Goal: Task Accomplishment & Management: Manage account settings

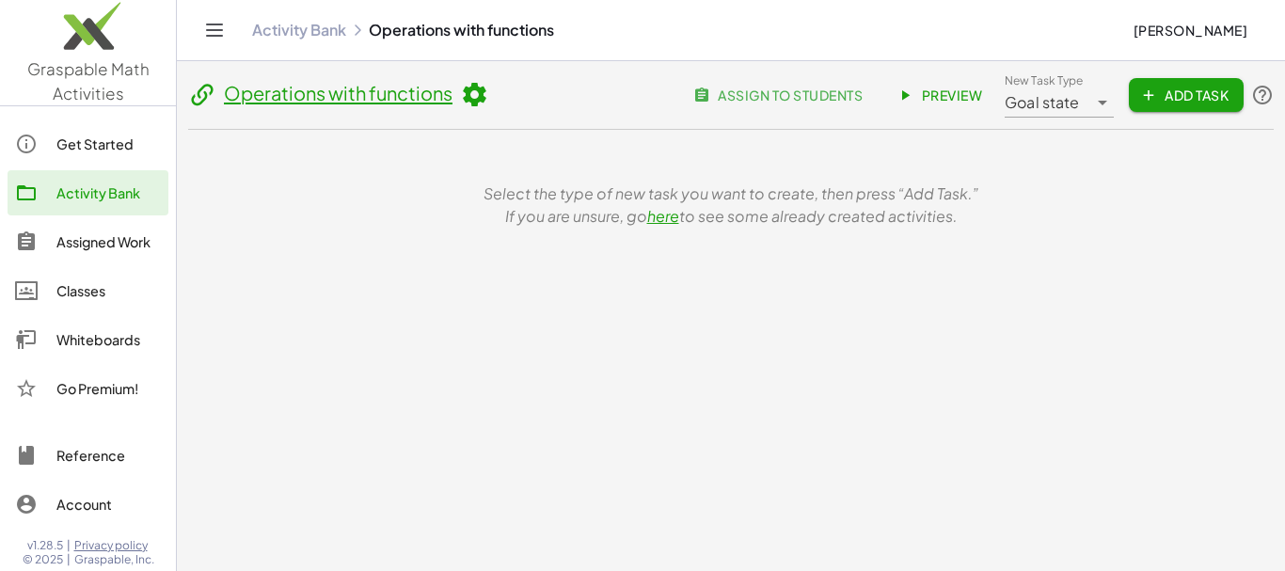
click at [1177, 102] on span "Add Task" at bounding box center [1186, 95] width 85 height 17
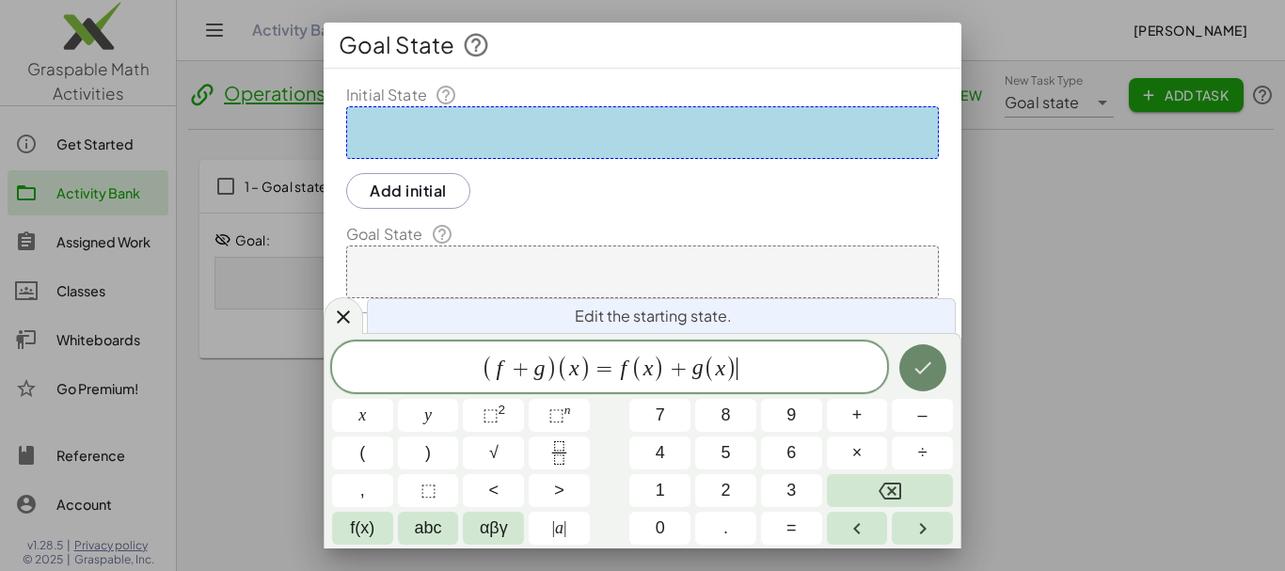
click at [915, 380] on button "Done" at bounding box center [922, 367] width 47 height 47
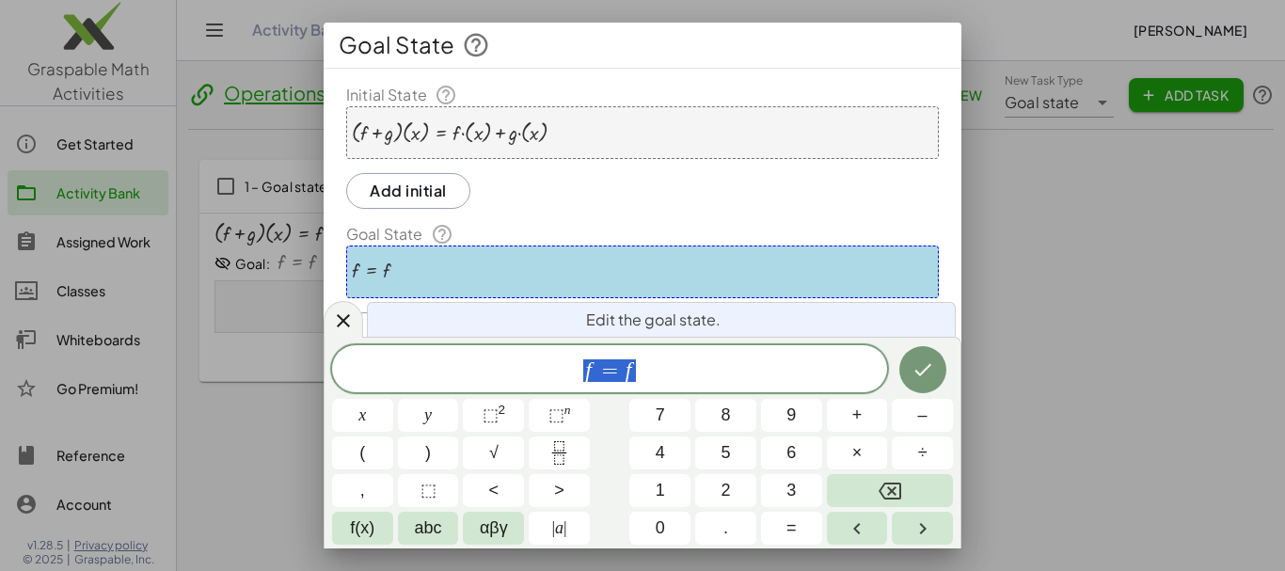
click at [657, 371] on span "f = f" at bounding box center [609, 370] width 555 height 26
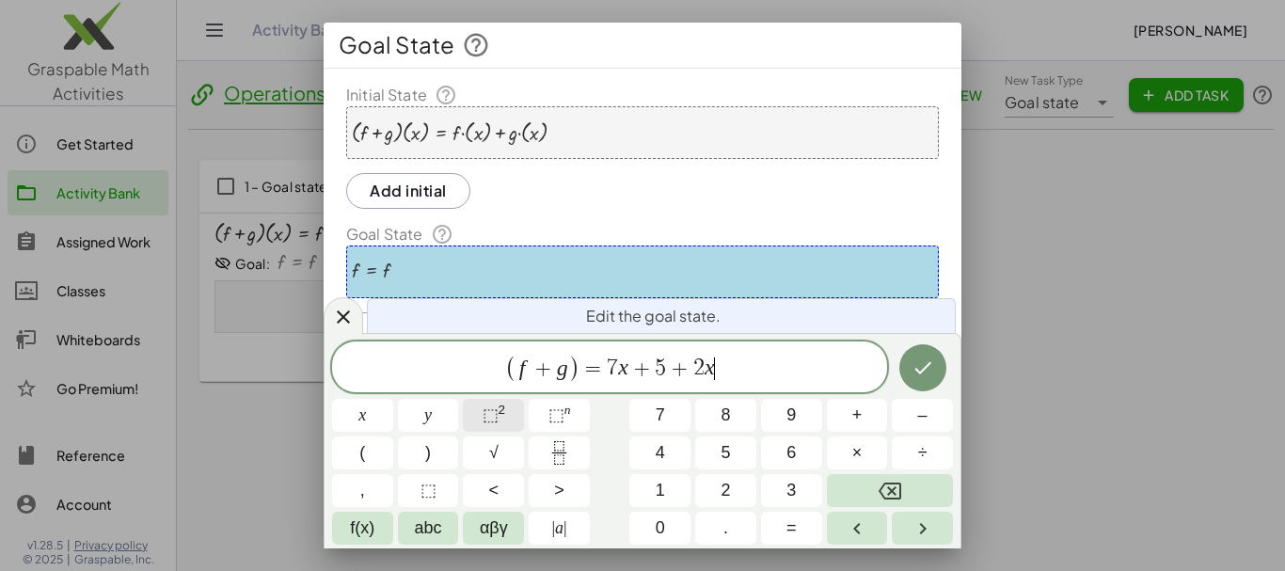
click at [486, 416] on span "⬚" at bounding box center [490, 414] width 16 height 19
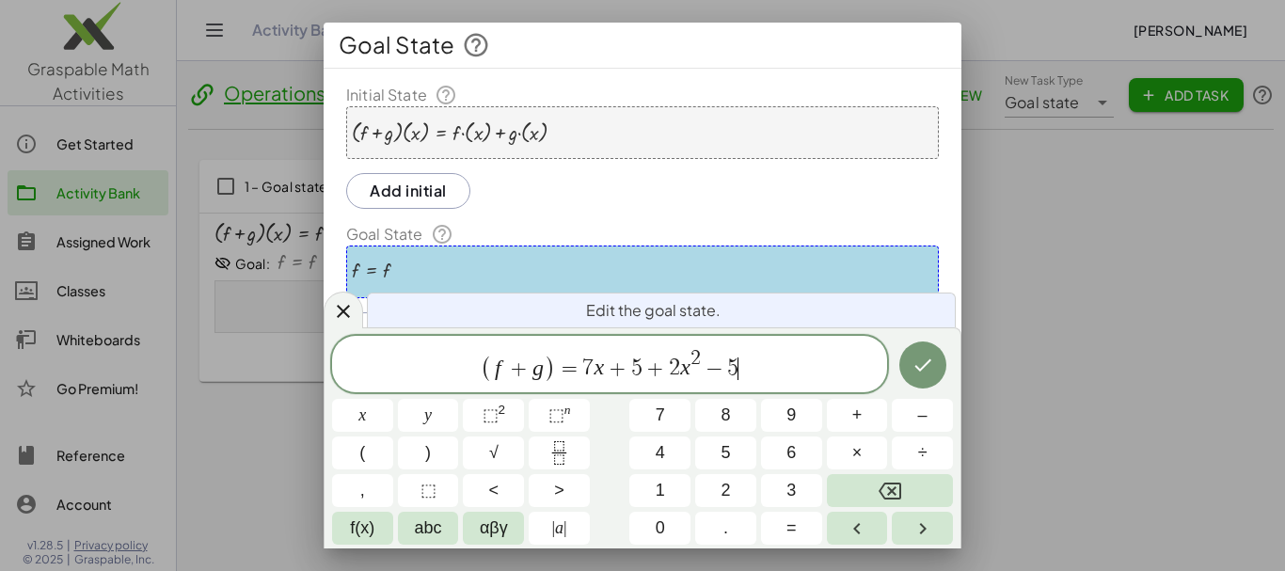
click at [926, 364] on icon "Done" at bounding box center [922, 365] width 17 height 12
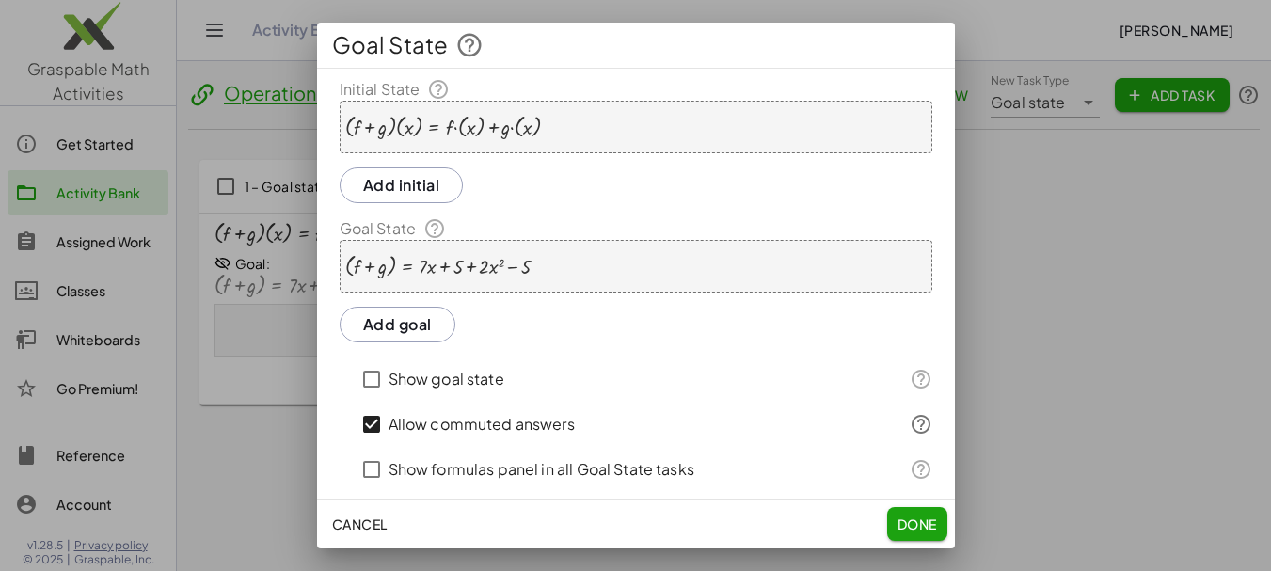
scroll to position [202, 0]
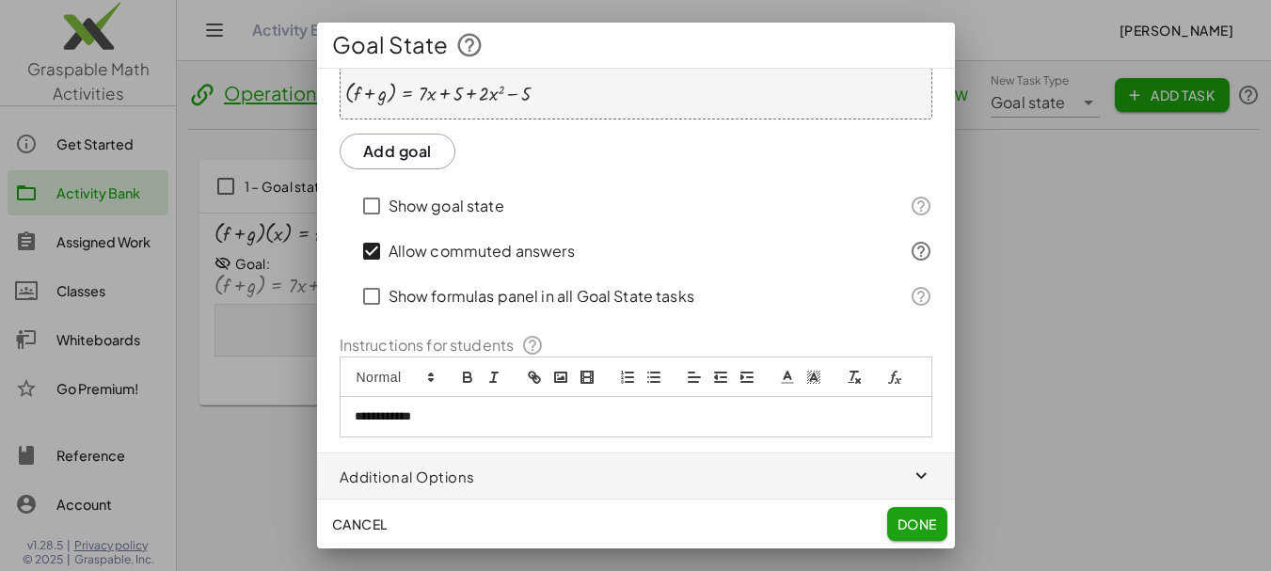
click at [439, 418] on p "**********" at bounding box center [629, 416] width 548 height 17
click at [427, 414] on p "**********" at bounding box center [629, 416] width 548 height 17
click at [560, 375] on polyline "image" at bounding box center [561, 377] width 8 height 5
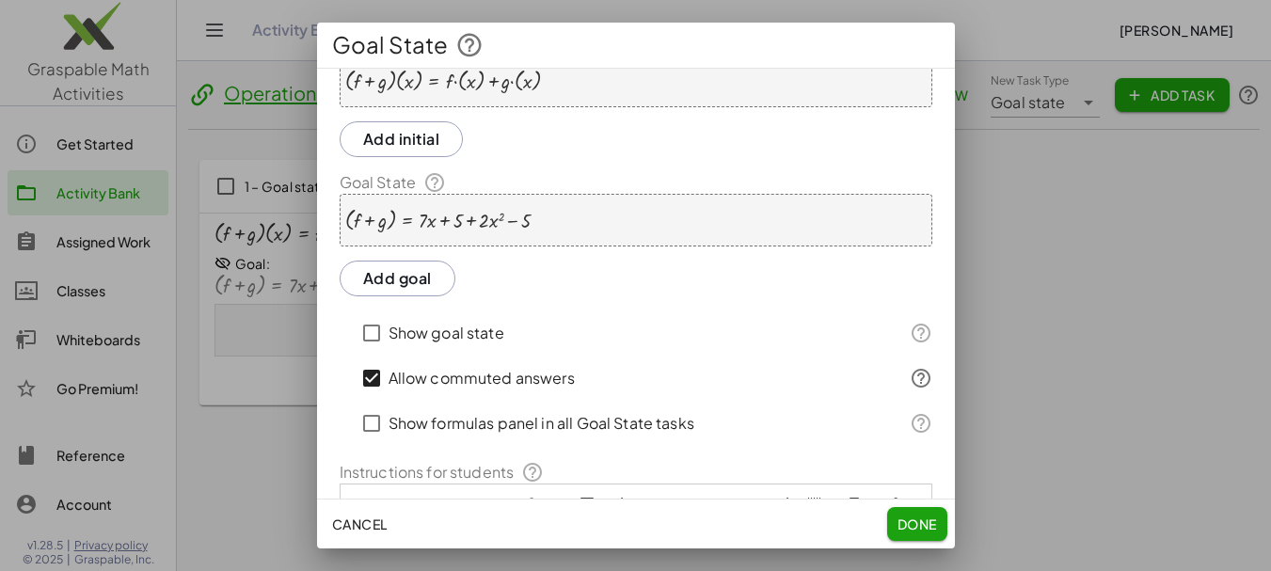
scroll to position [14, 0]
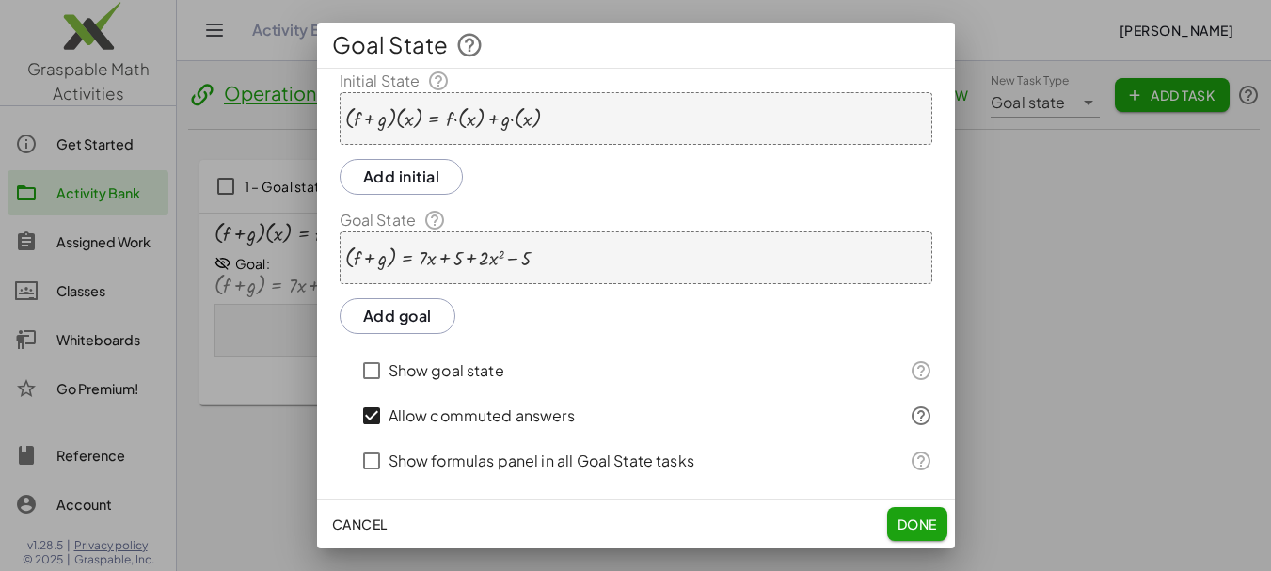
click at [402, 314] on button "Add goal" at bounding box center [398, 316] width 116 height 36
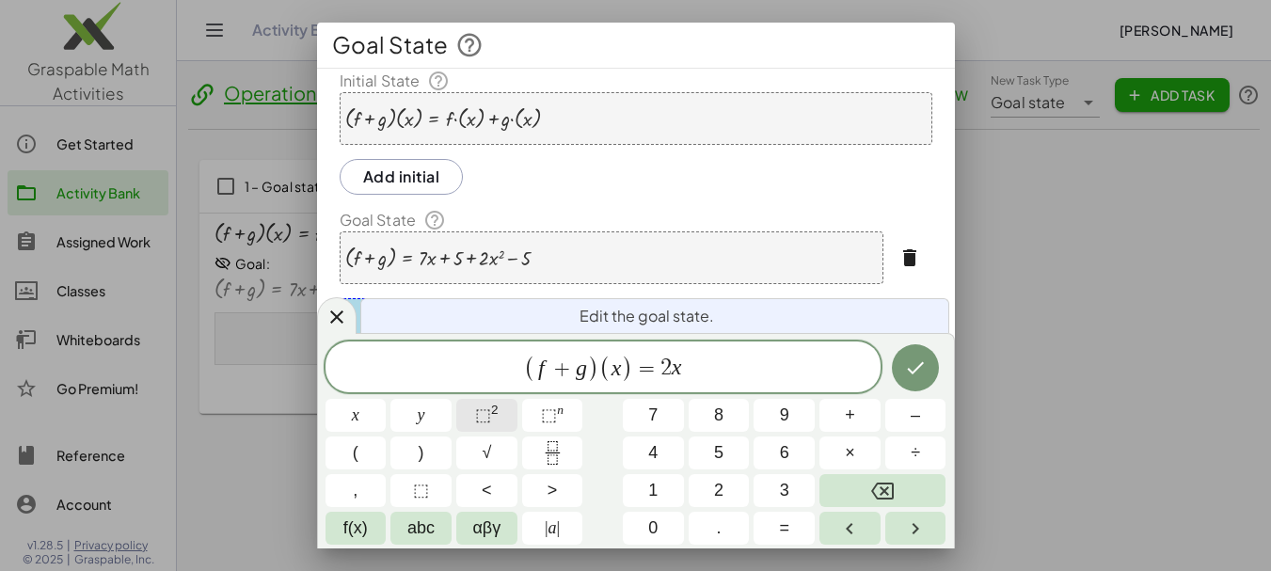
click at [482, 410] on span "⬚" at bounding box center [483, 414] width 16 height 19
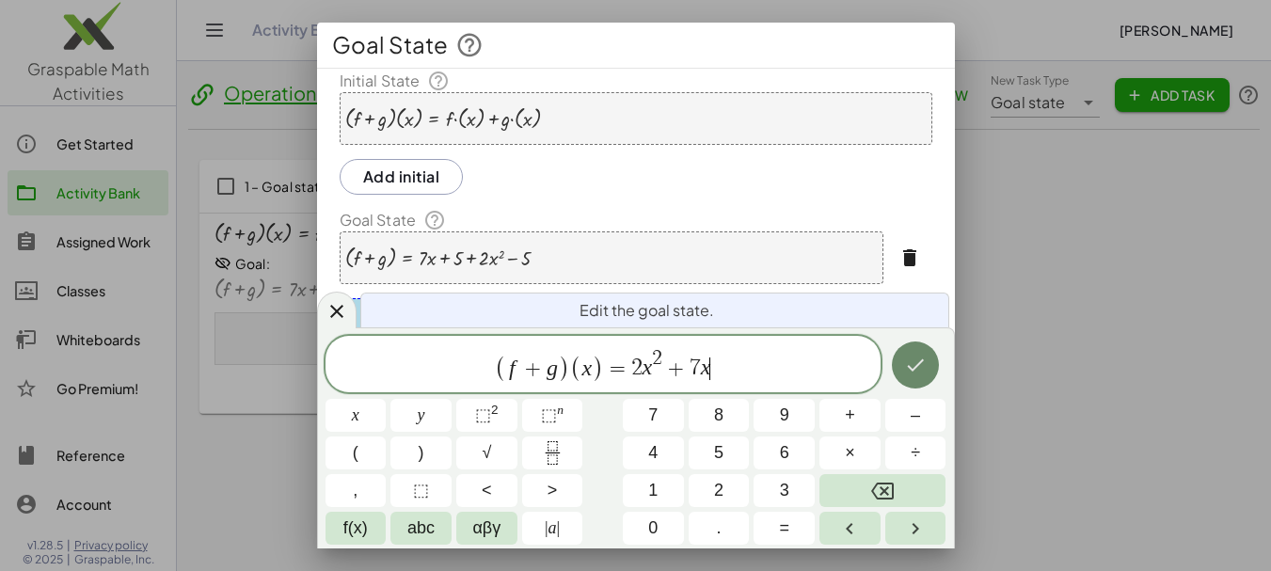
click at [910, 377] on button "Done" at bounding box center [915, 364] width 47 height 47
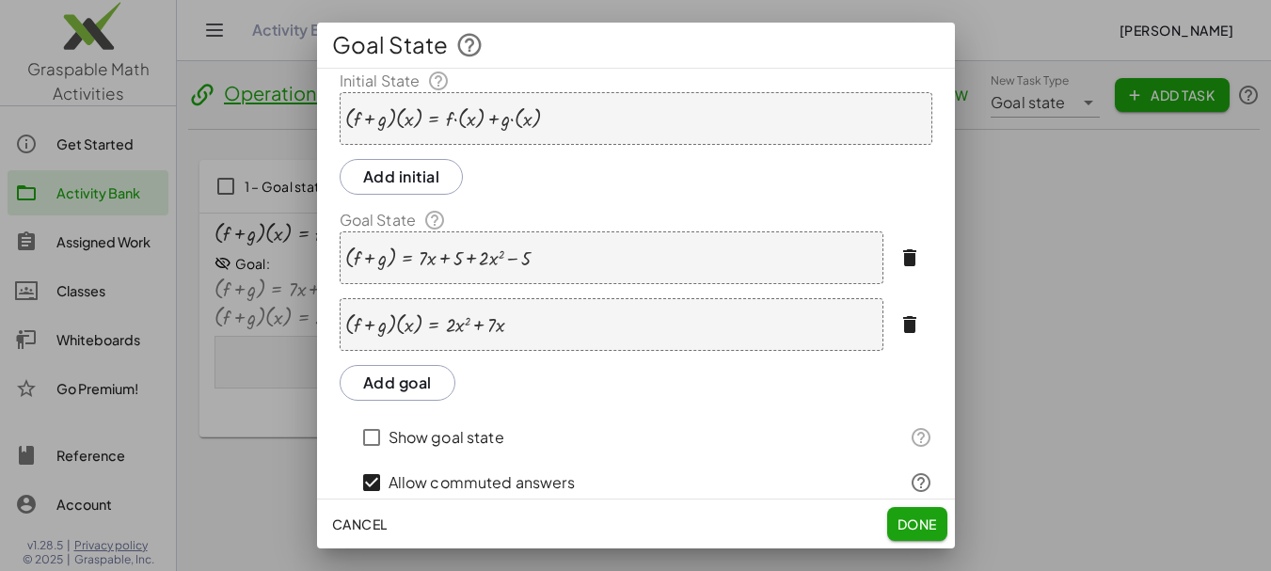
click at [400, 256] on div at bounding box center [437, 258] width 185 height 24
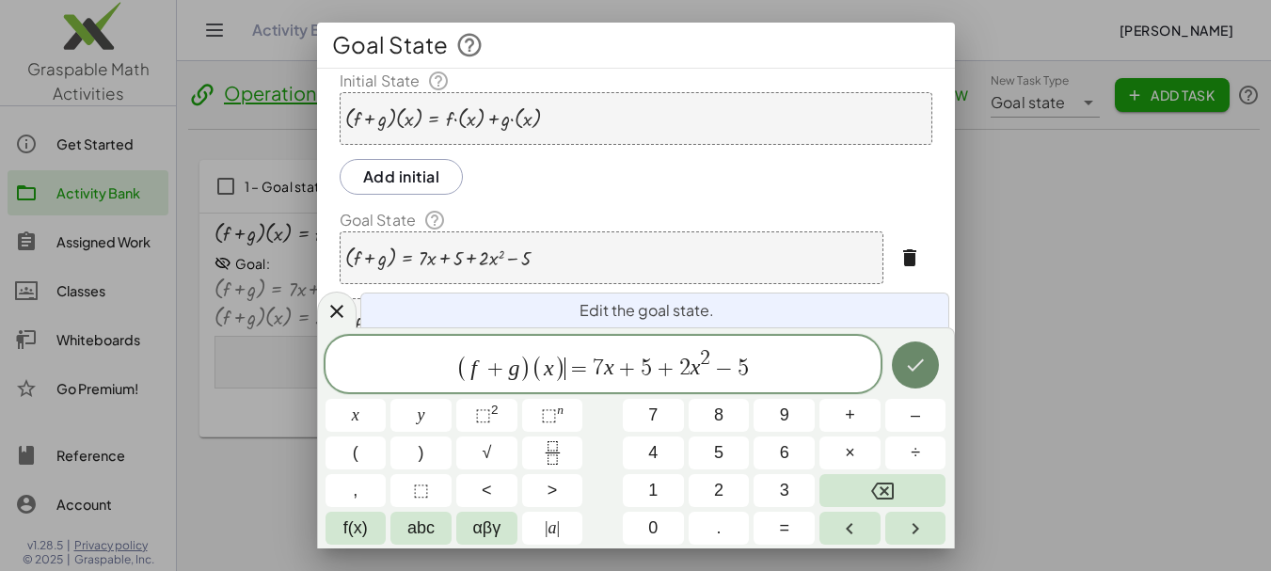
click at [926, 358] on icon "Done" at bounding box center [915, 365] width 23 height 23
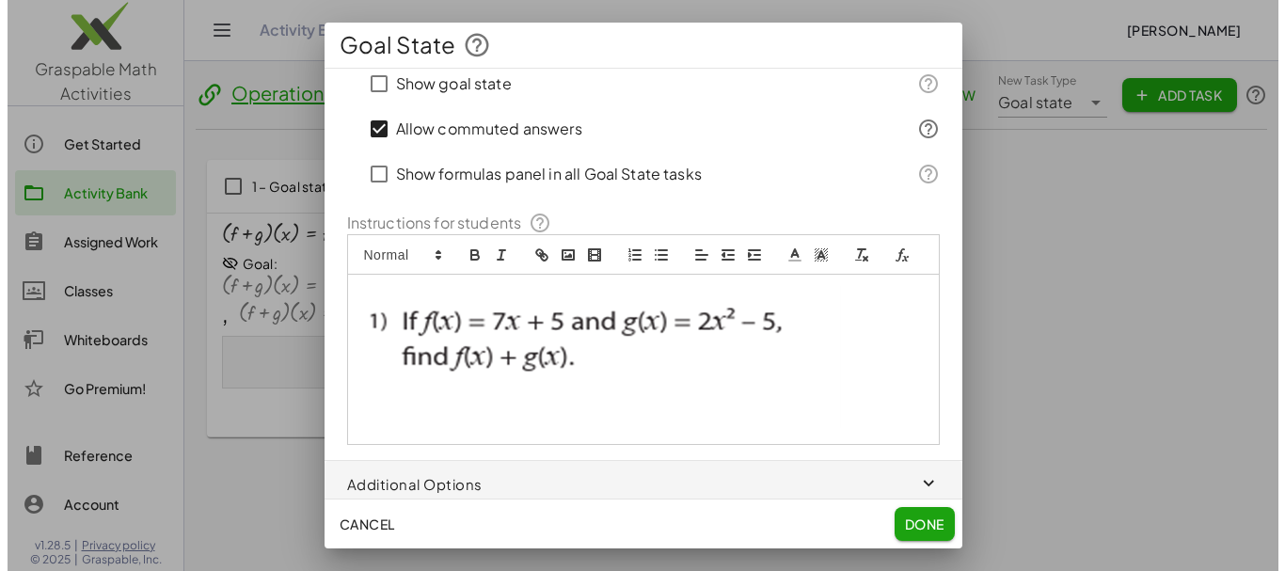
scroll to position [399, 0]
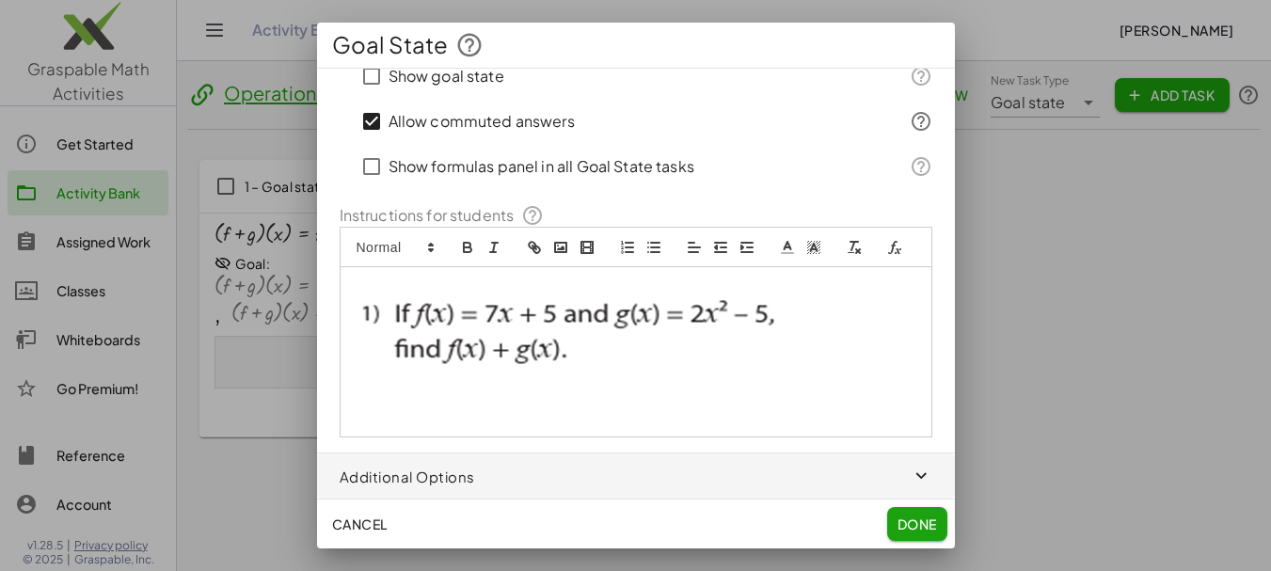
click at [905, 529] on span "Done" at bounding box center [916, 523] width 40 height 17
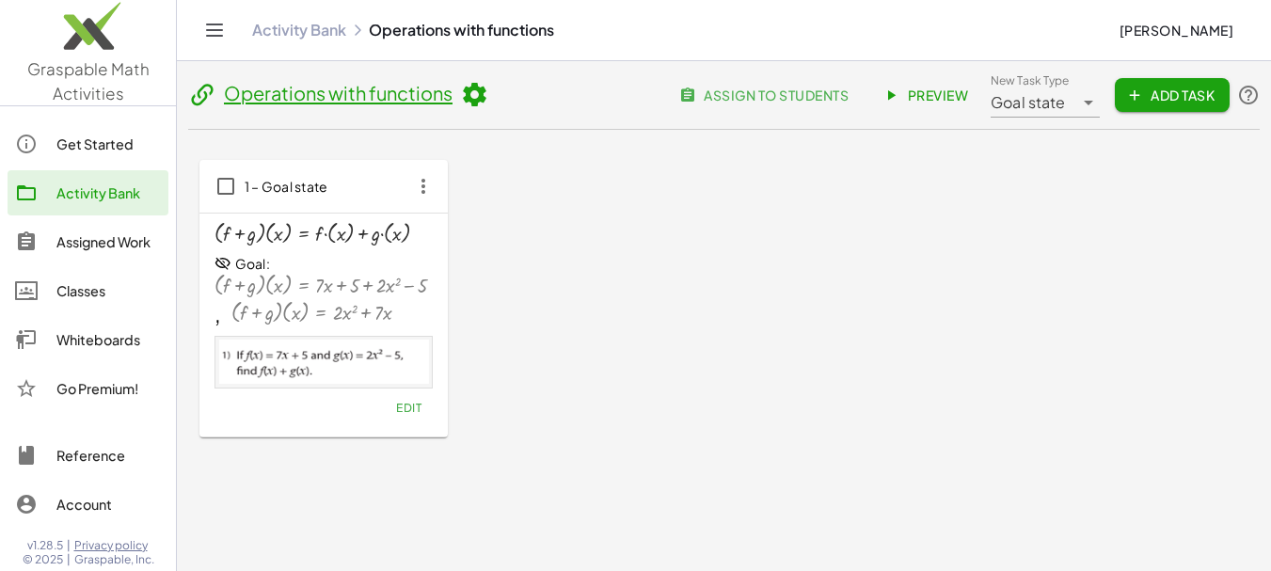
click at [1164, 98] on span "Add Task" at bounding box center [1172, 95] width 85 height 17
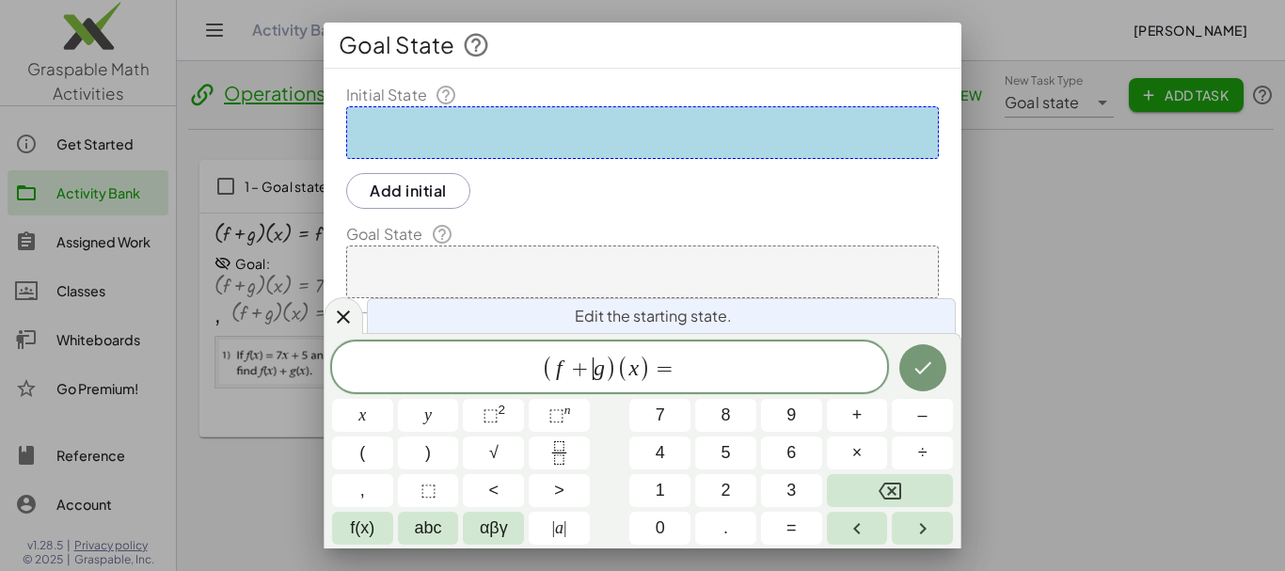
click at [591, 364] on span "+" at bounding box center [579, 368] width 27 height 23
click at [669, 366] on span "=" at bounding box center [664, 368] width 27 height 23
click at [721, 371] on span "​" at bounding box center [720, 368] width 10 height 23
click at [512, 365] on span "−" at bounding box center [520, 368] width 27 height 23
click at [543, 370] on span "g ​ − g" at bounding box center [520, 368] width 50 height 23
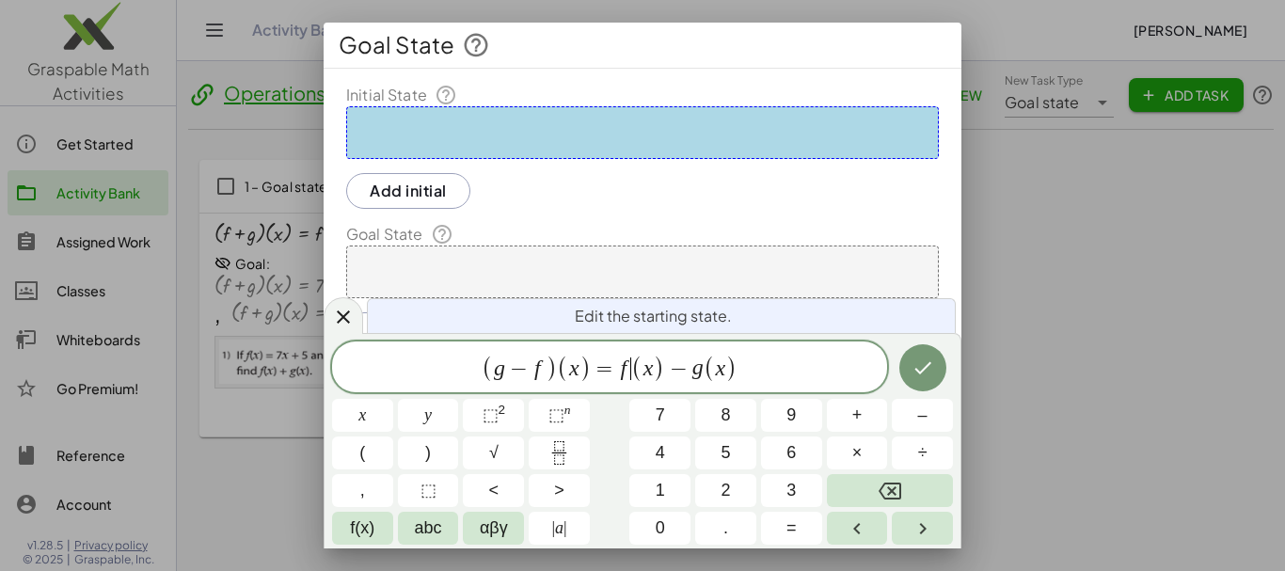
click at [628, 370] on span "( g − f ) ( x ) = f ​ ( x ) − g ( x )" at bounding box center [609, 368] width 555 height 31
click at [702, 369] on span "( g − f ) ( x ) = g ​ ( x ) − g ( x )" at bounding box center [609, 368] width 555 height 31
click at [911, 374] on icon "Done" at bounding box center [922, 367] width 23 height 23
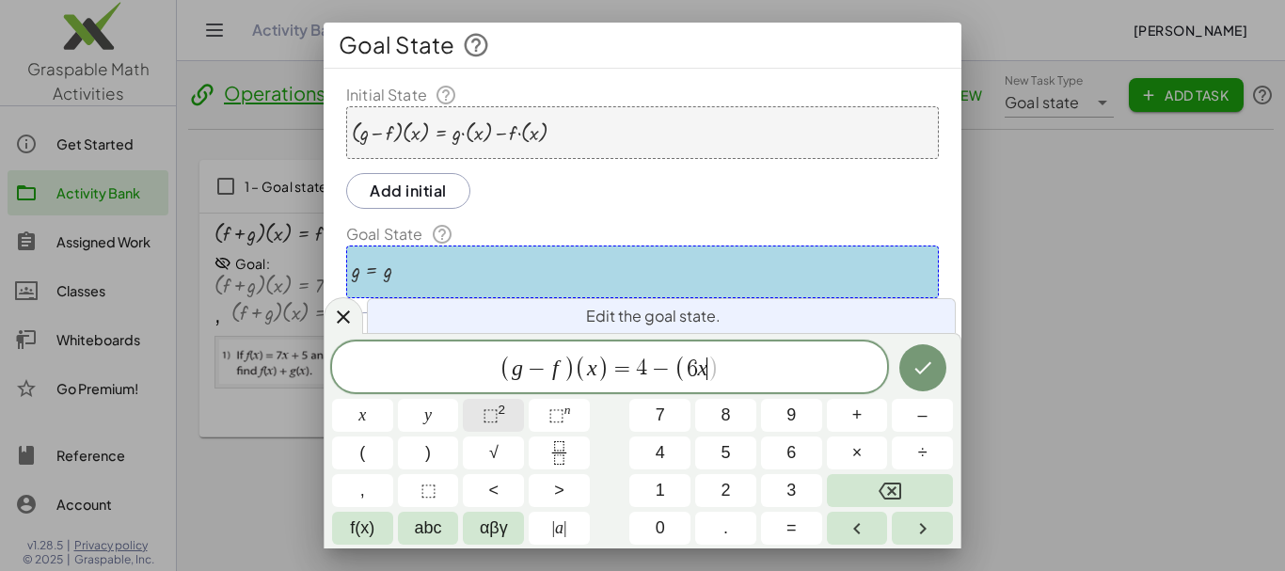
click at [514, 419] on button "⬚ 2" at bounding box center [493, 415] width 61 height 33
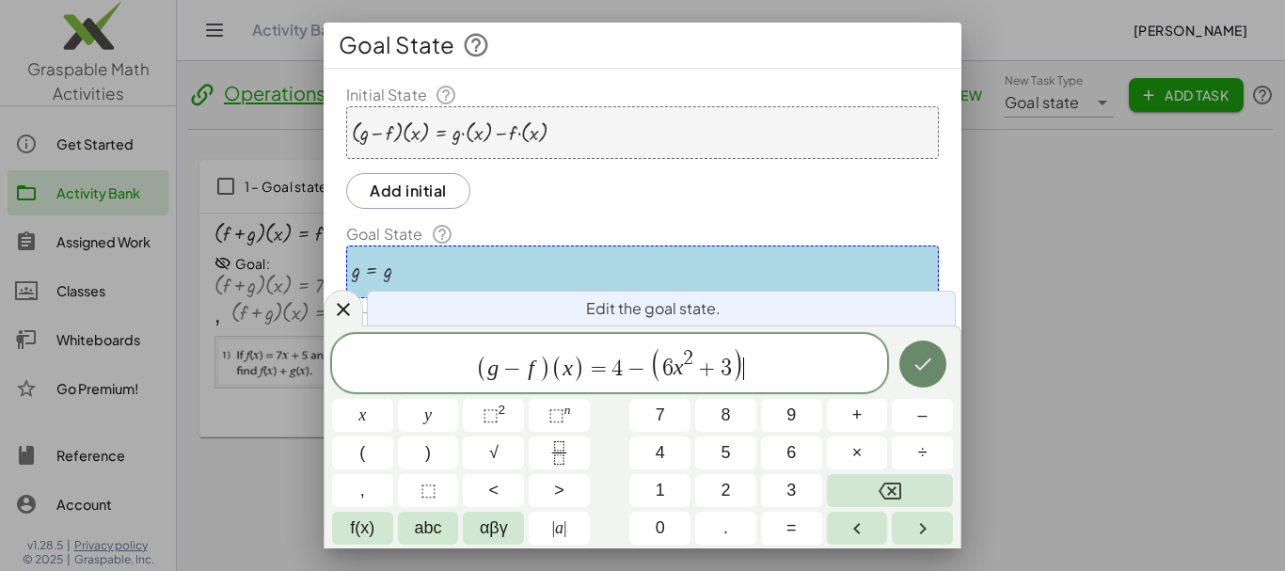
click at [933, 359] on icon "Done" at bounding box center [922, 364] width 23 height 23
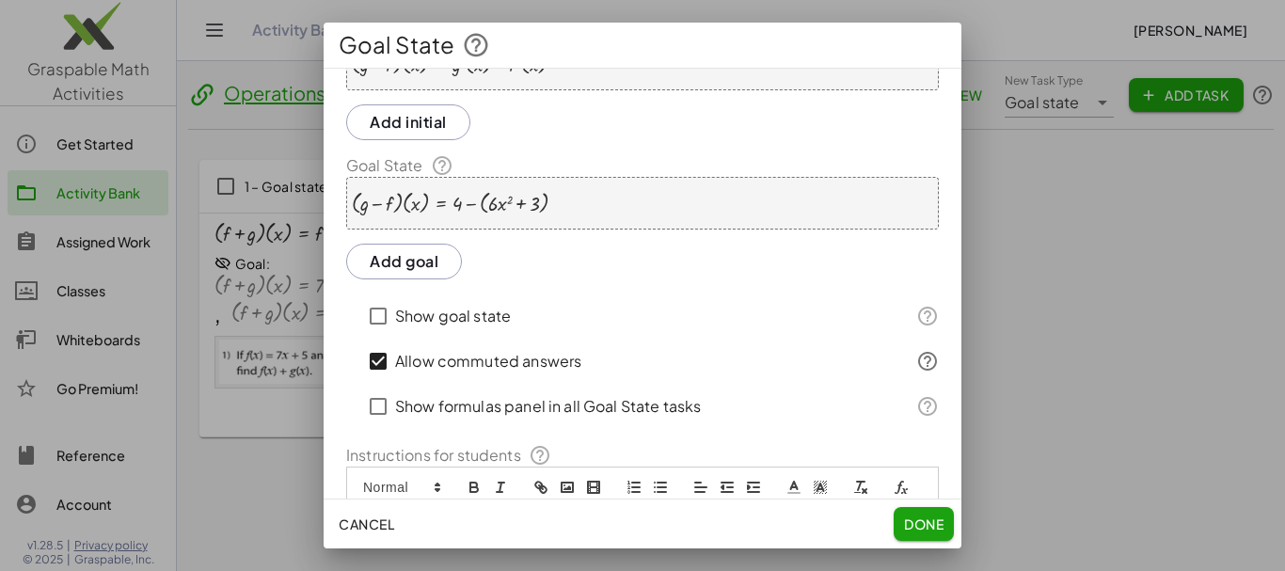
scroll to position [202, 0]
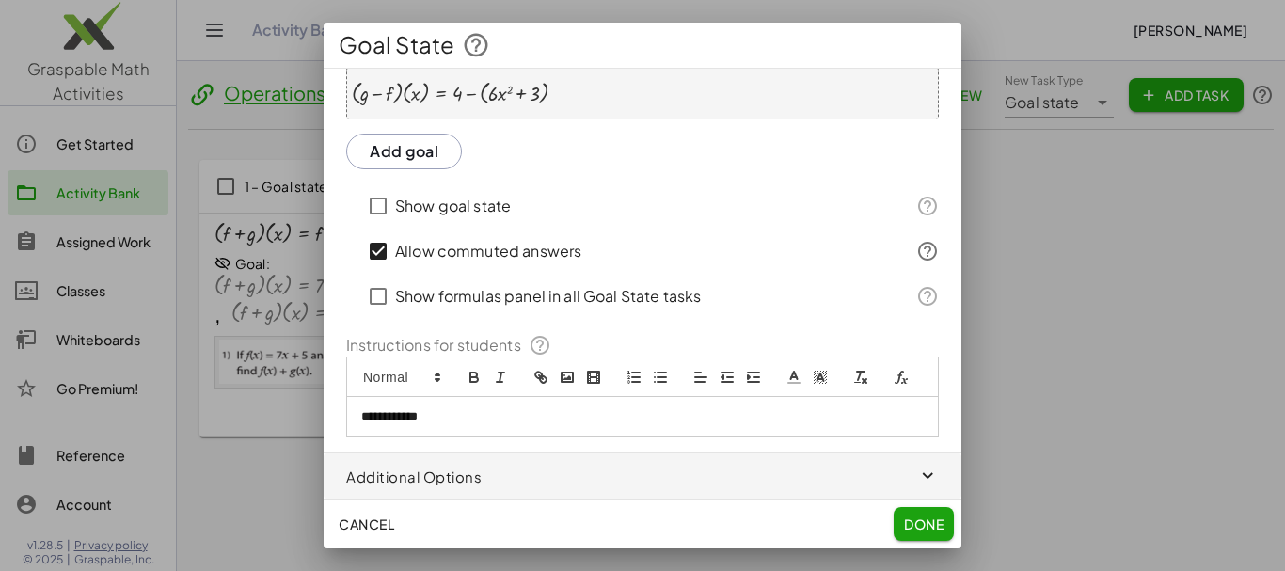
click at [467, 421] on p "**********" at bounding box center [635, 416] width 548 height 17
click at [566, 369] on icon "image" at bounding box center [567, 377] width 17 height 17
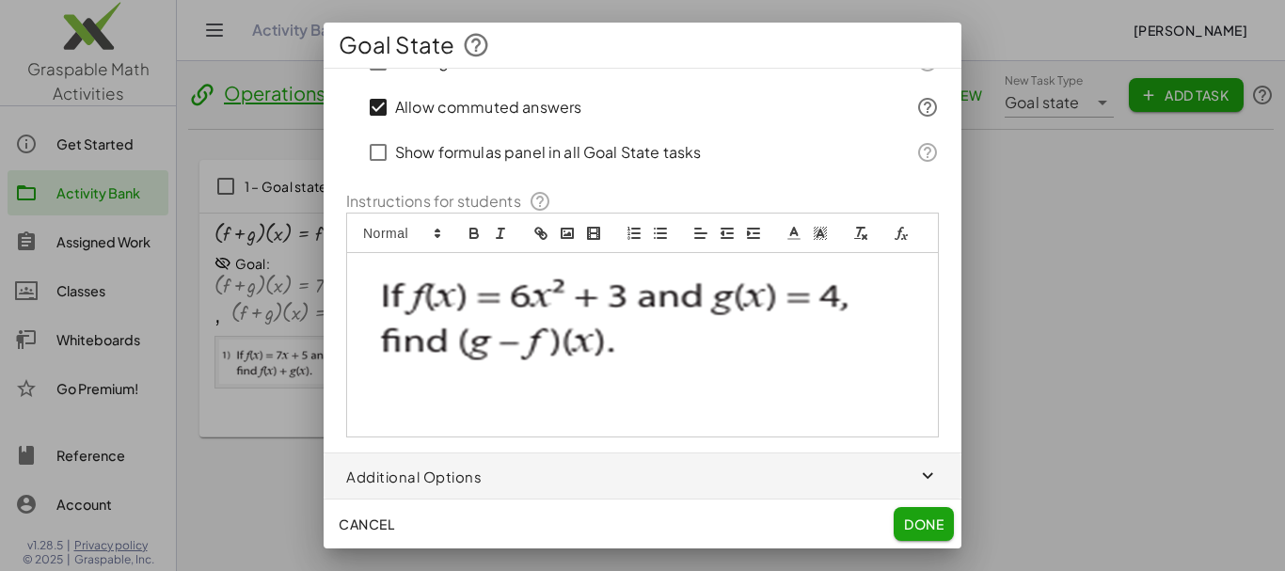
scroll to position [0, 0]
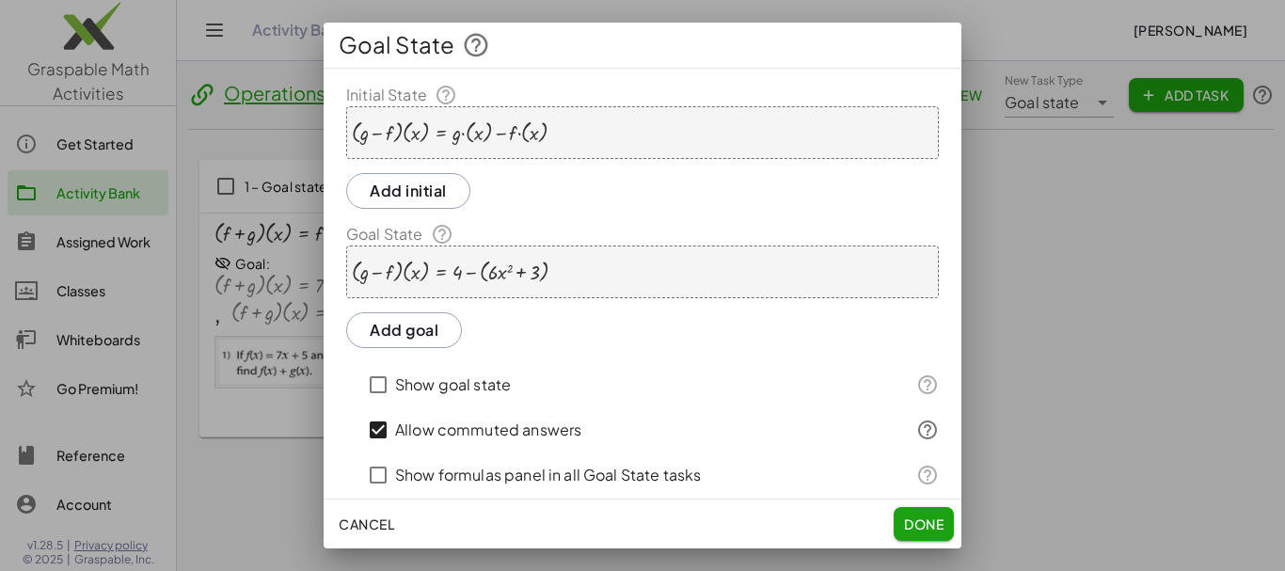
click at [416, 322] on button "Add goal" at bounding box center [404, 330] width 116 height 36
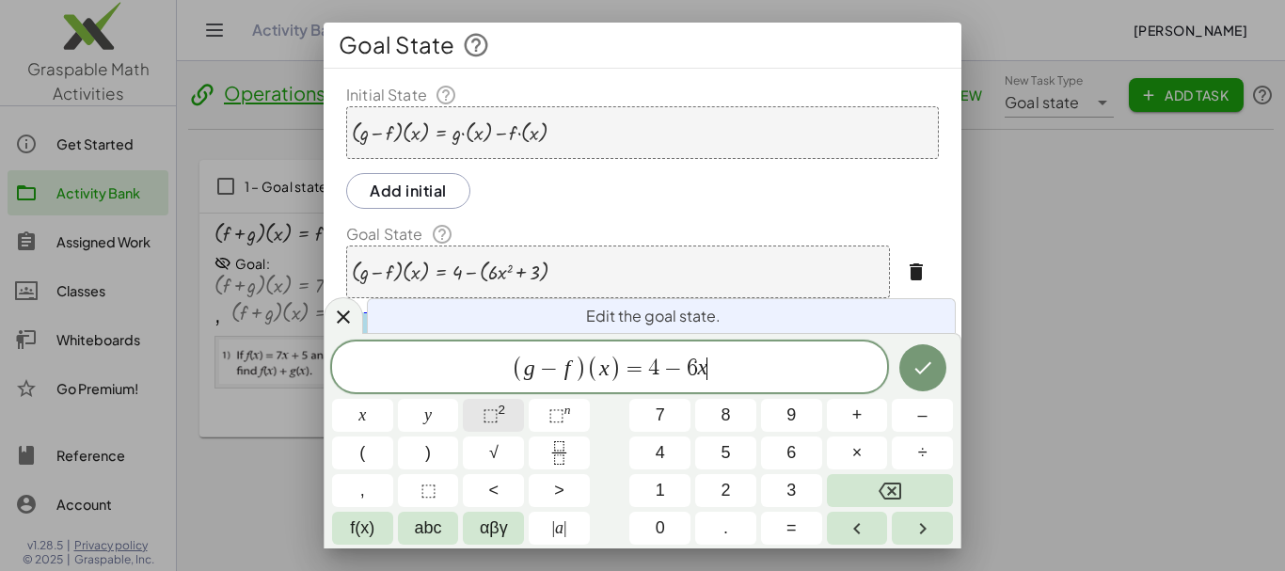
click at [504, 412] on span "⬚ 2" at bounding box center [494, 415] width 24 height 25
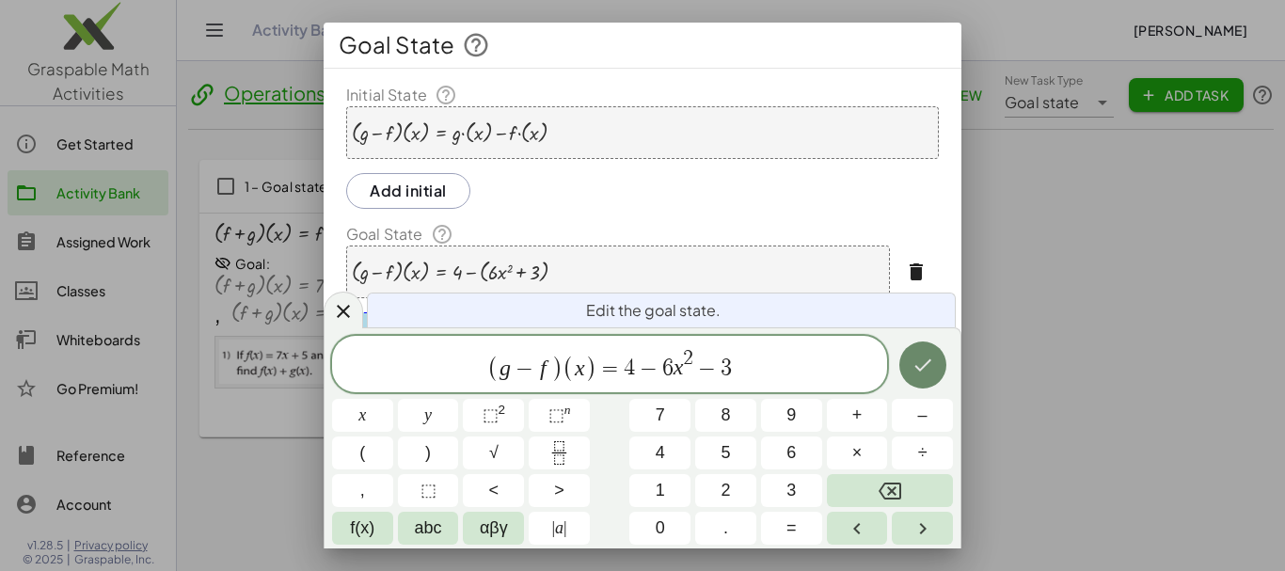
click at [913, 377] on button "Done" at bounding box center [922, 364] width 47 height 47
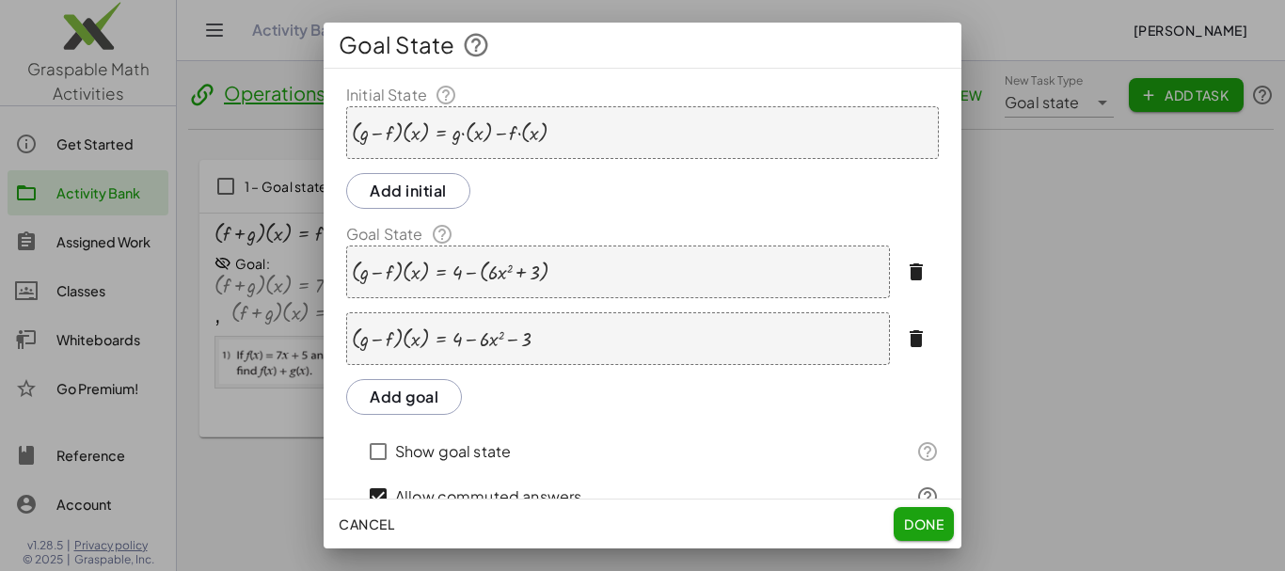
click at [427, 396] on button "Add goal" at bounding box center [404, 397] width 116 height 36
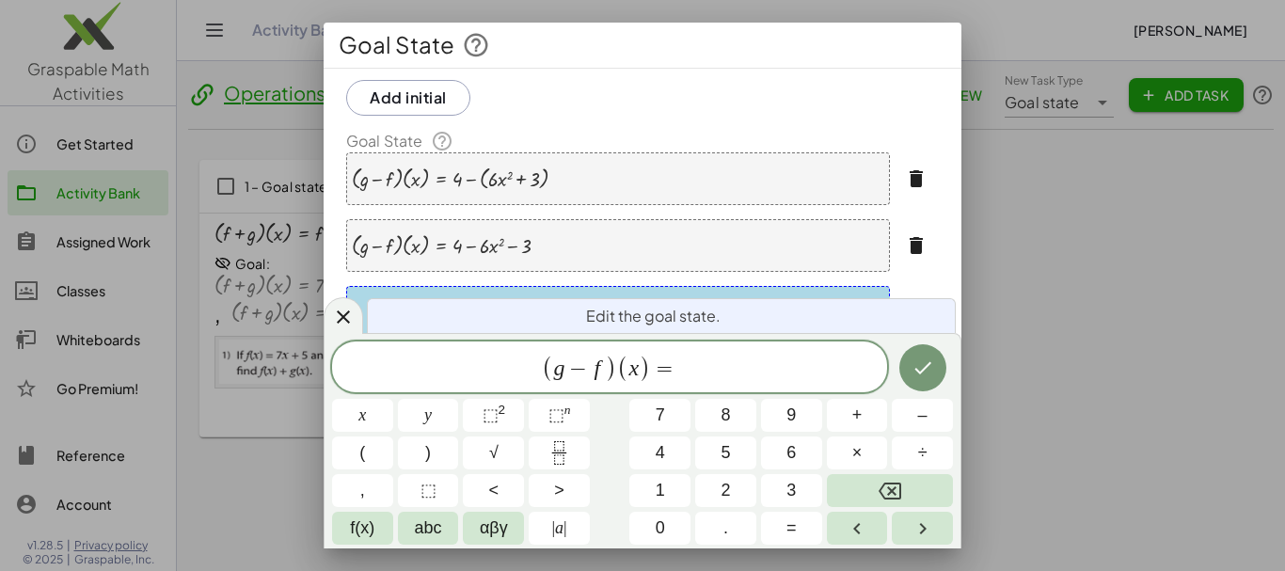
scroll to position [123, 0]
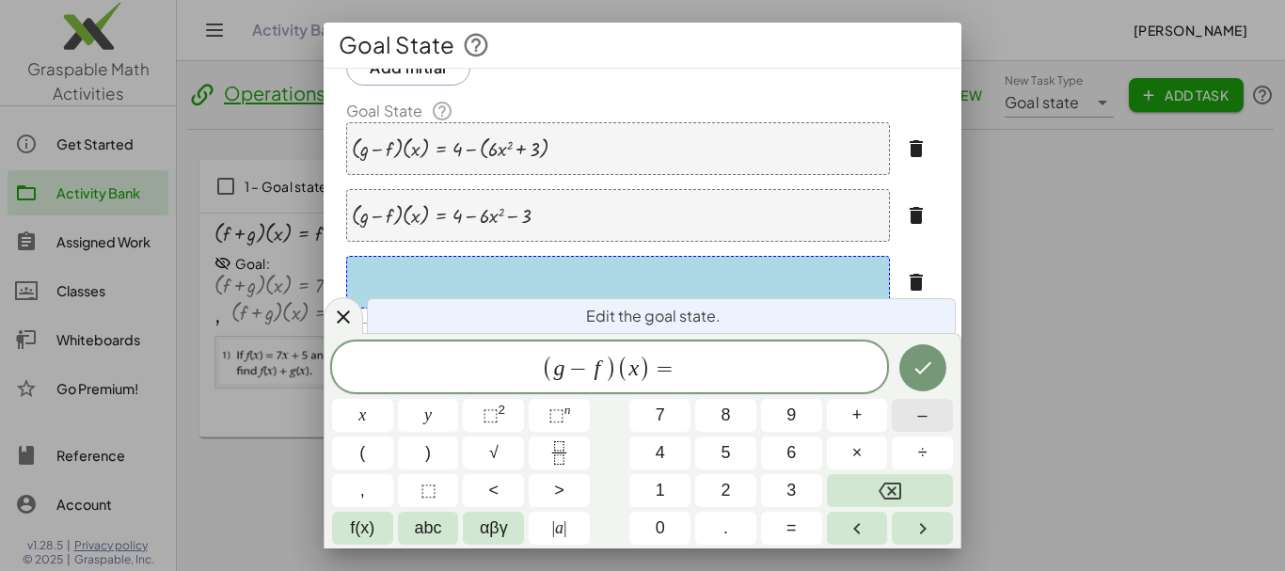
click at [944, 409] on button "–" at bounding box center [922, 415] width 61 height 33
click at [507, 407] on button "⬚ 2" at bounding box center [493, 415] width 61 height 33
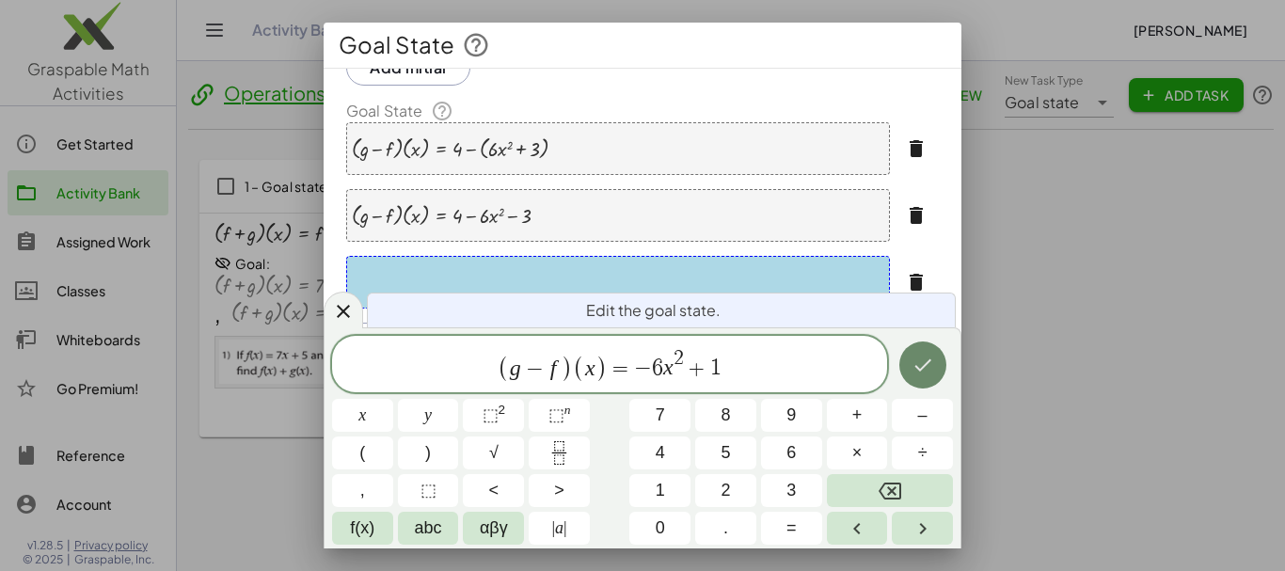
click at [933, 367] on icon "Done" at bounding box center [922, 365] width 23 height 23
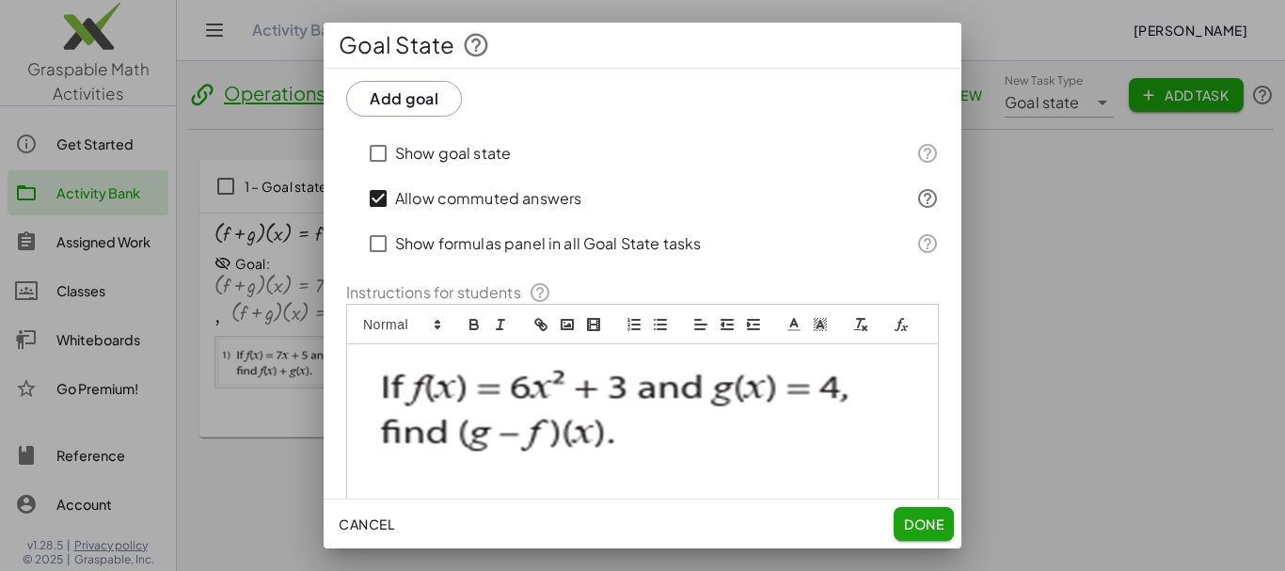
scroll to position [480, 0]
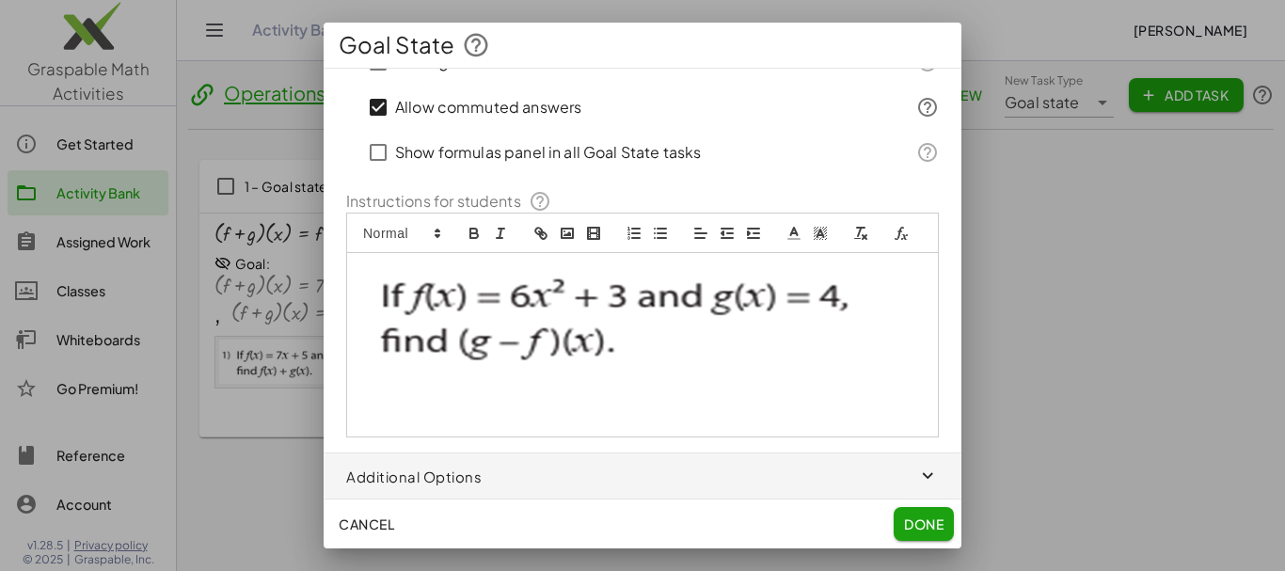
click at [922, 528] on span "Done" at bounding box center [924, 523] width 40 height 17
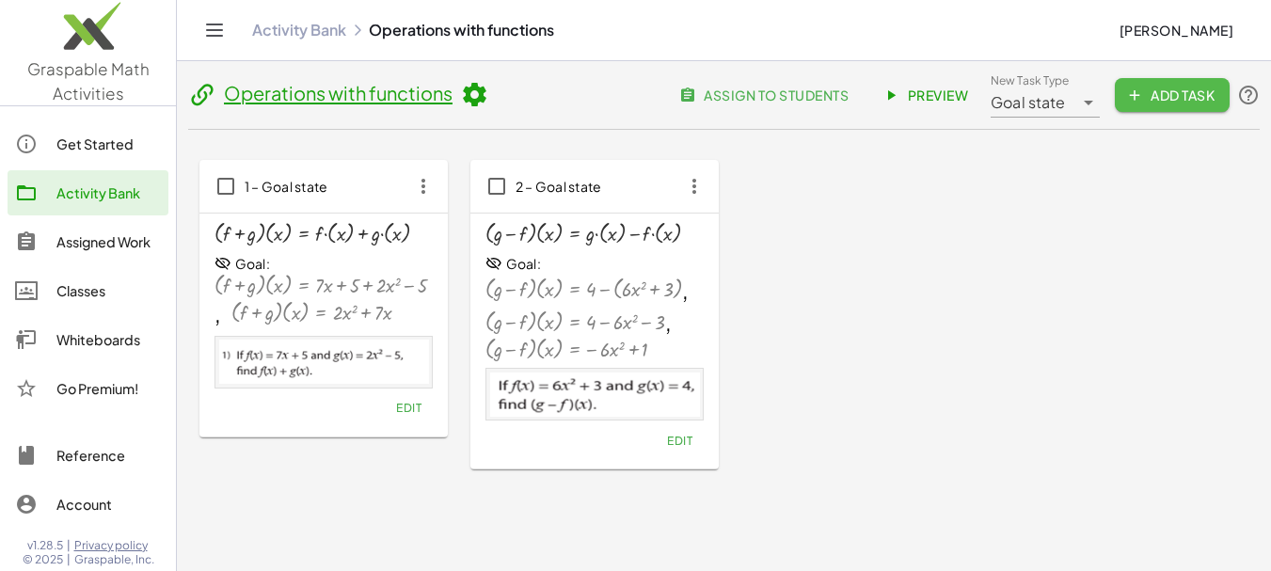
click at [1164, 89] on span "Add Task" at bounding box center [1172, 95] width 85 height 17
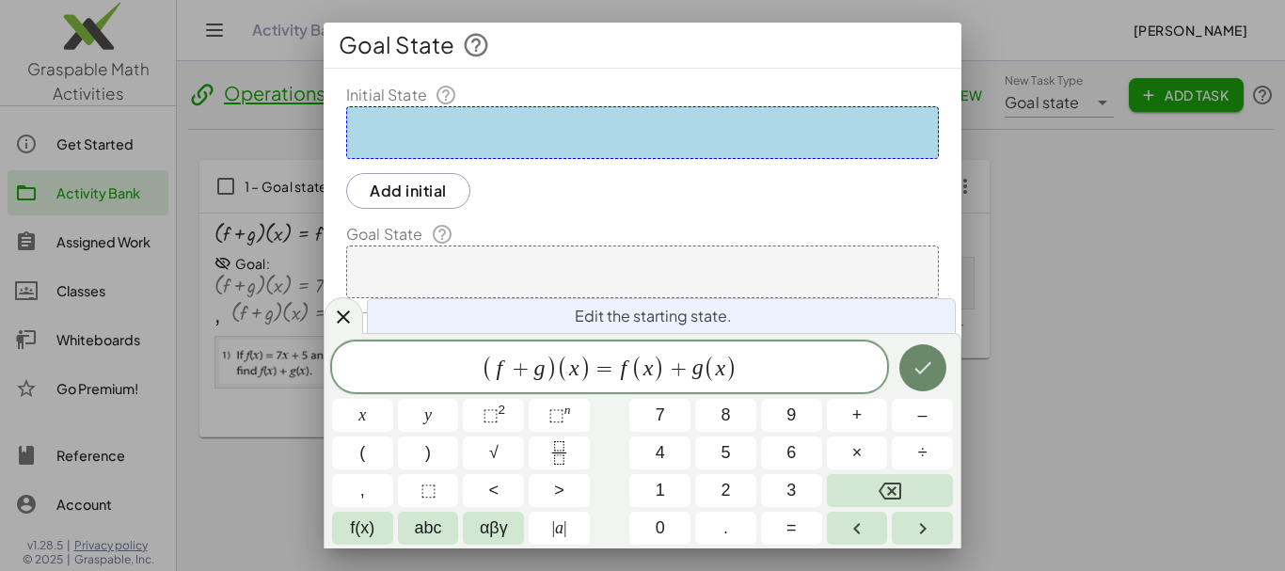
click at [915, 375] on icon "Done" at bounding box center [922, 367] width 23 height 23
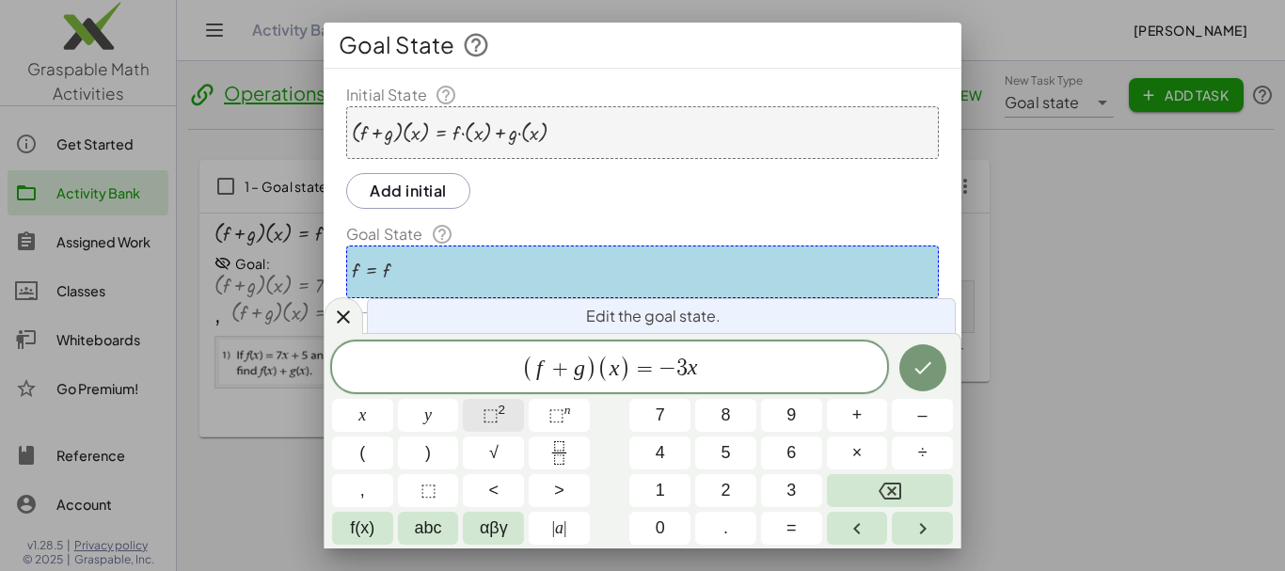
click at [501, 404] on sup "2" at bounding box center [502, 410] width 8 height 14
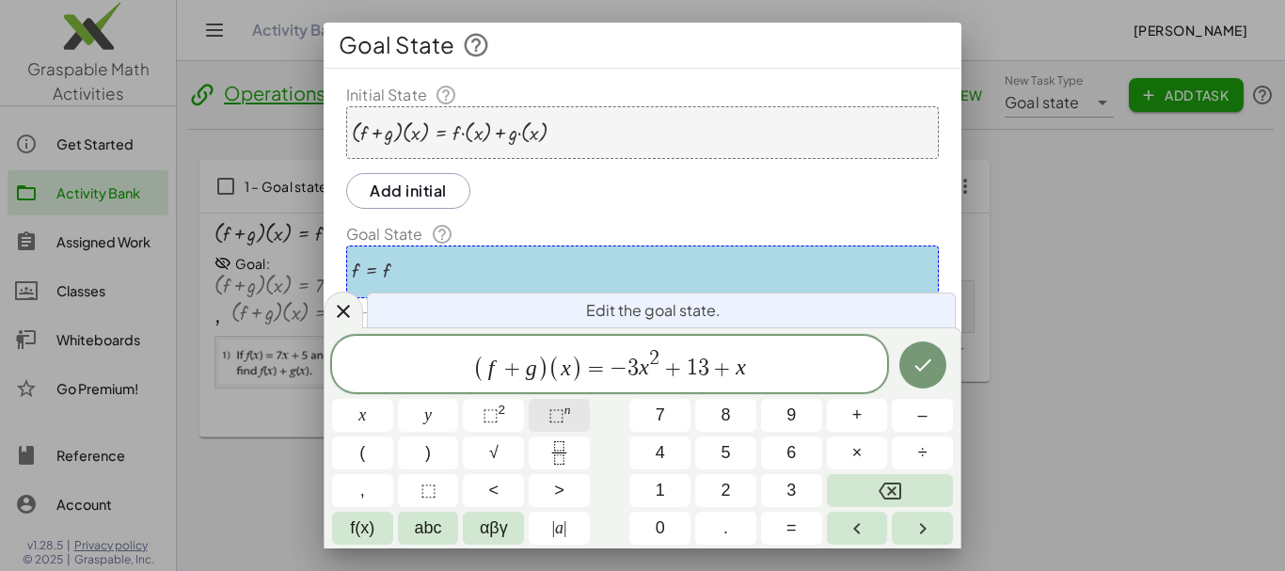
click at [549, 413] on span "⬚" at bounding box center [556, 414] width 16 height 19
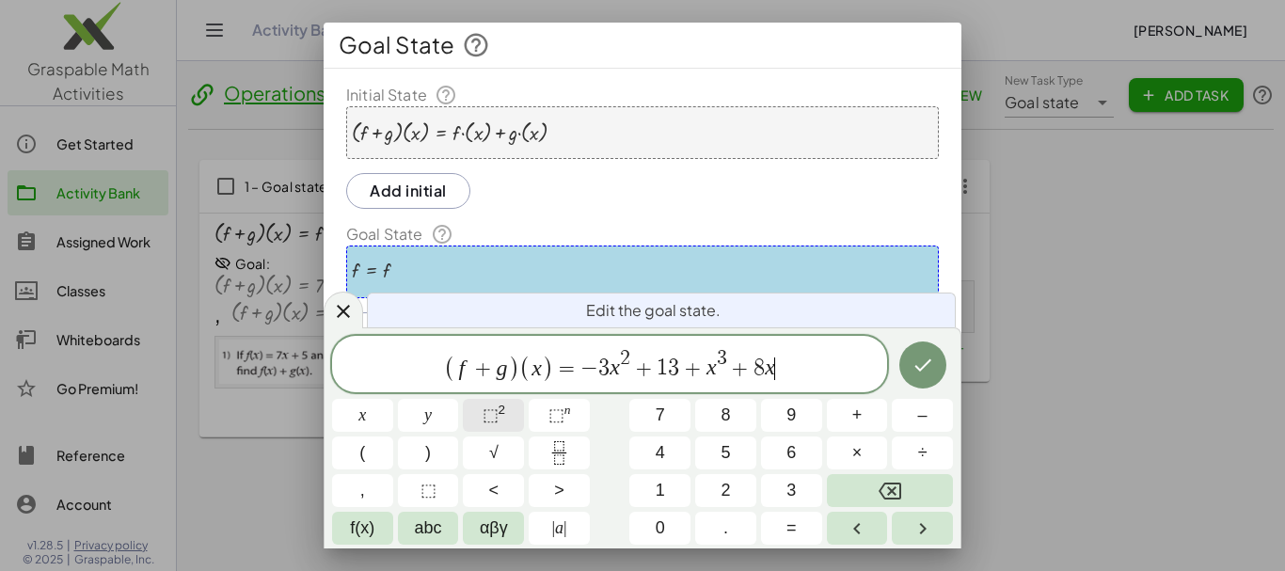
click at [509, 411] on button "⬚ 2" at bounding box center [493, 415] width 61 height 33
click at [919, 373] on icon "Done" at bounding box center [922, 365] width 23 height 23
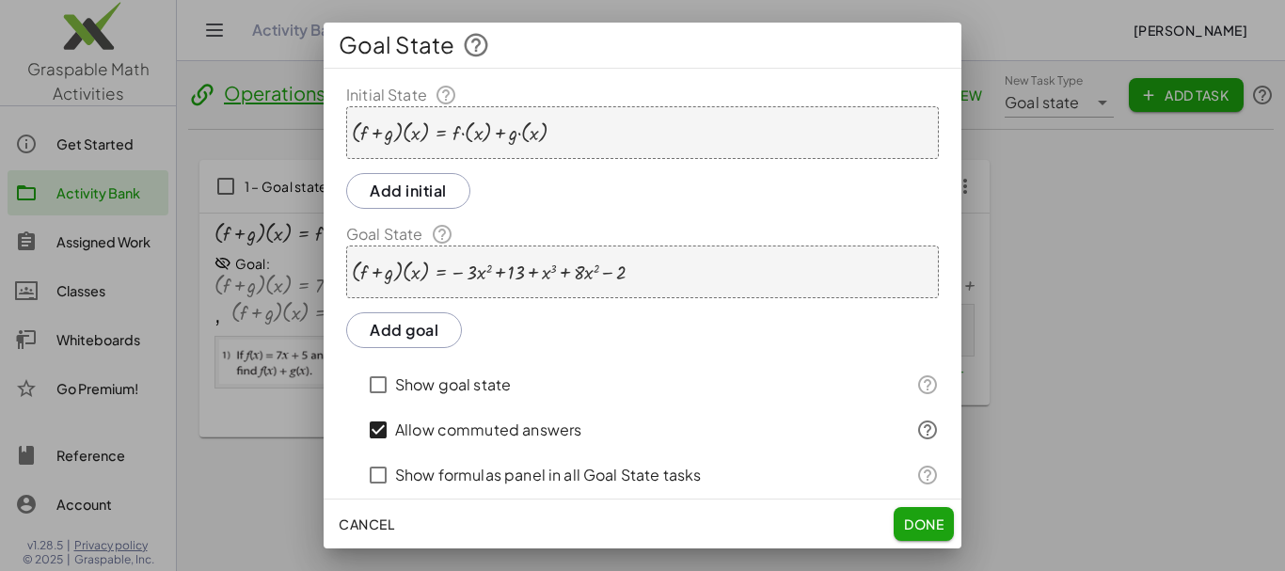
click at [405, 334] on button "Add goal" at bounding box center [404, 330] width 116 height 36
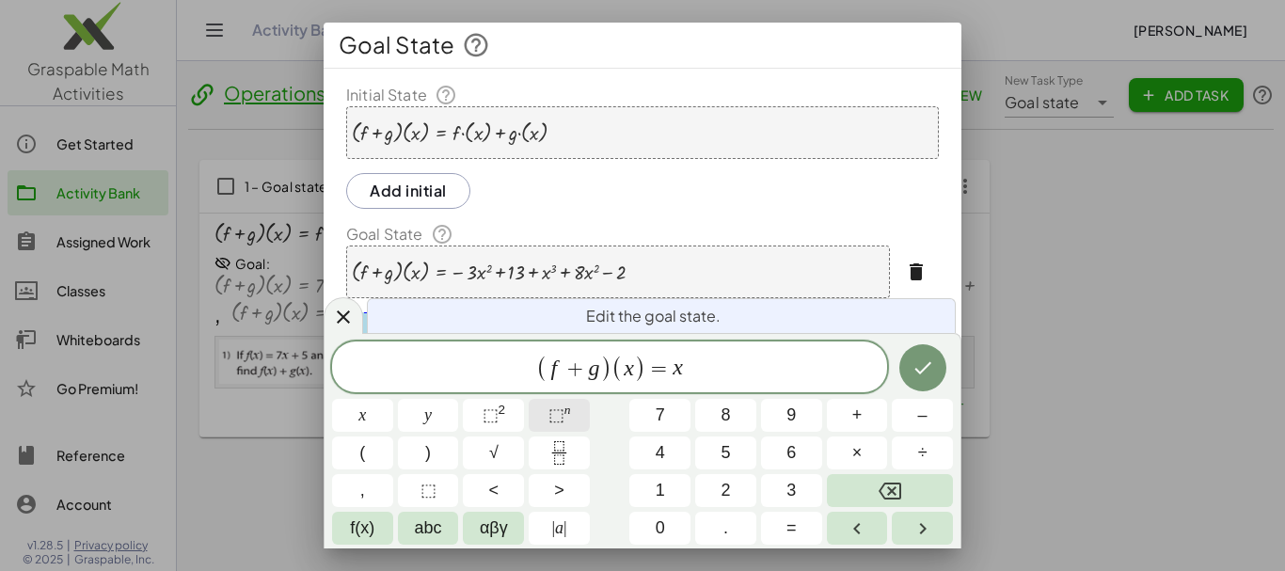
click at [550, 414] on span "⬚" at bounding box center [556, 414] width 16 height 19
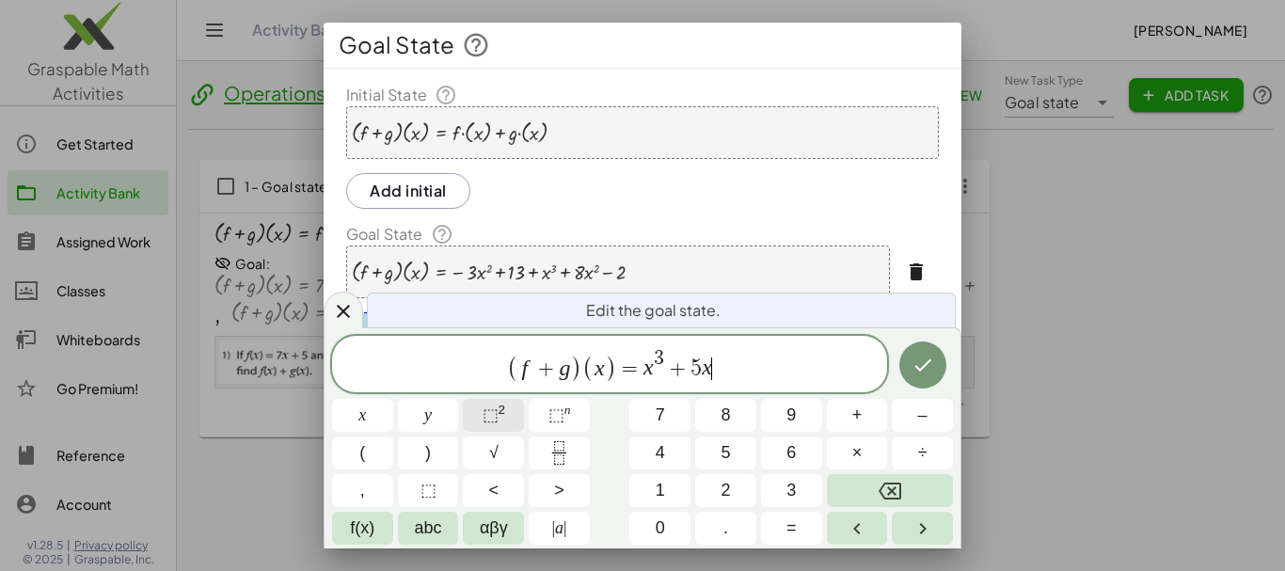
click at [498, 409] on sup "2" at bounding box center [502, 410] width 8 height 14
click at [928, 376] on icon "Done" at bounding box center [922, 365] width 23 height 23
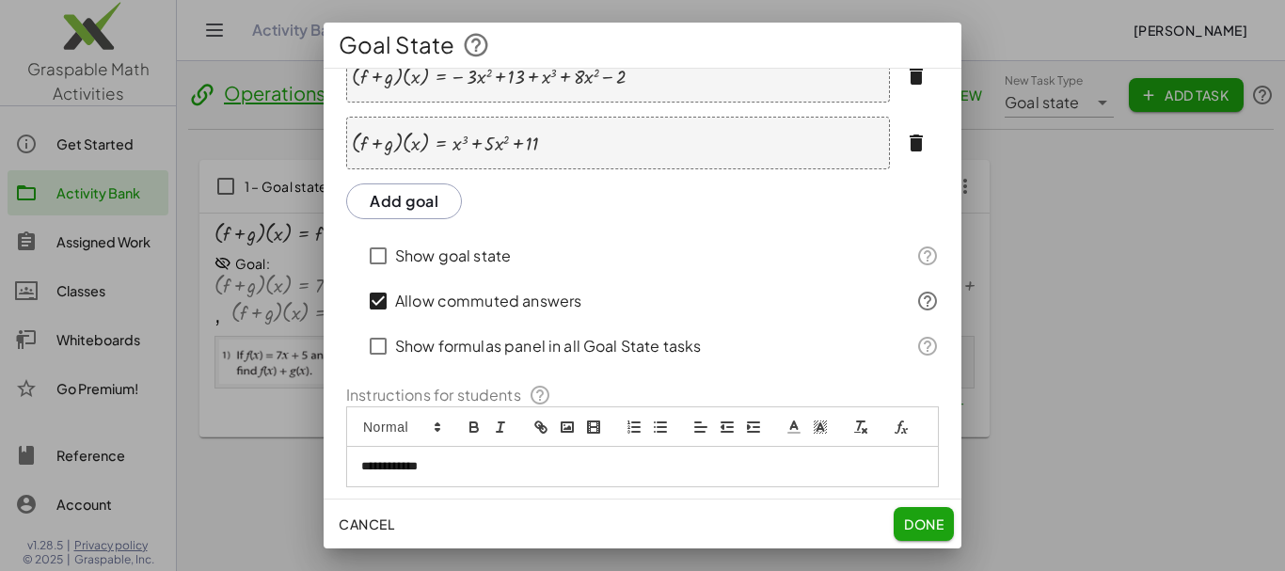
scroll to position [269, 0]
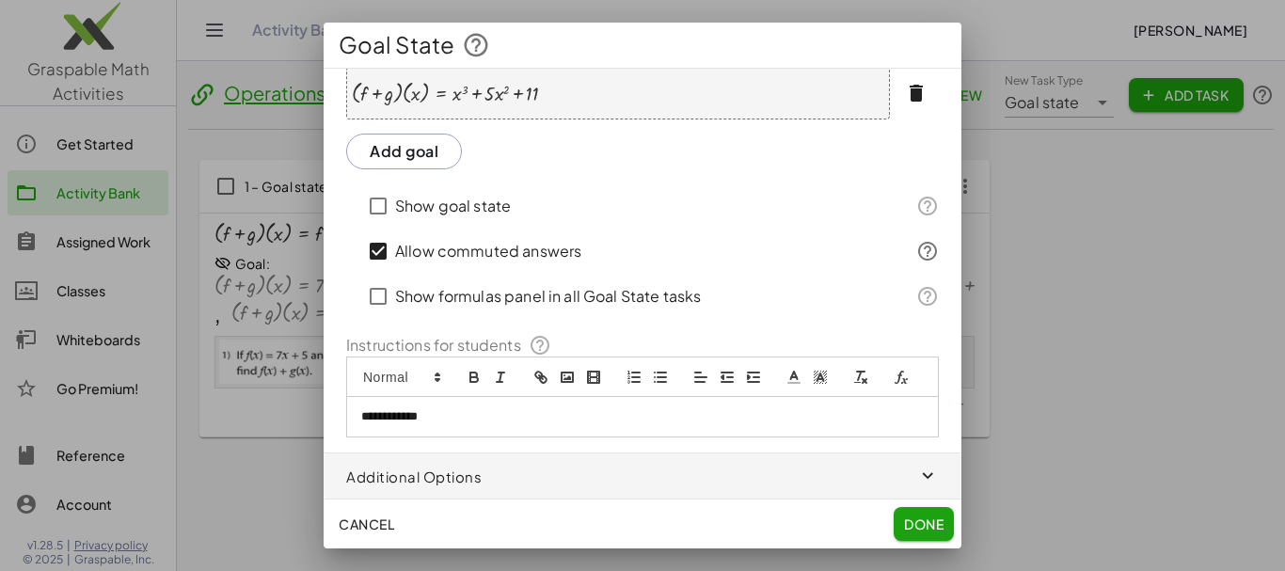
click at [470, 419] on p "**********" at bounding box center [635, 416] width 548 height 17
click at [562, 372] on rect "image" at bounding box center [566, 376] width 11 height 9
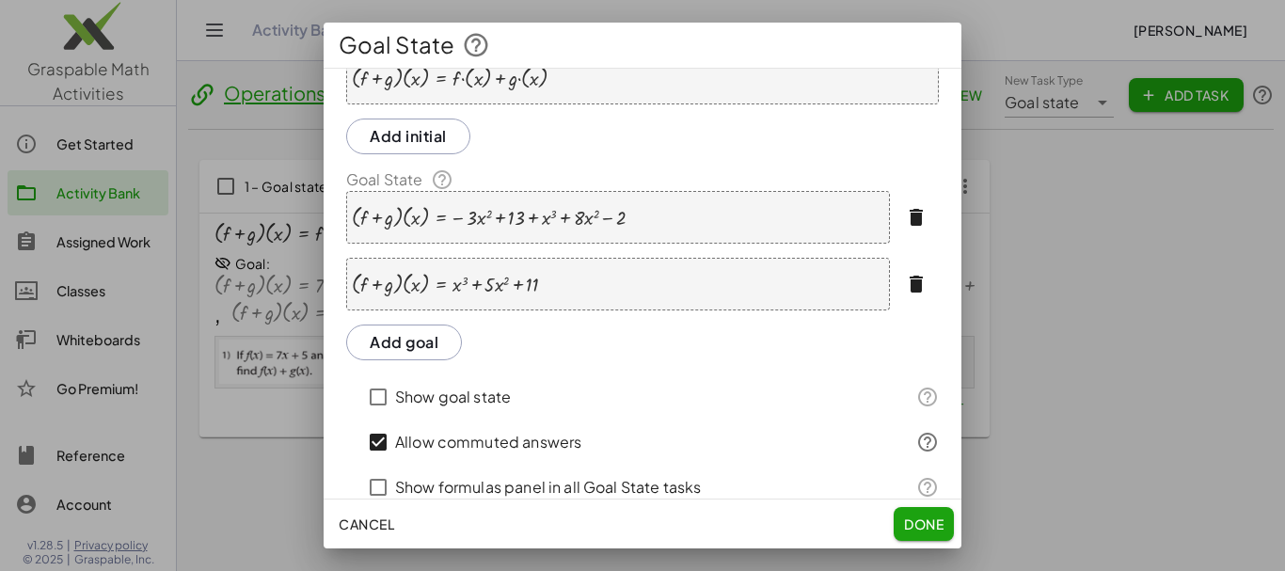
scroll to position [0, 0]
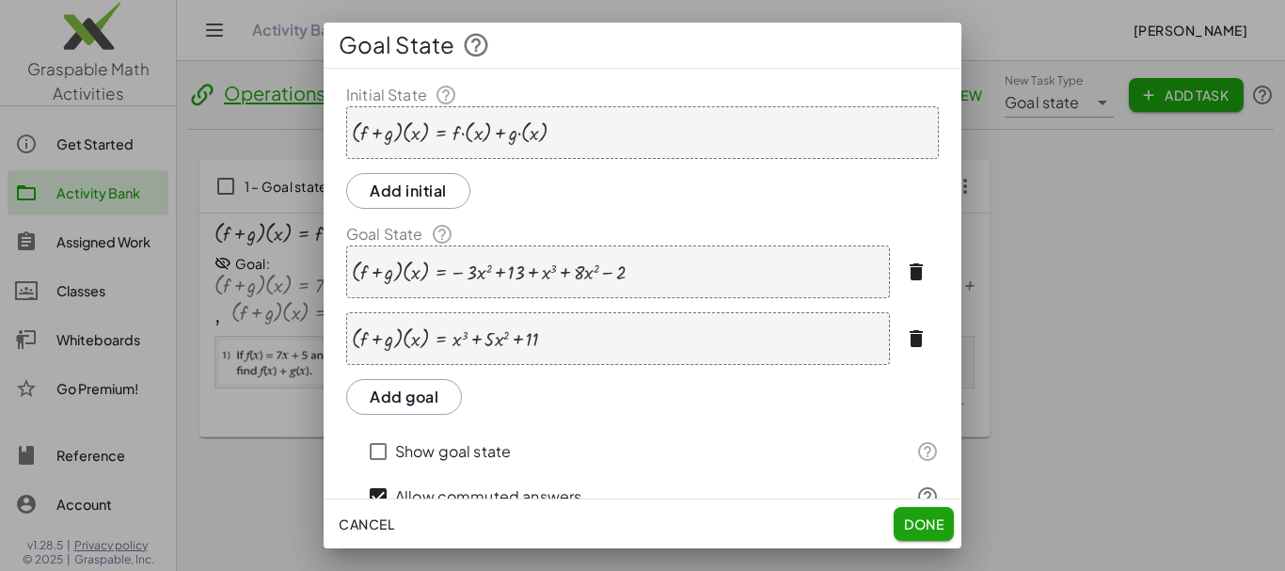
click at [617, 139] on div "· ( + f + g ) · ( x ) = + · f · ( x ) + · g · ( x )" at bounding box center [642, 132] width 593 height 53
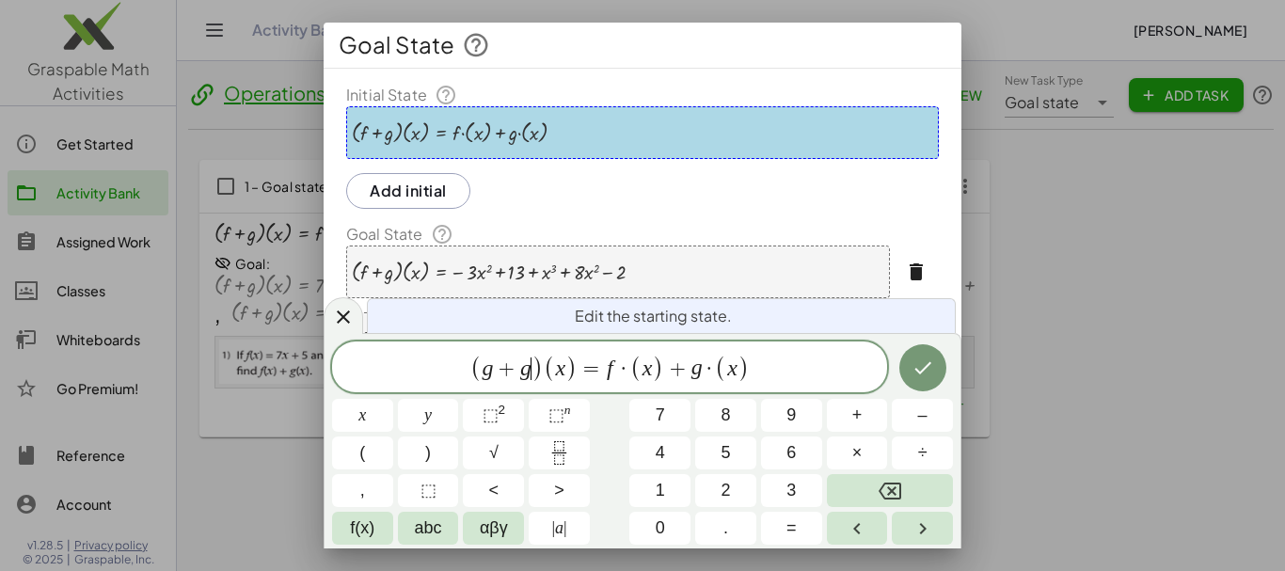
click at [530, 372] on span "g + g ​" at bounding box center [507, 368] width 50 height 23
click at [618, 371] on span "( g + f ) ( x ) = f ​ · ( x ) + g · ( x )" at bounding box center [609, 368] width 555 height 31
click at [702, 372] on span "( g + f ) ( x ) = g · ( x ) + g ​ · ( x )" at bounding box center [609, 368] width 555 height 31
click at [908, 376] on button "Done" at bounding box center [922, 367] width 47 height 47
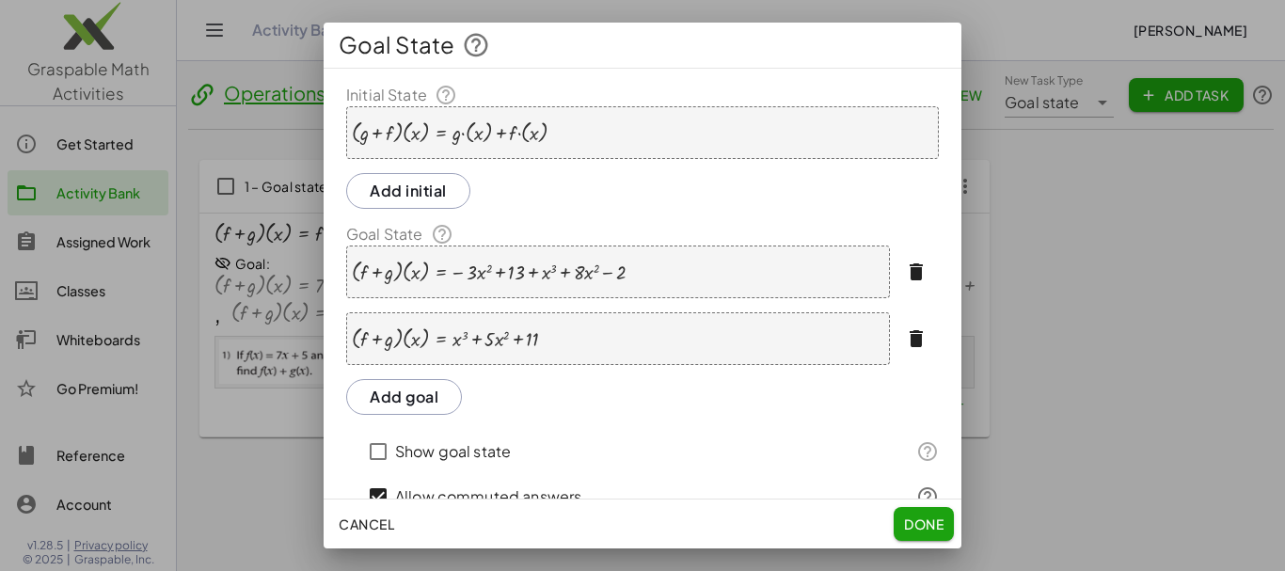
click at [645, 272] on div "· ( + f + g ) · ( x ) = − · 3 · x 2 + 13 + x 3 + · 8 · x 2 − 2" at bounding box center [618, 271] width 544 height 53
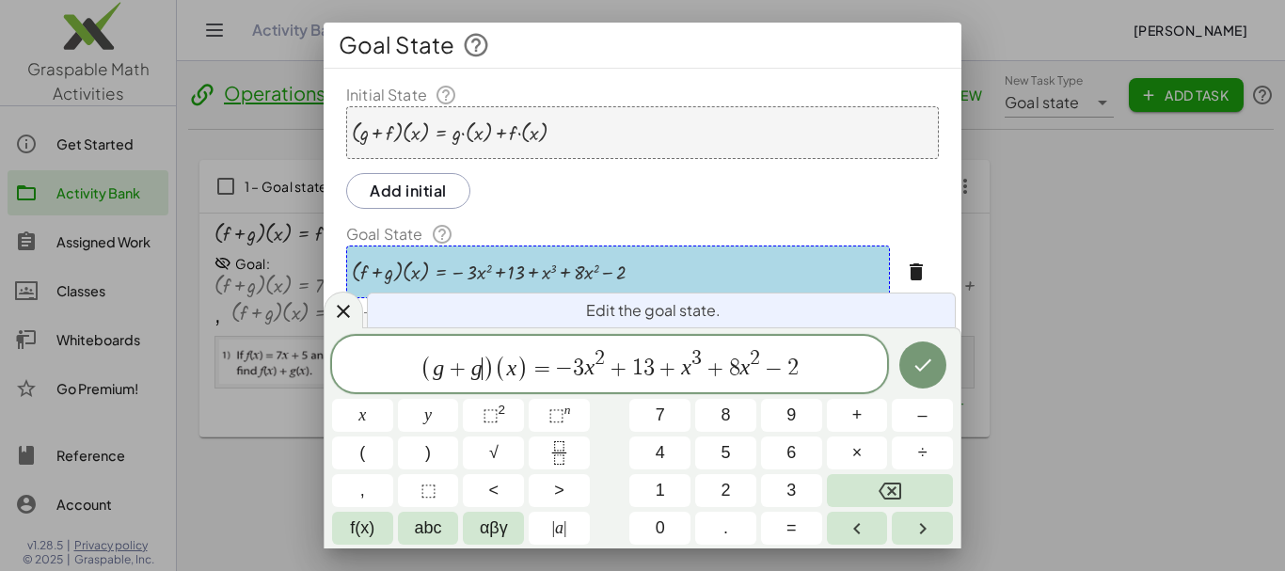
click at [487, 369] on span ")" at bounding box center [488, 368] width 12 height 27
click at [800, 372] on span "( g + f ) ( x ) = − 3 x 2 + 1 3 + x 3 + 8 x 2 − 2 ​" at bounding box center [609, 365] width 555 height 37
click at [518, 415] on button "⬚ 2" at bounding box center [493, 415] width 61 height 33
click at [619, 369] on span "+" at bounding box center [614, 368] width 27 height 23
click at [687, 369] on span "−" at bounding box center [695, 368] width 27 height 23
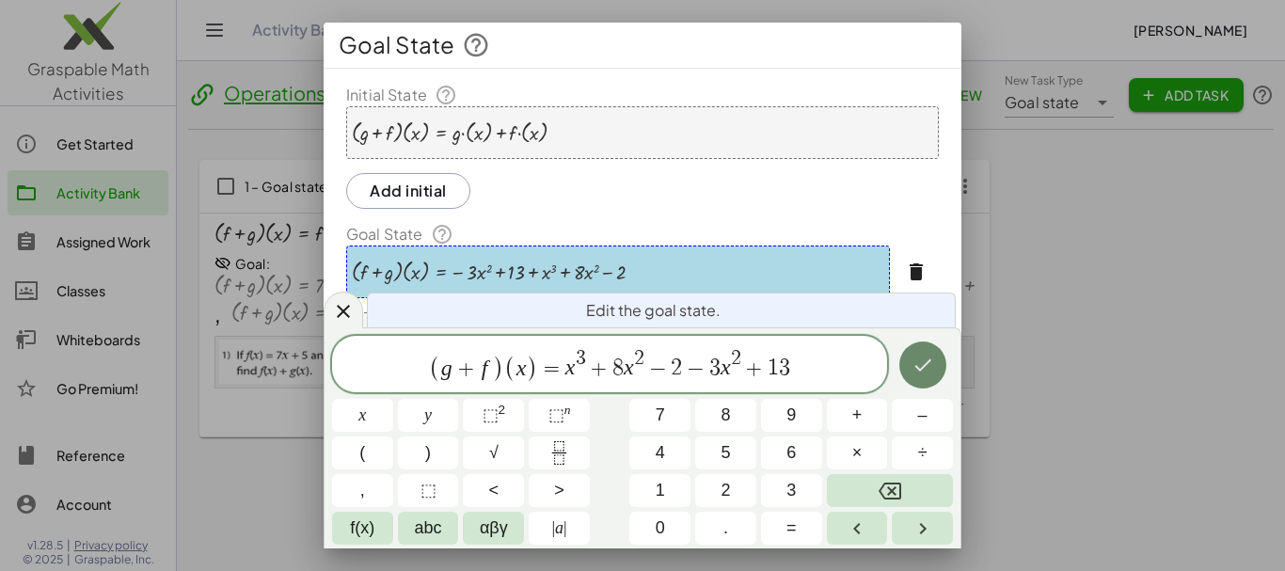
click at [907, 370] on button "Done" at bounding box center [922, 364] width 47 height 47
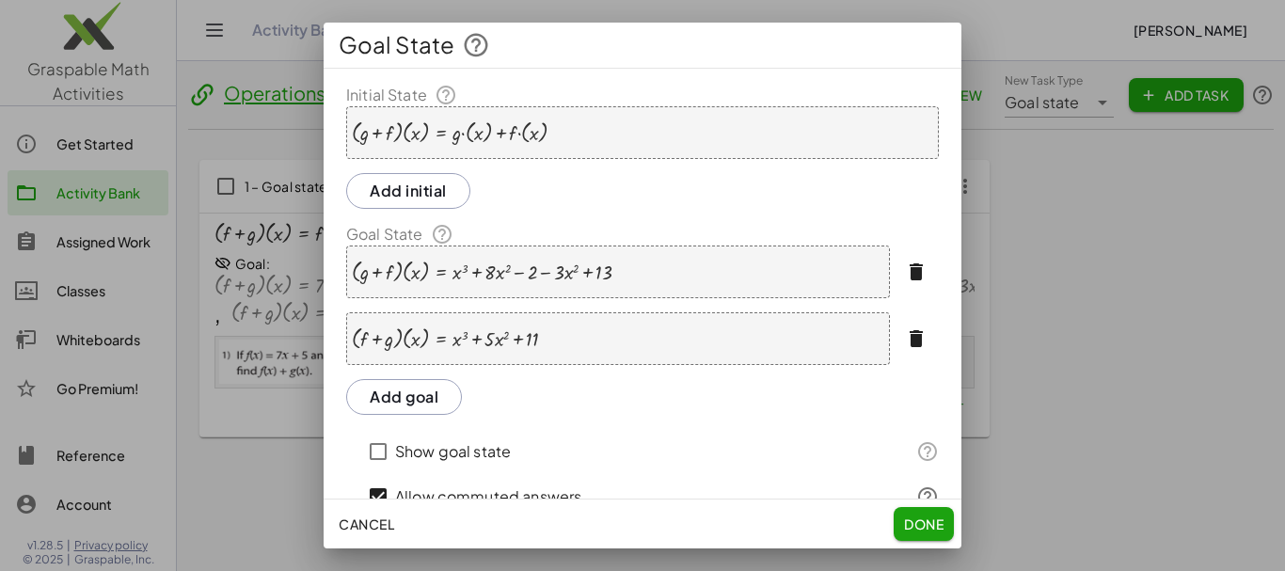
click at [574, 343] on div "· ( + f + g ) · ( x ) = + x 3 + · 5 · x 2 + 11" at bounding box center [618, 338] width 544 height 53
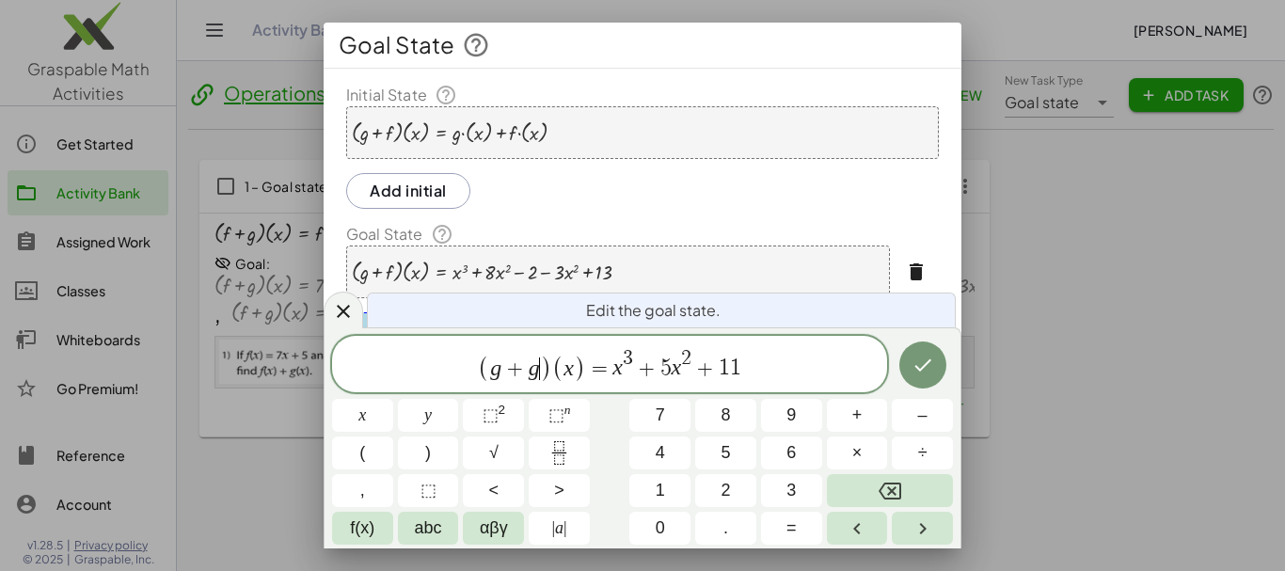
click at [539, 369] on span "( g + g ​ )" at bounding box center [514, 368] width 73 height 27
click at [929, 365] on icon "Done" at bounding box center [922, 365] width 23 height 23
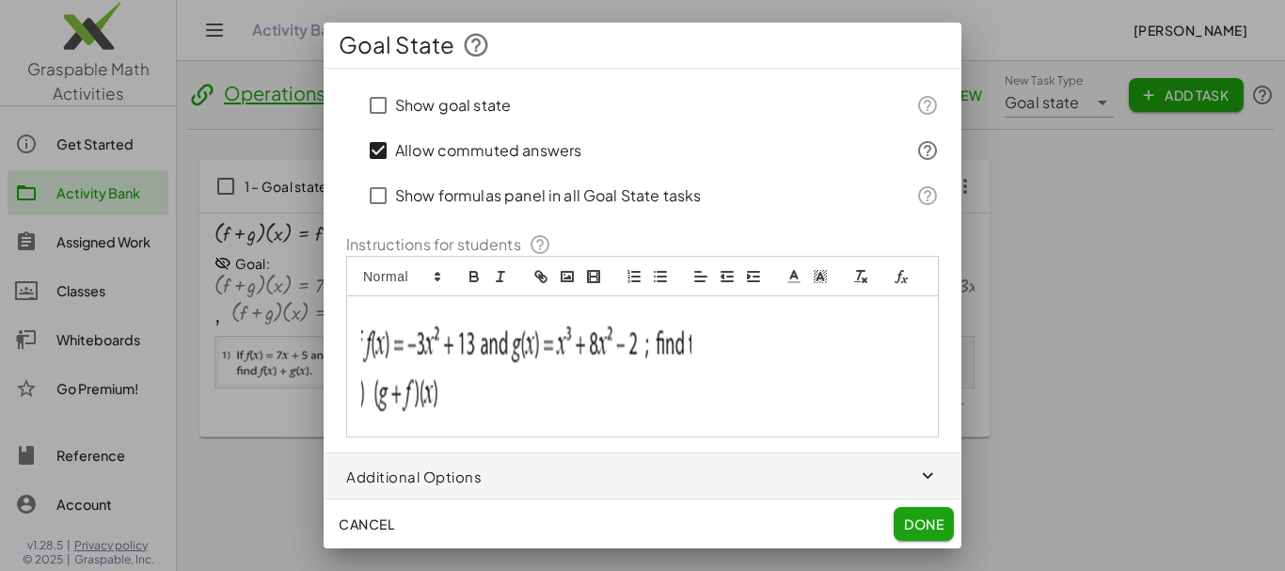
scroll to position [370, 0]
click at [922, 524] on span "Done" at bounding box center [924, 523] width 40 height 17
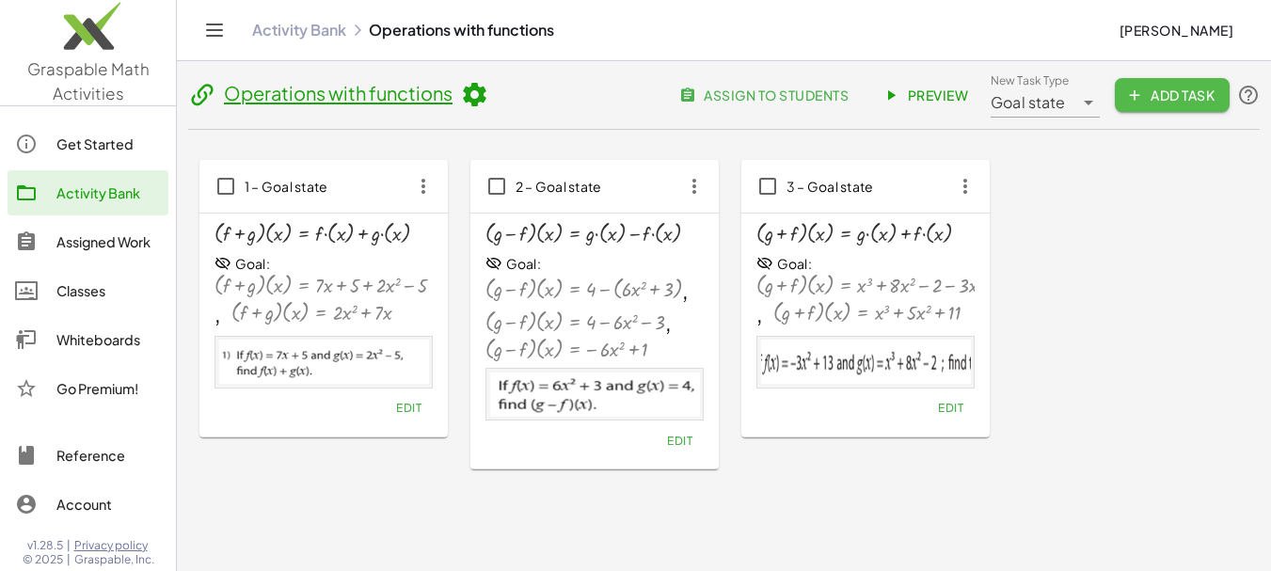
click at [1146, 87] on span "Add Task" at bounding box center [1172, 95] width 85 height 17
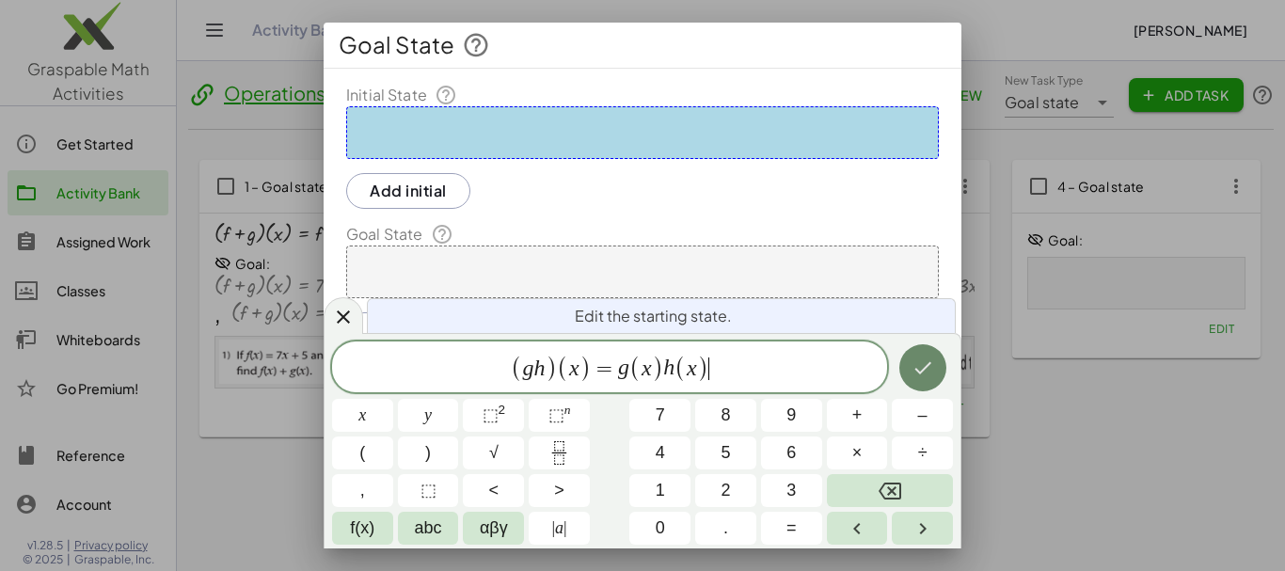
click at [908, 364] on button "Done" at bounding box center [922, 367] width 47 height 47
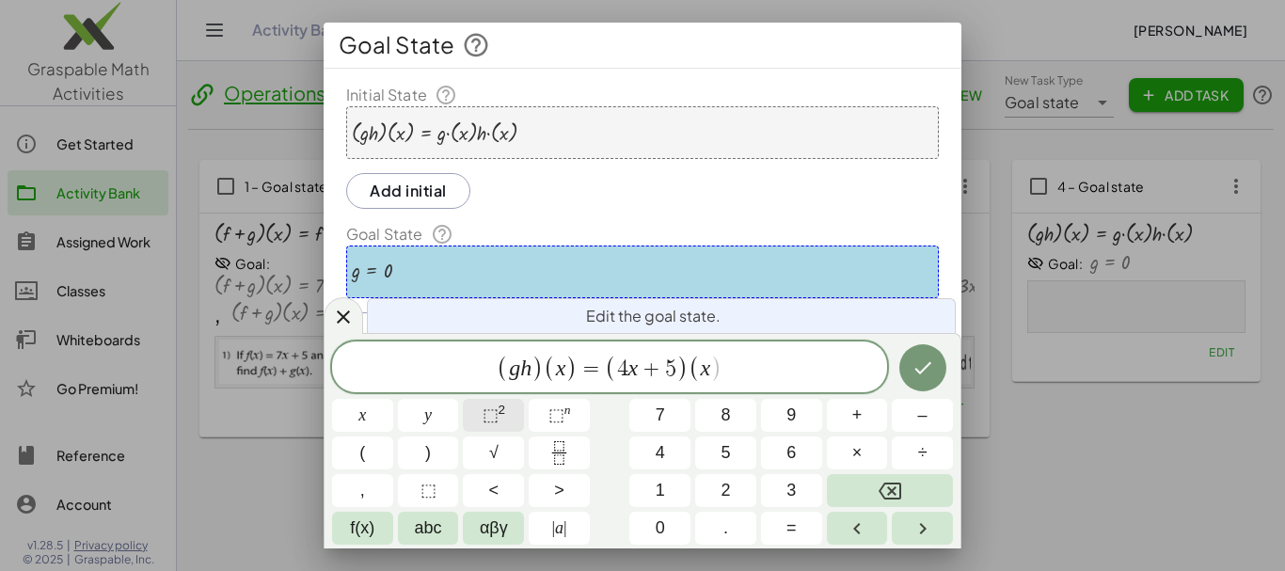
click at [493, 416] on span "⬚" at bounding box center [490, 414] width 16 height 19
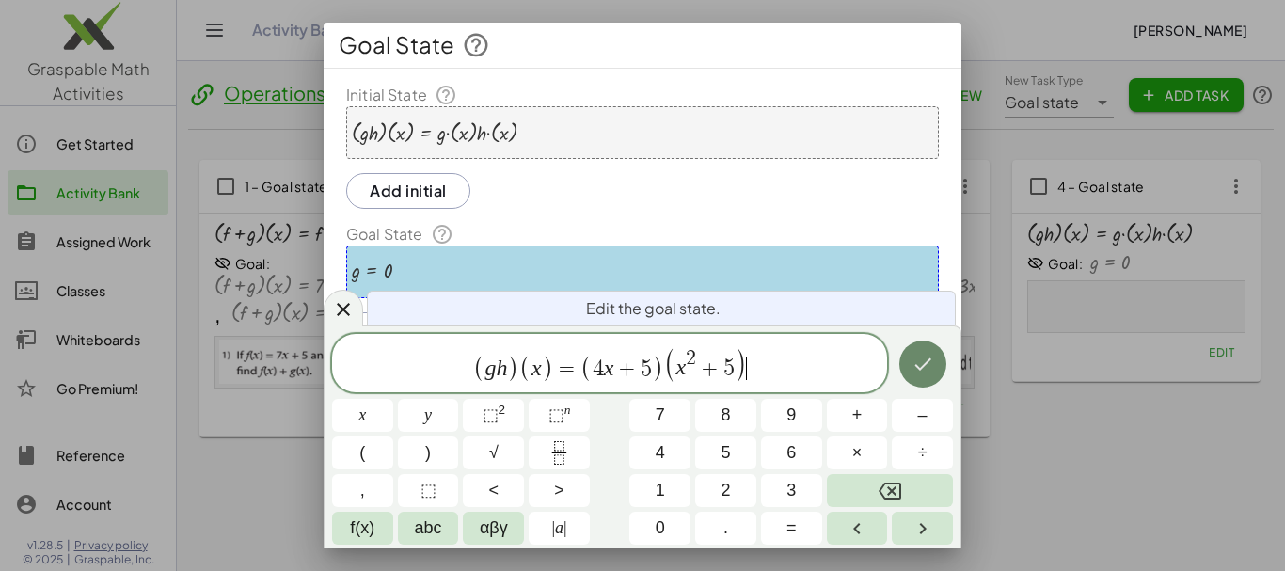
click at [918, 353] on icon "Done" at bounding box center [922, 364] width 23 height 23
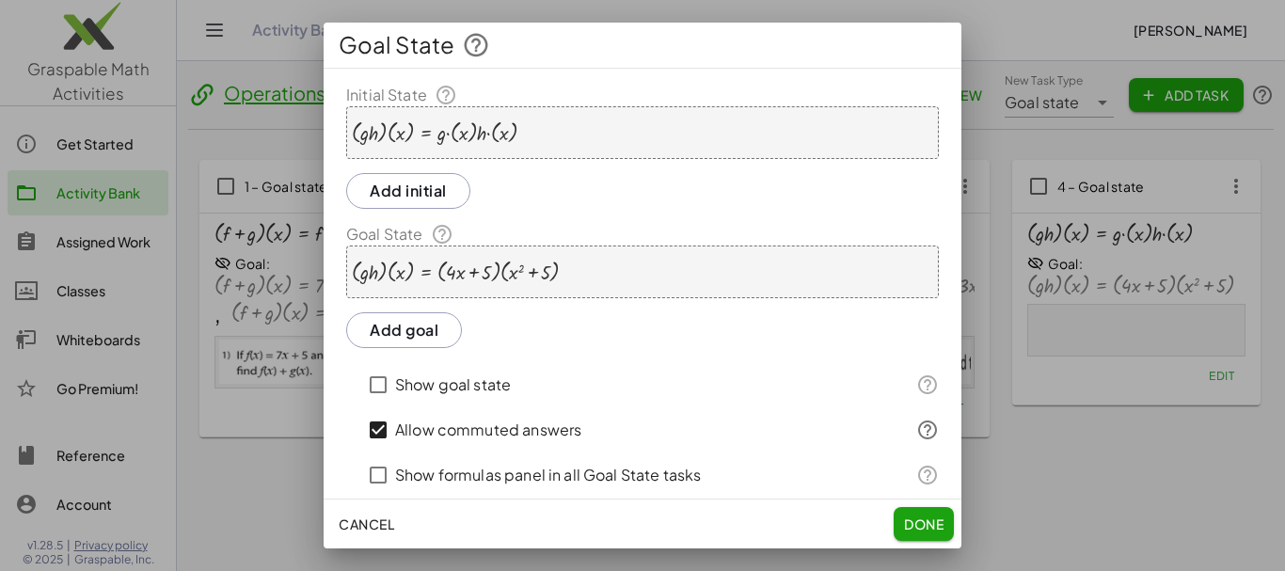
click at [435, 324] on button "Add goal" at bounding box center [404, 330] width 116 height 36
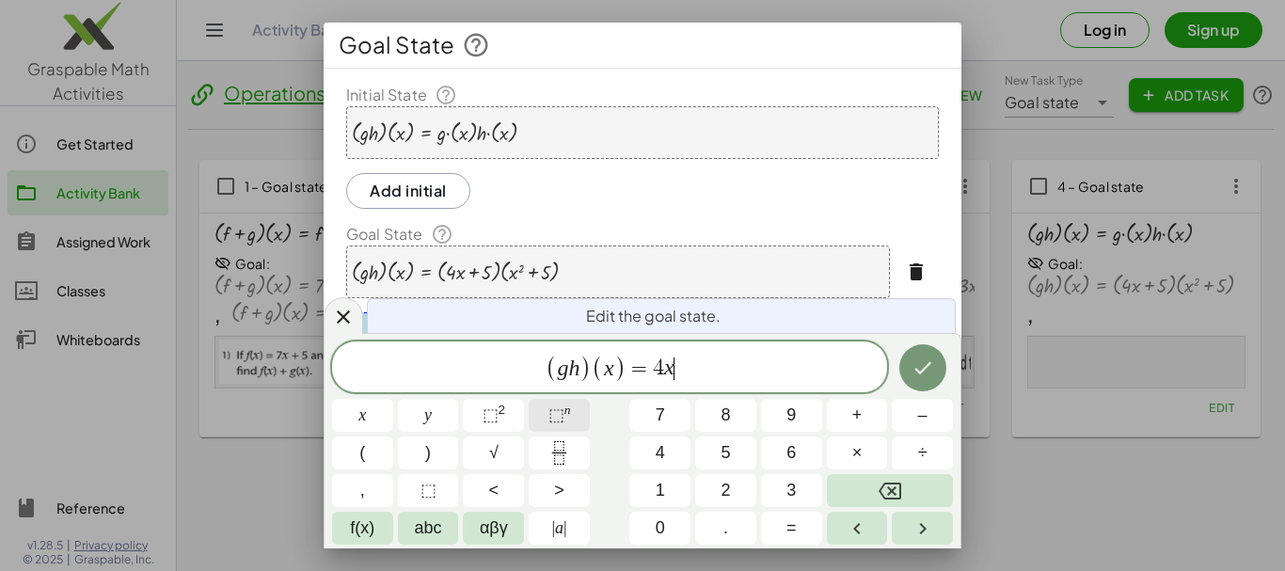
click at [556, 411] on span "⬚" at bounding box center [556, 414] width 16 height 19
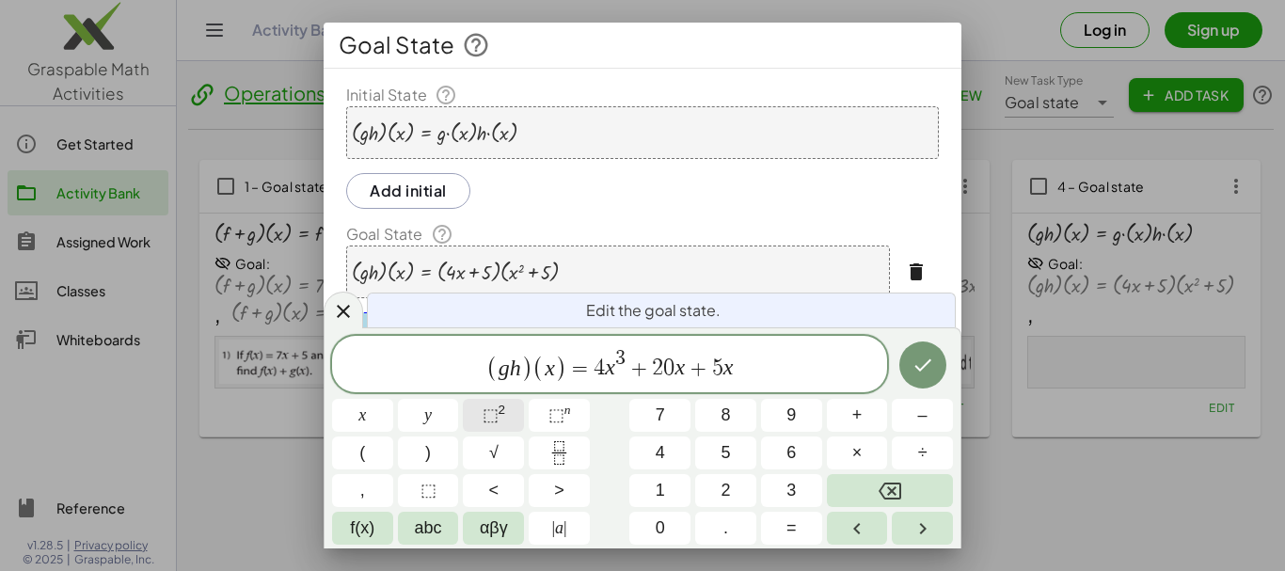
click at [523, 409] on button "⬚ 2" at bounding box center [493, 415] width 61 height 33
click at [907, 375] on button "Done" at bounding box center [922, 364] width 47 height 47
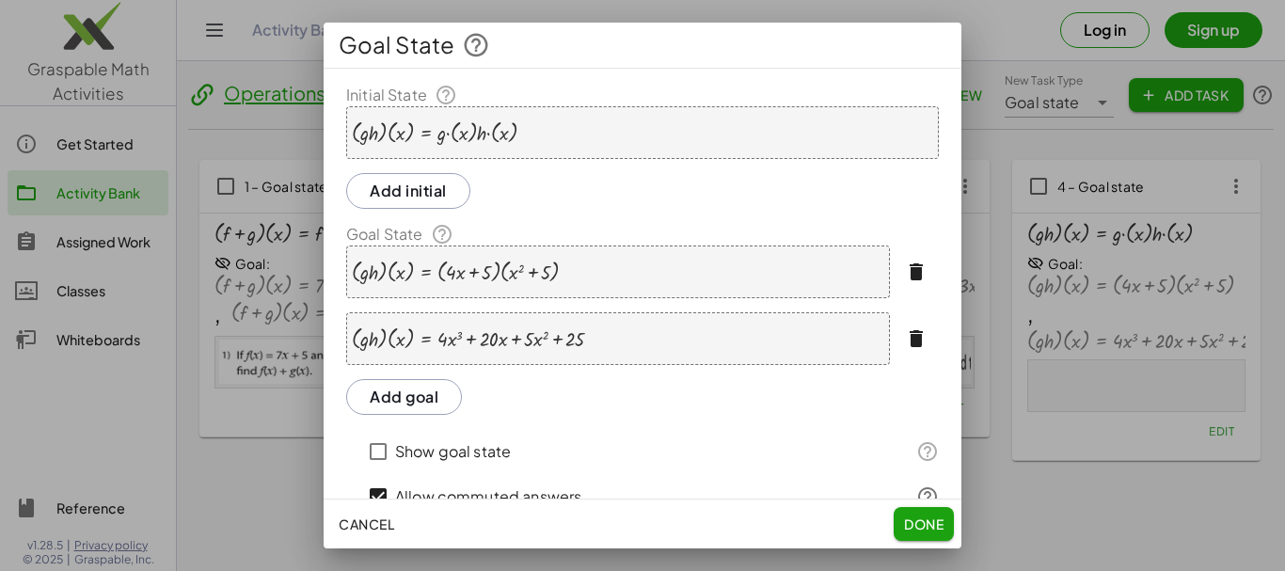
click at [419, 392] on button "Add goal" at bounding box center [404, 397] width 116 height 36
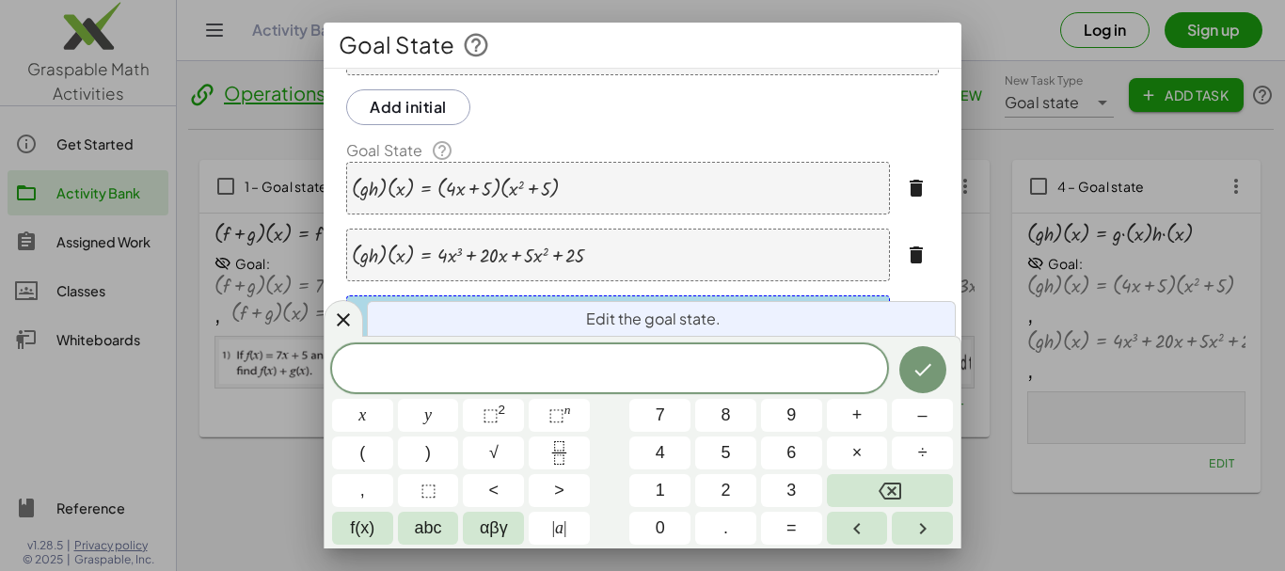
scroll to position [105, 0]
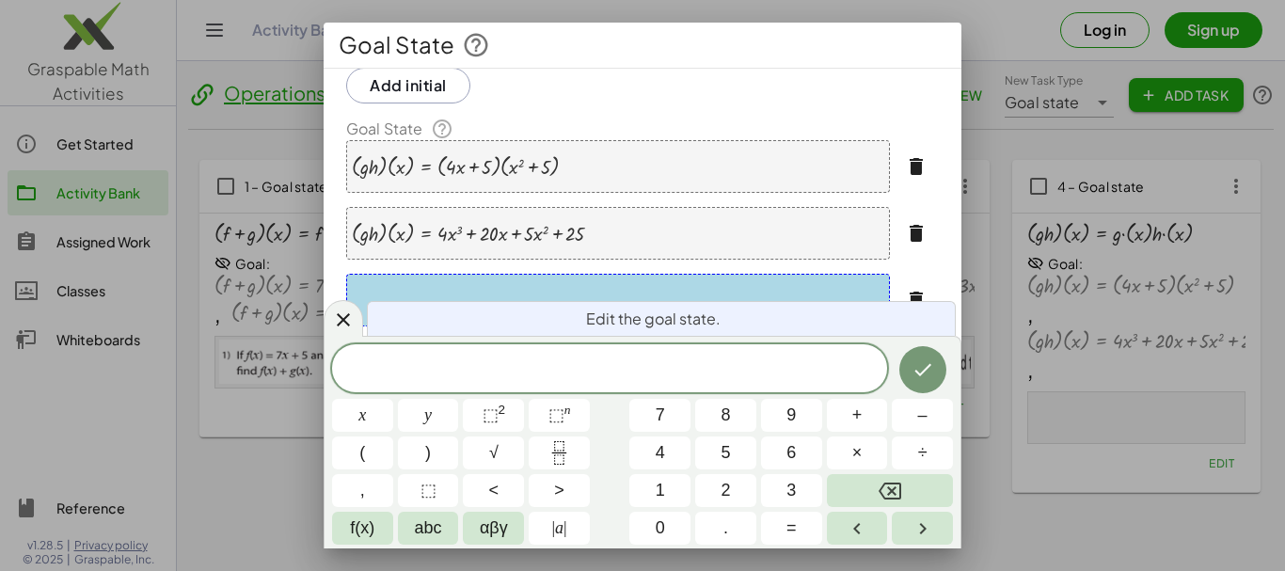
click at [639, 380] on span at bounding box center [609, 370] width 555 height 28
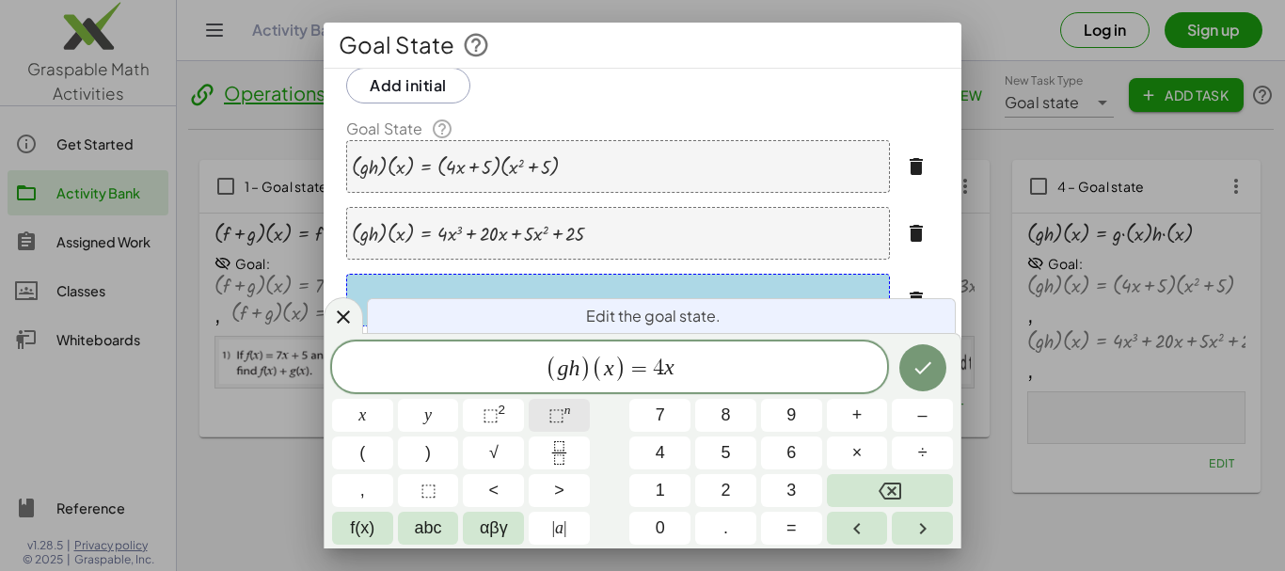
click at [550, 416] on span "⬚" at bounding box center [556, 414] width 16 height 19
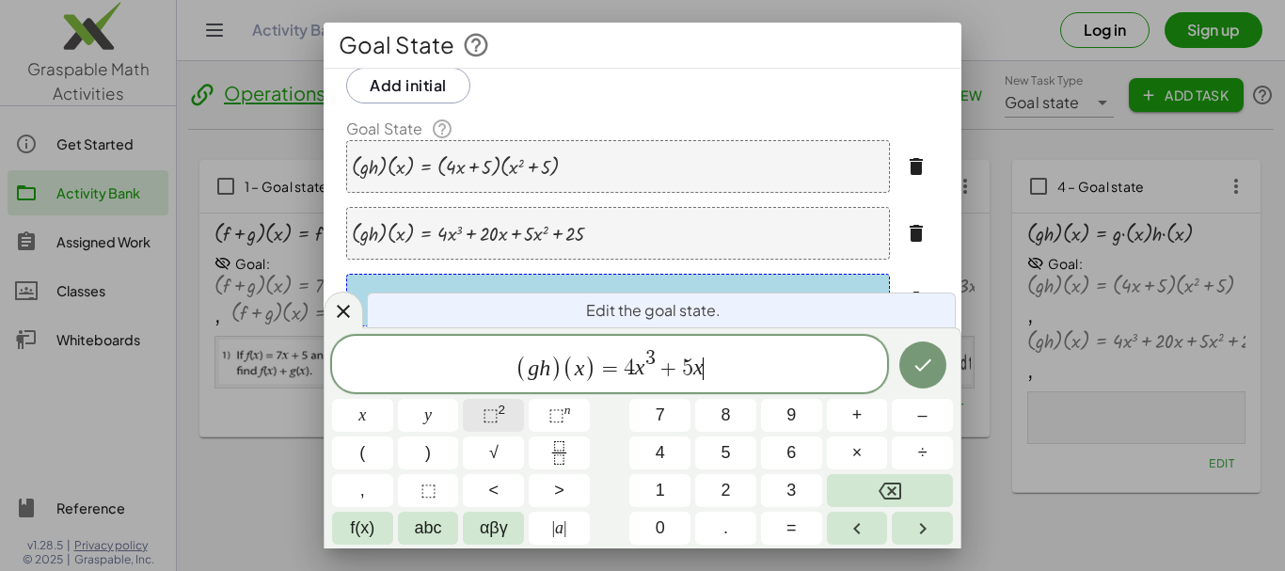
click at [503, 414] on sup "2" at bounding box center [502, 410] width 8 height 14
click at [939, 365] on button "Done" at bounding box center [922, 364] width 47 height 47
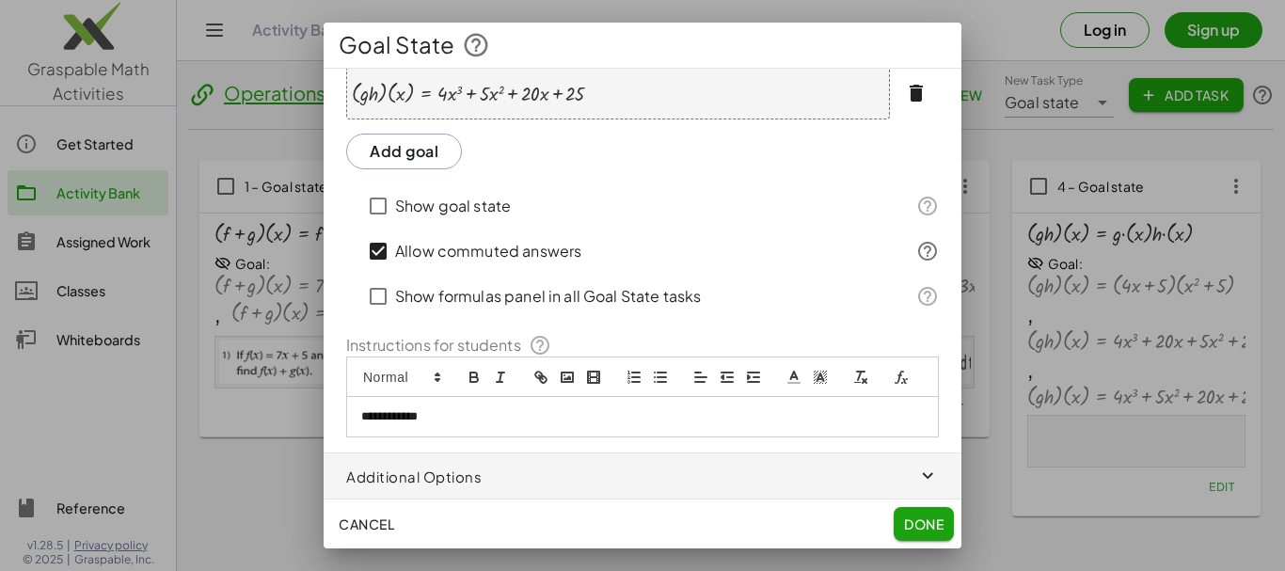
scroll to position [336, 0]
click at [474, 419] on p "**********" at bounding box center [635, 416] width 548 height 17
click at [565, 375] on polyline "image" at bounding box center [567, 377] width 8 height 5
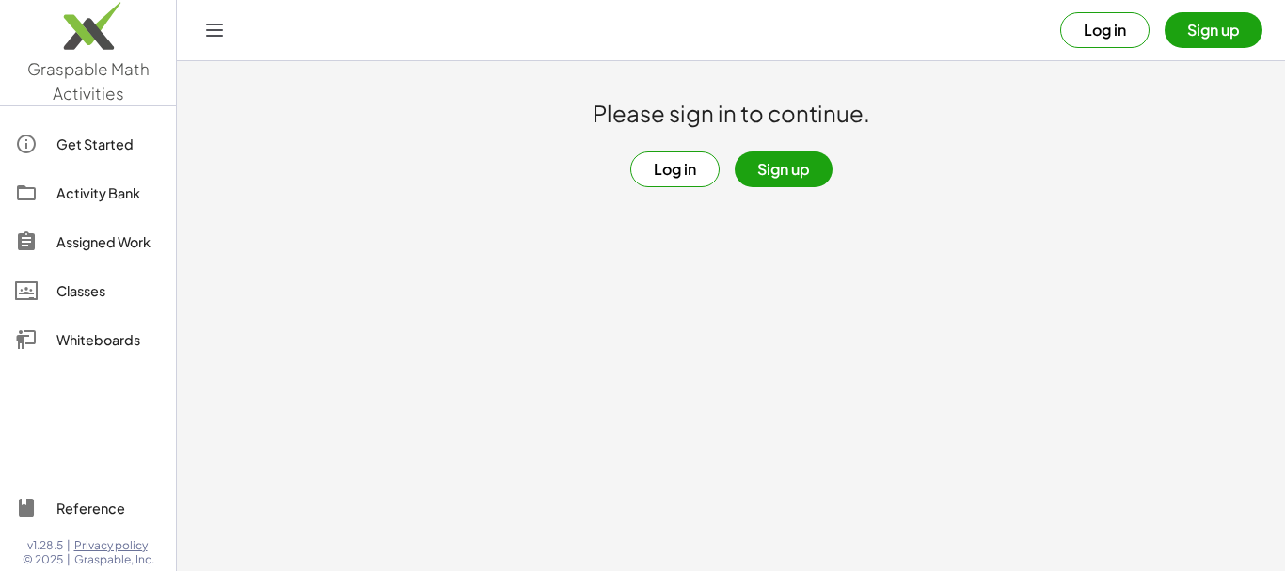
click at [684, 173] on button "Log in" at bounding box center [674, 169] width 89 height 36
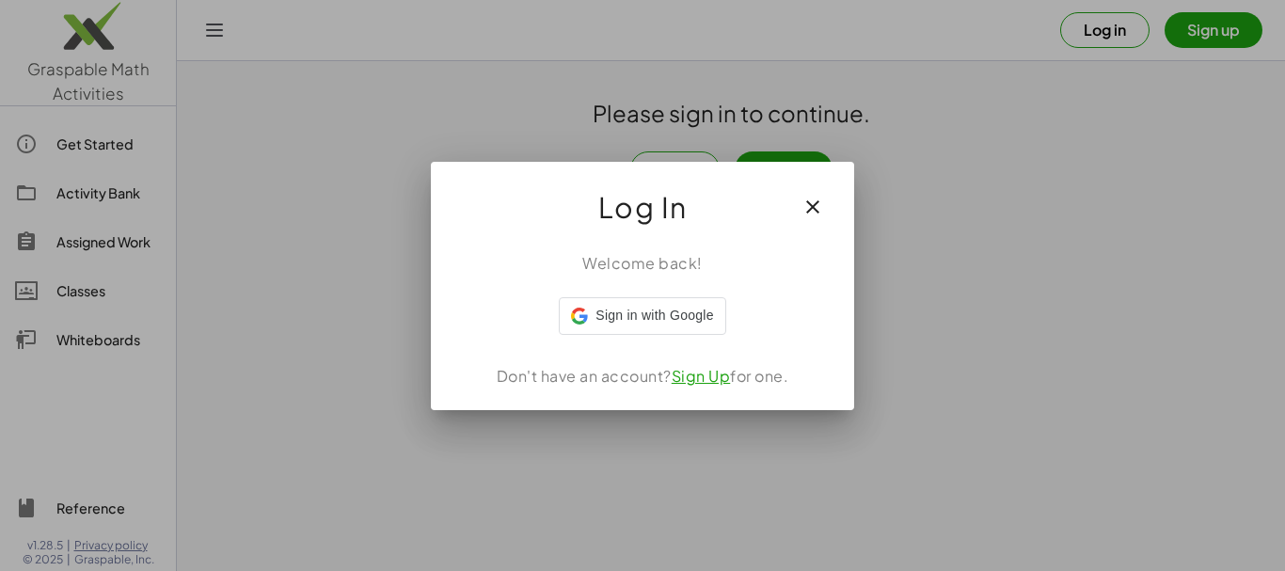
click at [666, 168] on div "Log In" at bounding box center [642, 199] width 423 height 75
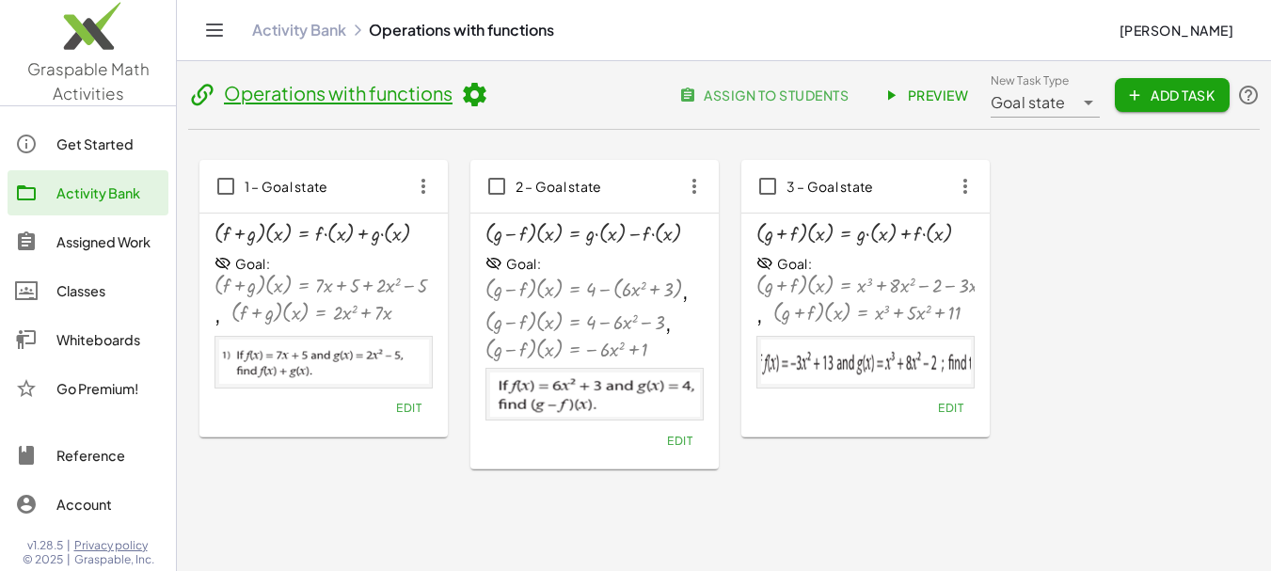
click at [1147, 101] on span "Add Task" at bounding box center [1172, 95] width 85 height 17
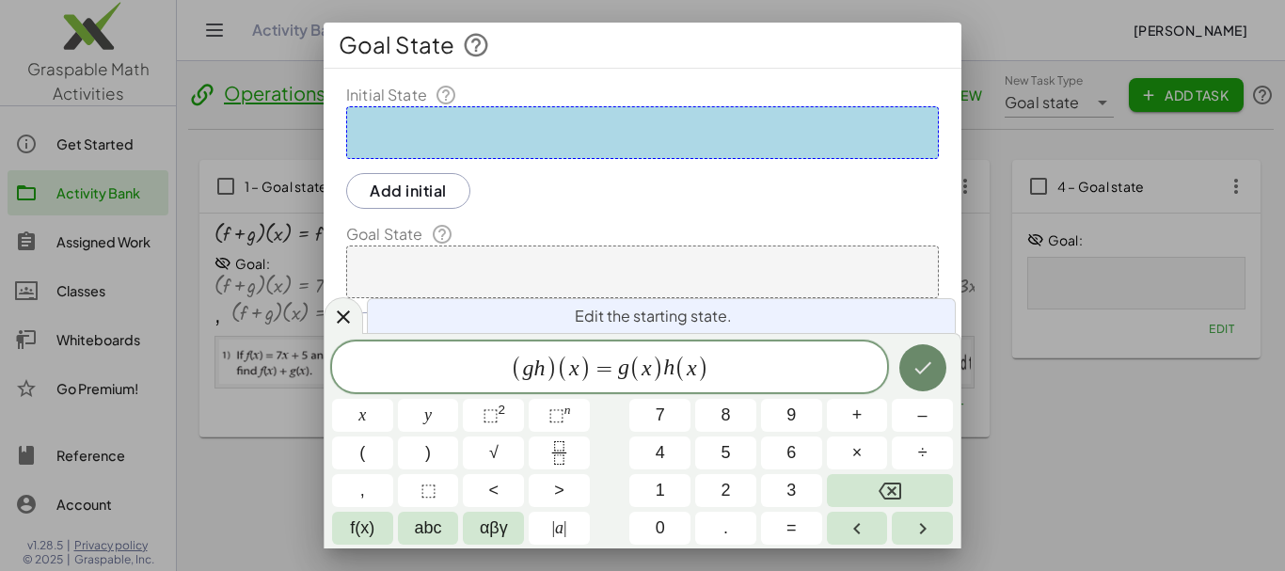
click at [922, 373] on icon "Done" at bounding box center [922, 367] width 23 height 23
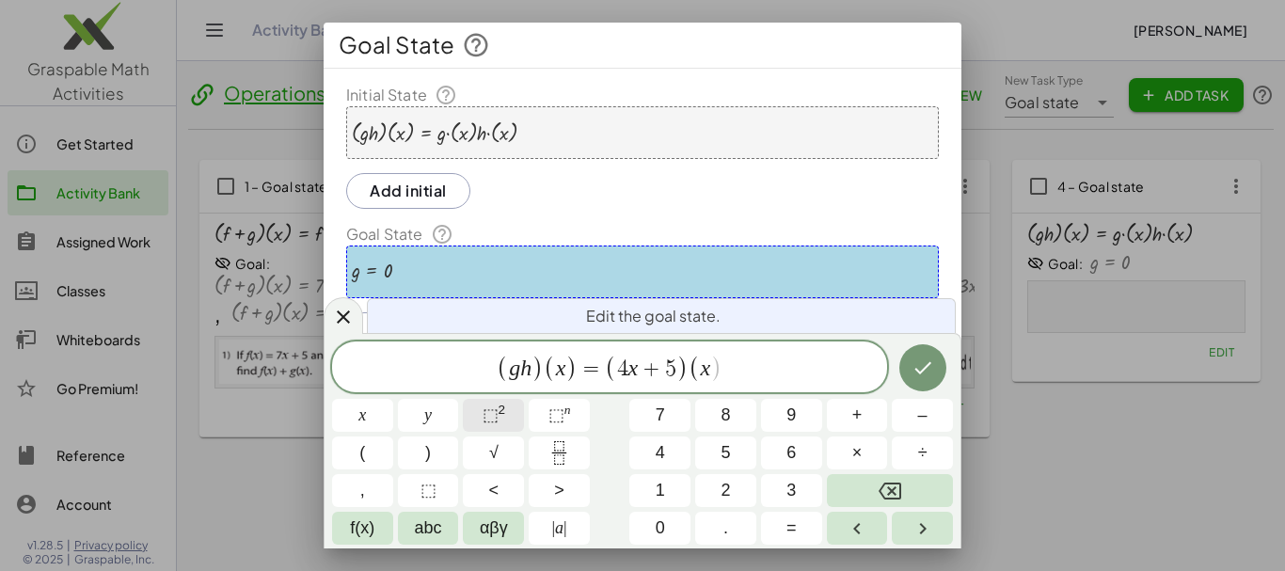
click at [519, 411] on button "⬚ 2" at bounding box center [493, 415] width 61 height 33
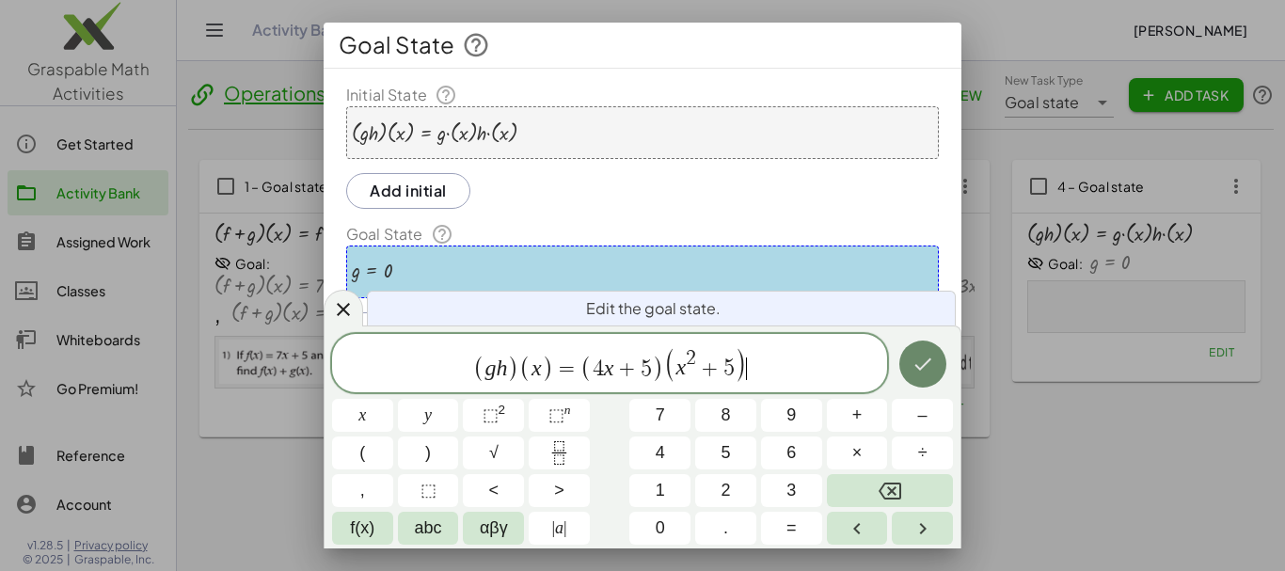
click at [911, 372] on icon "Done" at bounding box center [922, 364] width 23 height 23
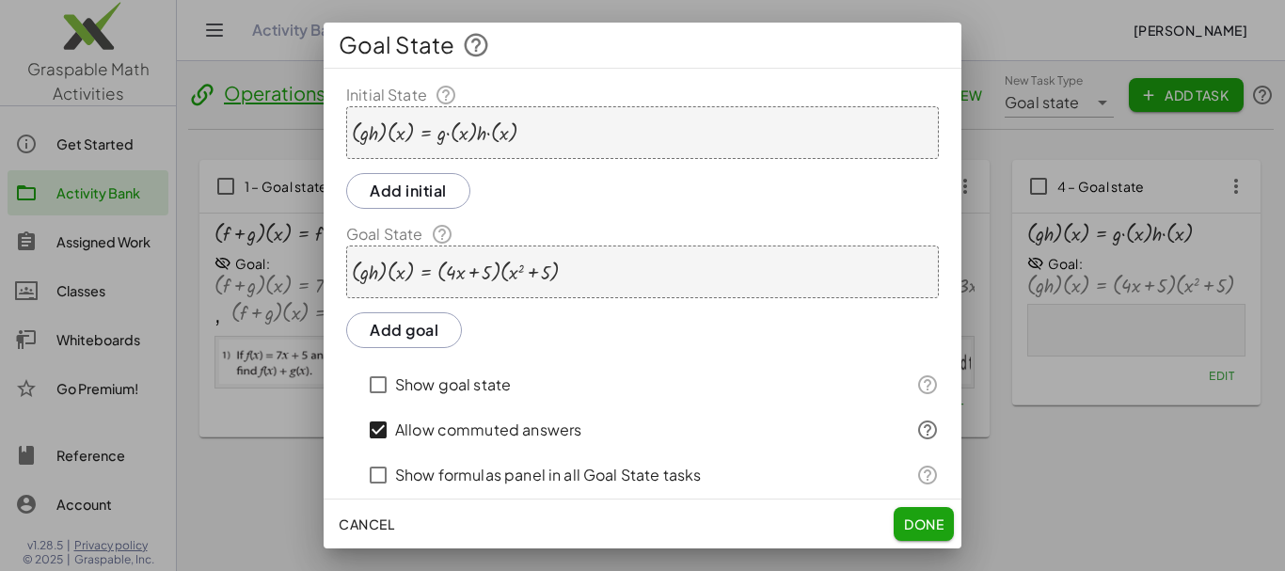
click at [430, 332] on button "Add goal" at bounding box center [404, 330] width 116 height 36
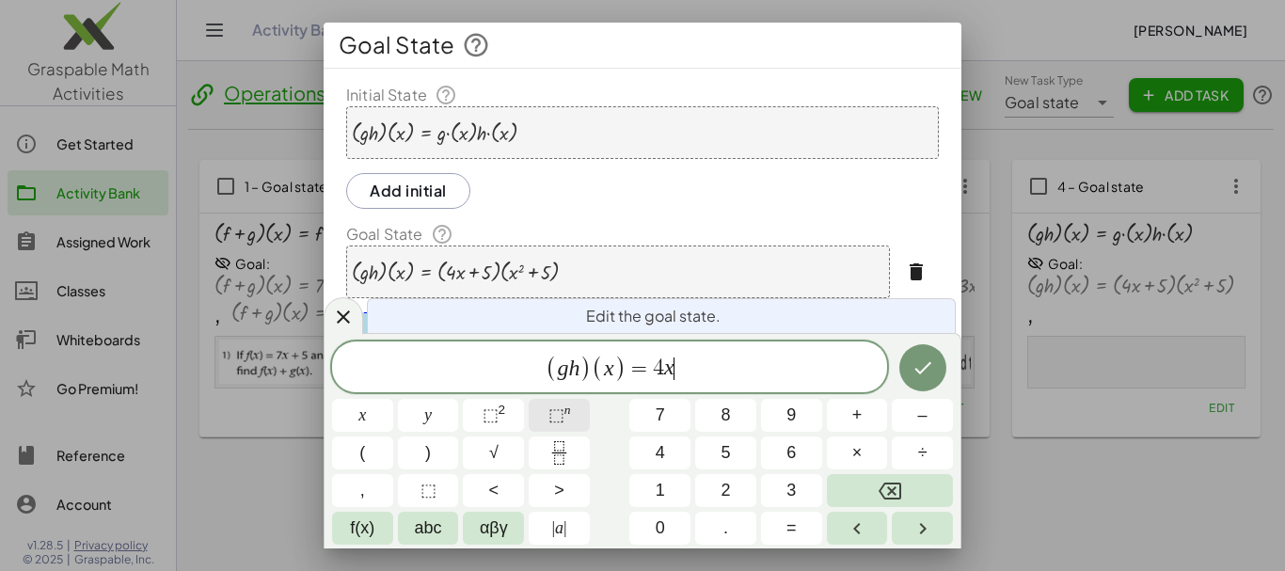
click at [556, 415] on span "⬚" at bounding box center [556, 414] width 16 height 19
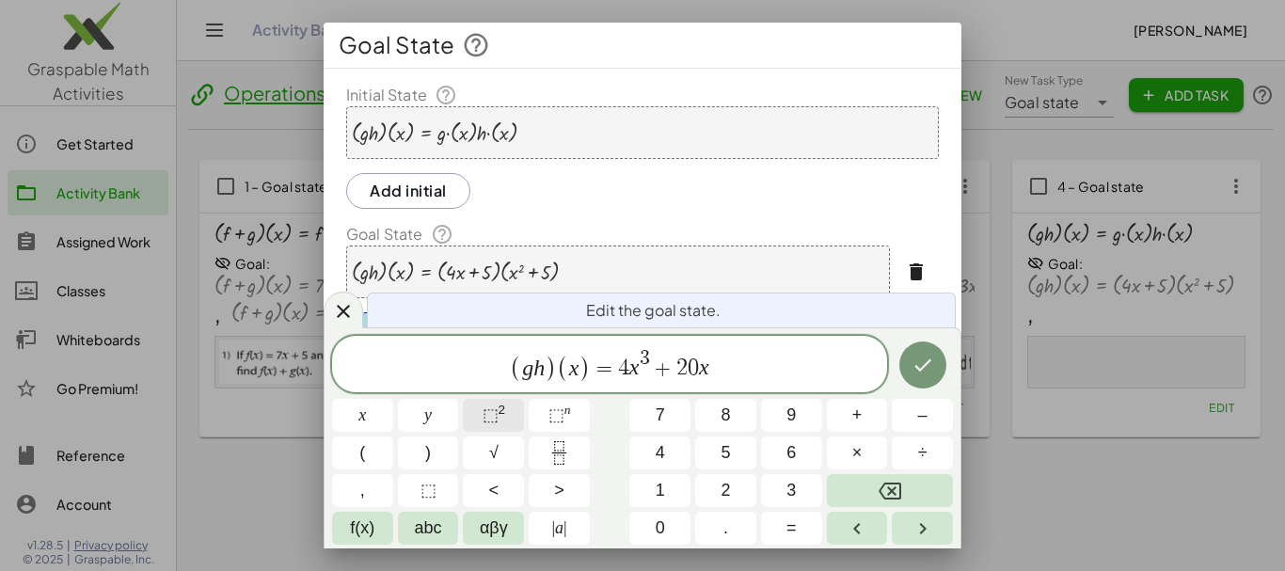
click at [524, 413] on button "⬚ 2" at bounding box center [493, 415] width 61 height 33
click at [506, 410] on button "⬚ 2" at bounding box center [493, 415] width 61 height 33
click at [919, 381] on button "Done" at bounding box center [922, 364] width 47 height 47
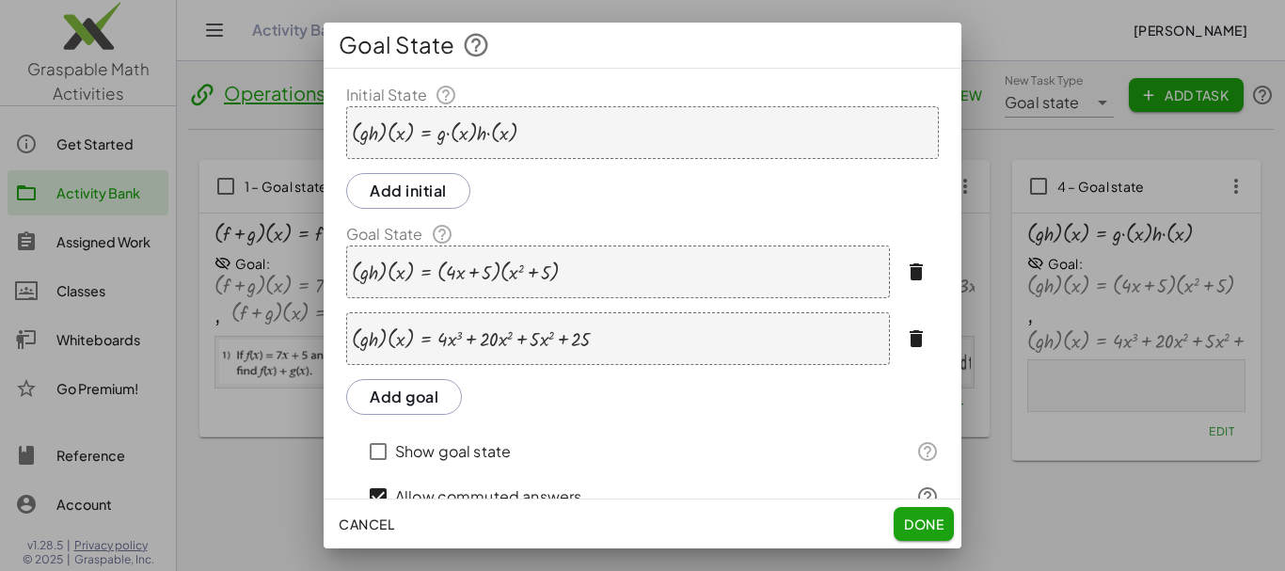
click at [416, 408] on button "Add goal" at bounding box center [404, 397] width 116 height 36
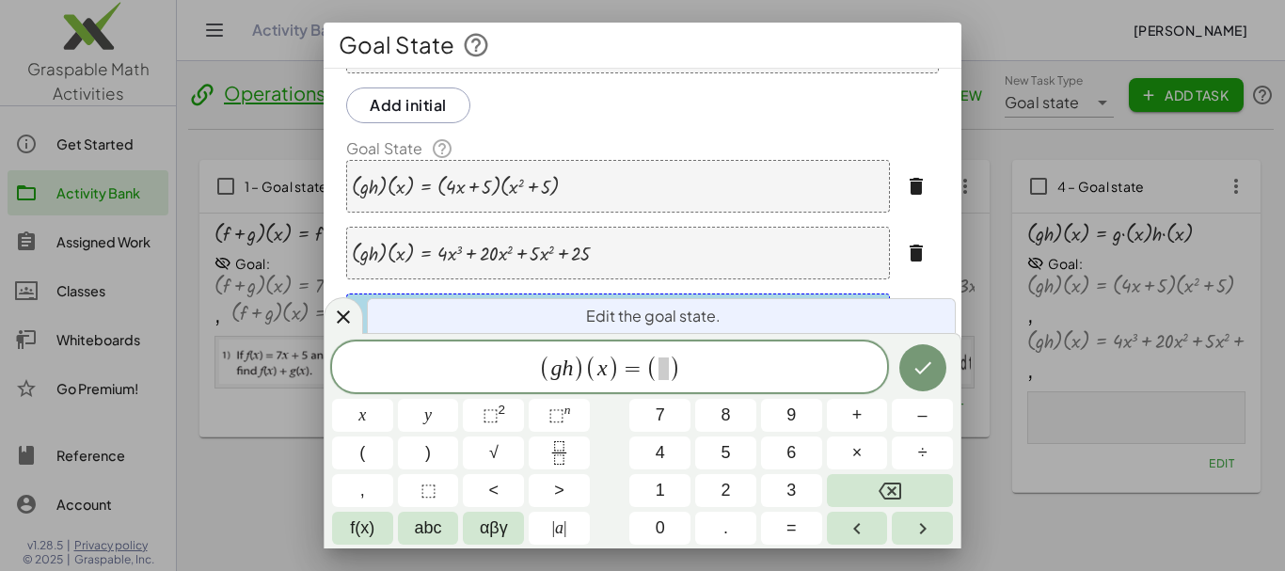
scroll to position [118, 0]
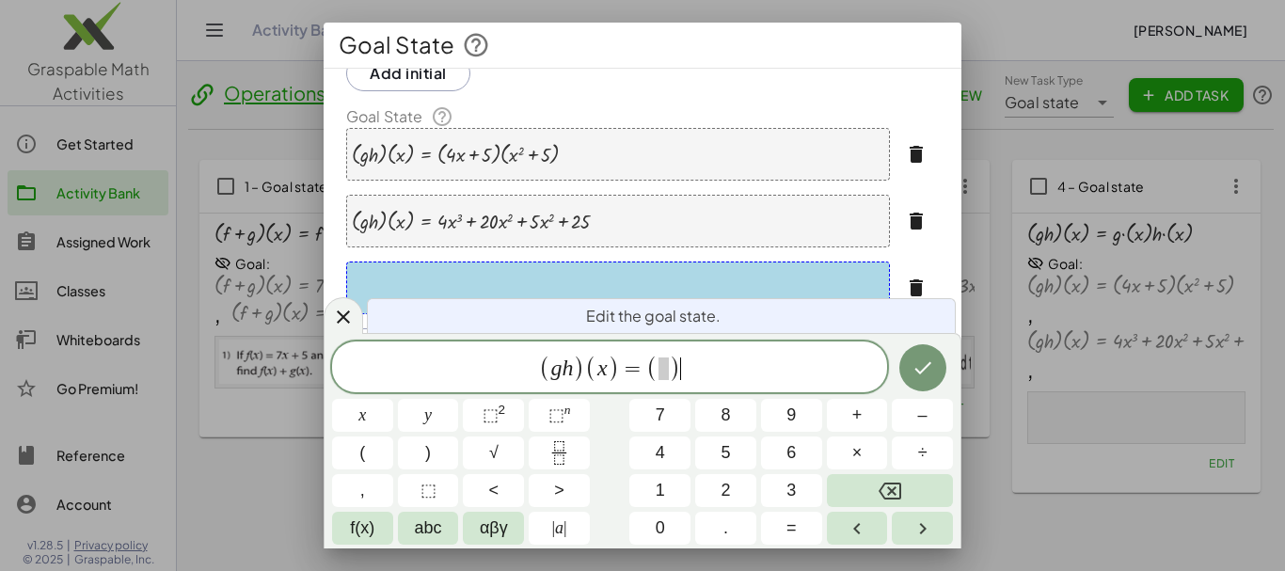
click at [702, 365] on span "( g h ) ( x ) = ( ) ​" at bounding box center [609, 368] width 555 height 31
click at [563, 419] on span "⬚ n" at bounding box center [559, 415] width 23 height 25
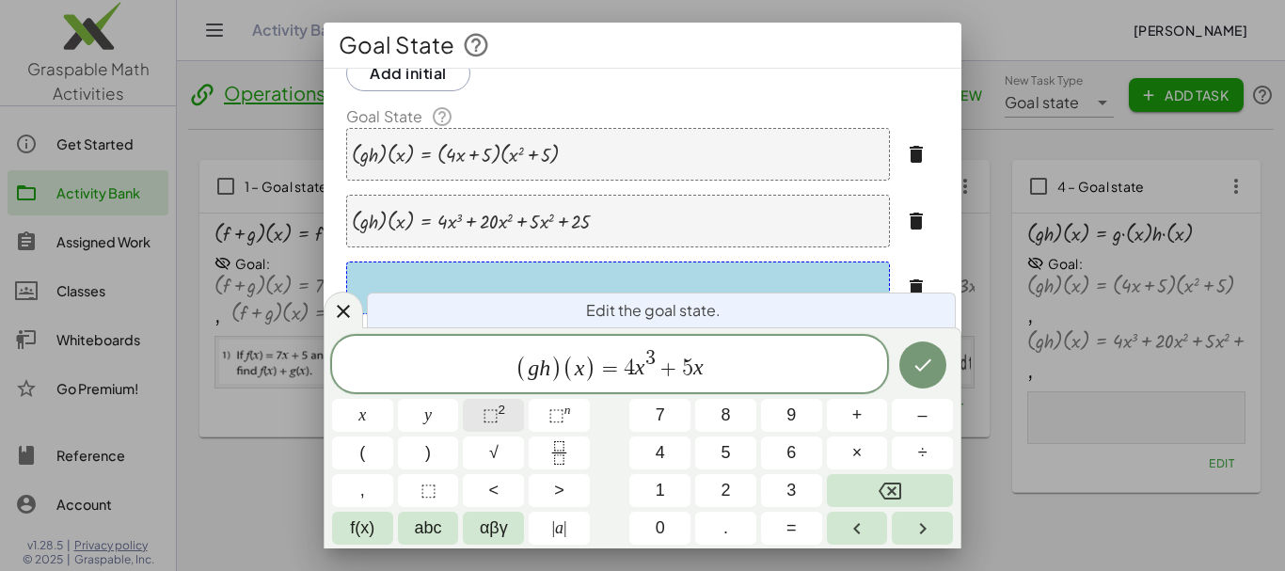
click at [507, 408] on button "⬚ 2" at bounding box center [493, 415] width 61 height 33
click at [932, 367] on icon "Done" at bounding box center [922, 365] width 23 height 23
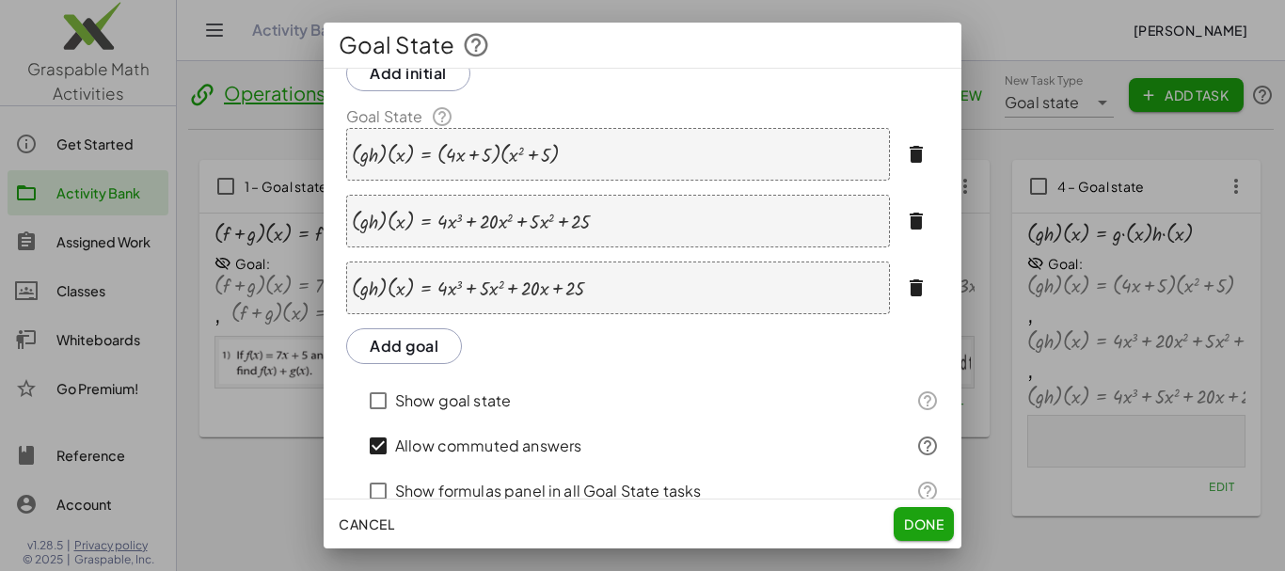
click at [671, 233] on div "· ( · g · h ) · ( x ) = + · 4 · x 3 + · 20 · x 2 + · 5 · x 2 + 25" at bounding box center [618, 221] width 544 height 53
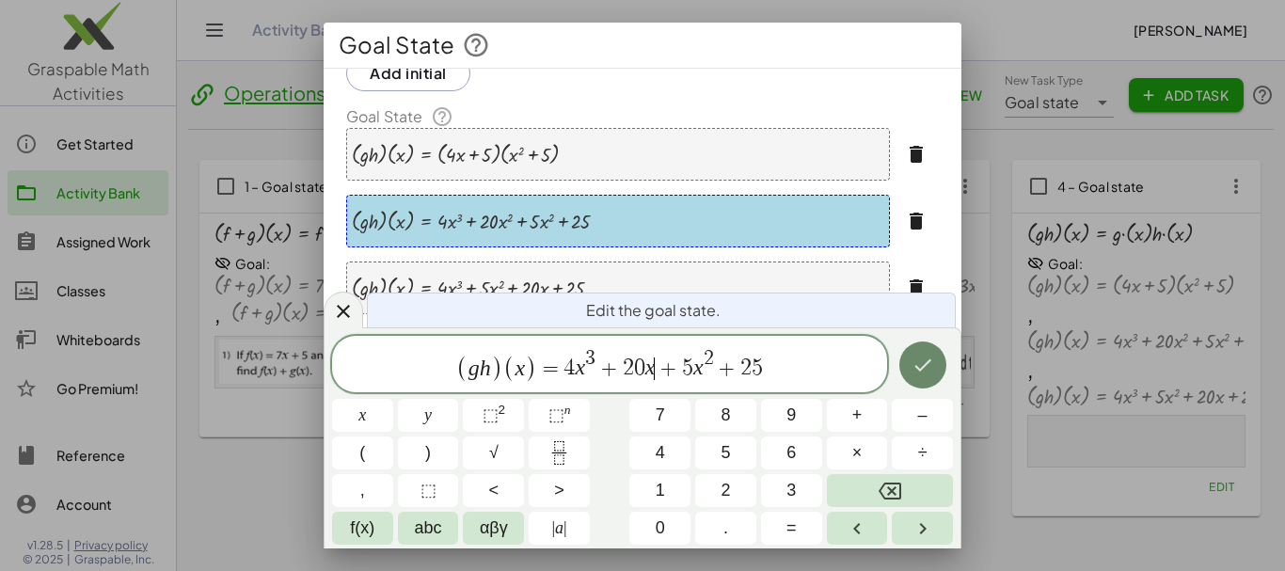
click at [922, 371] on icon "Done" at bounding box center [922, 365] width 23 height 23
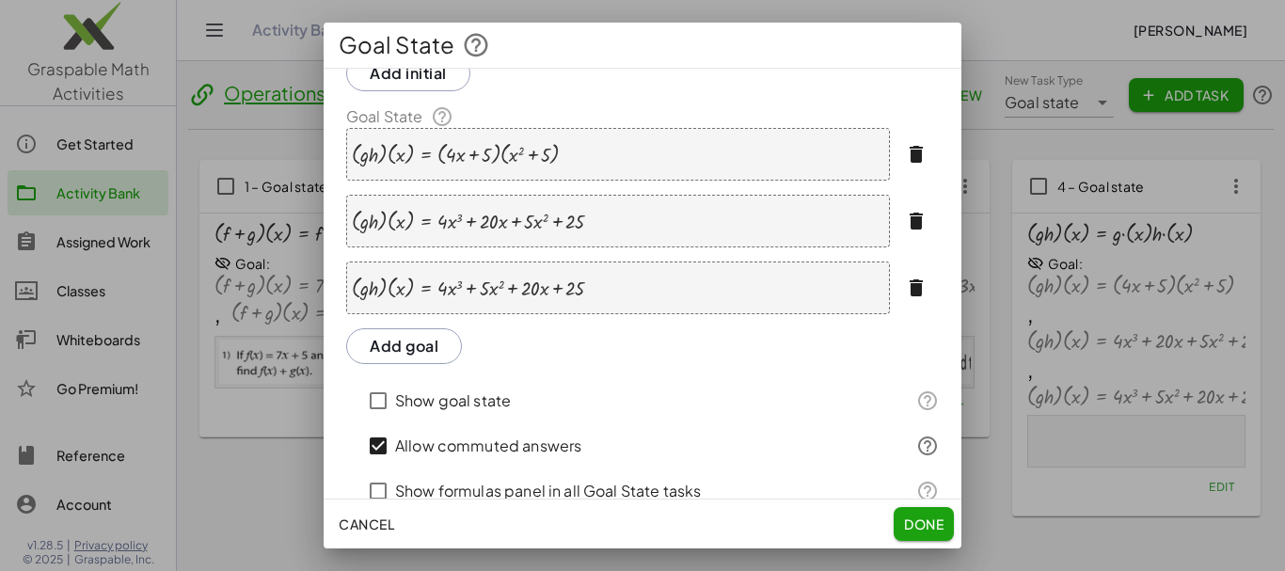
click at [615, 291] on div "· ( · g · h ) · ( x ) = + · 4 · x 3 + · 5 · x 2 + · 20 · x + 25" at bounding box center [618, 287] width 544 height 53
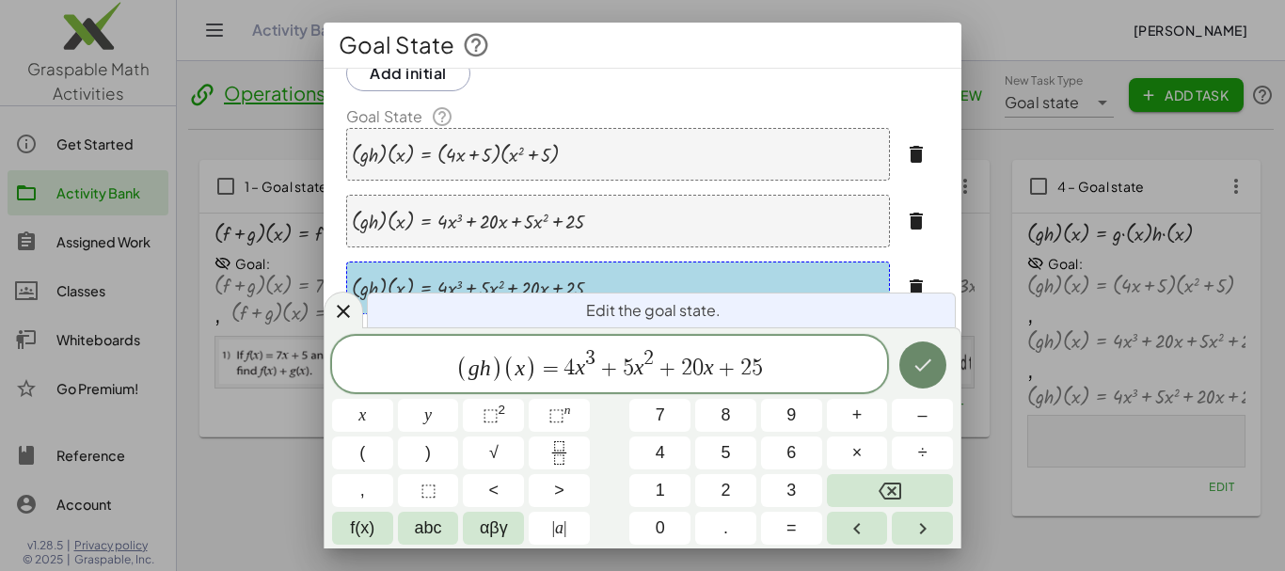
click at [919, 359] on icon "Done" at bounding box center [922, 365] width 23 height 23
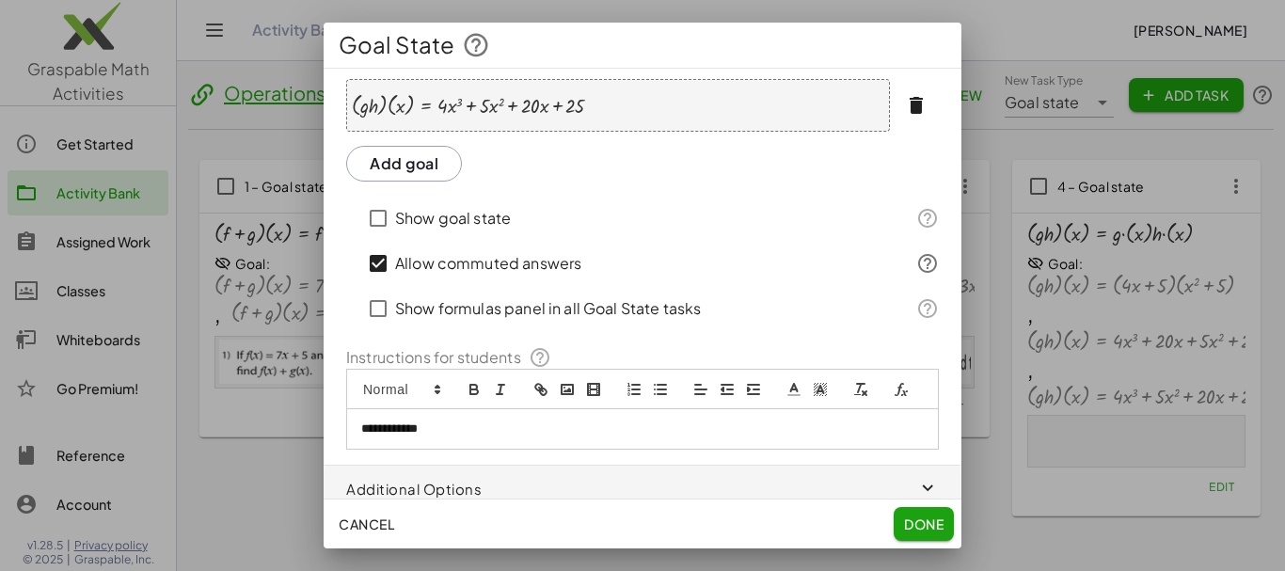
scroll to position [305, 0]
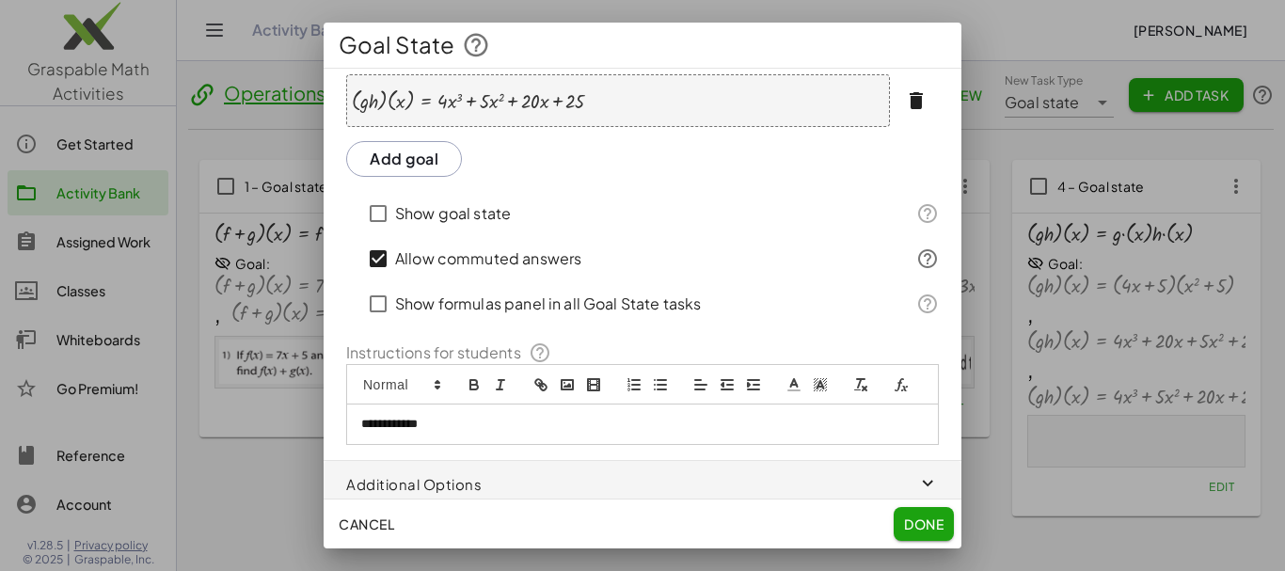
click at [458, 433] on p "**********" at bounding box center [635, 424] width 548 height 17
click at [561, 380] on rect "image" at bounding box center [566, 384] width 11 height 9
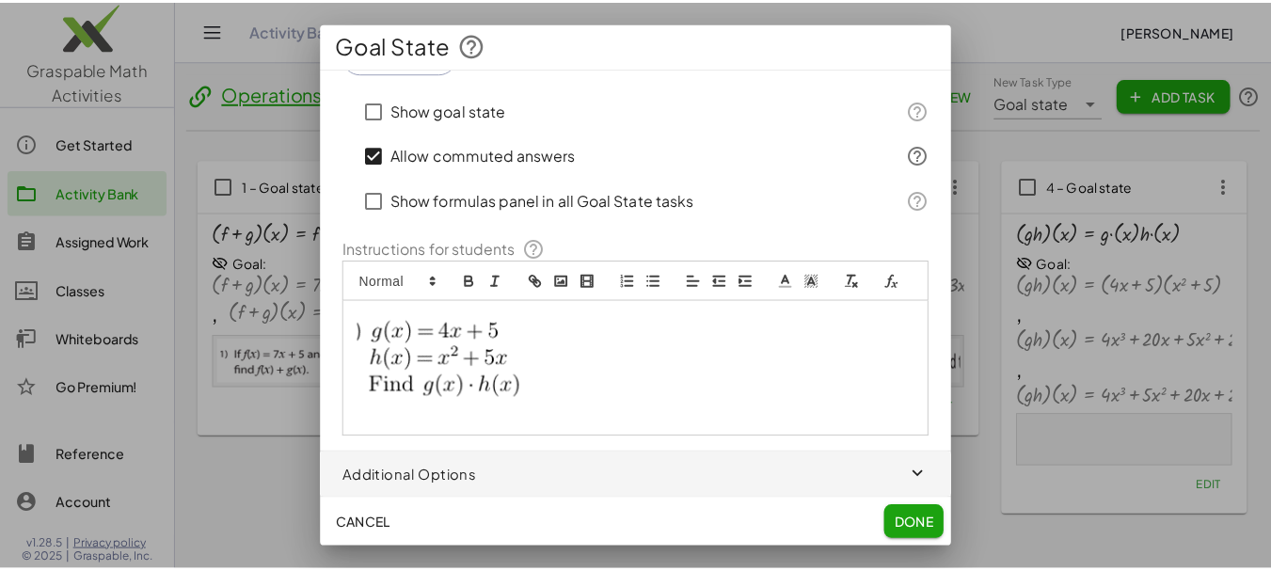
scroll to position [432, 0]
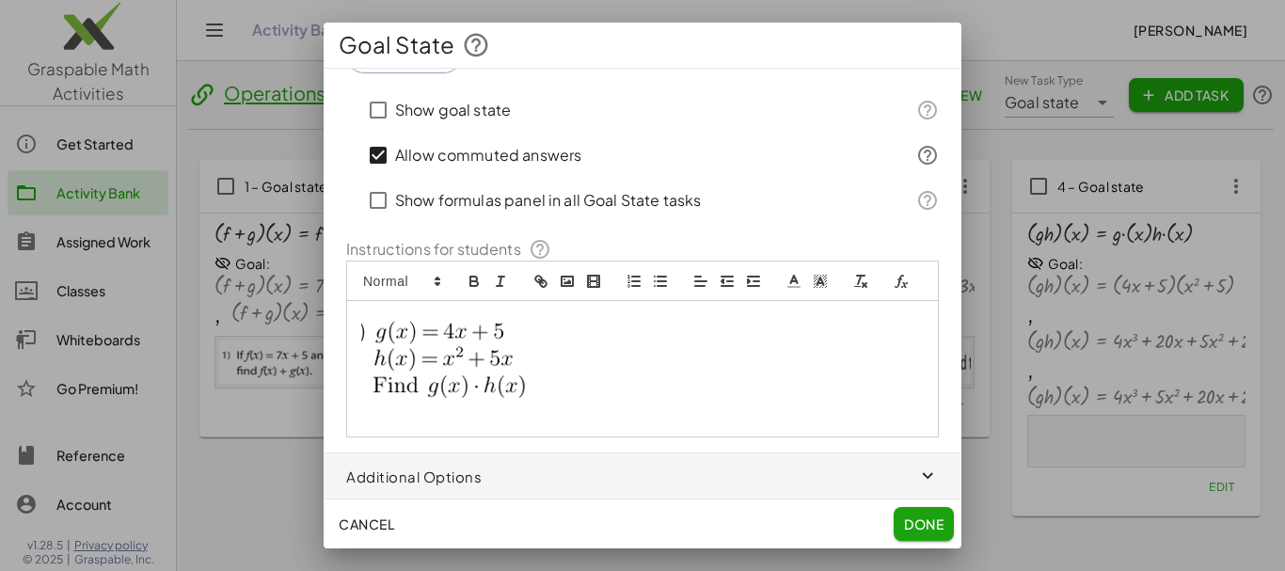
click at [937, 525] on span "Done" at bounding box center [924, 523] width 40 height 17
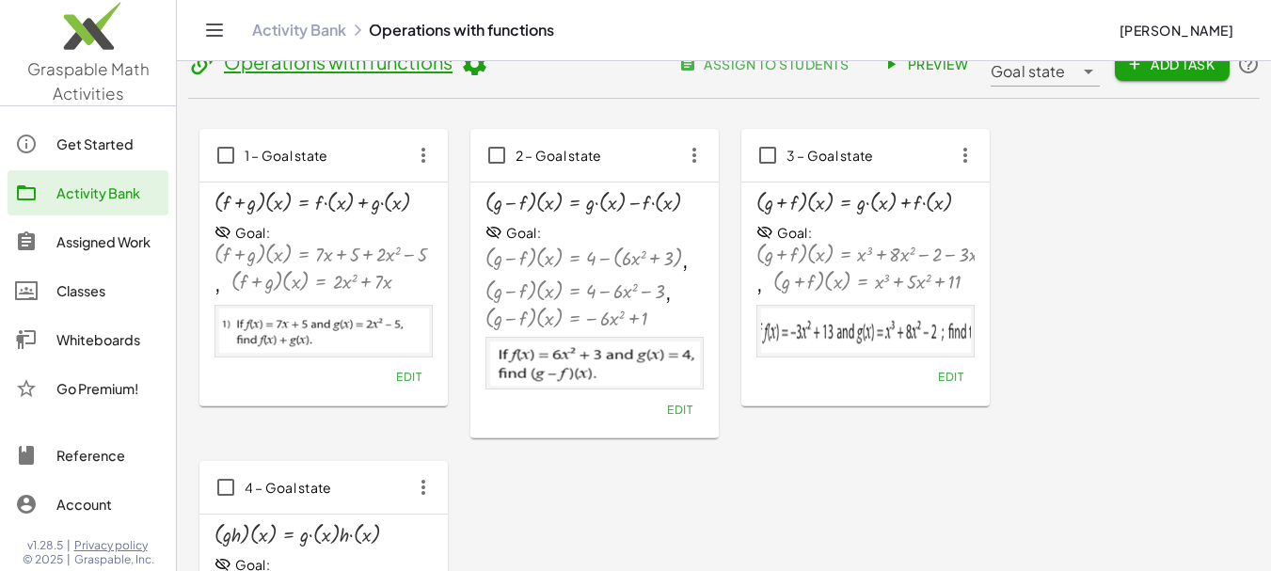
scroll to position [16, 0]
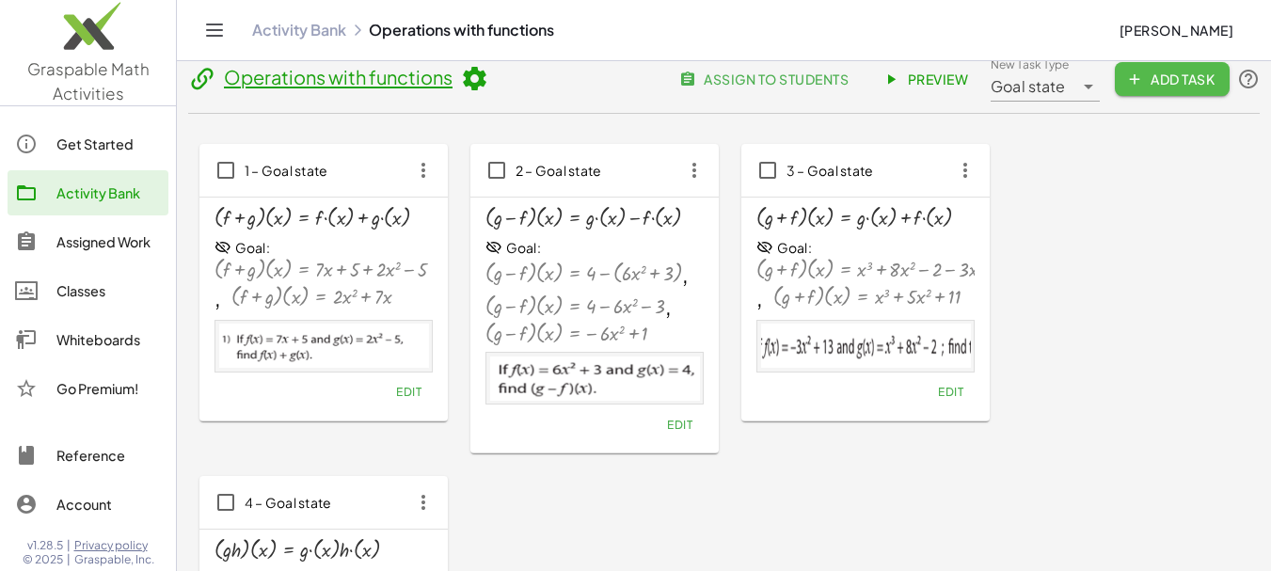
click at [1187, 84] on span "Add Task" at bounding box center [1172, 79] width 85 height 17
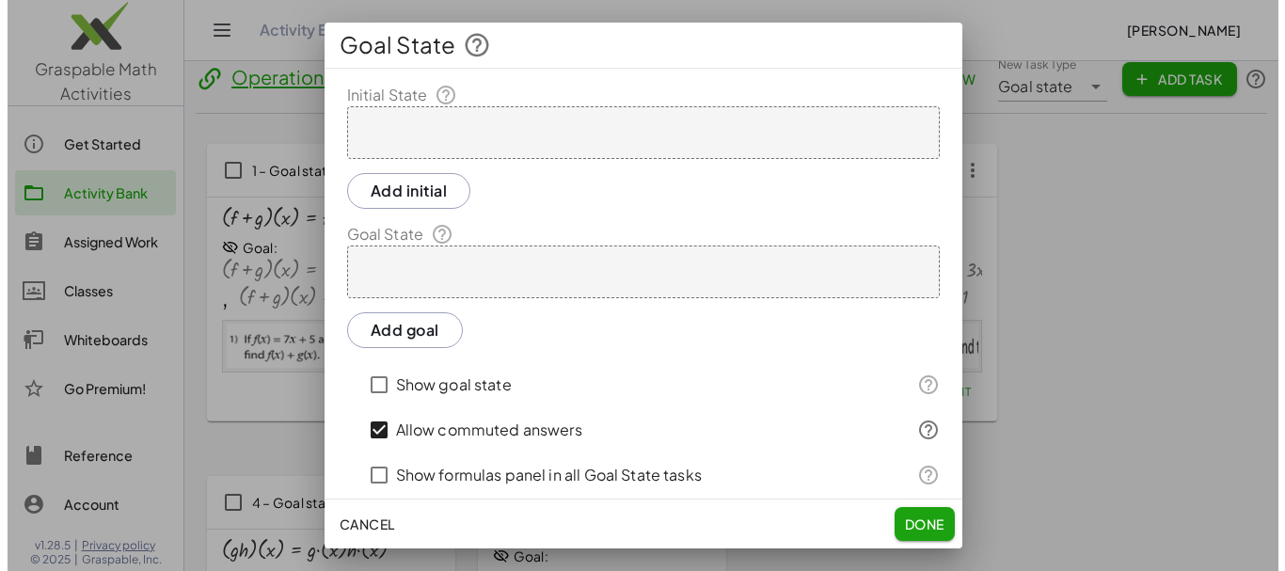
scroll to position [0, 0]
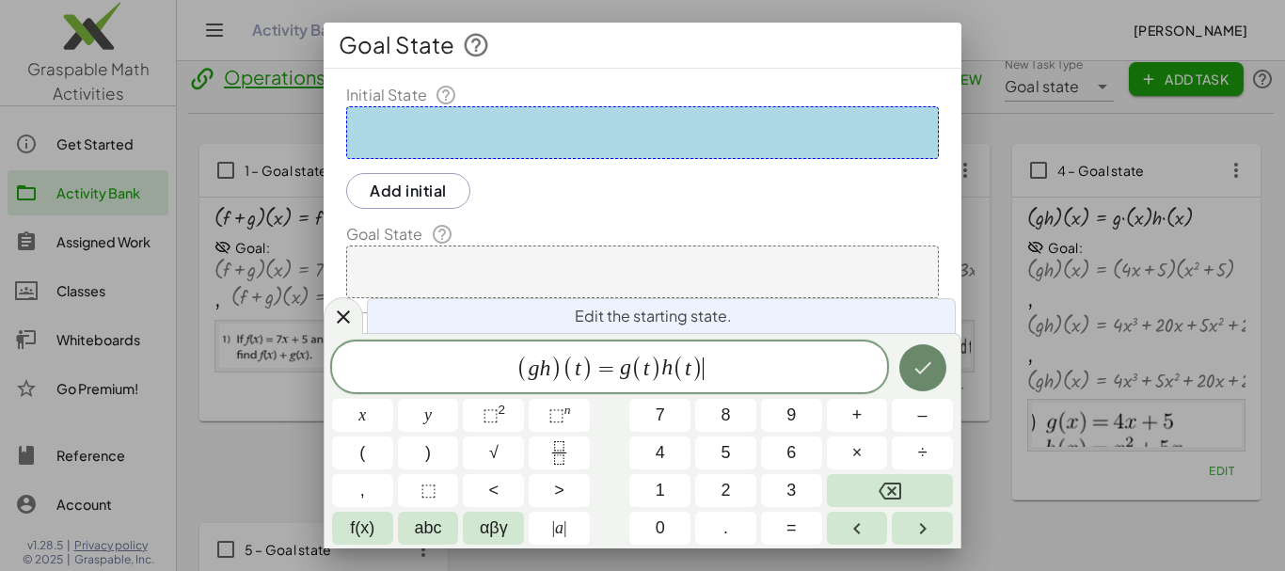
click at [932, 379] on icon "Done" at bounding box center [922, 367] width 23 height 23
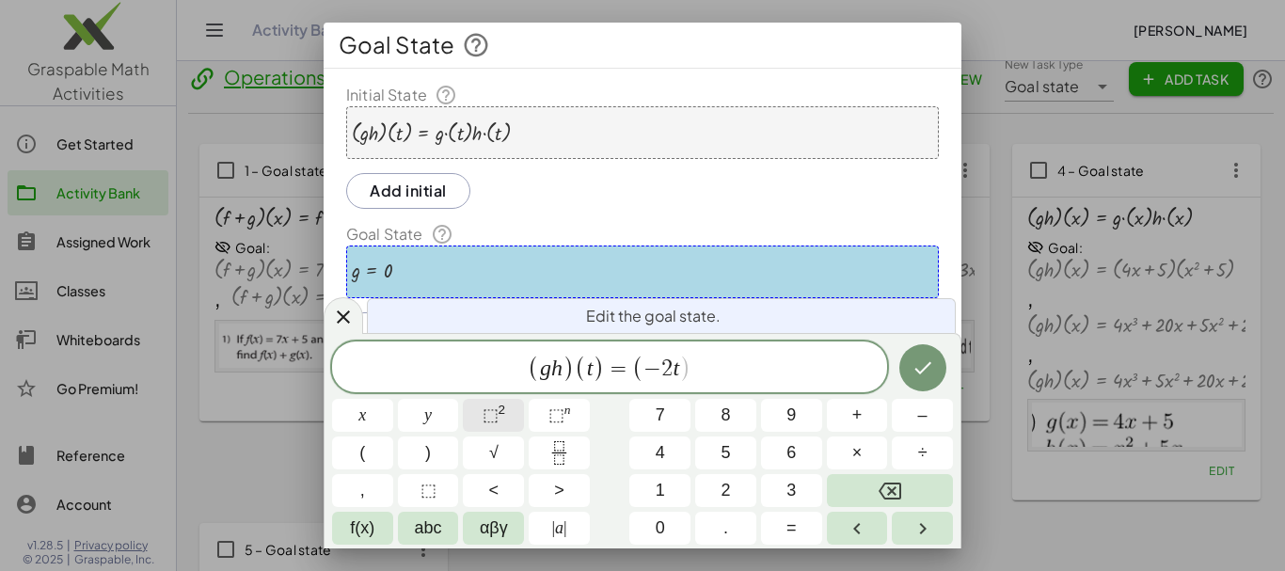
click at [513, 414] on button "⬚ 2" at bounding box center [493, 415] width 61 height 33
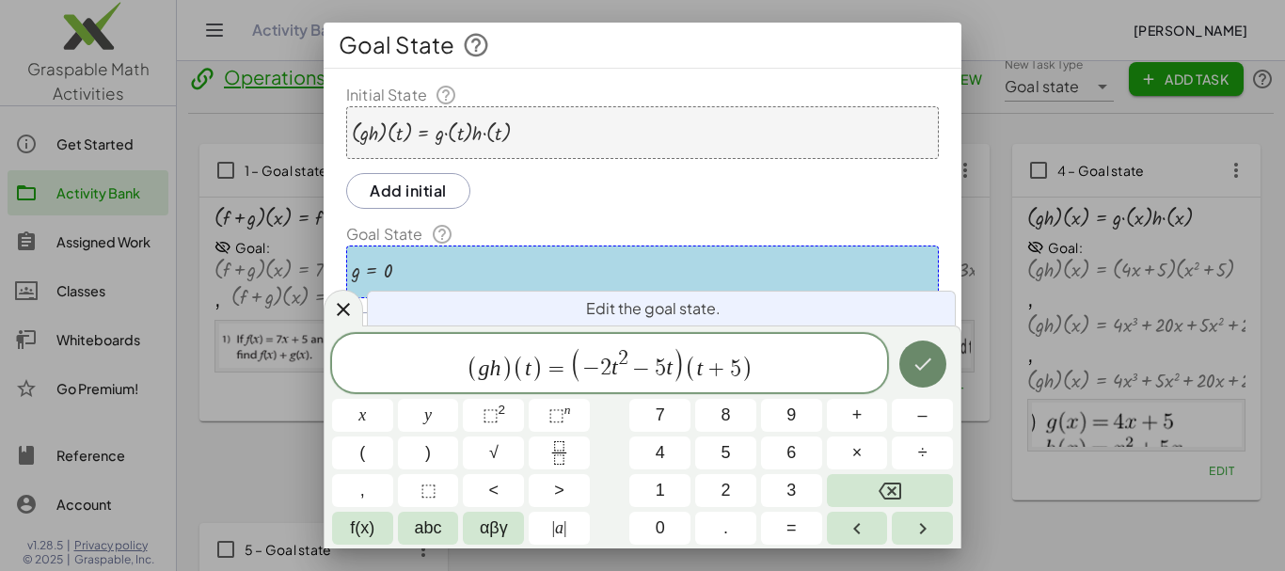
click at [928, 365] on icon "Done" at bounding box center [922, 364] width 23 height 23
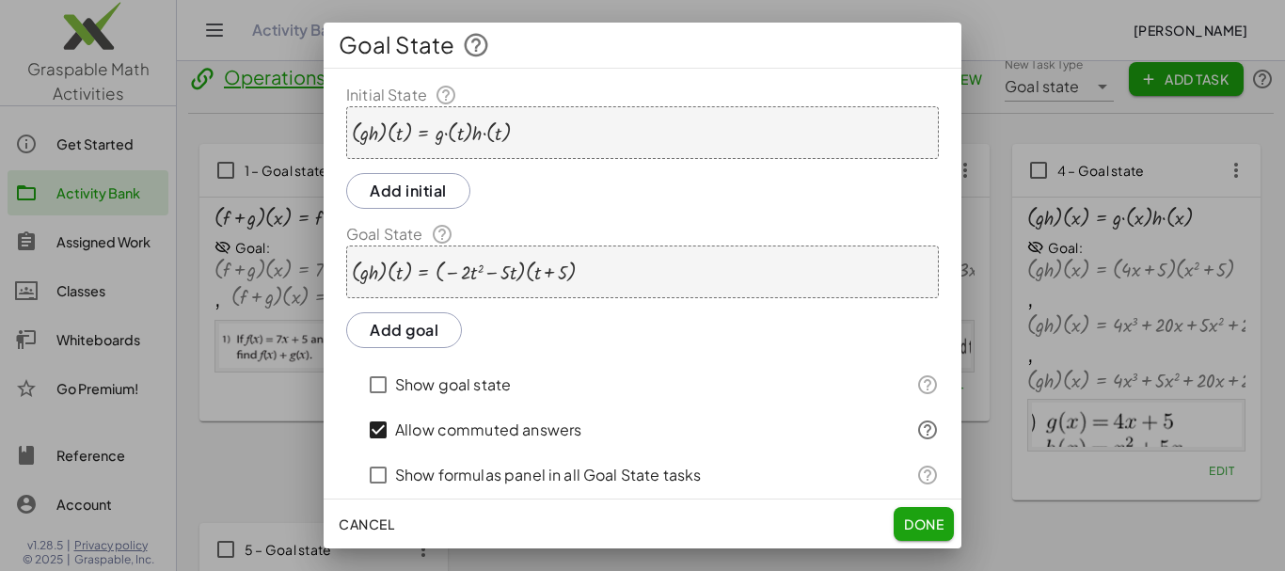
click at [422, 327] on button "Add goal" at bounding box center [404, 330] width 116 height 36
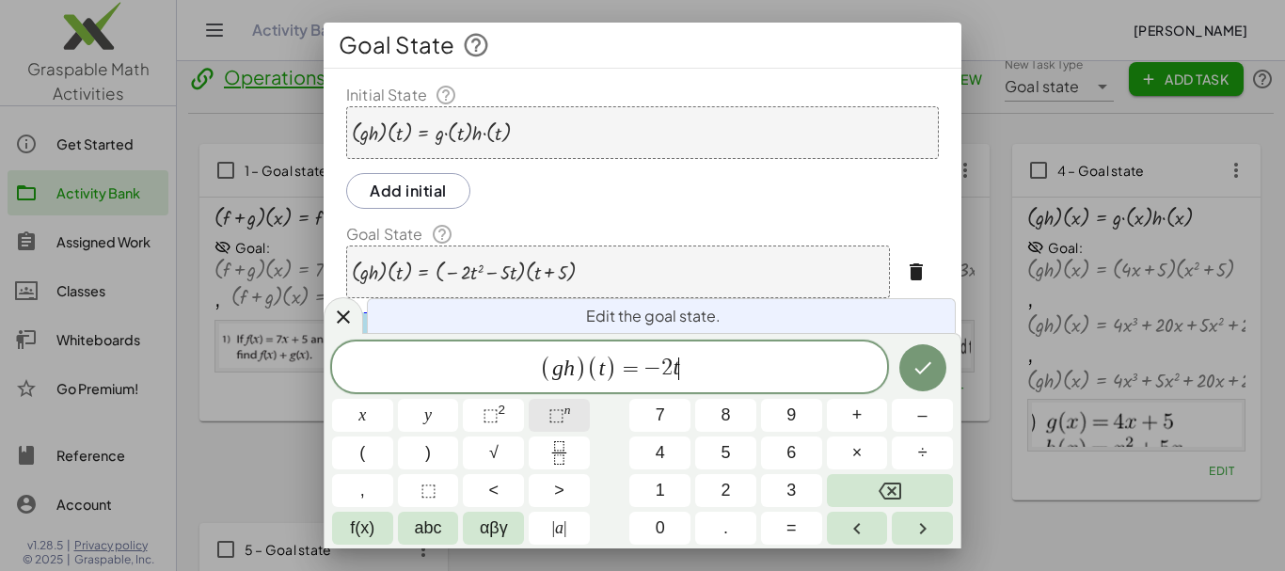
click at [565, 419] on span "⬚ n" at bounding box center [559, 415] width 23 height 25
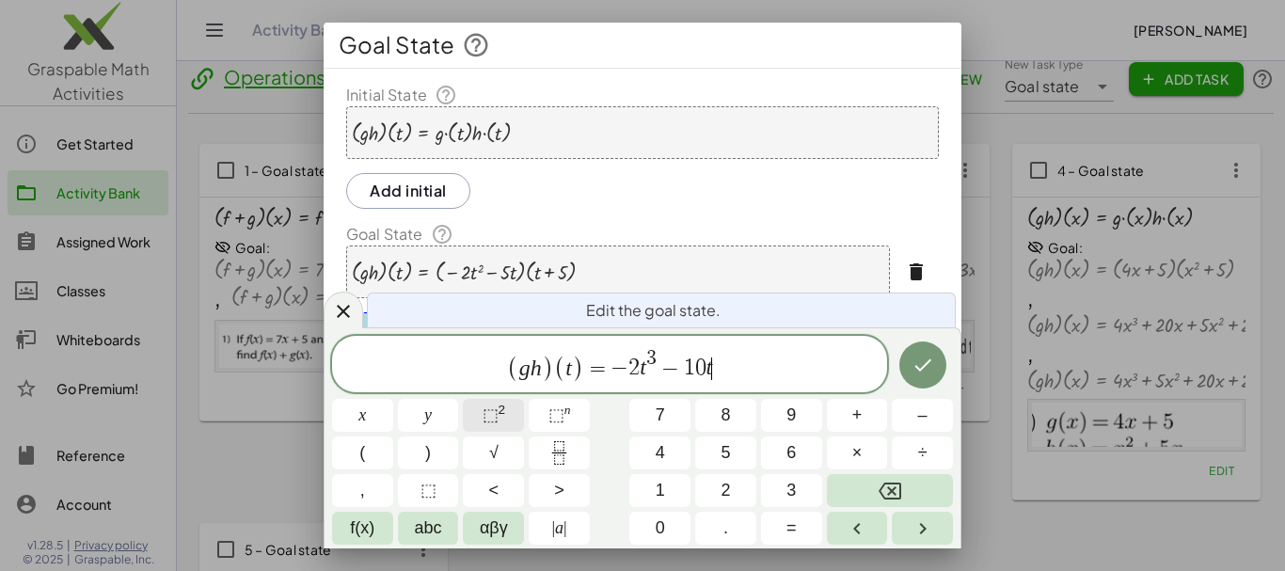
click at [505, 415] on button "⬚ 2" at bounding box center [493, 415] width 61 height 33
click at [718, 375] on span "( g h ) ( t ) = − 2 t 3 − 1 0 t 2 ​" at bounding box center [609, 365] width 555 height 37
click at [515, 408] on button "⬚ 2" at bounding box center [493, 415] width 61 height 33
click at [930, 361] on icon "Done" at bounding box center [922, 365] width 23 height 23
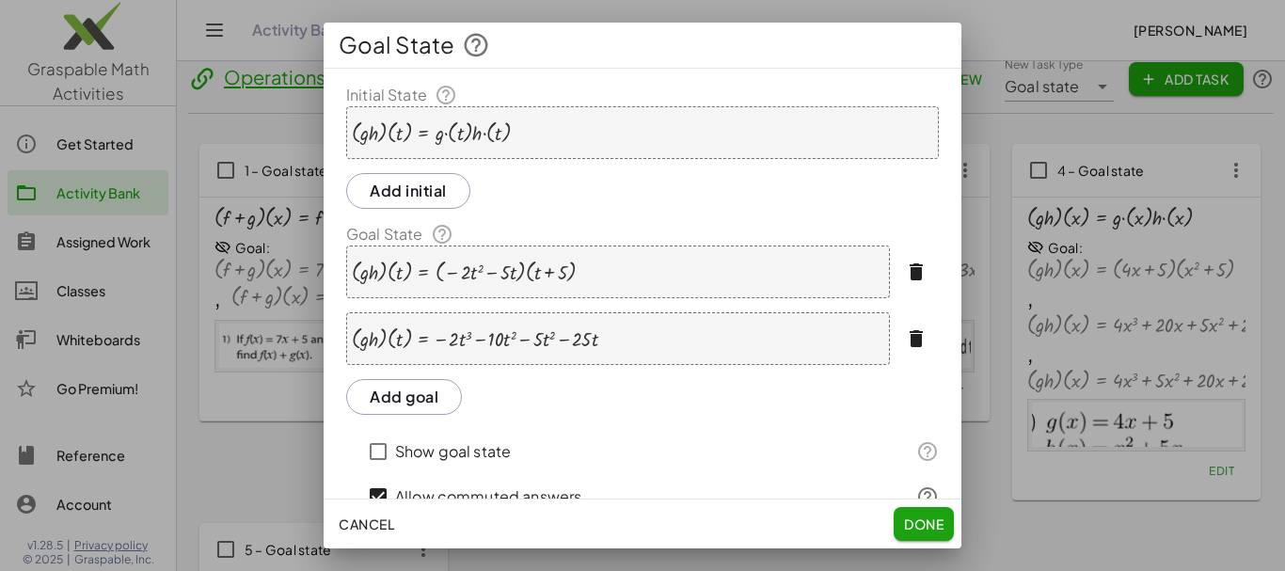
click at [418, 402] on button "Add goal" at bounding box center [404, 397] width 116 height 36
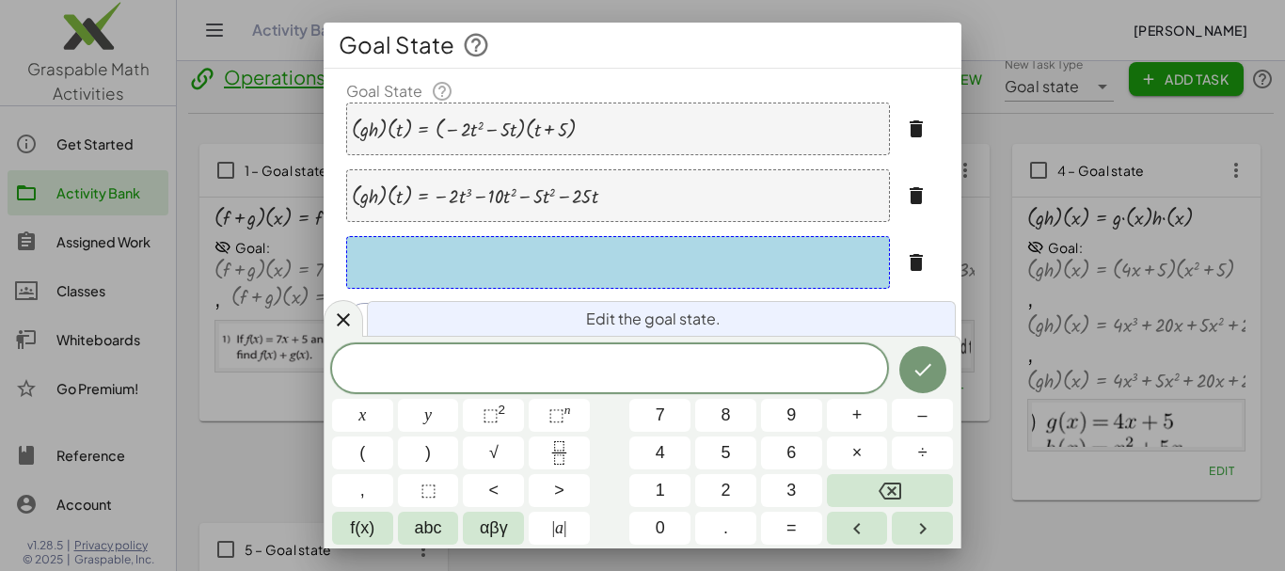
scroll to position [156, 0]
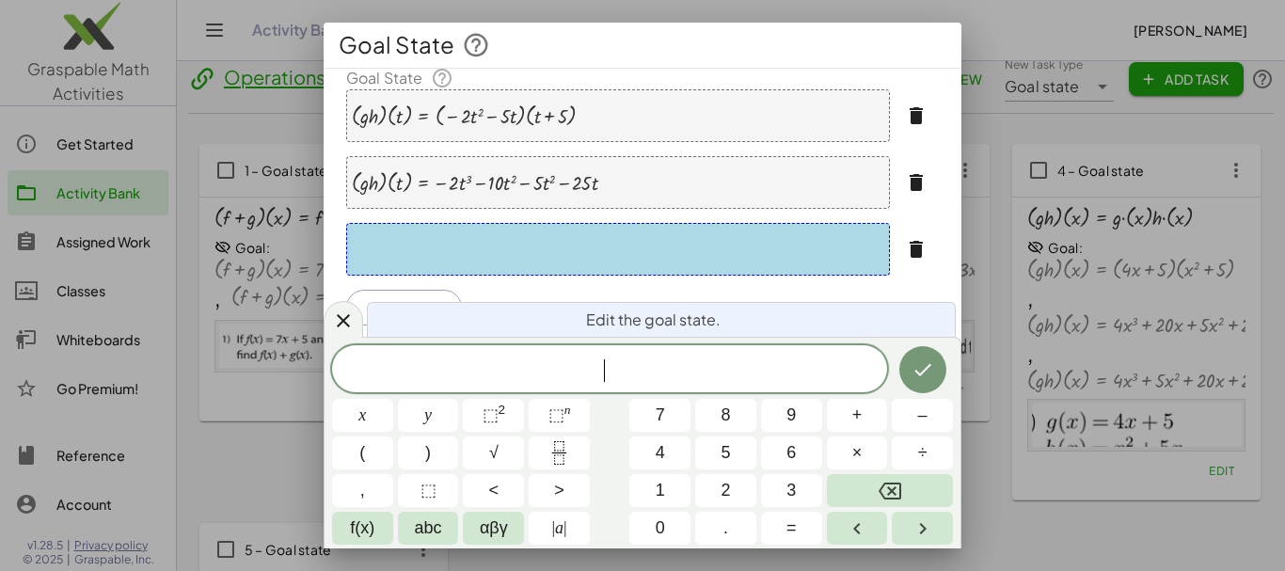
click at [654, 381] on span "​" at bounding box center [609, 370] width 555 height 26
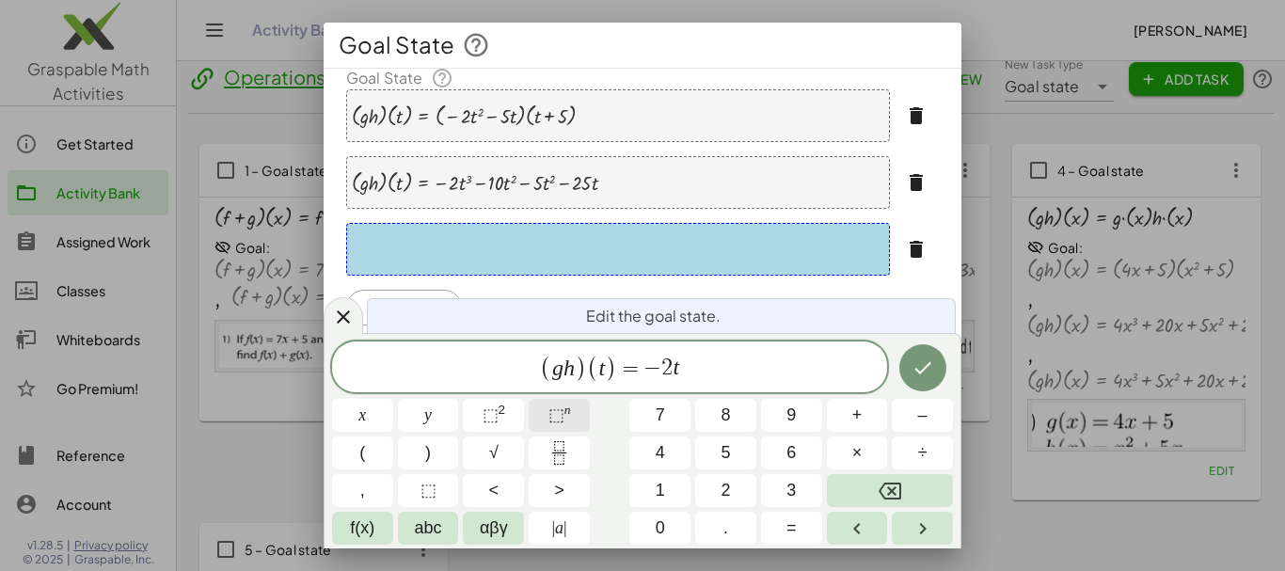
click at [549, 411] on span "⬚" at bounding box center [556, 414] width 16 height 19
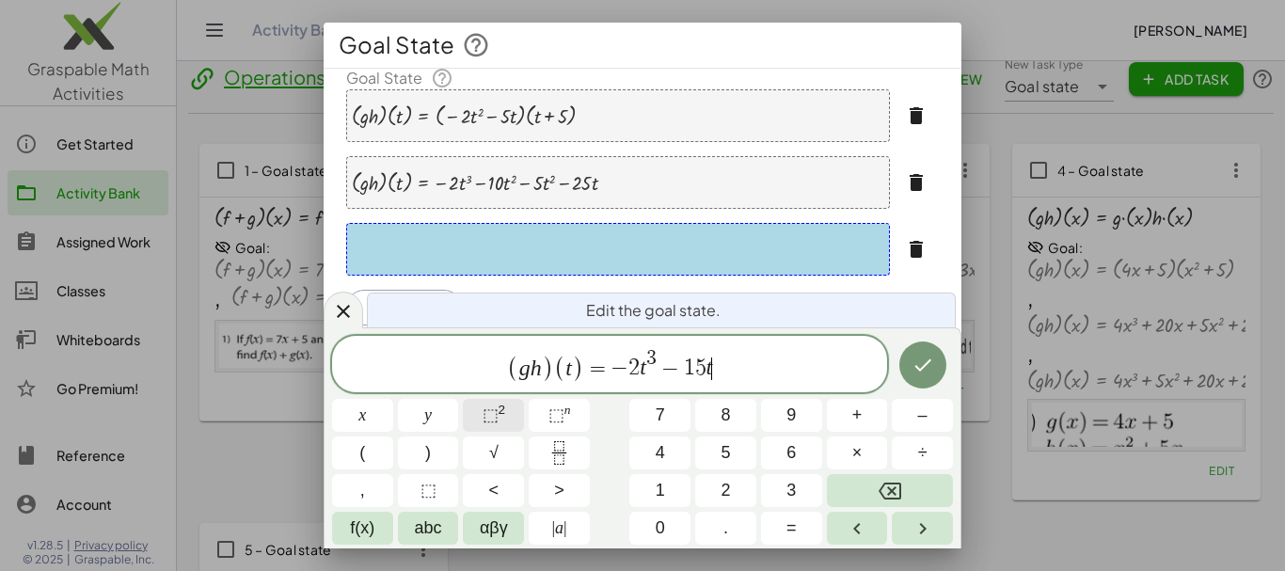
click at [498, 409] on sup "2" at bounding box center [502, 410] width 8 height 14
click at [921, 381] on button "Done" at bounding box center [922, 364] width 47 height 47
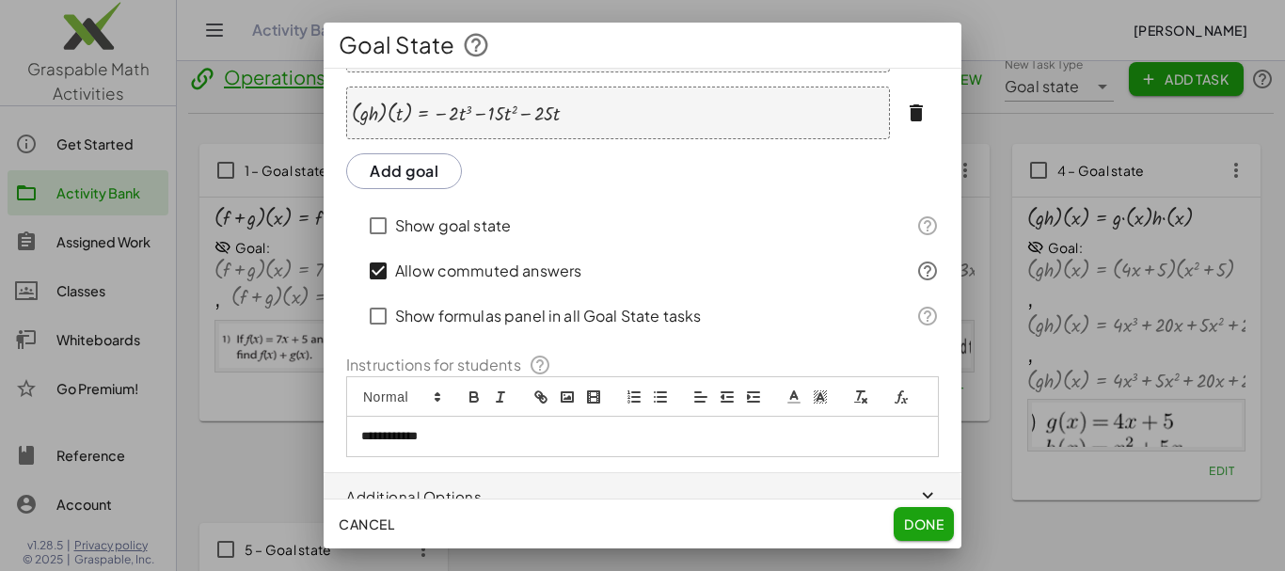
scroll to position [336, 0]
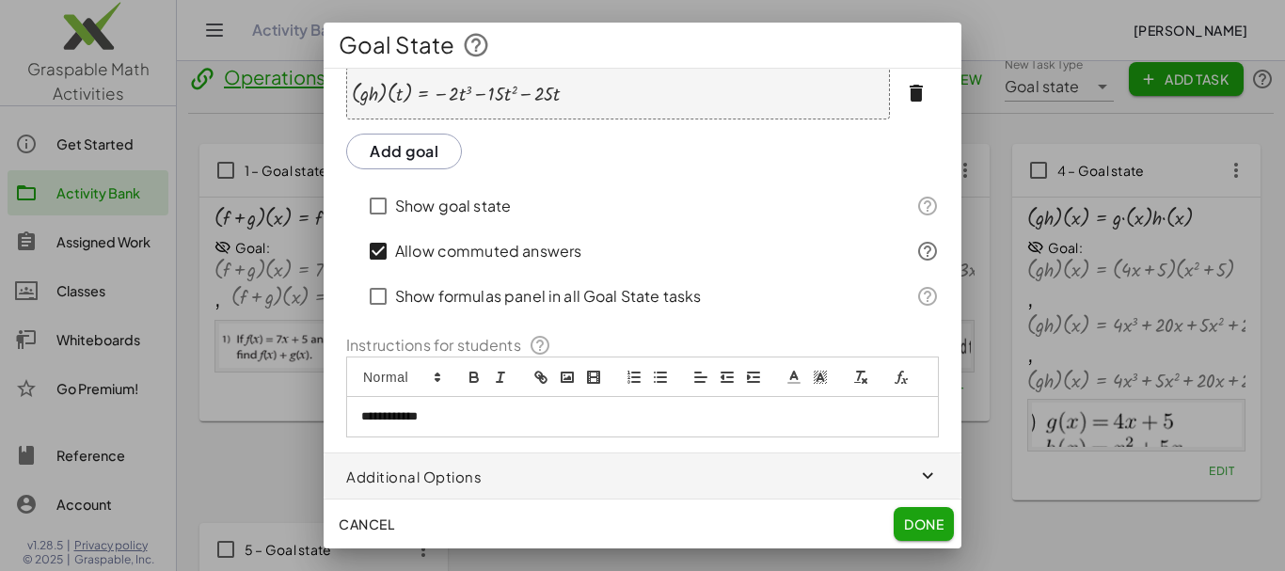
click at [511, 412] on p "**********" at bounding box center [635, 416] width 548 height 17
click at [565, 369] on icon "image" at bounding box center [567, 377] width 17 height 17
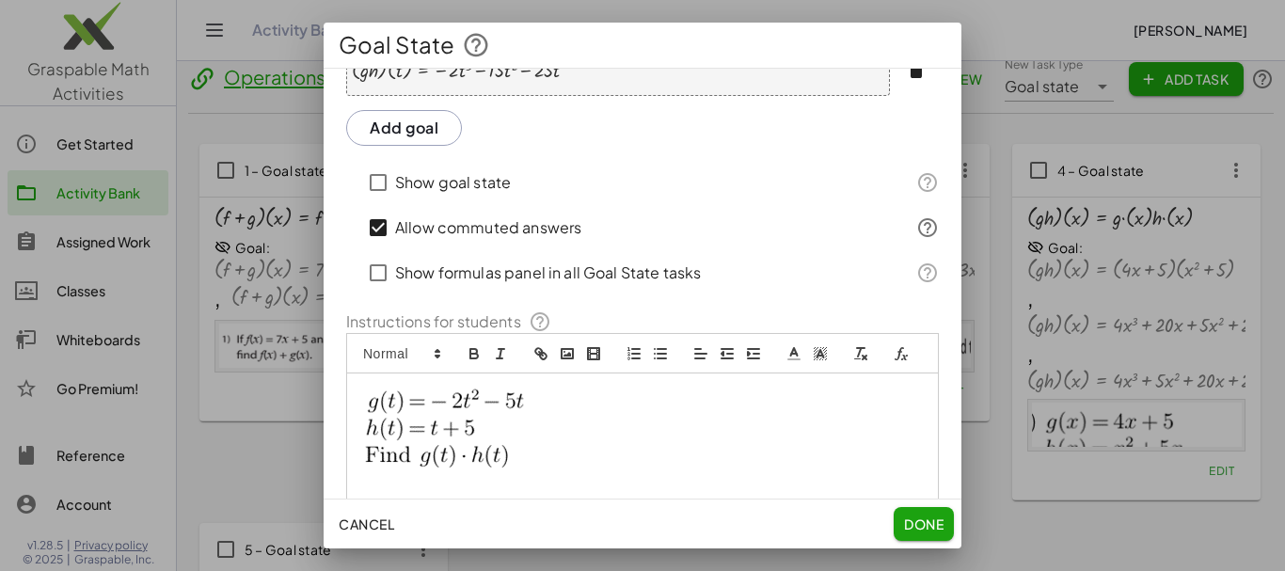
scroll to position [432, 0]
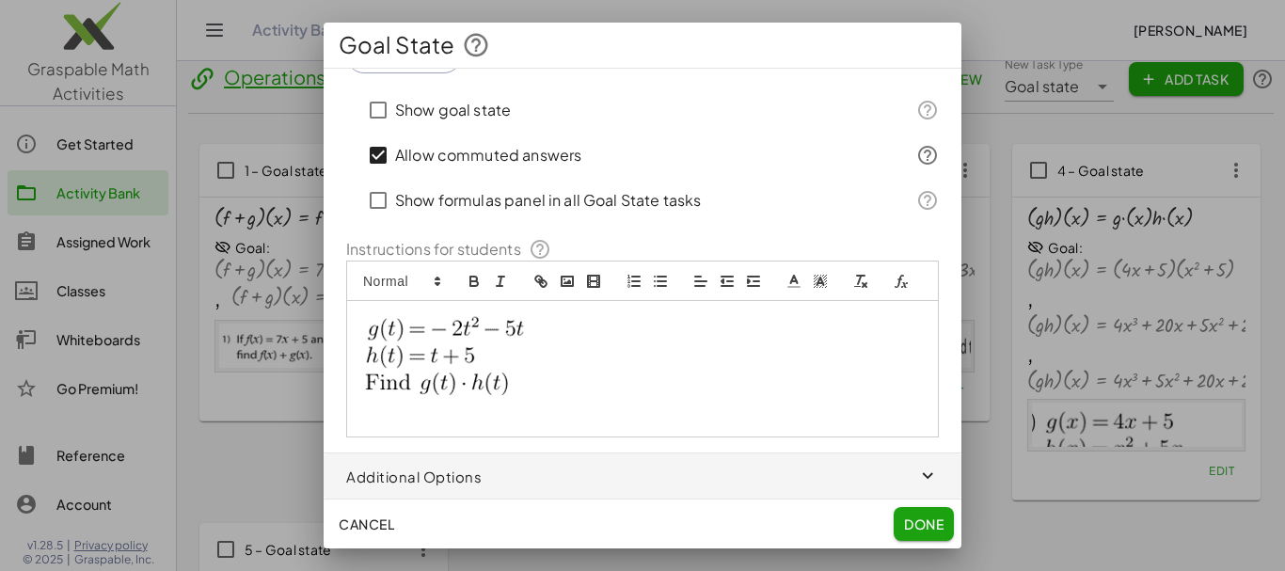
click at [911, 526] on span "Done" at bounding box center [924, 523] width 40 height 17
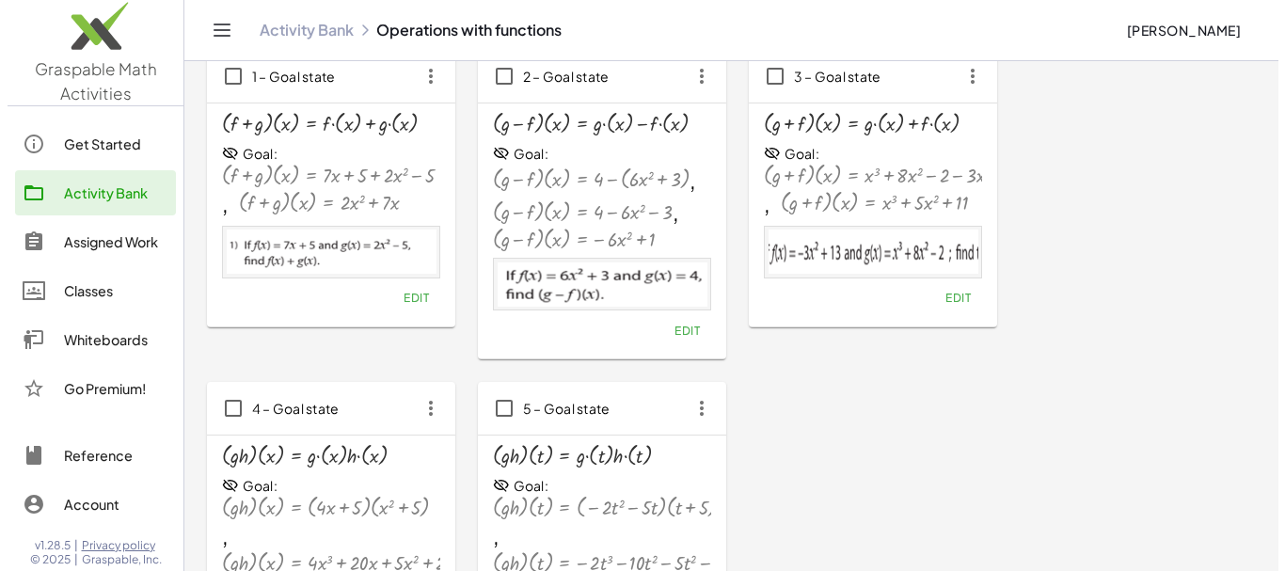
scroll to position [0, 0]
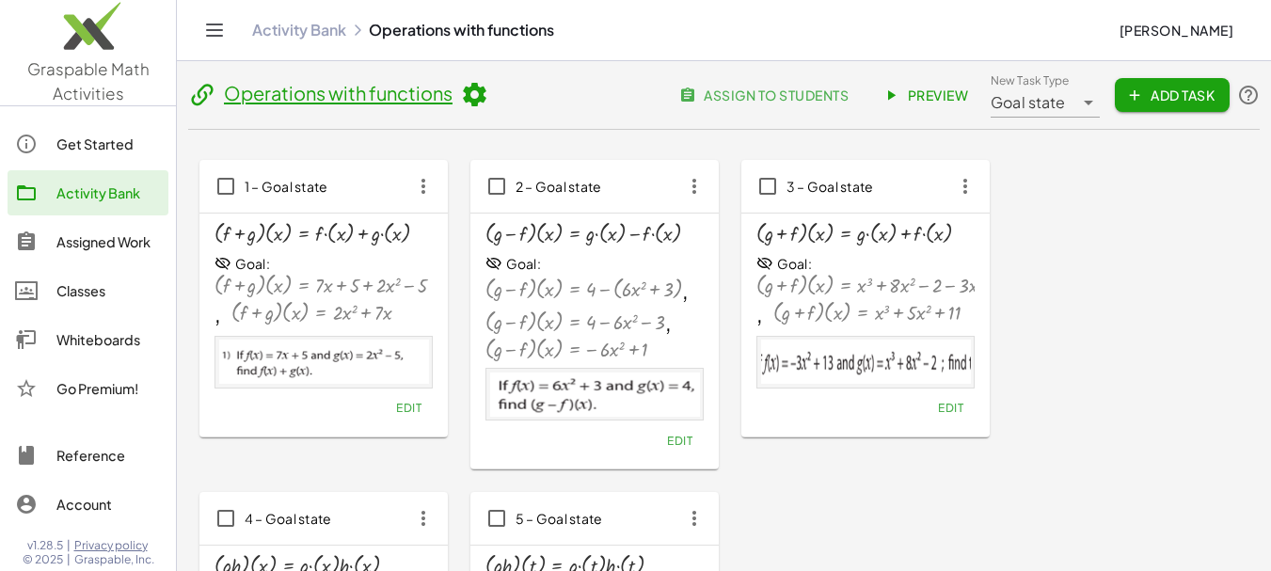
click at [1154, 91] on span "Add Task" at bounding box center [1172, 95] width 85 height 17
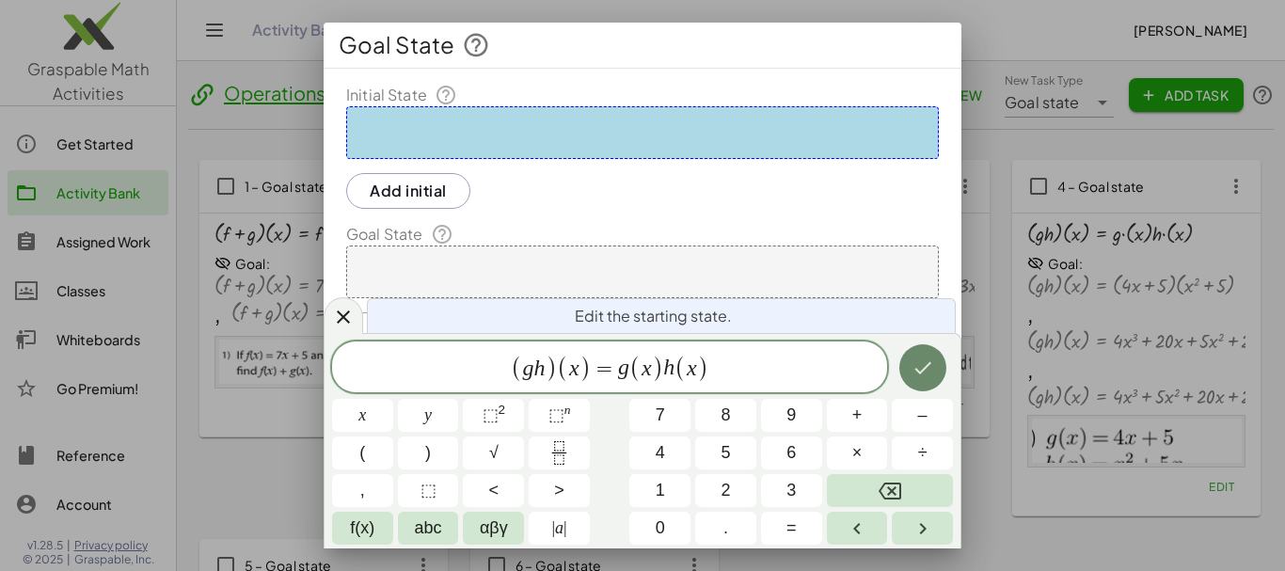
click at [914, 373] on icon "Done" at bounding box center [922, 367] width 23 height 23
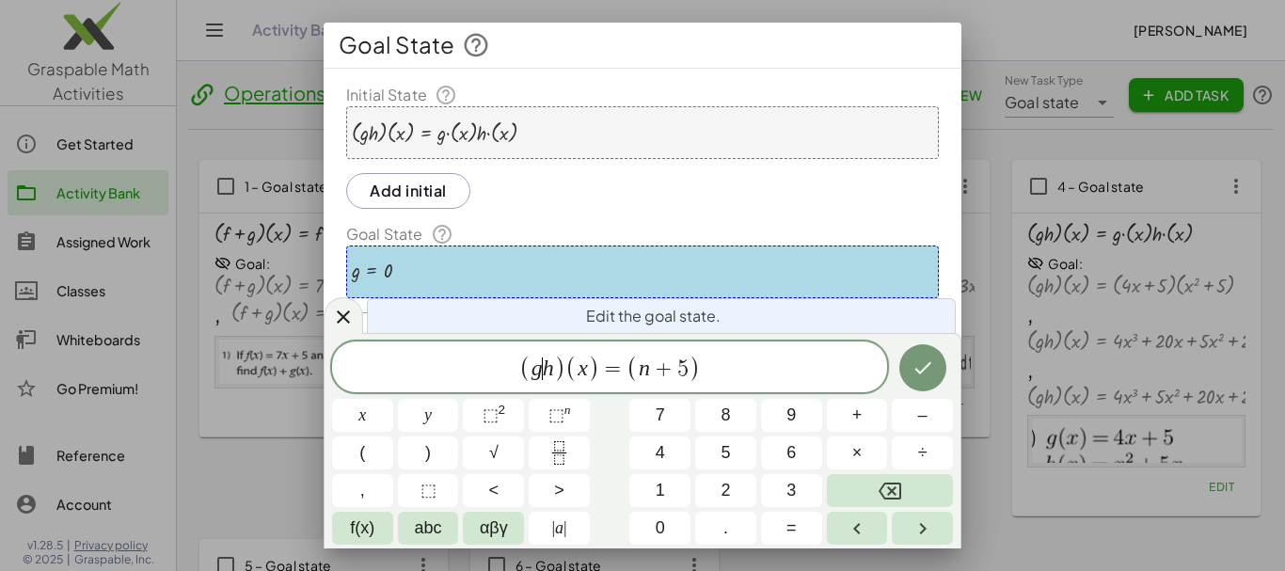
click at [542, 371] on span "g ​ h" at bounding box center [542, 368] width 23 height 23
click at [587, 371] on span "x ​" at bounding box center [582, 368] width 10 height 23
click at [697, 371] on span ")" at bounding box center [694, 368] width 12 height 27
click at [912, 370] on icon "Done" at bounding box center [922, 367] width 23 height 23
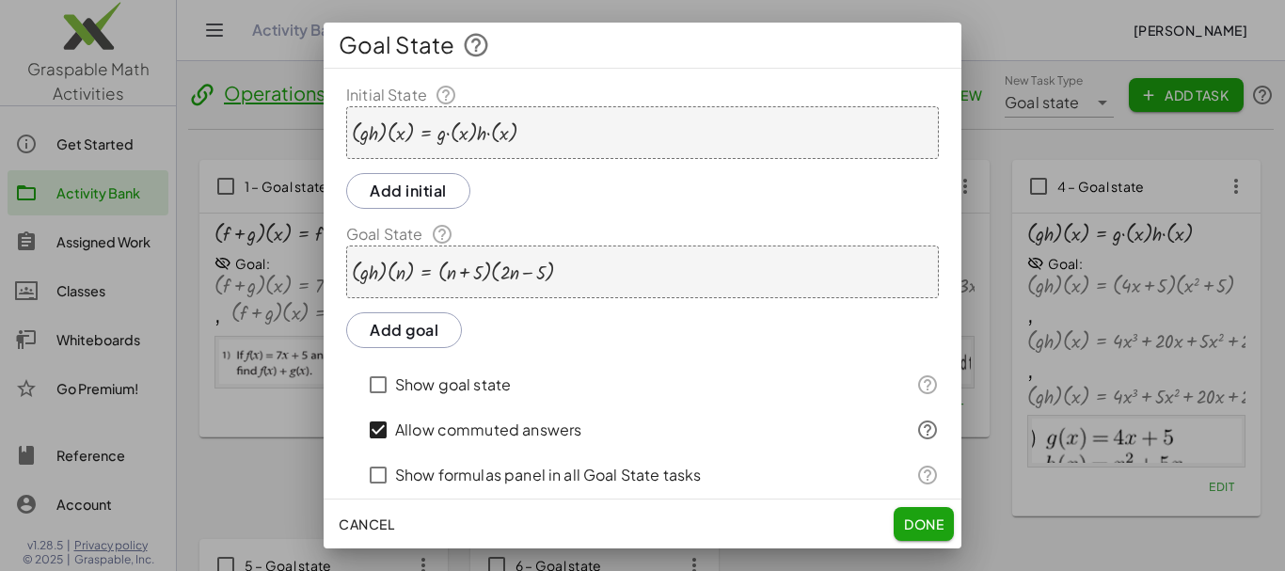
click at [535, 143] on div "· ( · g · h ) · ( x ) = · g · ( x ) · h · ( x )" at bounding box center [642, 132] width 593 height 53
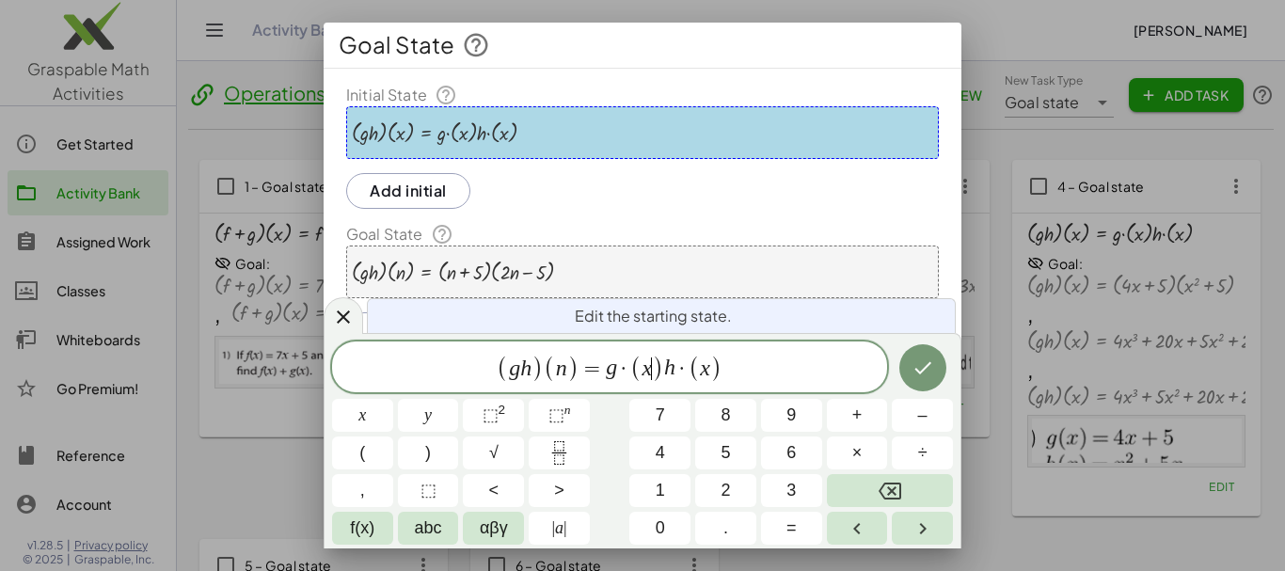
click at [650, 369] on var "x" at bounding box center [647, 368] width 10 height 24
click at [709, 372] on span "x ​" at bounding box center [706, 368] width 10 height 23
click at [923, 361] on icon "Done" at bounding box center [922, 367] width 23 height 23
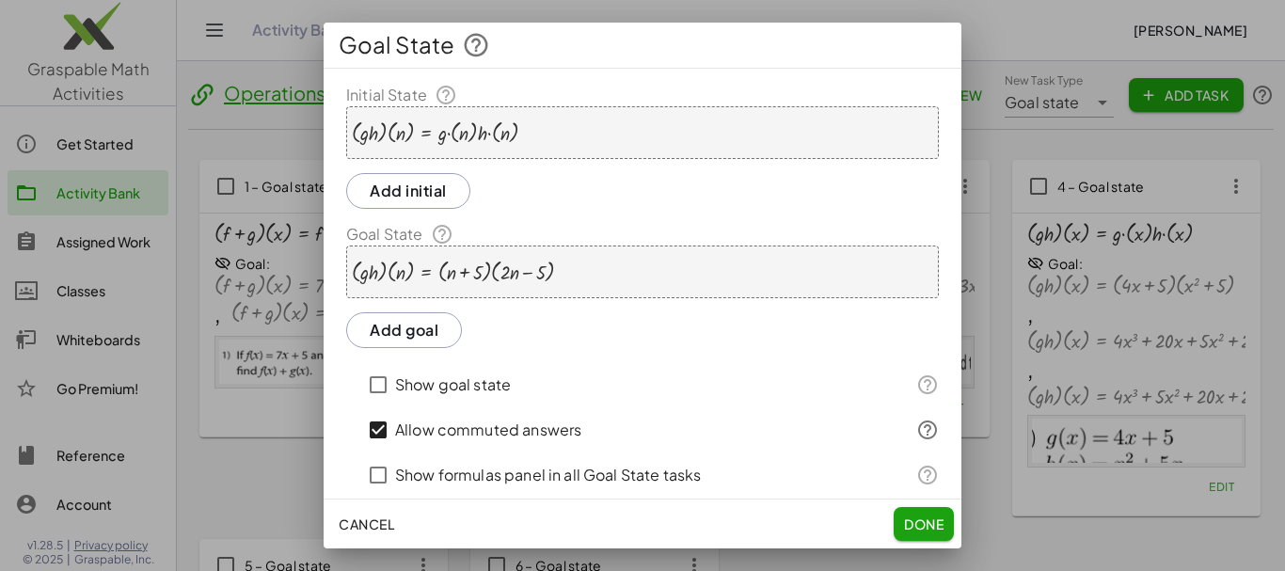
click at [438, 328] on button "Add goal" at bounding box center [404, 330] width 116 height 36
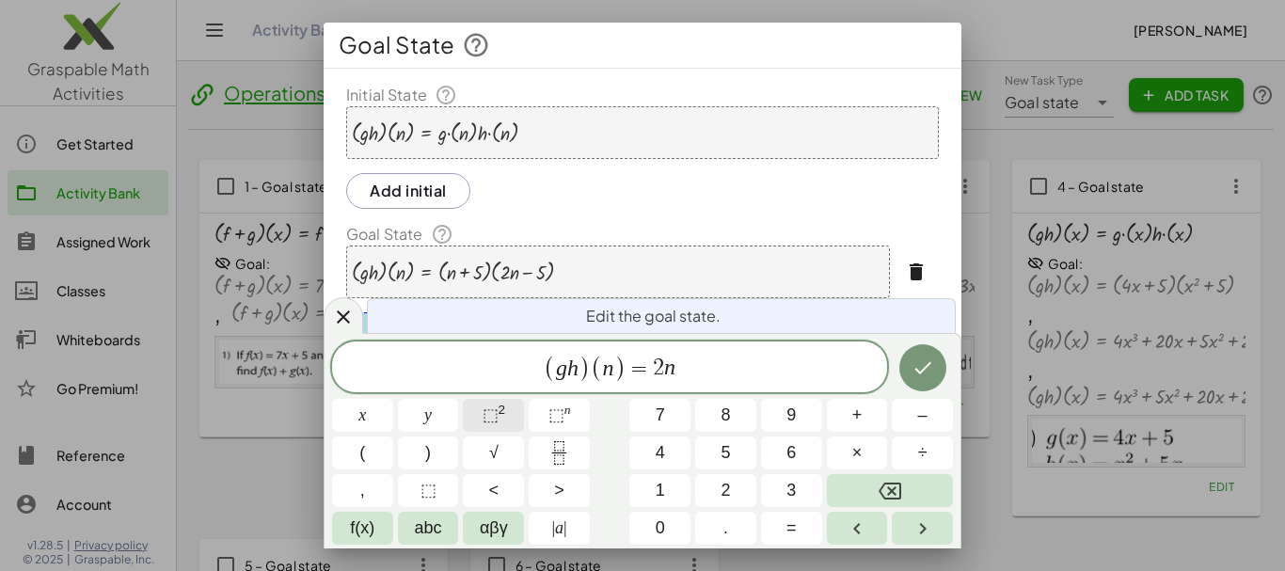
click at [507, 419] on button "⬚ 2" at bounding box center [493, 415] width 61 height 33
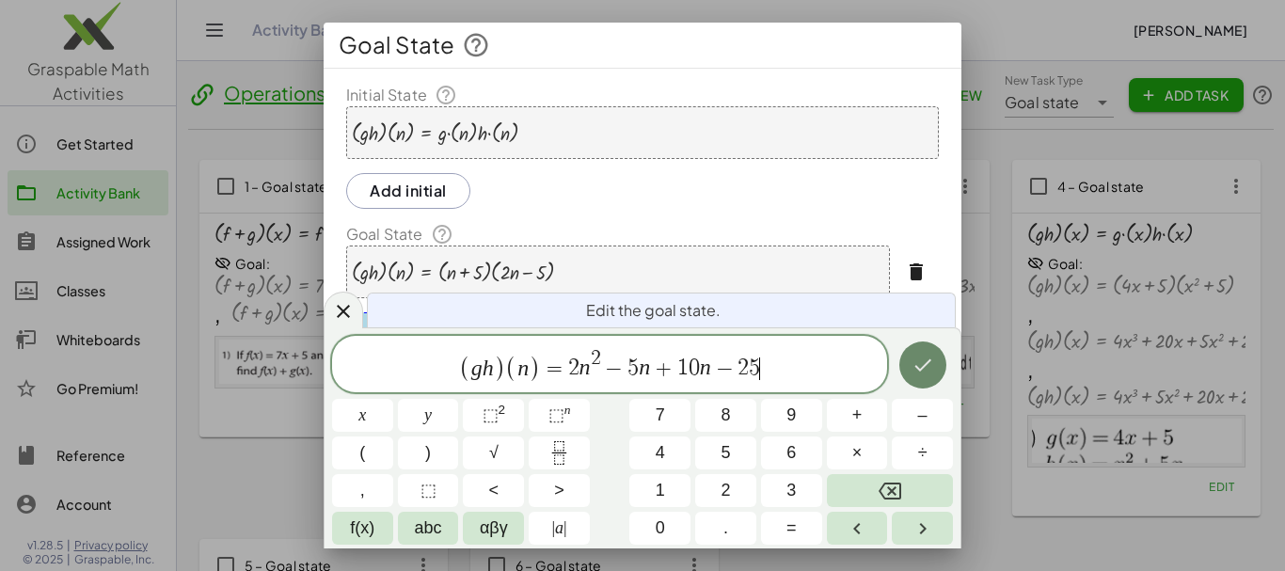
click at [927, 370] on icon "Done" at bounding box center [922, 365] width 23 height 23
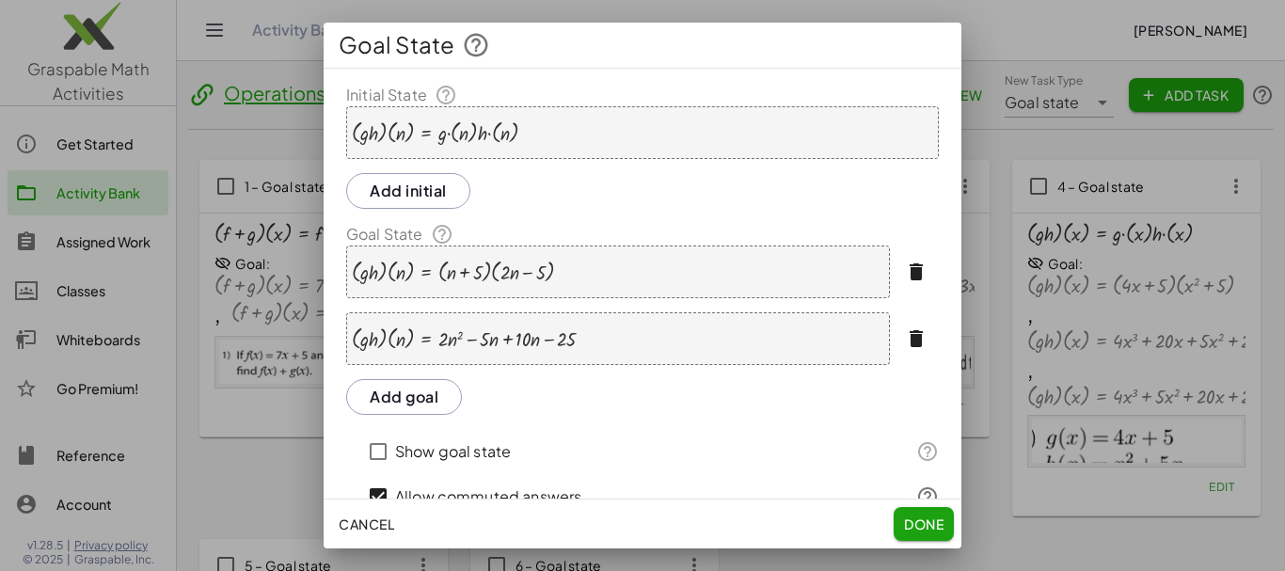
click at [418, 393] on button "Add goal" at bounding box center [404, 397] width 116 height 36
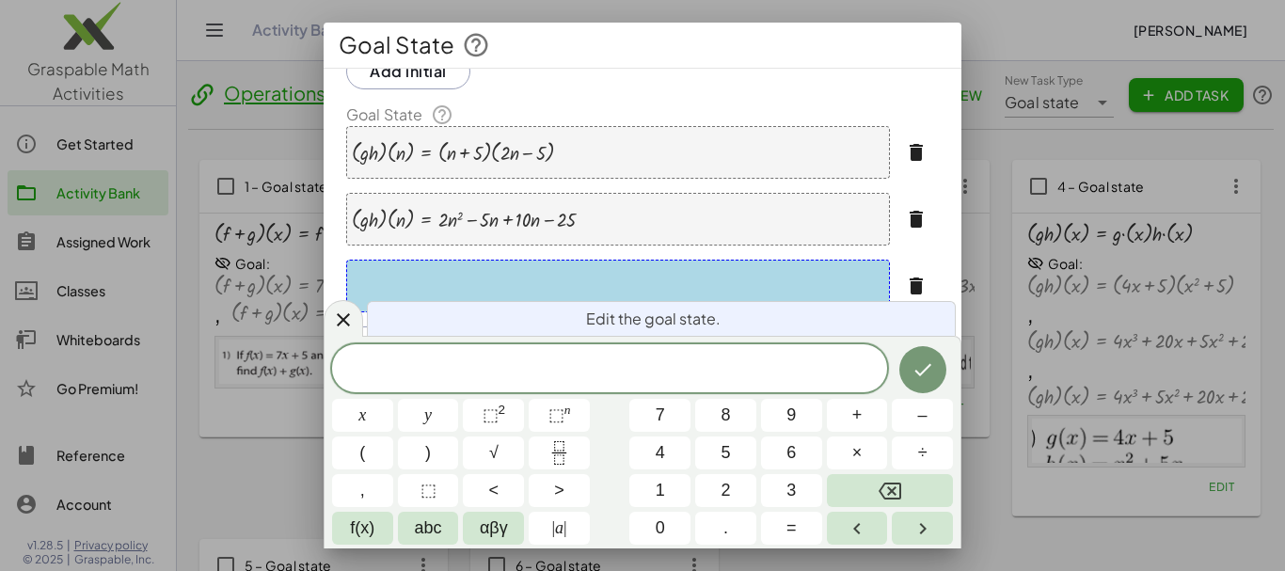
scroll to position [122, 0]
click at [583, 379] on span at bounding box center [609, 370] width 555 height 28
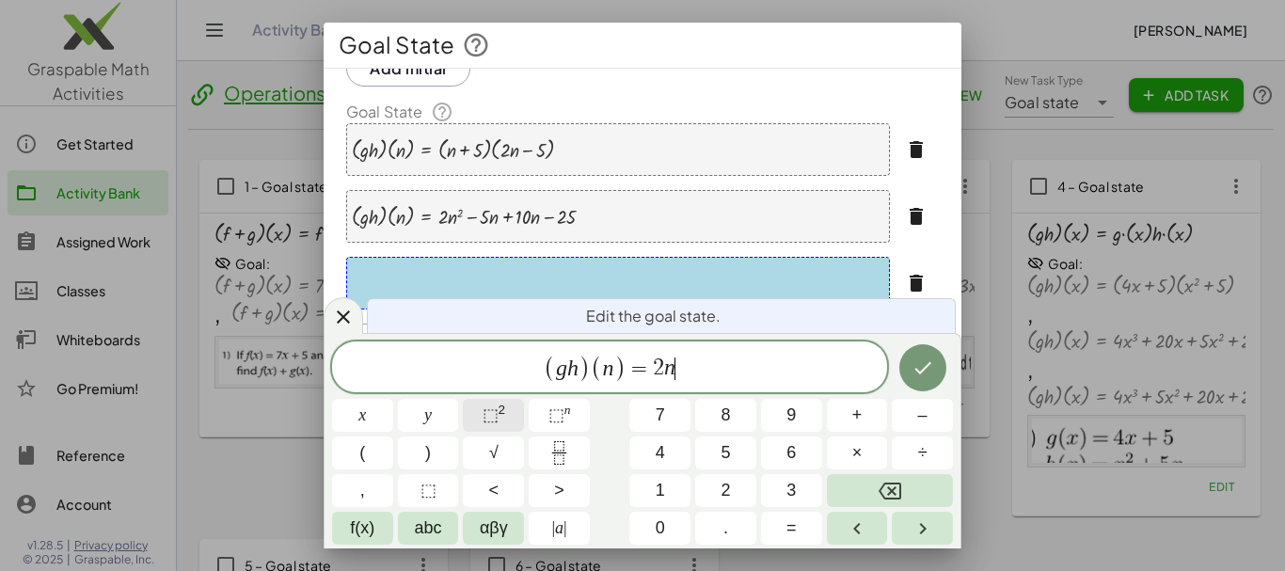
click at [498, 416] on sup "2" at bounding box center [502, 410] width 8 height 14
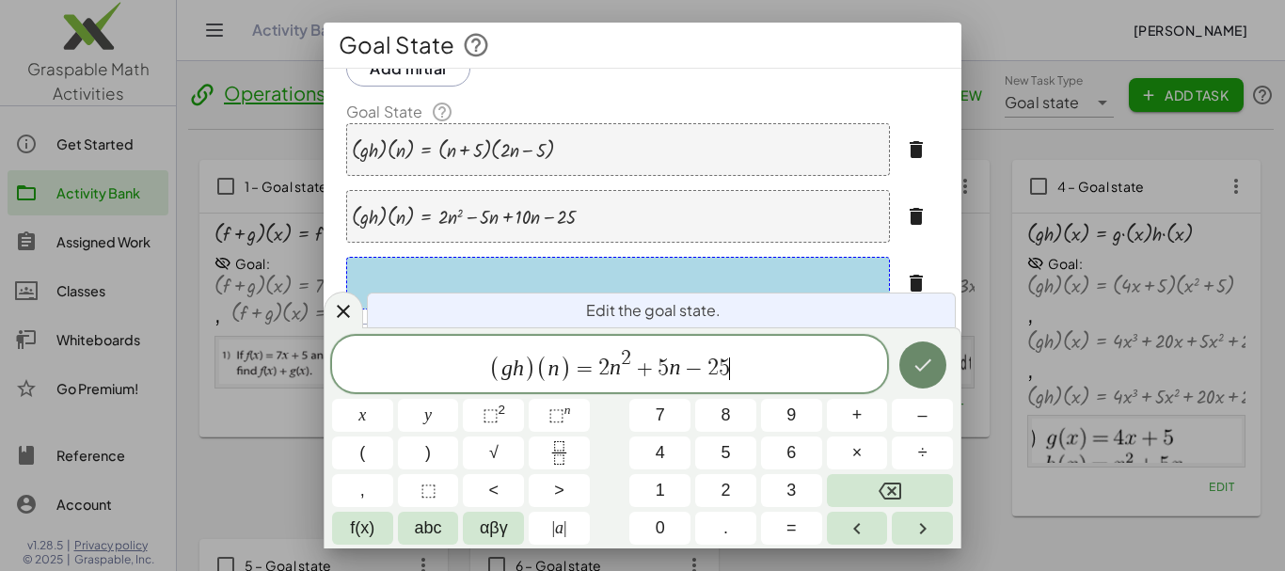
click at [928, 352] on button "Done" at bounding box center [922, 364] width 47 height 47
click at [926, 362] on div "**********" at bounding box center [643, 294] width 638 height 666
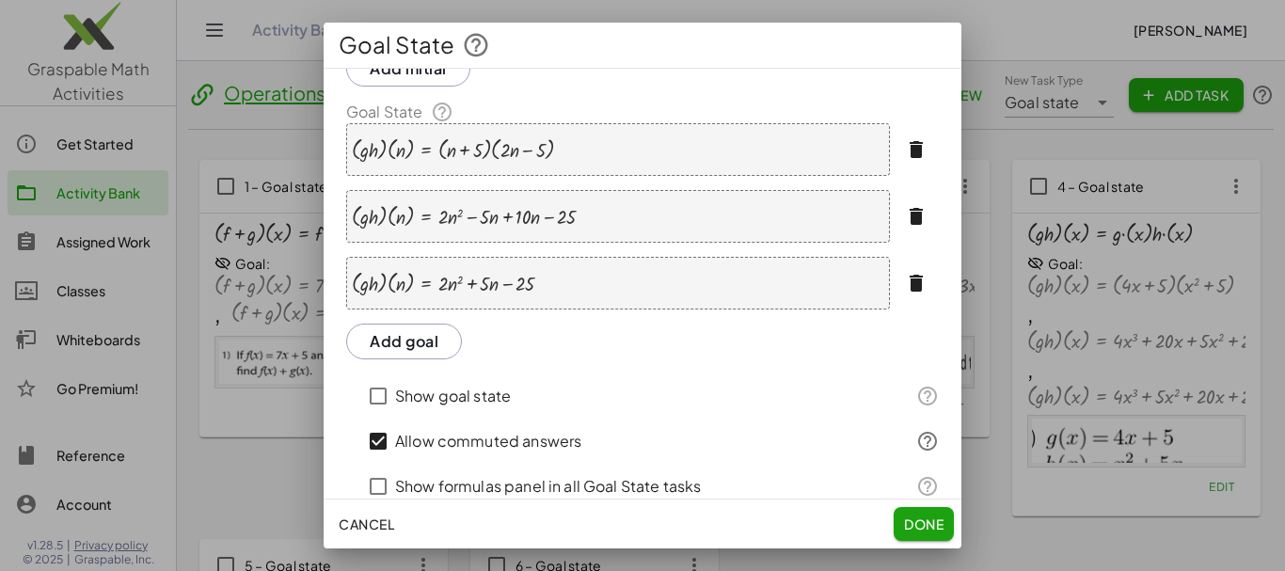
click at [923, 373] on div at bounding box center [924, 395] width 30 height 45
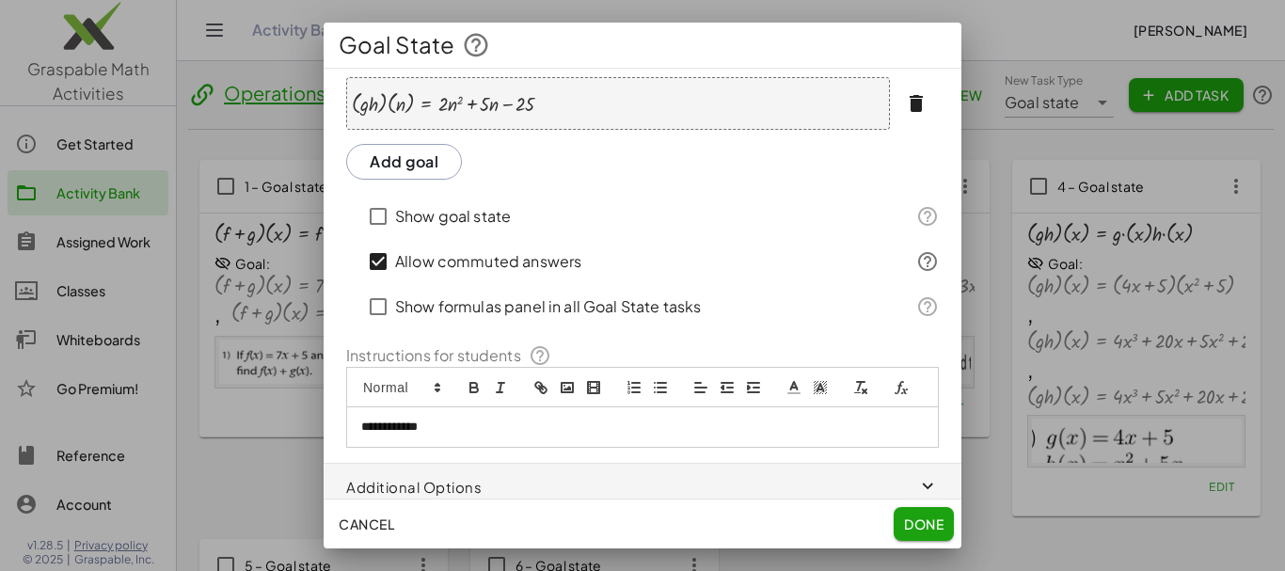
scroll to position [325, 0]
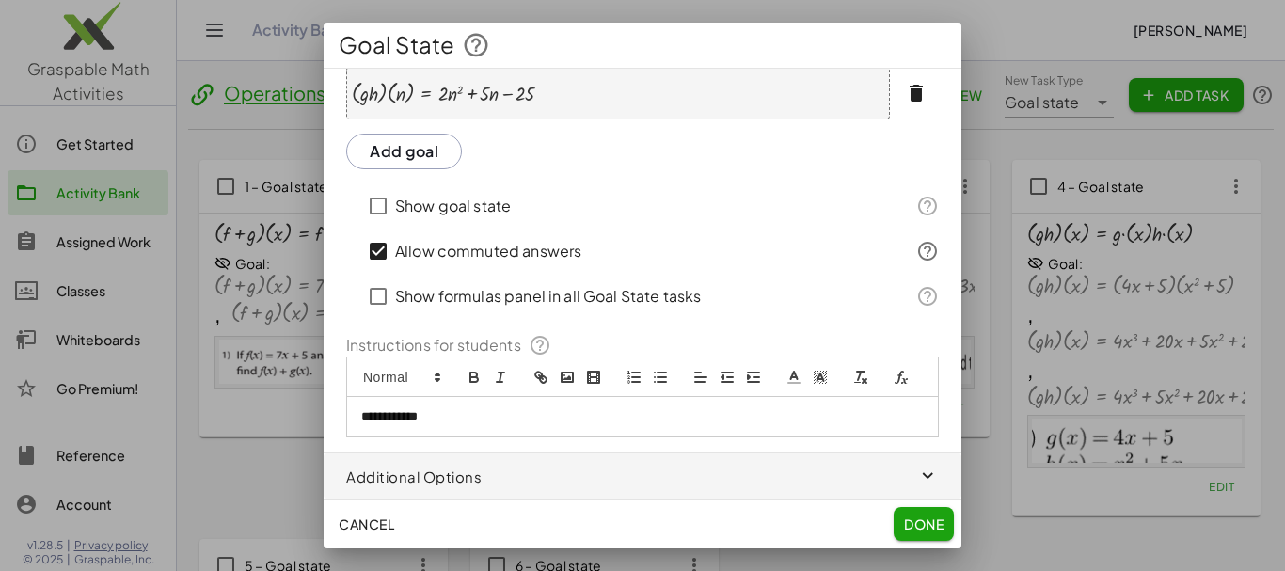
click at [490, 425] on p "**********" at bounding box center [635, 416] width 548 height 17
click at [567, 369] on icon "image" at bounding box center [567, 377] width 17 height 17
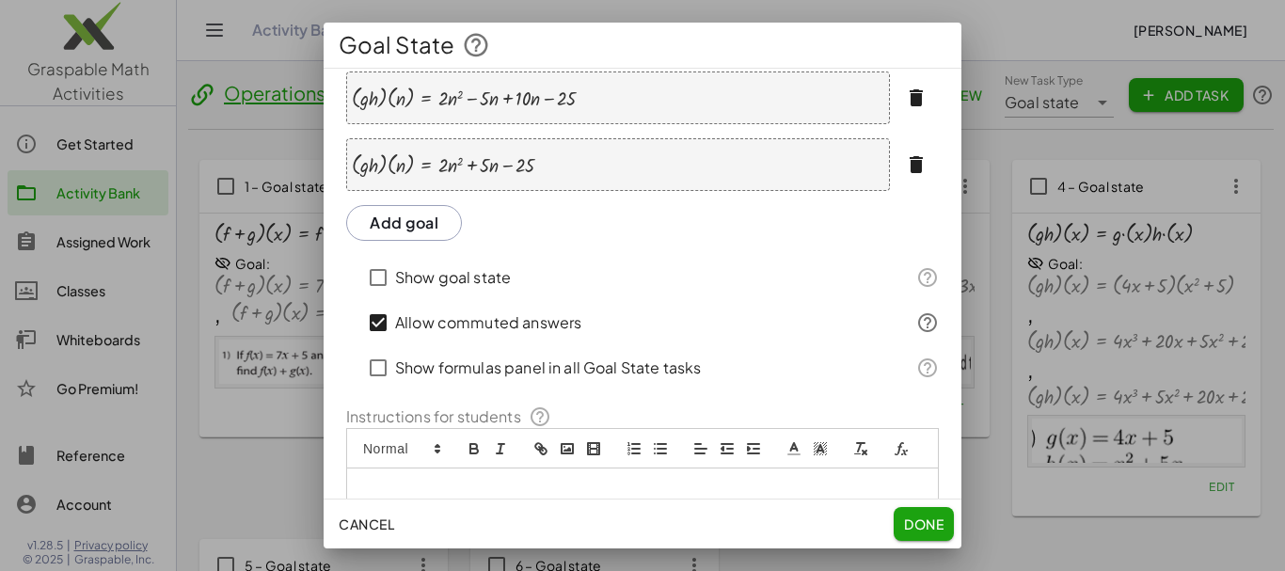
scroll to position [192, 0]
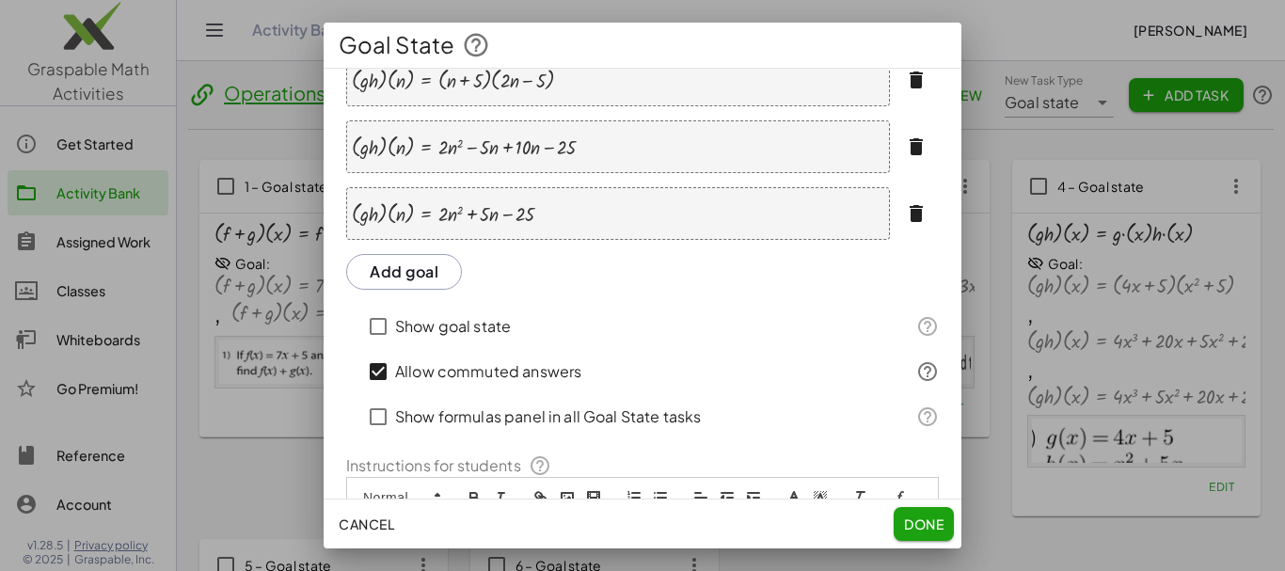
click at [430, 267] on button "Add goal" at bounding box center [404, 272] width 116 height 36
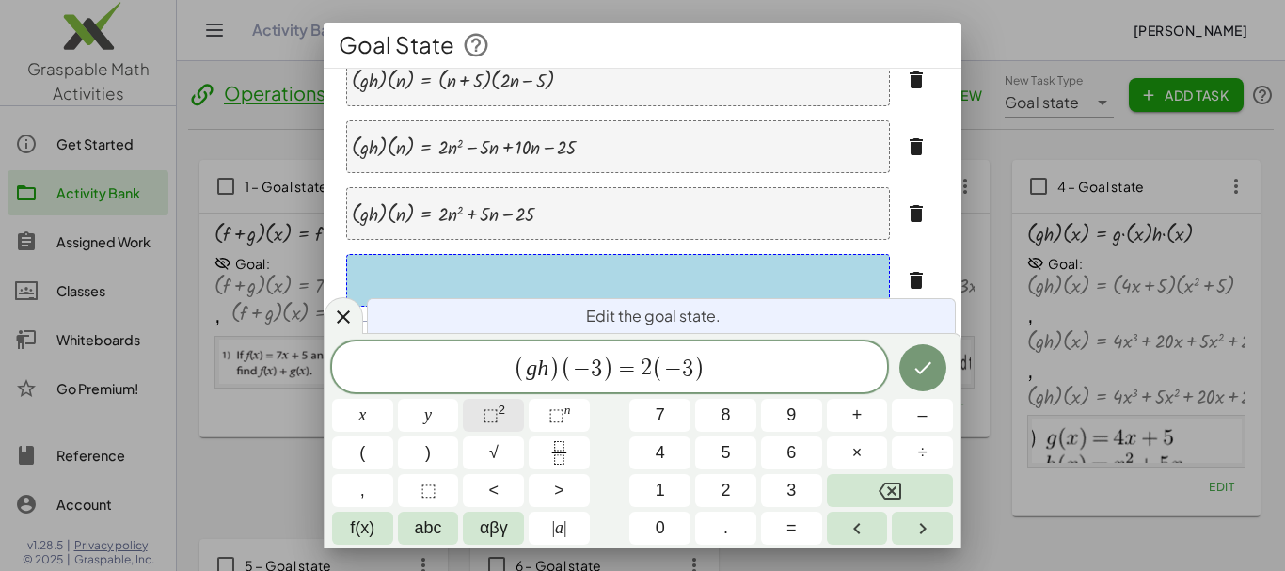
click at [512, 409] on button "⬚ 2" at bounding box center [493, 415] width 61 height 33
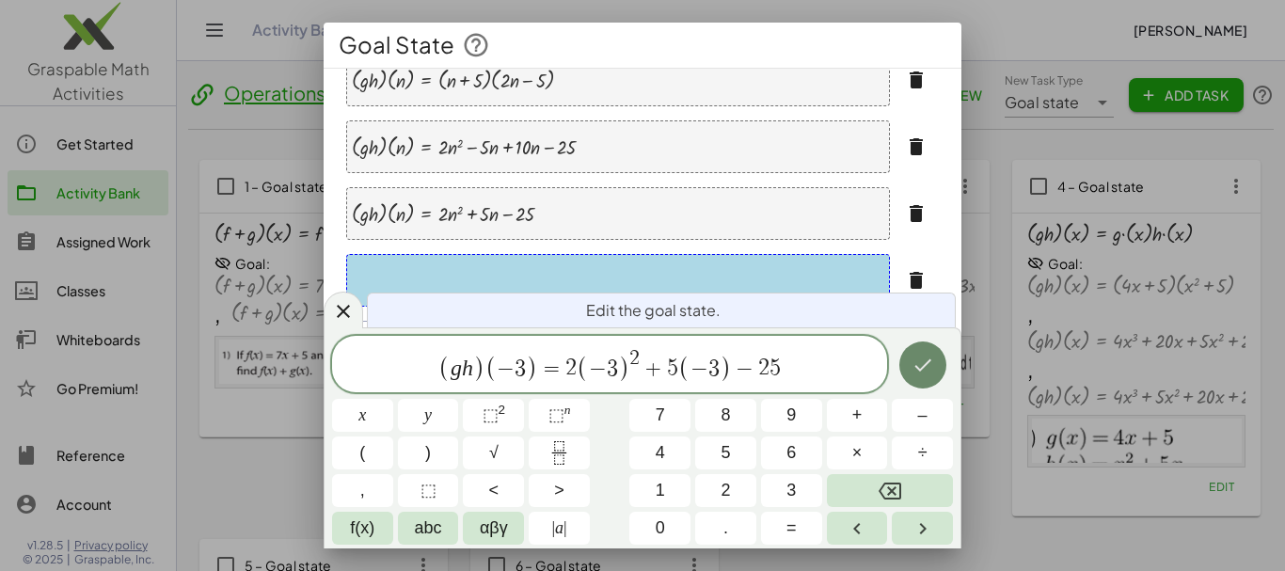
click at [930, 365] on icon "Done" at bounding box center [922, 365] width 23 height 23
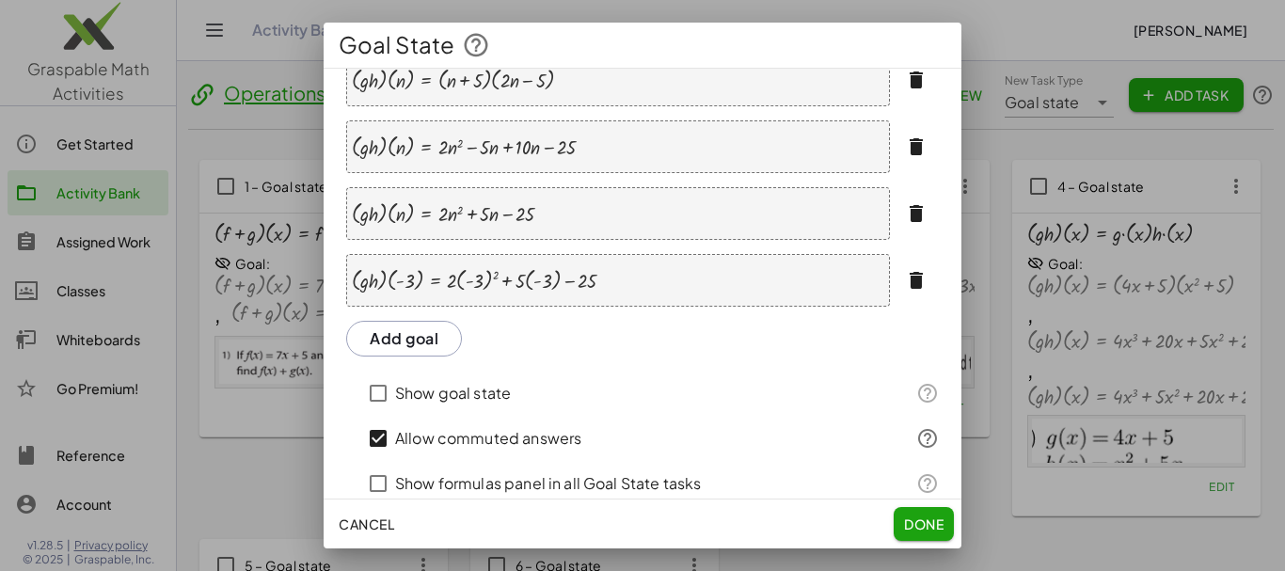
click at [439, 337] on button "Add goal" at bounding box center [404, 339] width 116 height 36
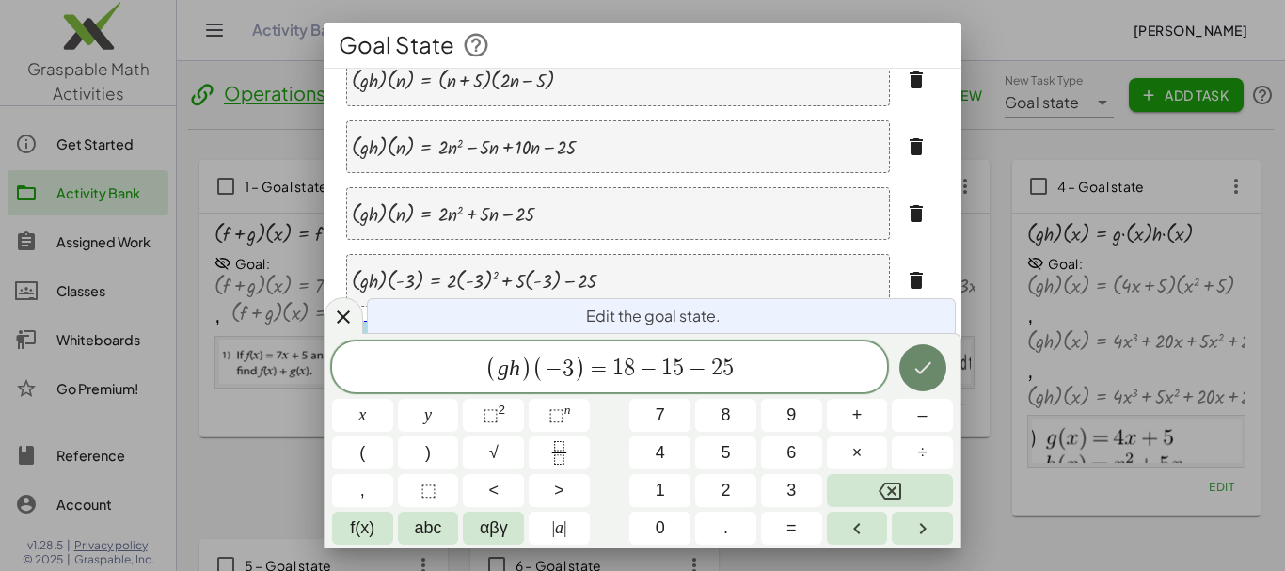
click at [916, 373] on icon "Done" at bounding box center [922, 367] width 23 height 23
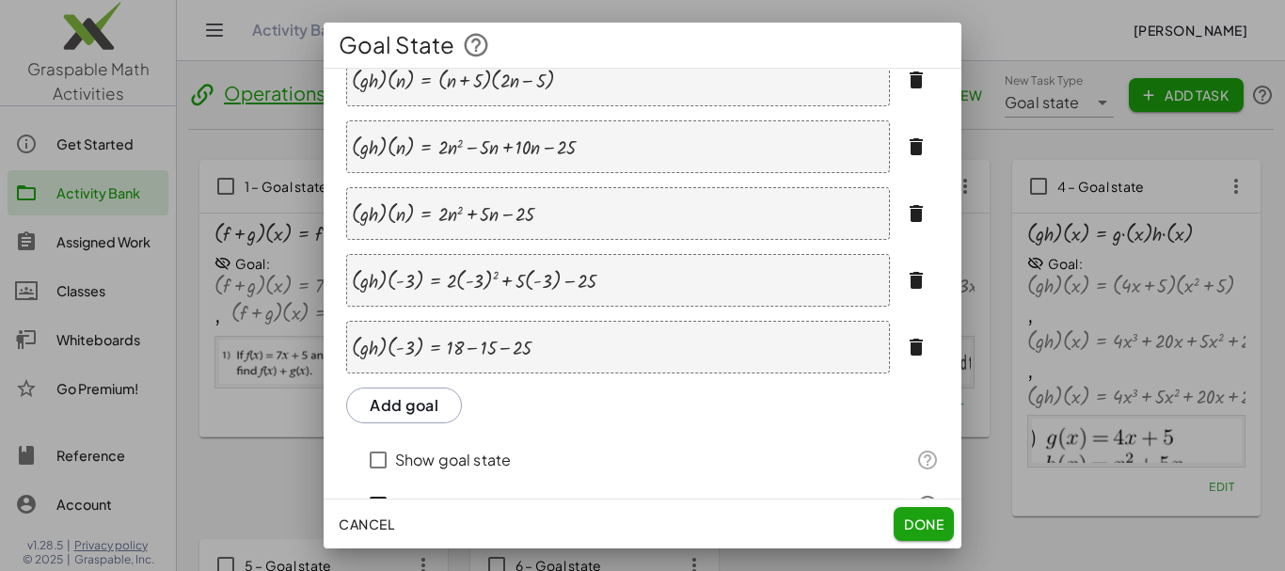
click at [424, 402] on button "Add goal" at bounding box center [404, 405] width 116 height 36
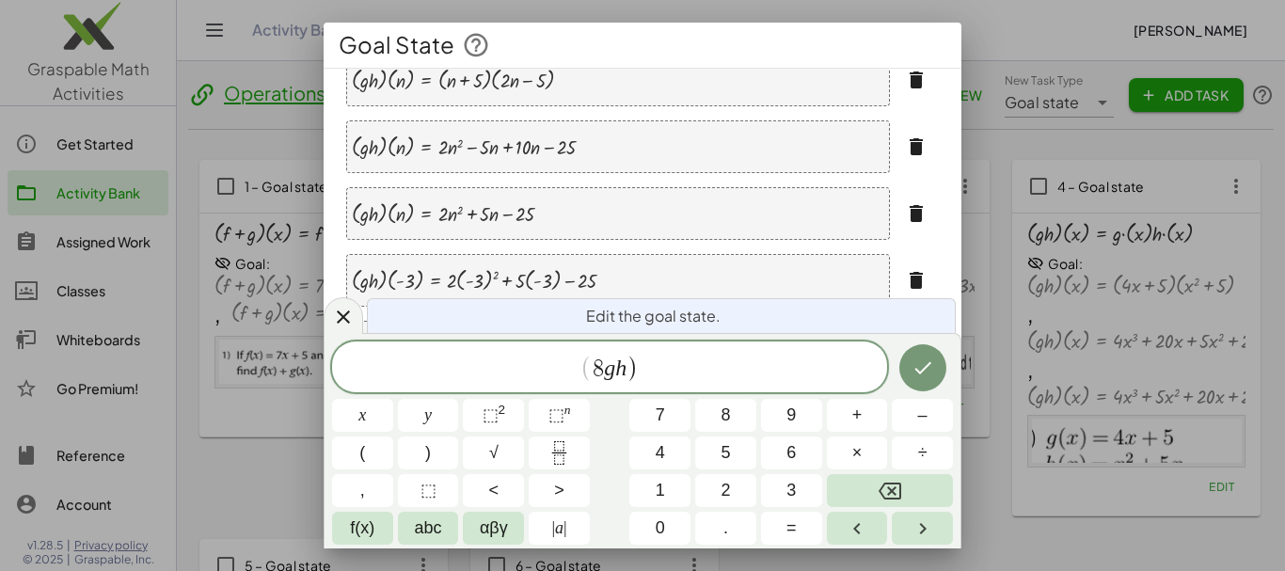
click at [602, 365] on span "8" at bounding box center [598, 368] width 11 height 23
click at [634, 365] on span "( ​ g h )" at bounding box center [609, 368] width 555 height 31
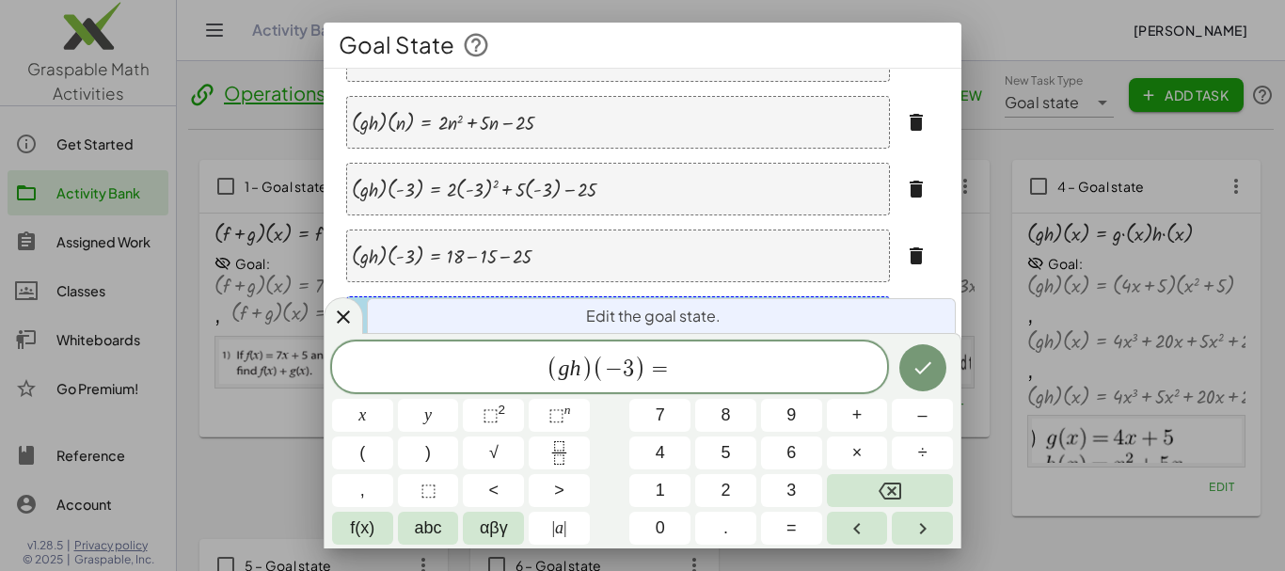
scroll to position [291, 0]
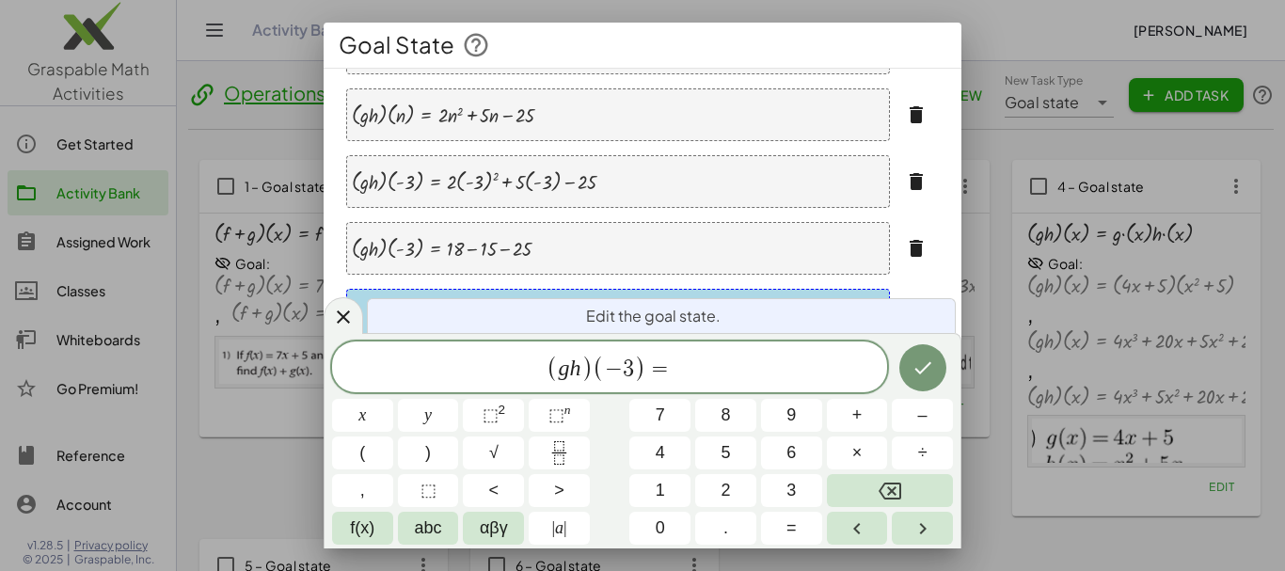
click at [683, 371] on span "( g h ) ( − 3 ) =" at bounding box center [609, 368] width 555 height 31
click at [916, 374] on icon "Done" at bounding box center [922, 367] width 23 height 23
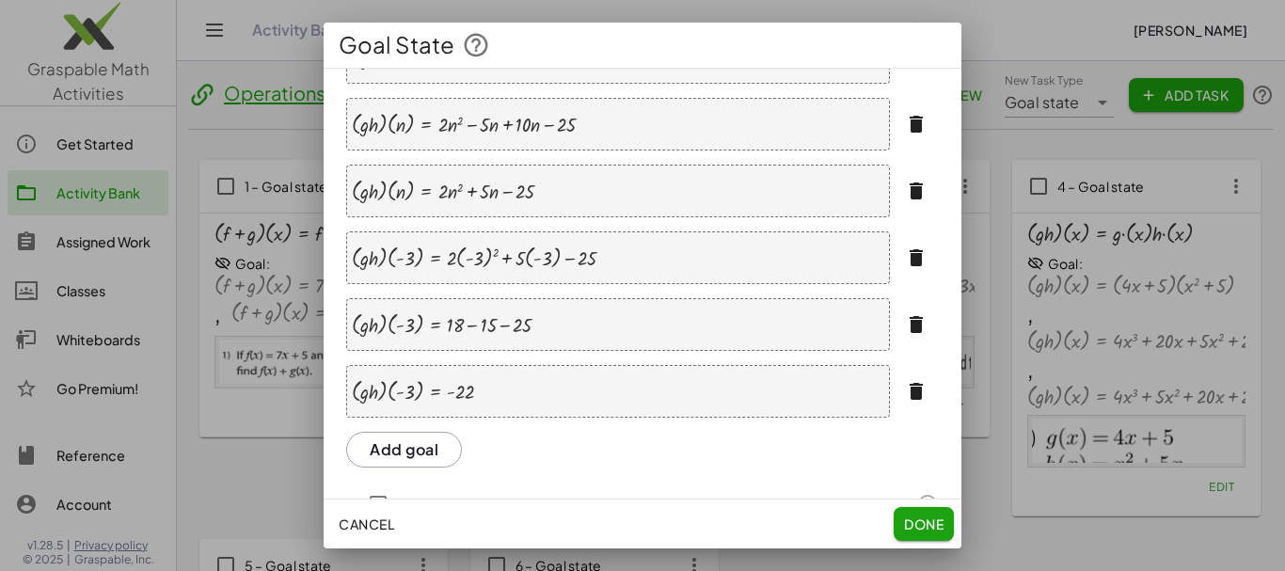
scroll to position [198, 0]
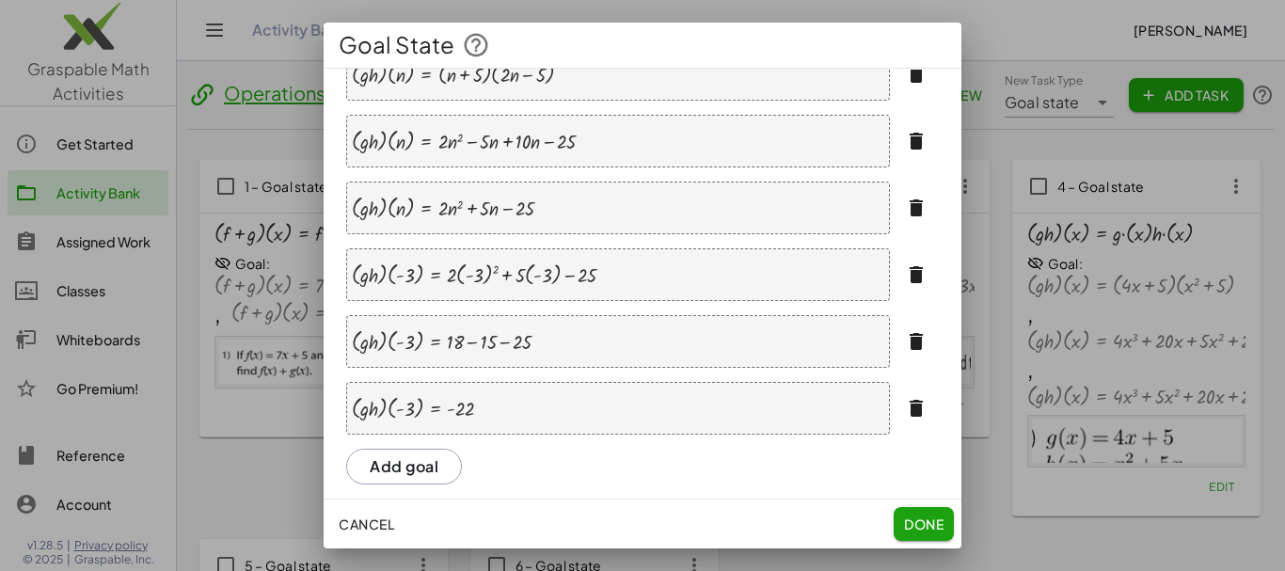
click at [408, 270] on div at bounding box center [474, 275] width 245 height 24
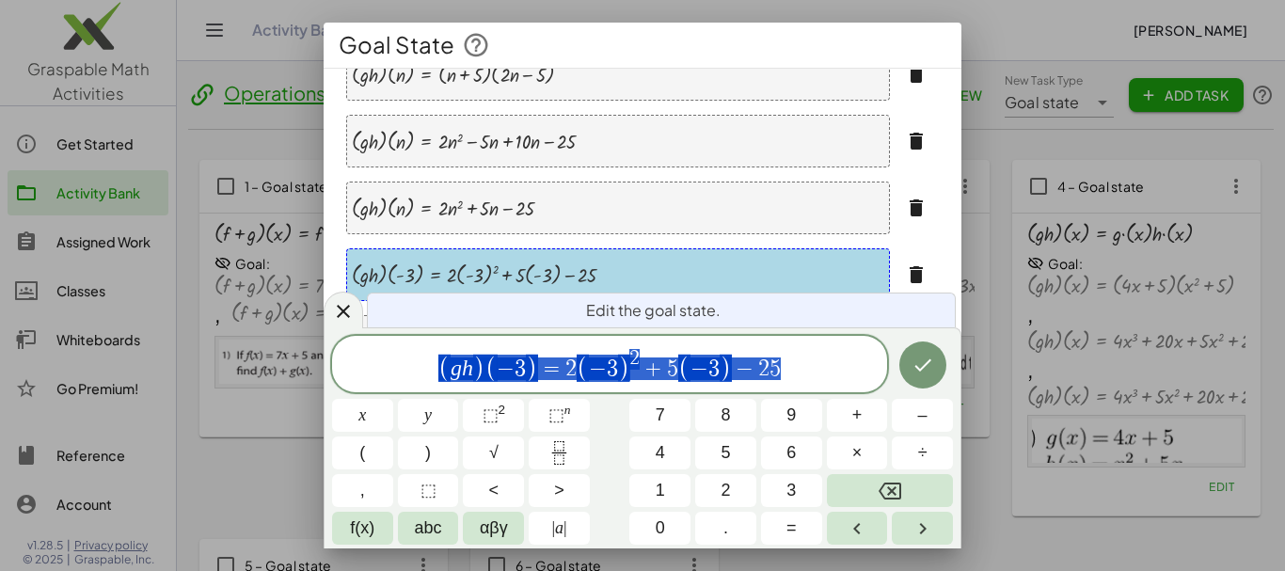
click at [418, 269] on div at bounding box center [474, 275] width 245 height 24
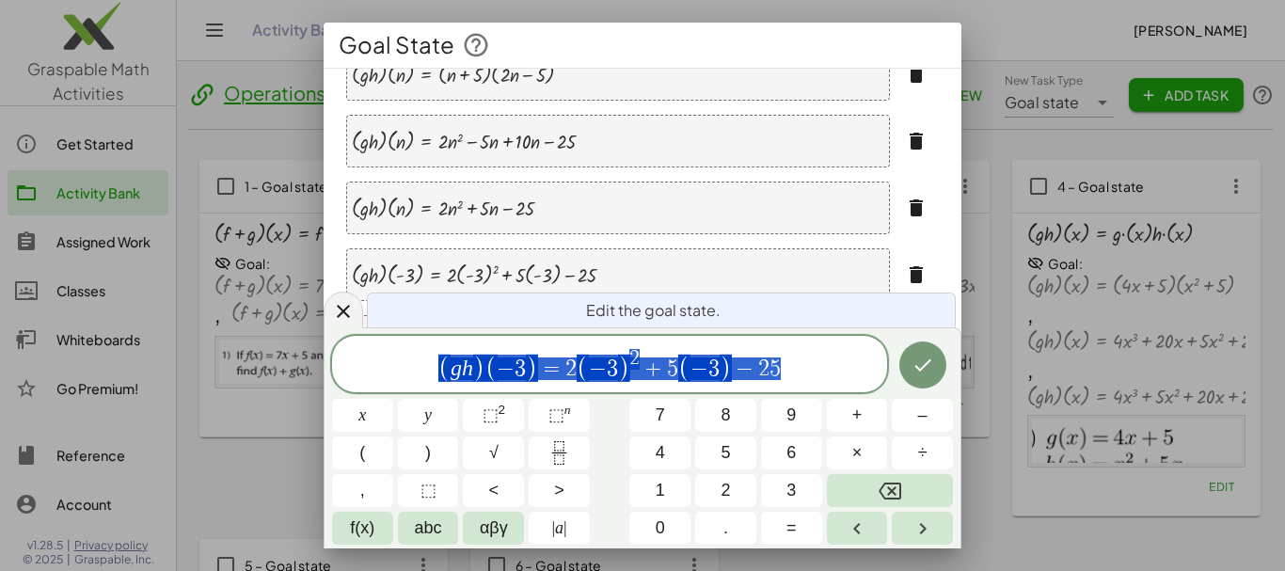
click at [413, 272] on div at bounding box center [474, 275] width 245 height 24
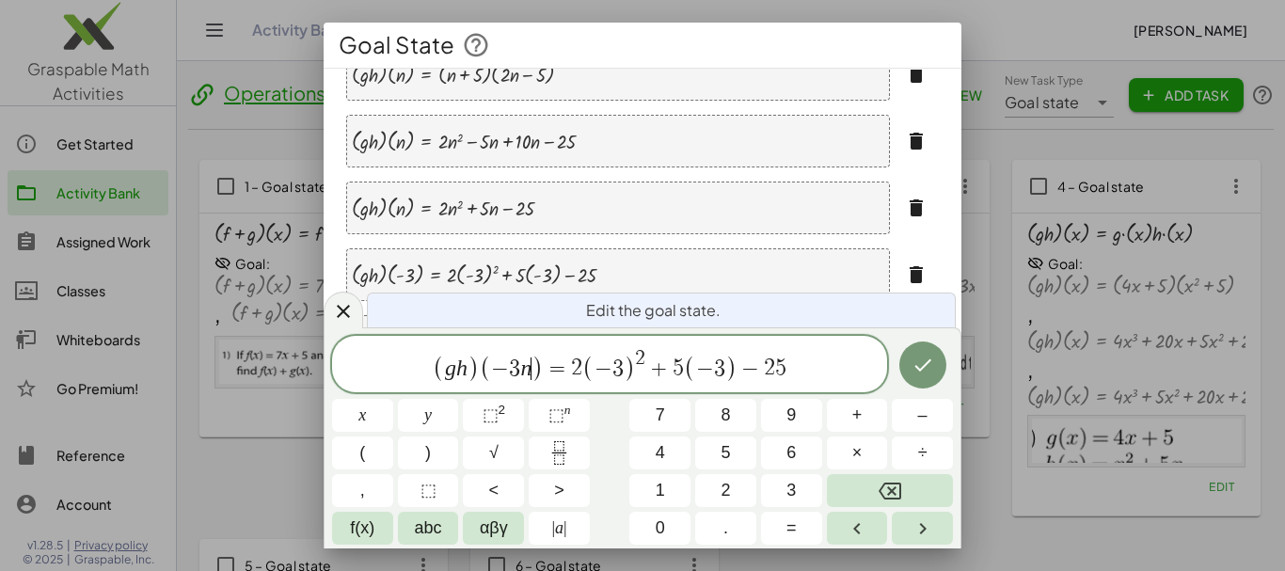
click at [623, 366] on span "( − 3 )" at bounding box center [609, 368] width 54 height 27
click at [729, 370] on span "− 3 ​" at bounding box center [716, 368] width 29 height 23
click at [900, 371] on button "Done" at bounding box center [922, 364] width 47 height 47
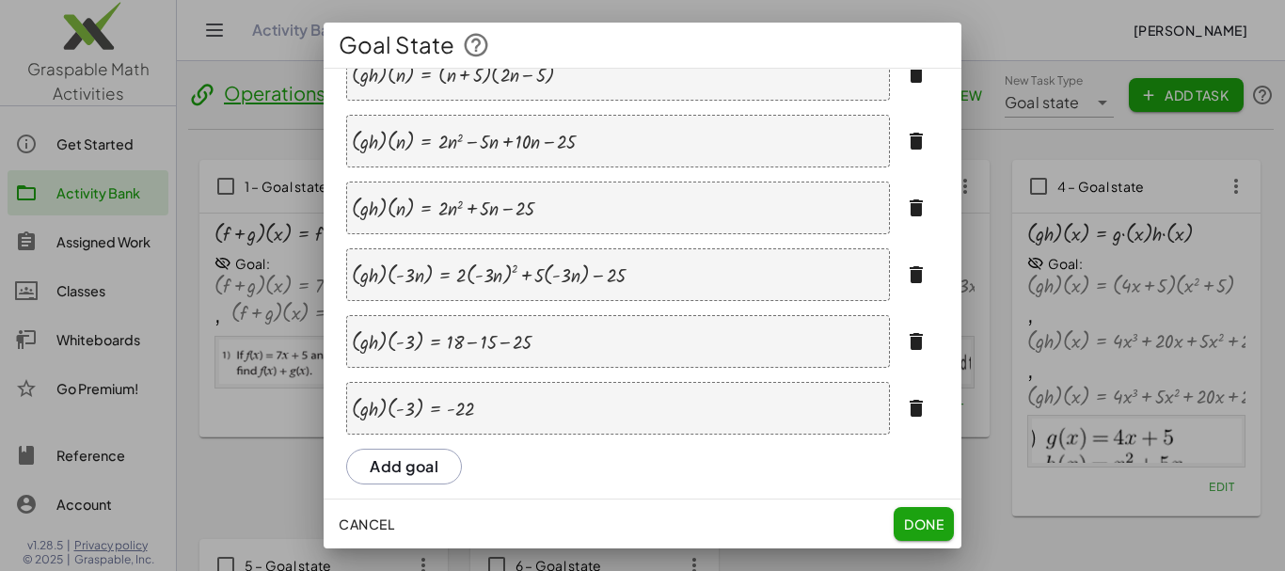
click at [420, 342] on div at bounding box center [442, 342] width 181 height 24
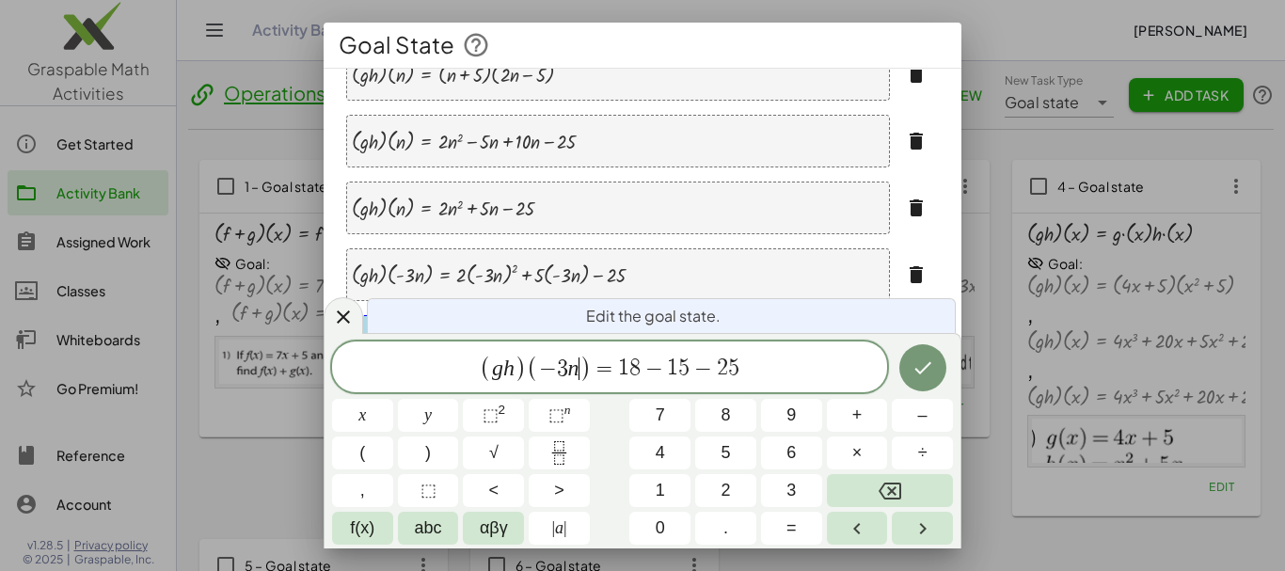
click at [642, 364] on span "−" at bounding box center [653, 368] width 27 height 23
click at [517, 404] on button "⬚ 2" at bounding box center [493, 415] width 61 height 33
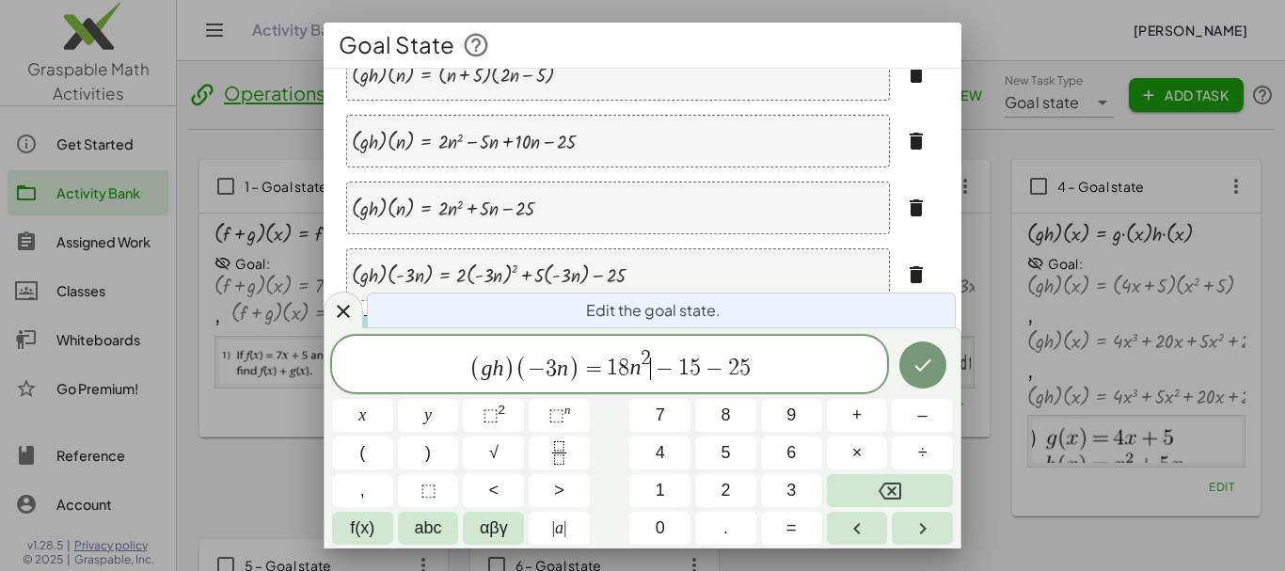
click at [702, 364] on span "−" at bounding box center [714, 368] width 27 height 23
click at [919, 359] on icon "Done" at bounding box center [922, 365] width 23 height 23
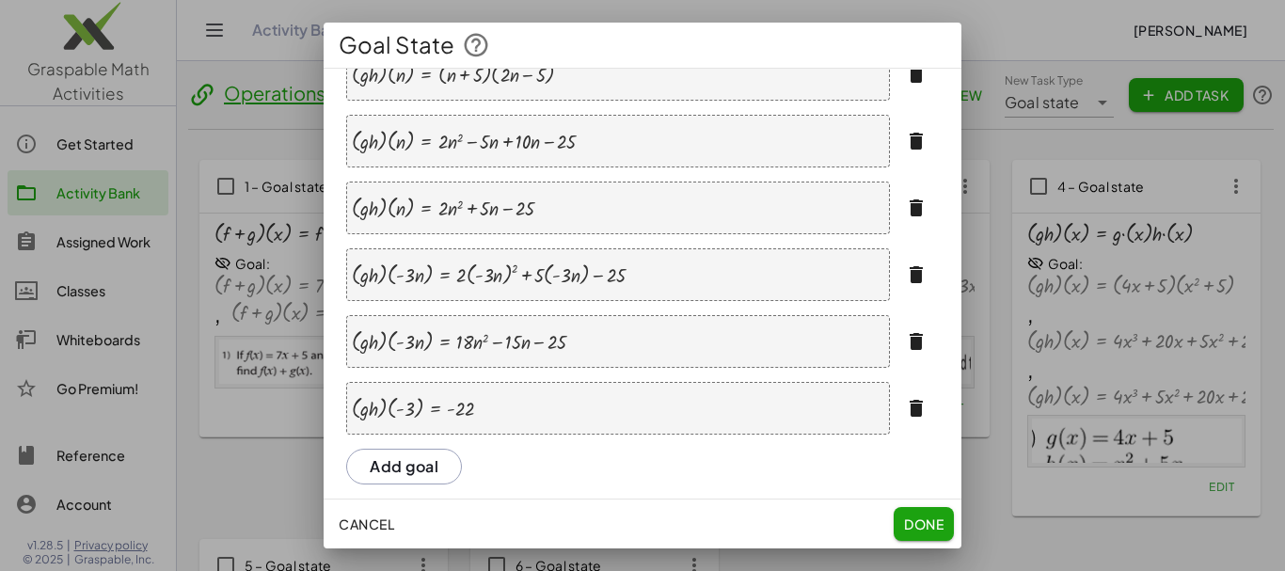
click at [482, 410] on div "· ( · g · h ) · ( - 3 ) = - 22" at bounding box center [618, 408] width 544 height 53
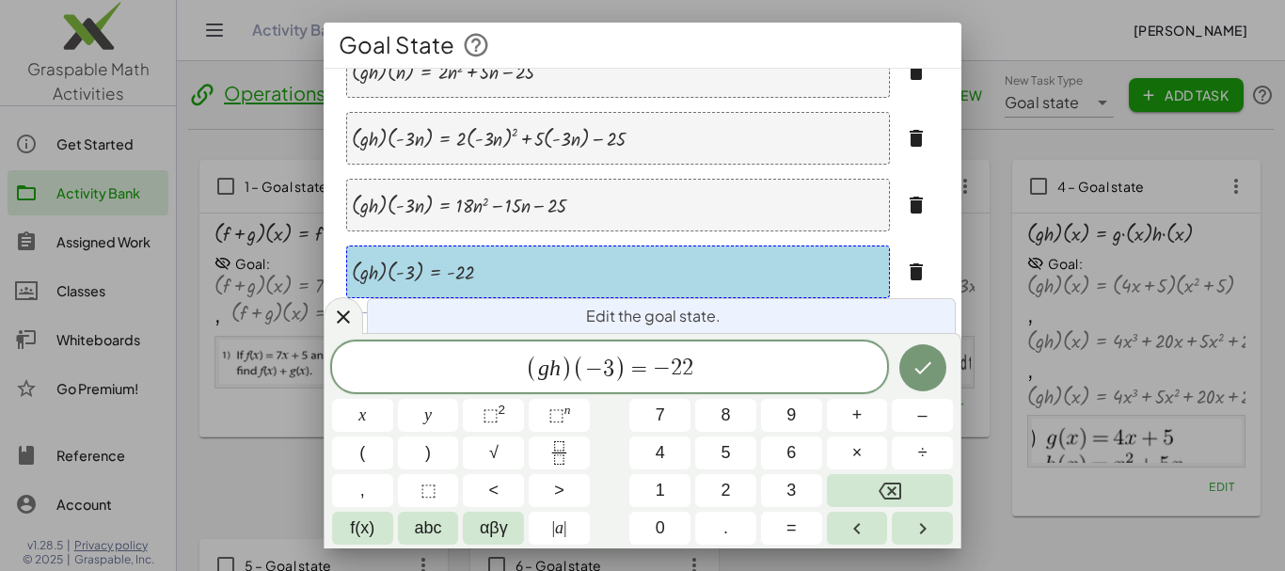
scroll to position [349, 0]
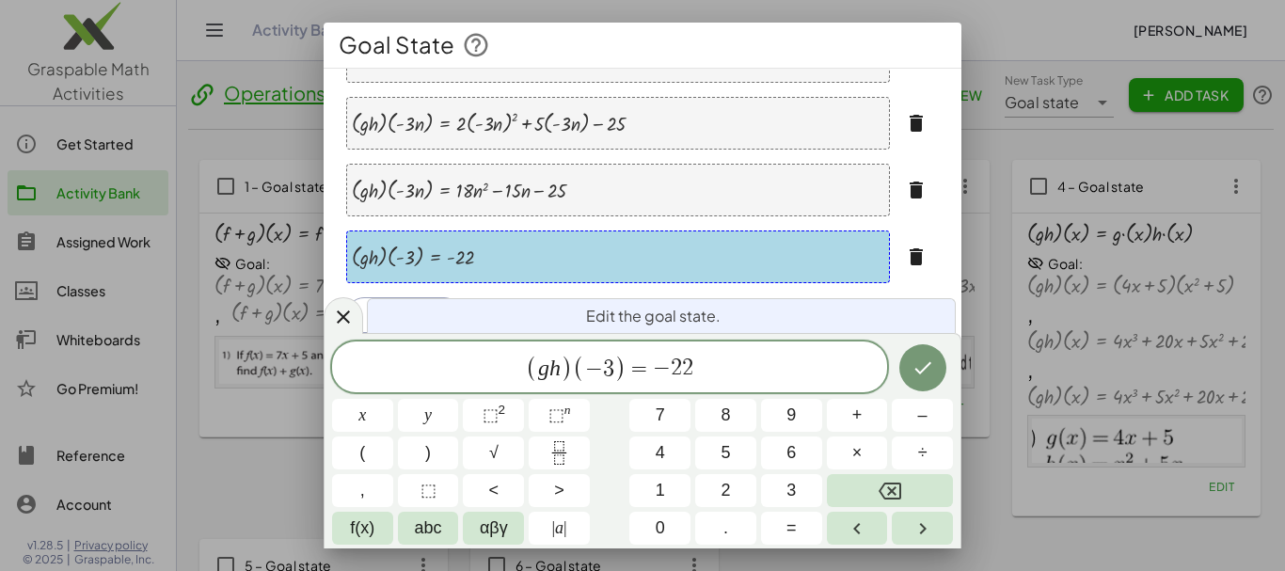
click at [906, 263] on icon "button" at bounding box center [916, 256] width 23 height 23
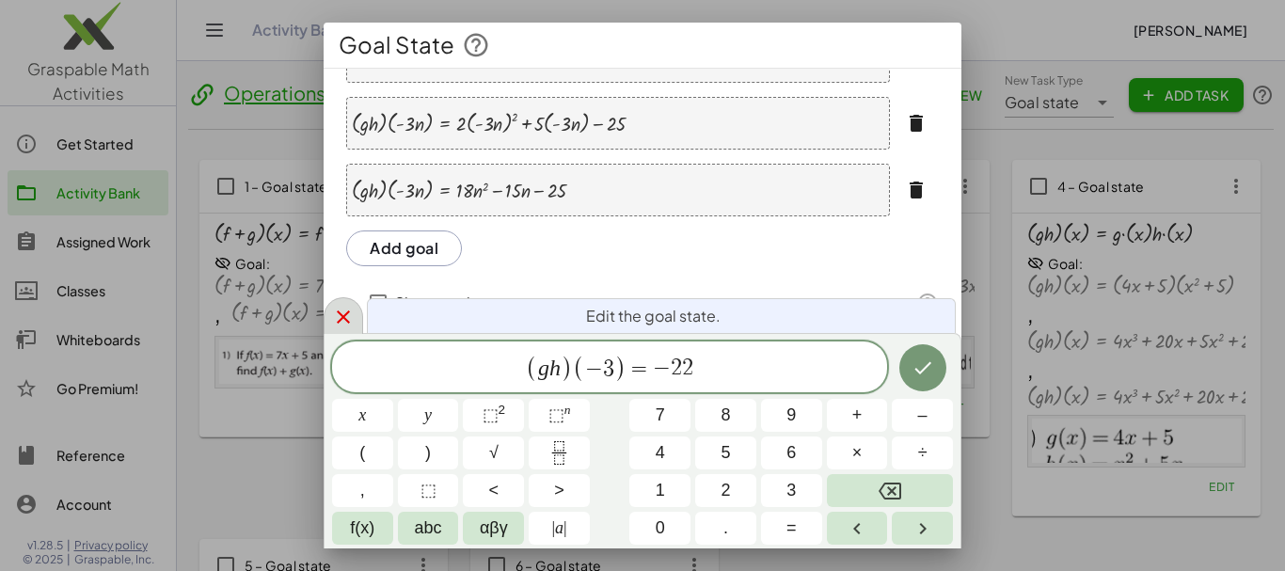
click at [347, 318] on icon at bounding box center [343, 317] width 23 height 23
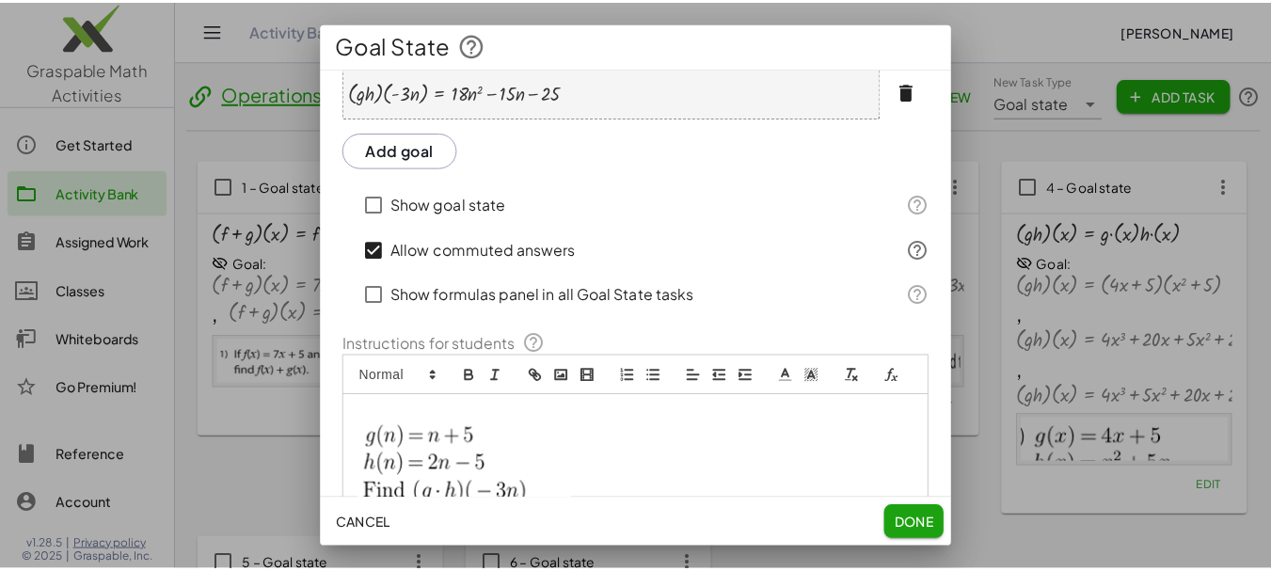
scroll to position [569, 0]
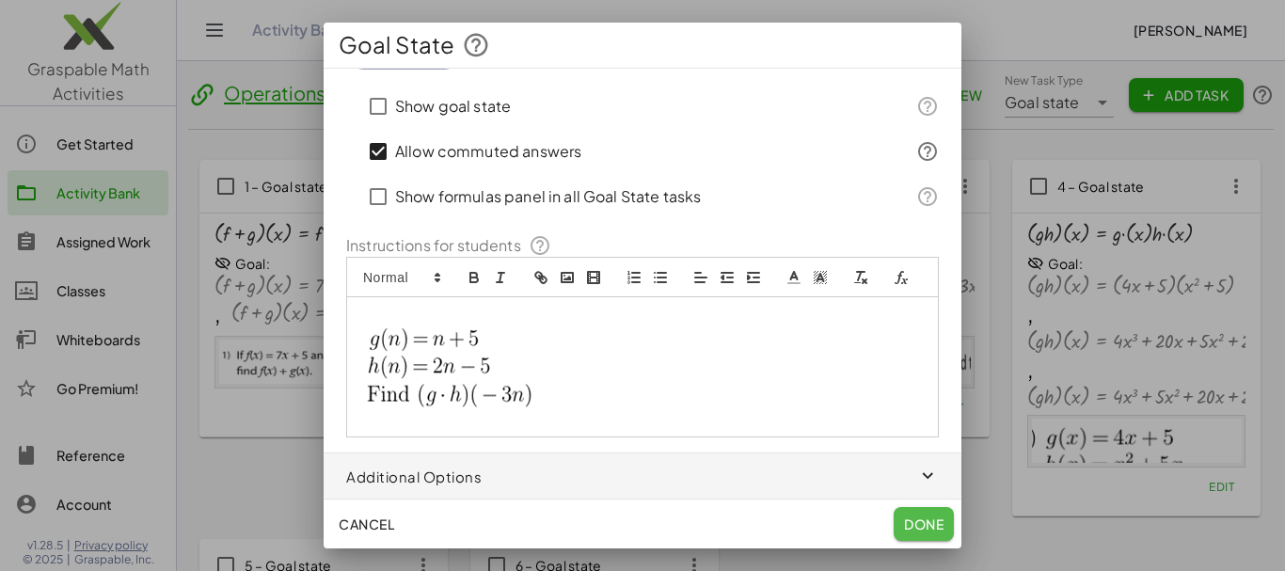
click at [911, 518] on span "Done" at bounding box center [924, 523] width 40 height 17
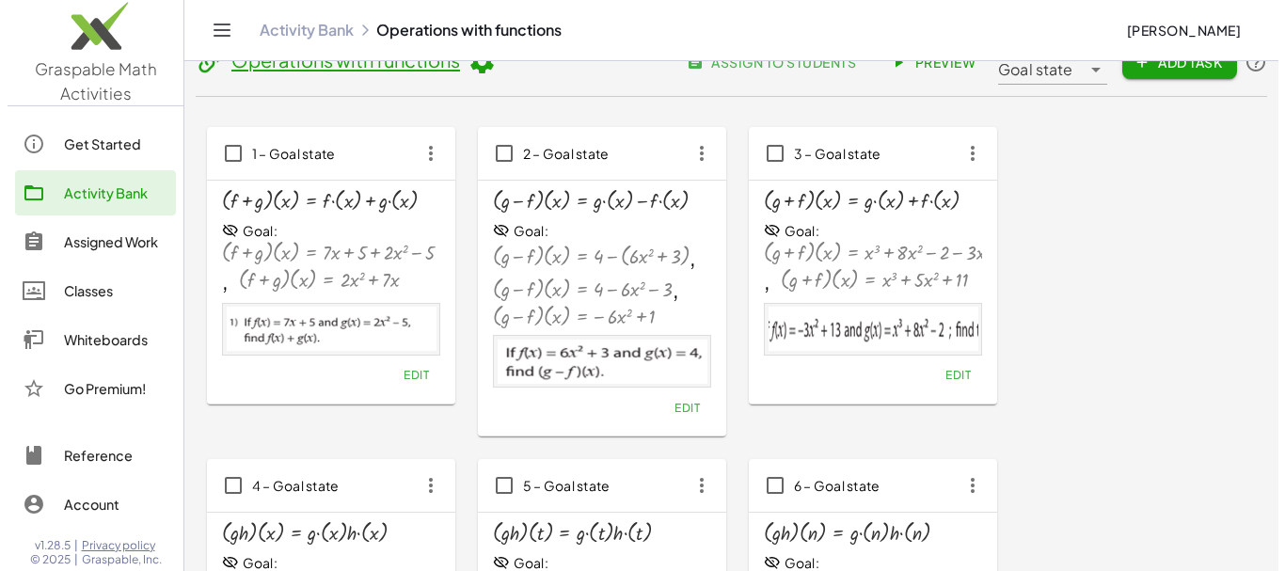
scroll to position [0, 0]
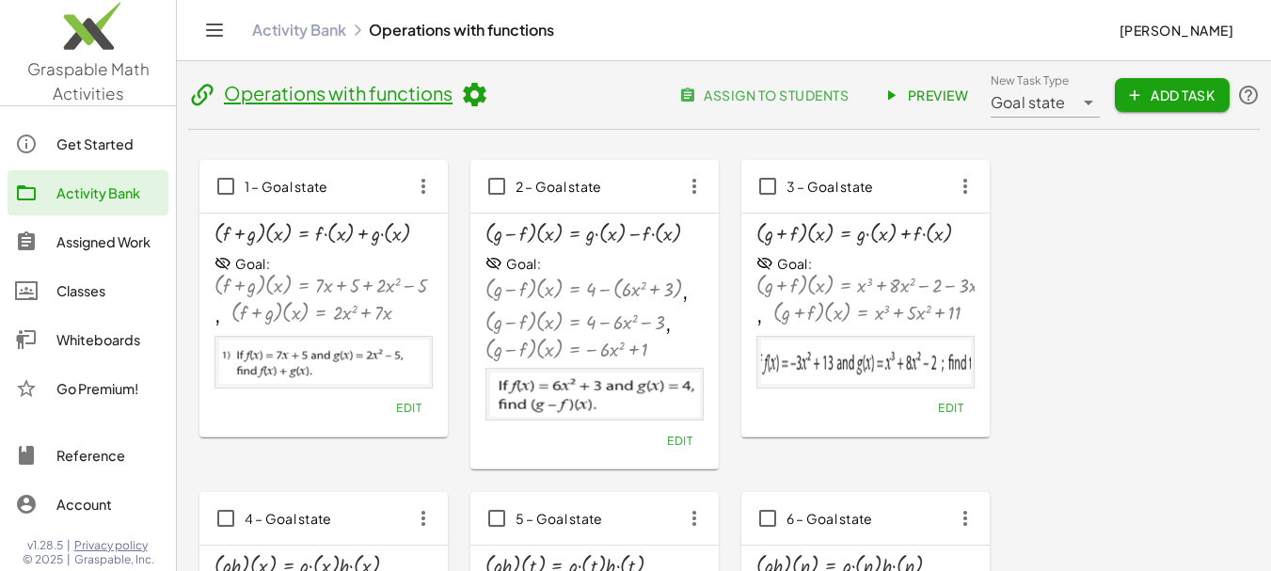
click at [1158, 98] on span "Add Task" at bounding box center [1172, 95] width 85 height 17
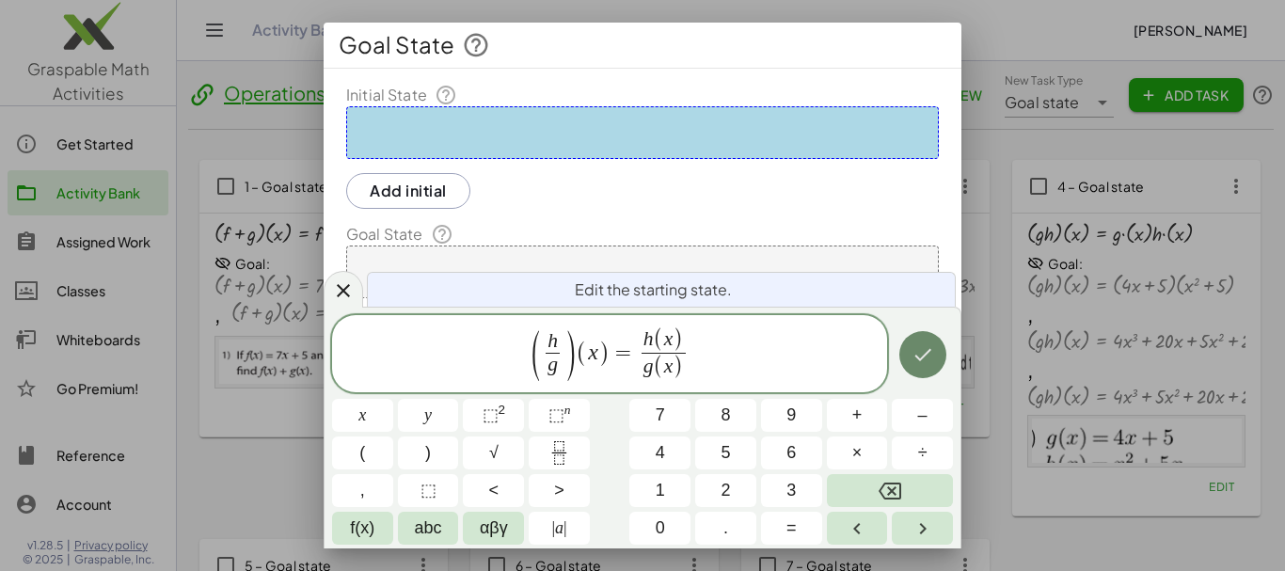
click at [909, 362] on button "Done" at bounding box center [922, 354] width 47 height 47
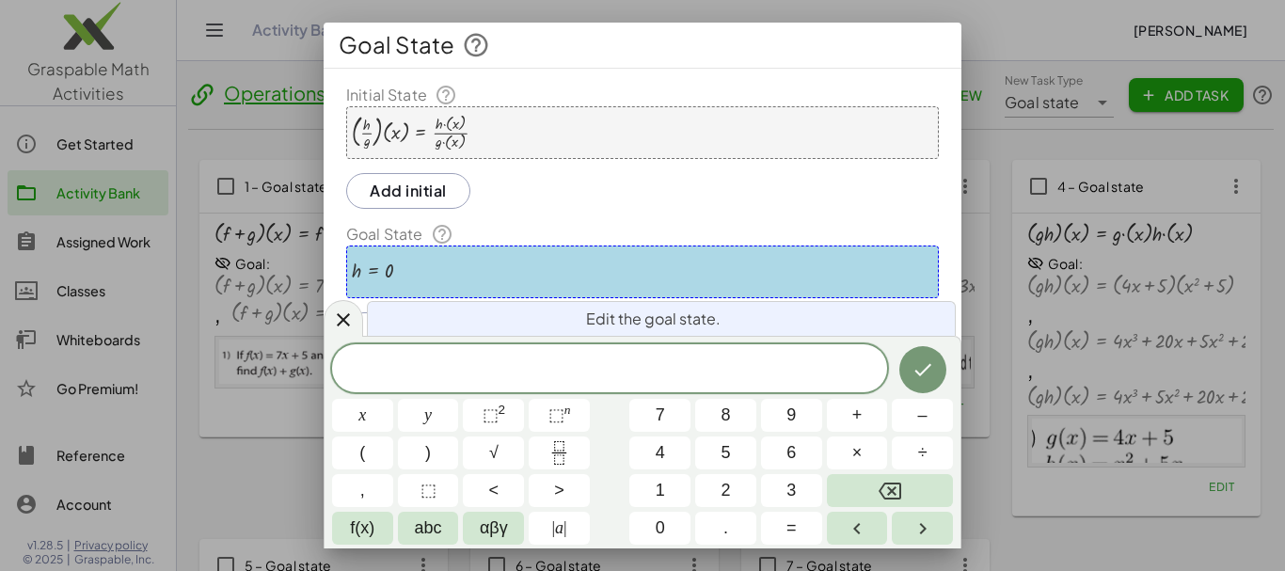
click at [473, 125] on div "· ( · h · g ) · ( x ) = · h · ( x ) · g · ( x )" at bounding box center [642, 132] width 593 height 53
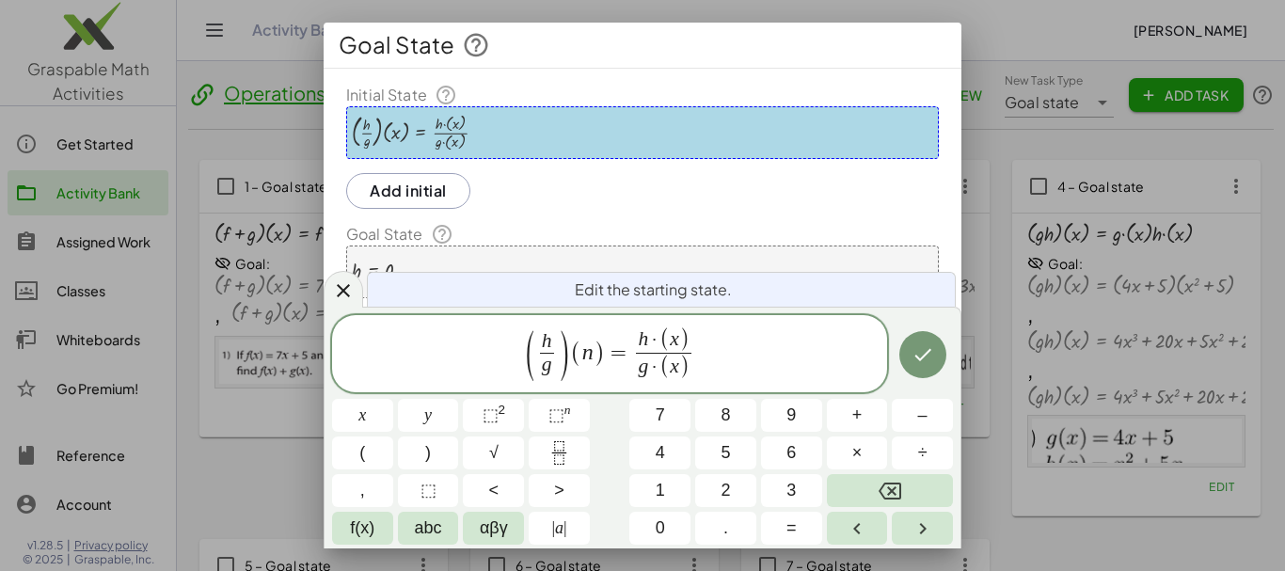
click at [676, 340] on var "x" at bounding box center [674, 338] width 9 height 23
click at [676, 367] on var "x" at bounding box center [674, 366] width 9 height 23
click at [924, 353] on icon "Done" at bounding box center [922, 354] width 23 height 23
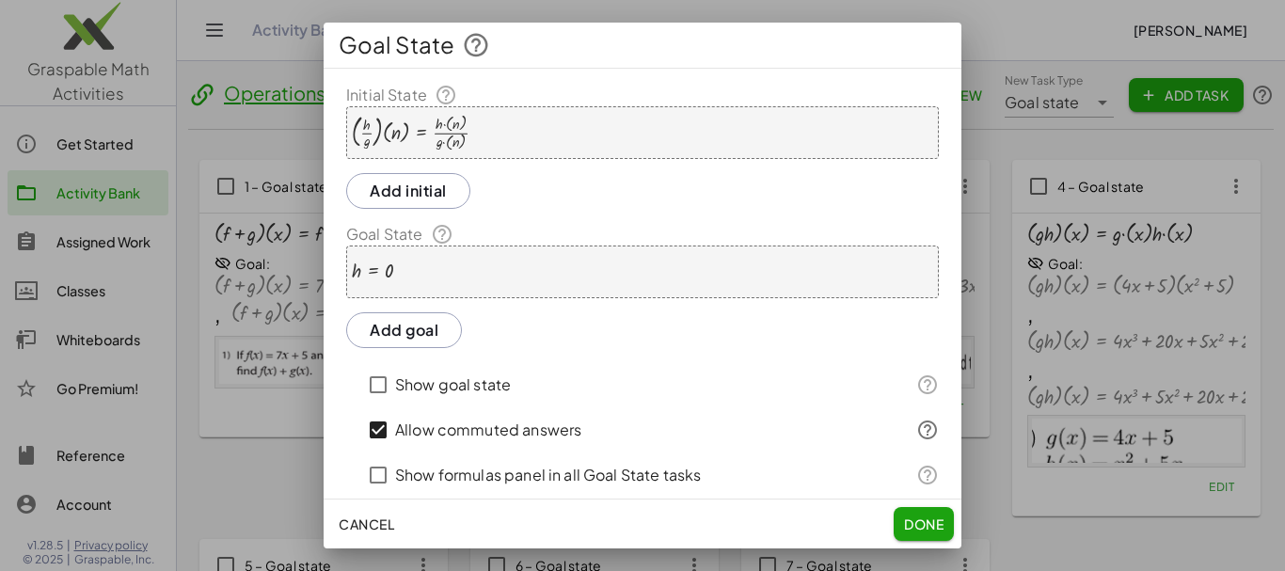
click at [553, 265] on div "h = 0" at bounding box center [642, 271] width 593 height 53
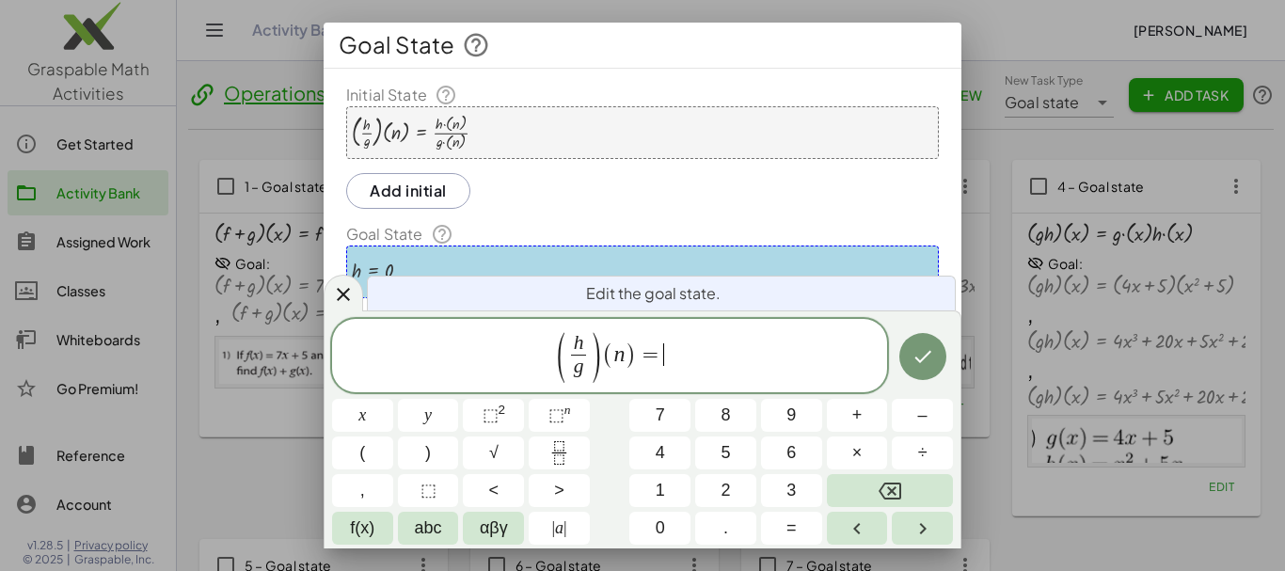
click at [624, 356] on span "n" at bounding box center [618, 354] width 11 height 23
click at [673, 353] on span "( h g ​ ) ( n 3 ​ ) = ​" at bounding box center [609, 357] width 555 height 54
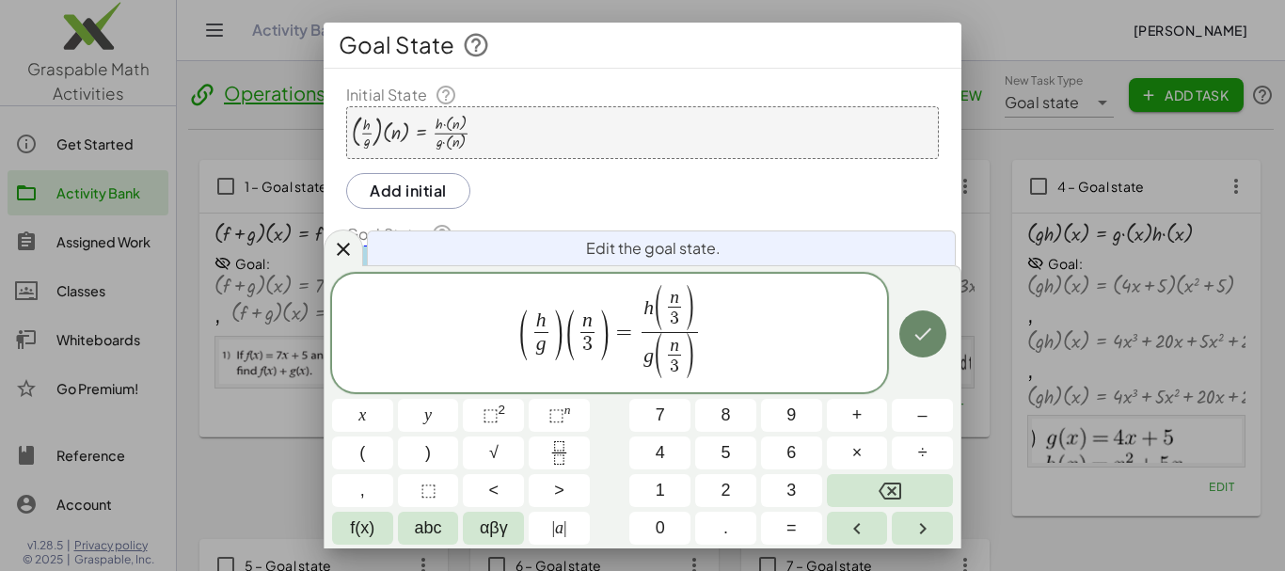
click at [911, 337] on icon "Done" at bounding box center [922, 334] width 23 height 23
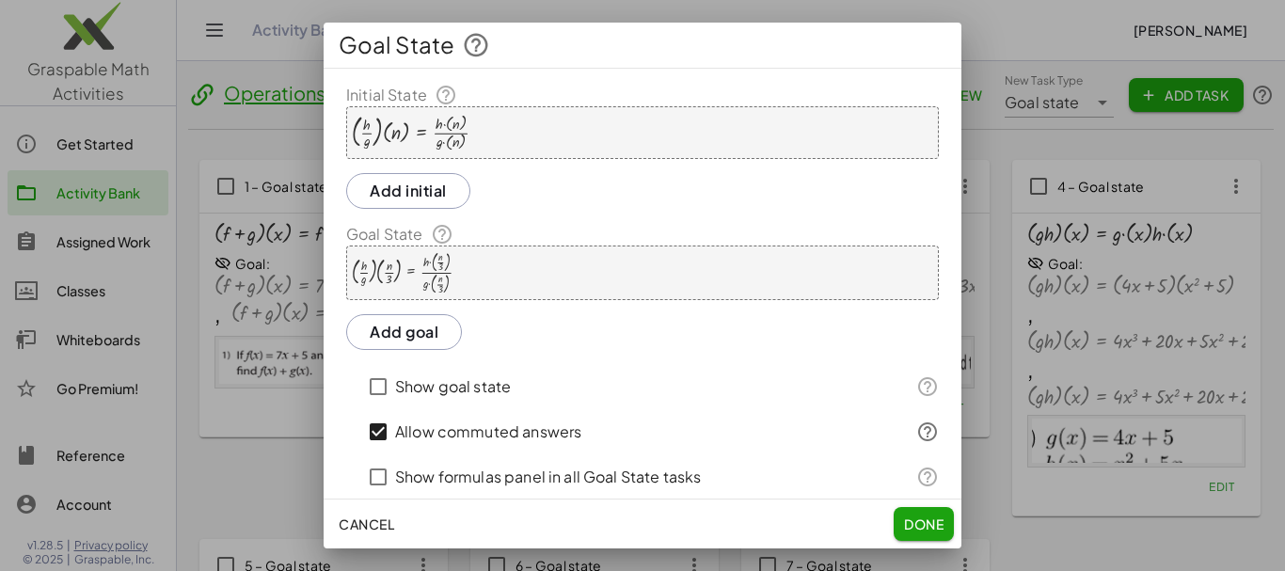
click at [426, 335] on button "Add goal" at bounding box center [404, 332] width 116 height 36
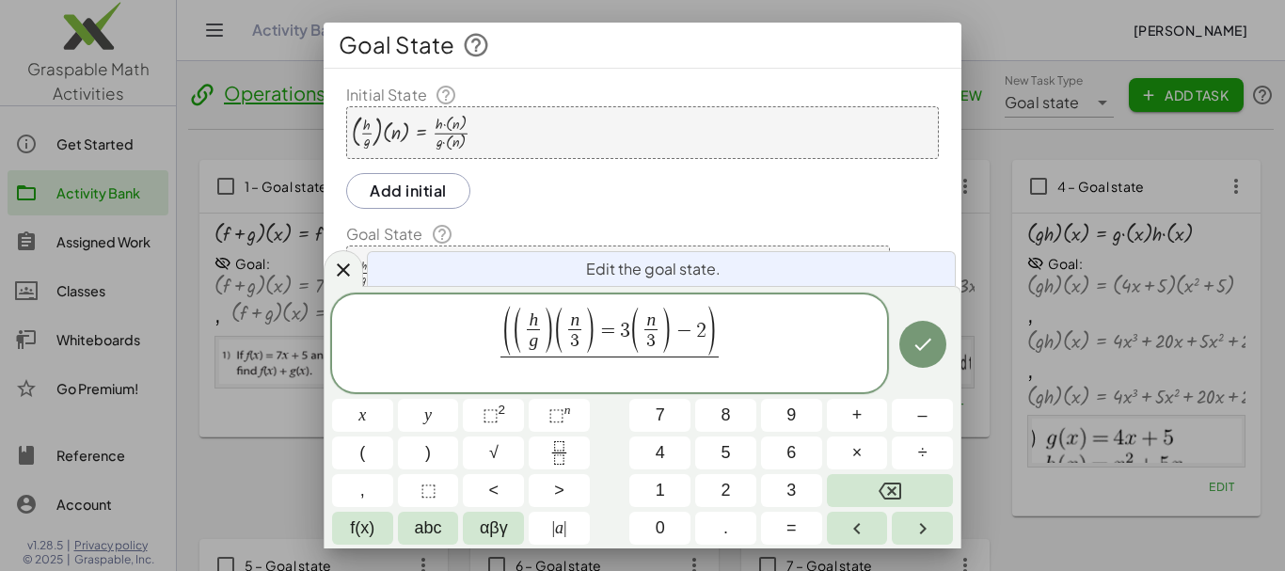
click at [618, 332] on span "=" at bounding box center [607, 332] width 24 height 21
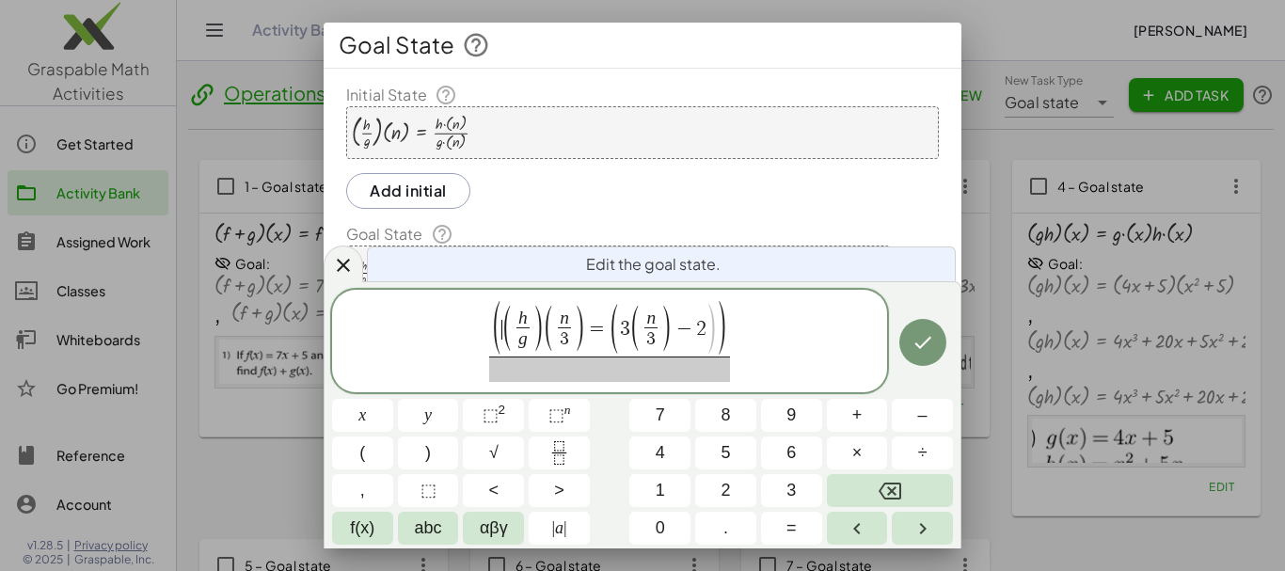
click at [498, 328] on span "(" at bounding box center [497, 330] width 13 height 58
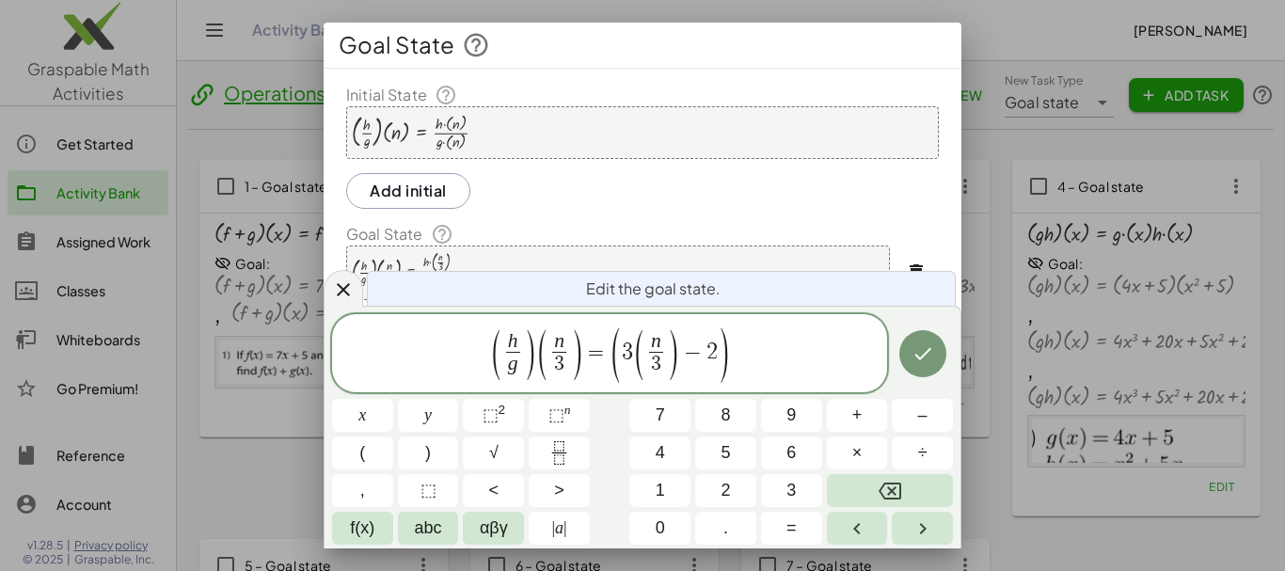
click at [730, 357] on span ")" at bounding box center [724, 355] width 14 height 60
click at [558, 464] on icon "Fraction" at bounding box center [558, 458] width 9 height 9
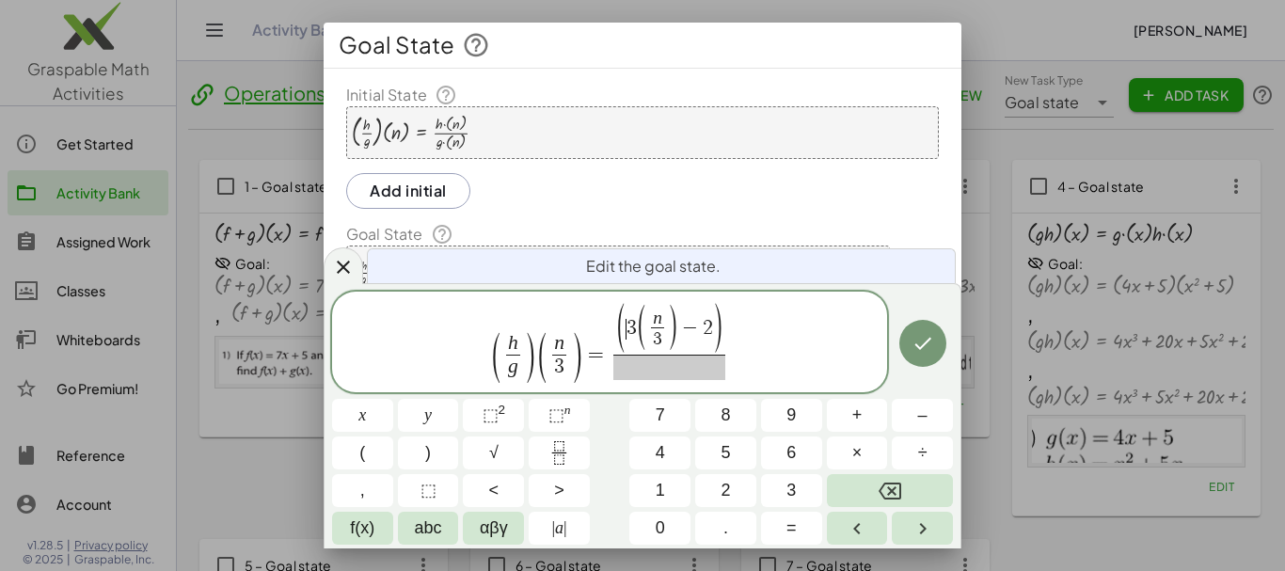
click at [624, 335] on span "( ​ 3 ( n 3 ​ ) − 2 )" at bounding box center [670, 329] width 108 height 49
click at [669, 369] on span at bounding box center [669, 367] width 90 height 25
click at [550, 461] on icon "Fraction" at bounding box center [559, 453] width 24 height 24
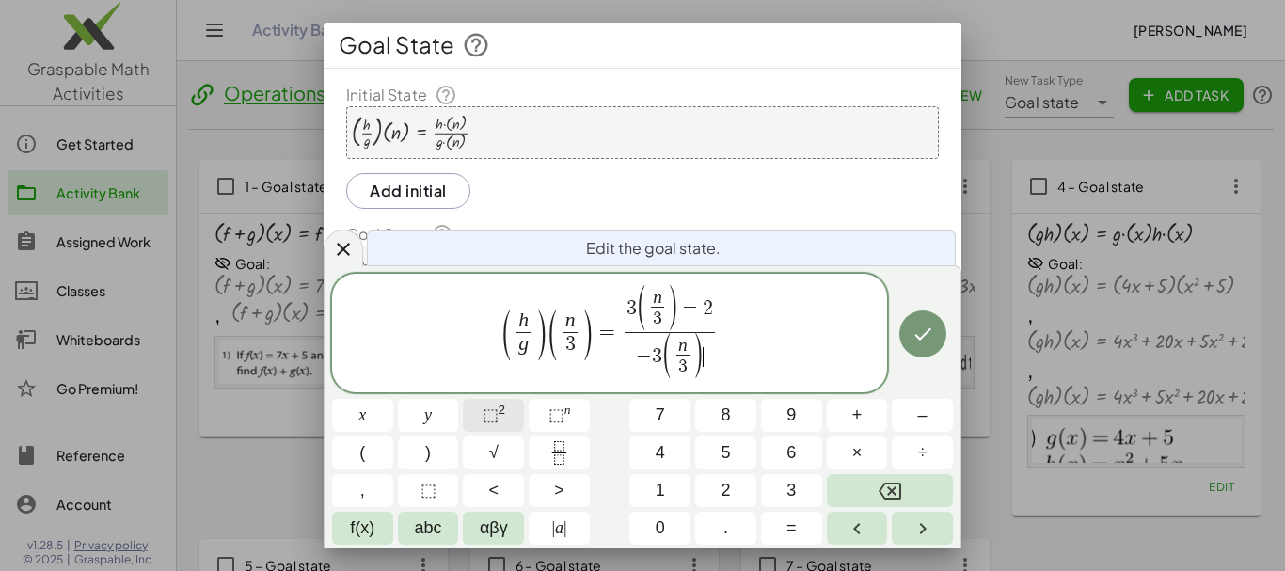
click at [490, 412] on span "⬚" at bounding box center [490, 414] width 16 height 19
click at [578, 467] on button "Fraction" at bounding box center [559, 452] width 61 height 33
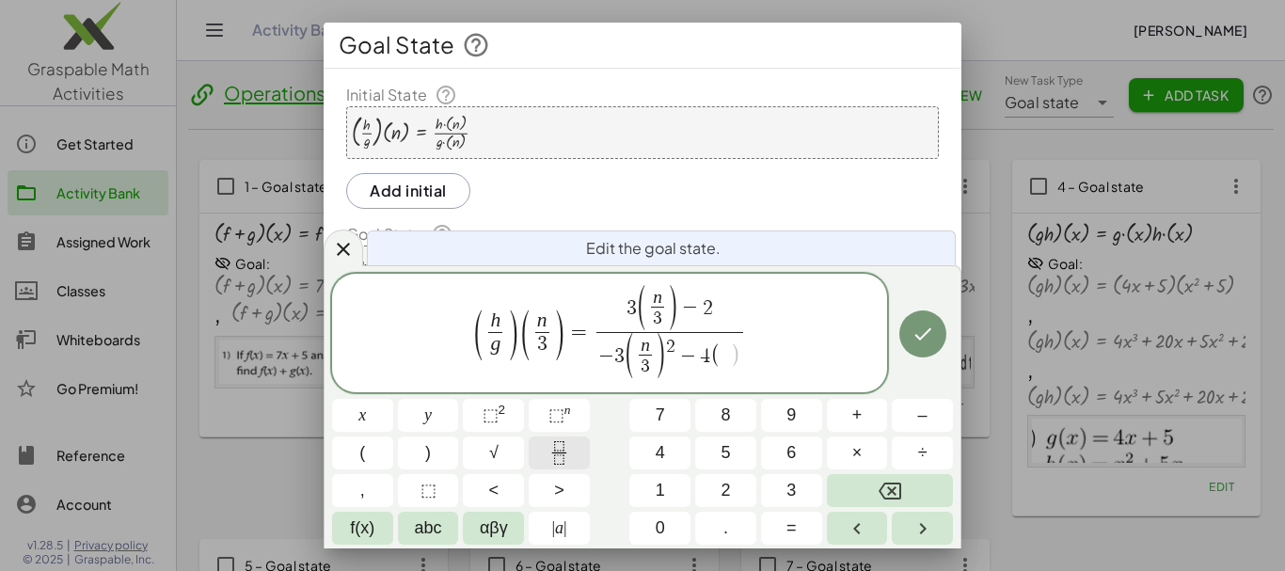
click at [553, 457] on icon "Fraction" at bounding box center [559, 453] width 24 height 24
click at [917, 339] on icon "Done" at bounding box center [922, 334] width 23 height 23
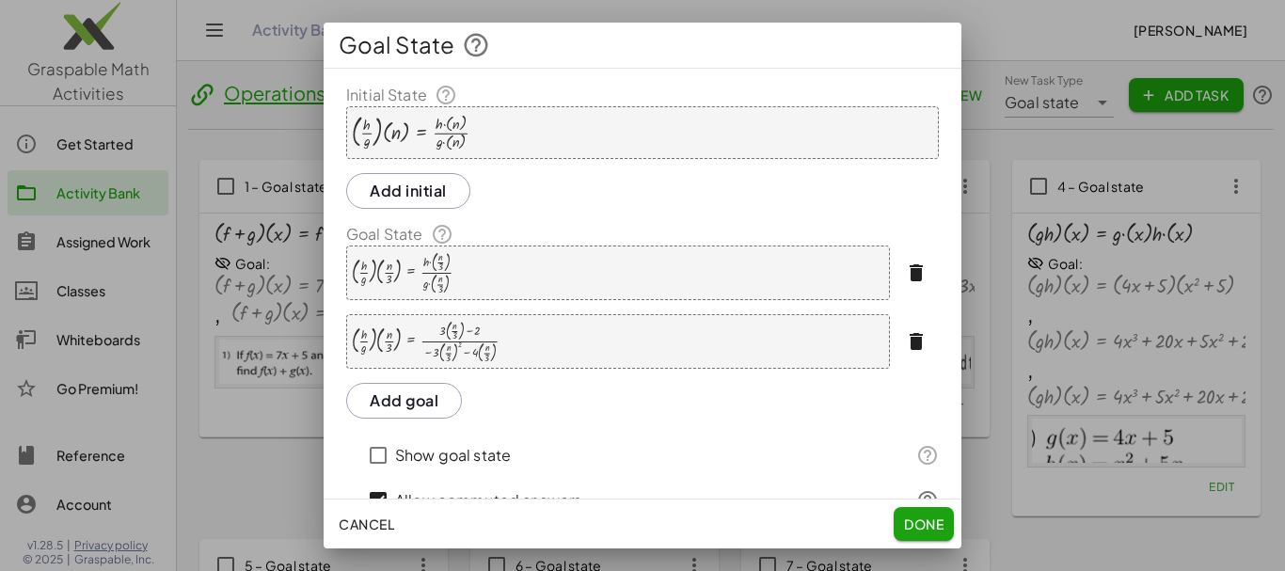
click at [419, 405] on button "Add goal" at bounding box center [404, 401] width 116 height 36
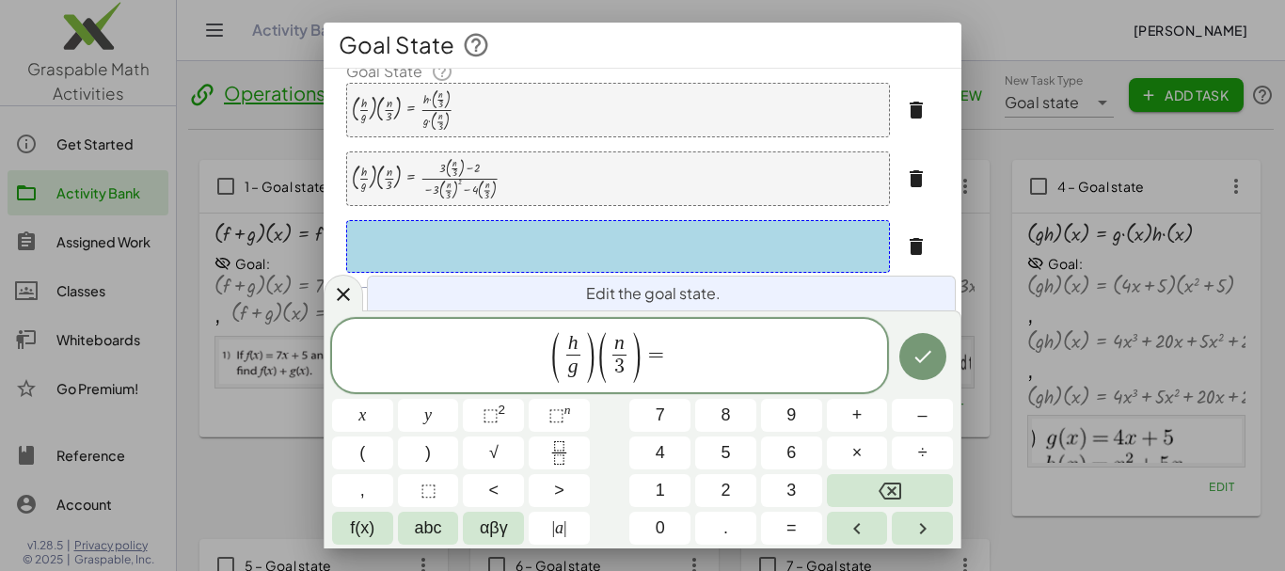
scroll to position [165, 0]
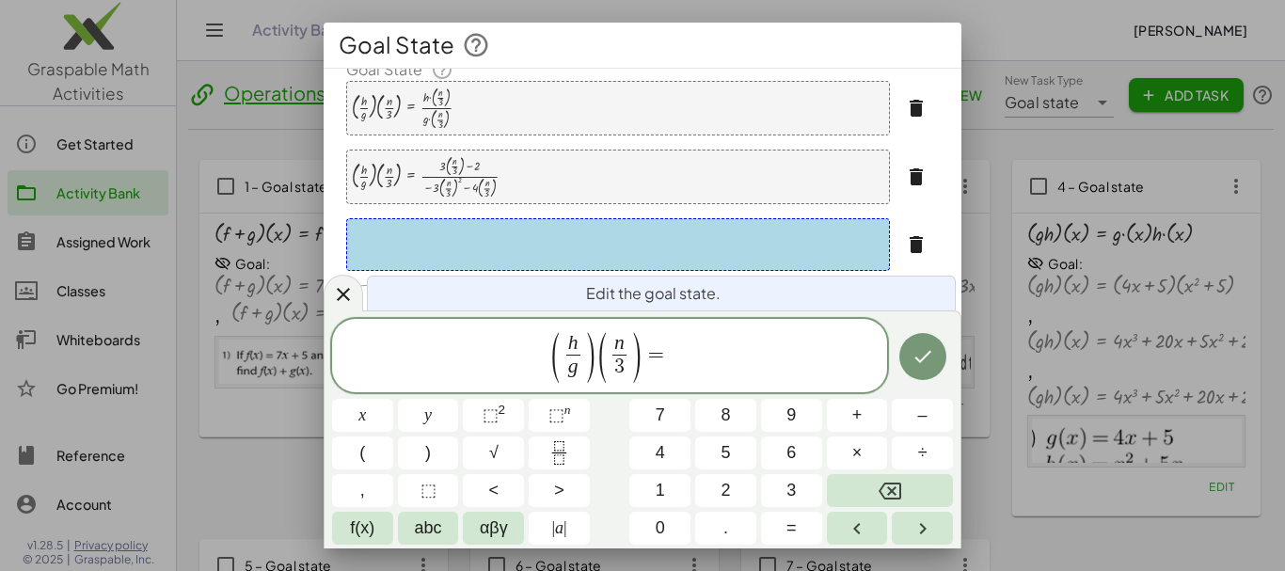
click at [667, 352] on span "=" at bounding box center [655, 354] width 27 height 23
click at [565, 434] on div "( h g ​ ) ( n 3 ​ ) = x y ⬚ 2 ⬚ n 7 8 9 + – ( ) √ 4 5 6 × ÷ , ⬚ < > 1 2 3 f(x) …" at bounding box center [642, 432] width 621 height 226
click at [573, 448] on button "Fraction" at bounding box center [559, 452] width 61 height 33
click at [657, 369] on span "​" at bounding box center [669, 367] width 49 height 25
click at [560, 438] on button "Fraction" at bounding box center [559, 452] width 61 height 33
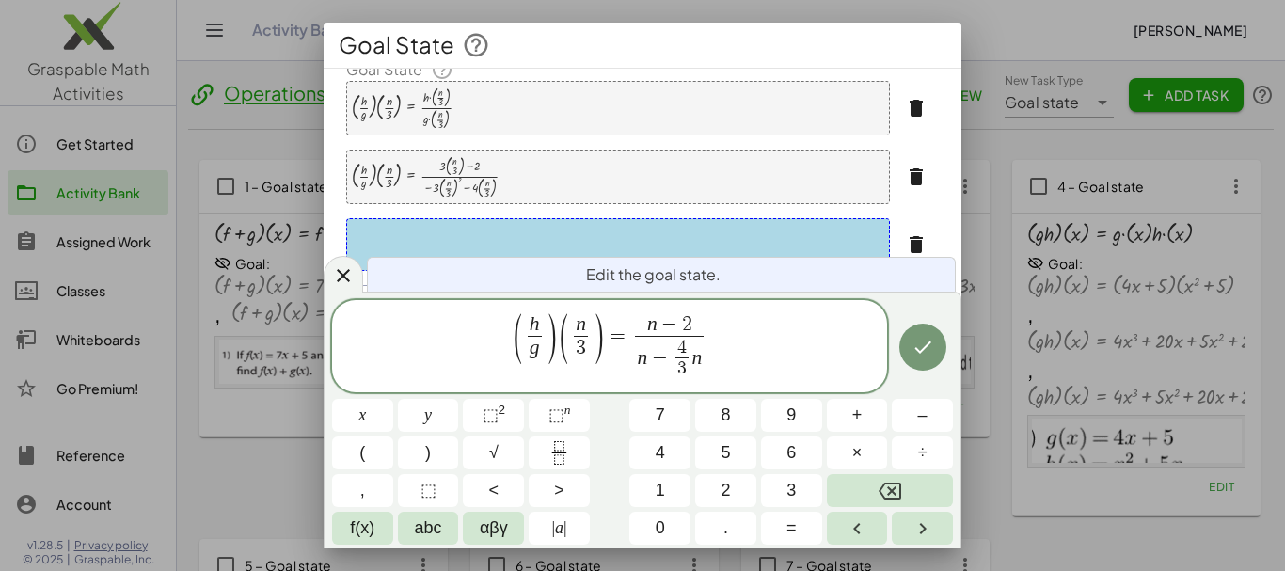
click at [649, 358] on span "−" at bounding box center [659, 359] width 24 height 21
click at [498, 406] on sup "2" at bounding box center [502, 410] width 8 height 14
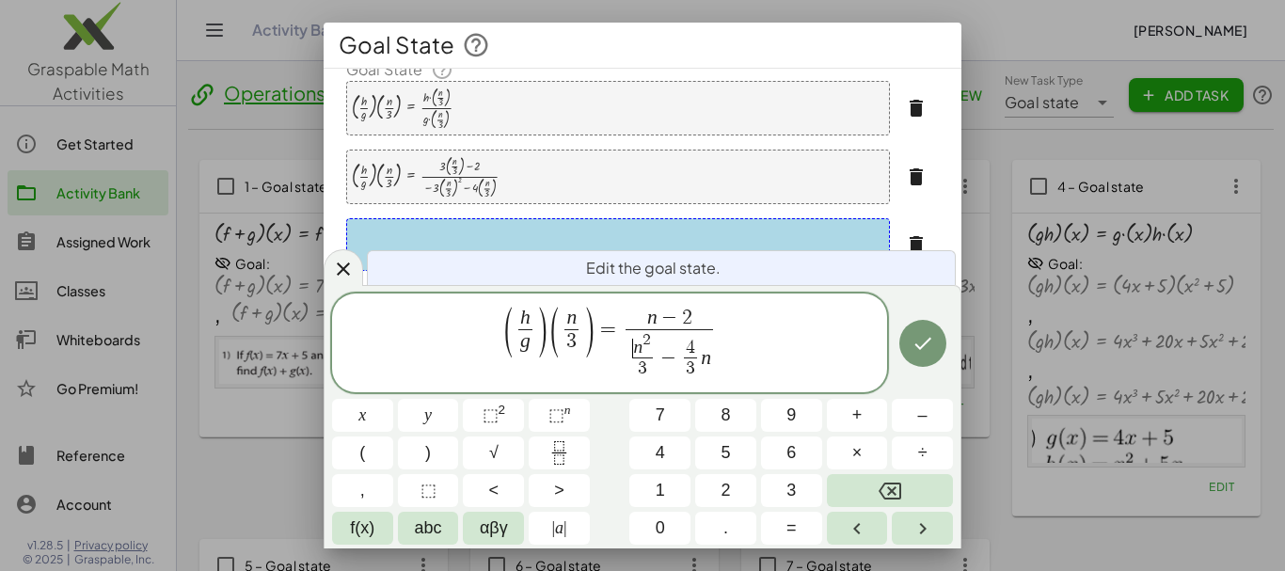
click at [632, 352] on span "​ n 2" at bounding box center [643, 344] width 22 height 25
click at [915, 352] on icon "Done" at bounding box center [922, 343] width 23 height 23
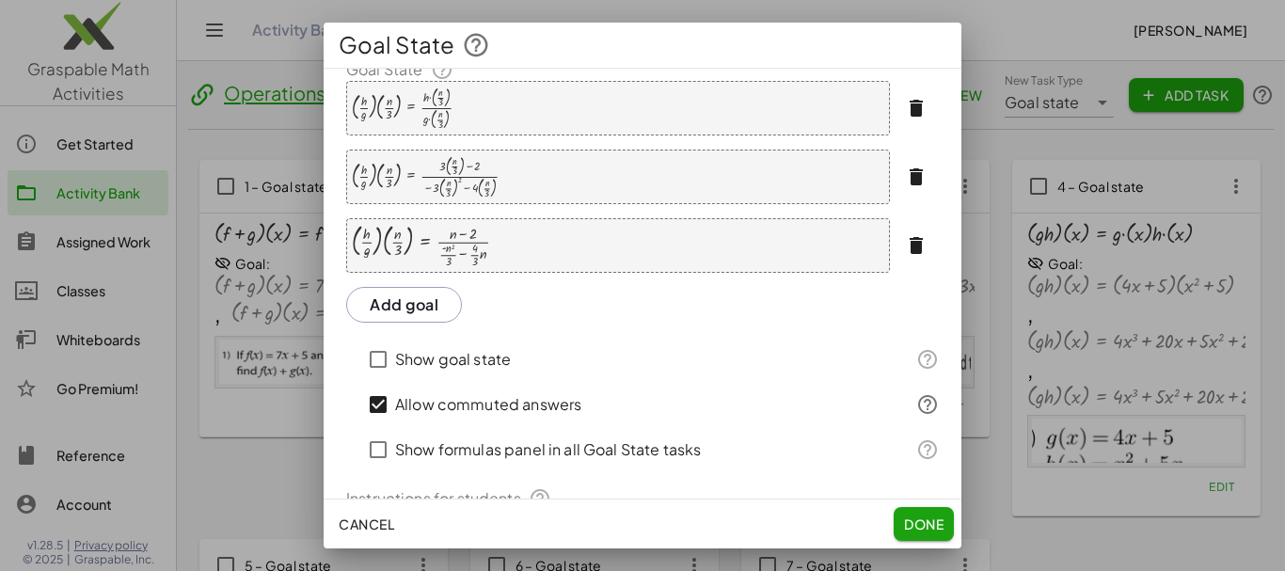
click at [412, 301] on button "Add goal" at bounding box center [404, 305] width 116 height 36
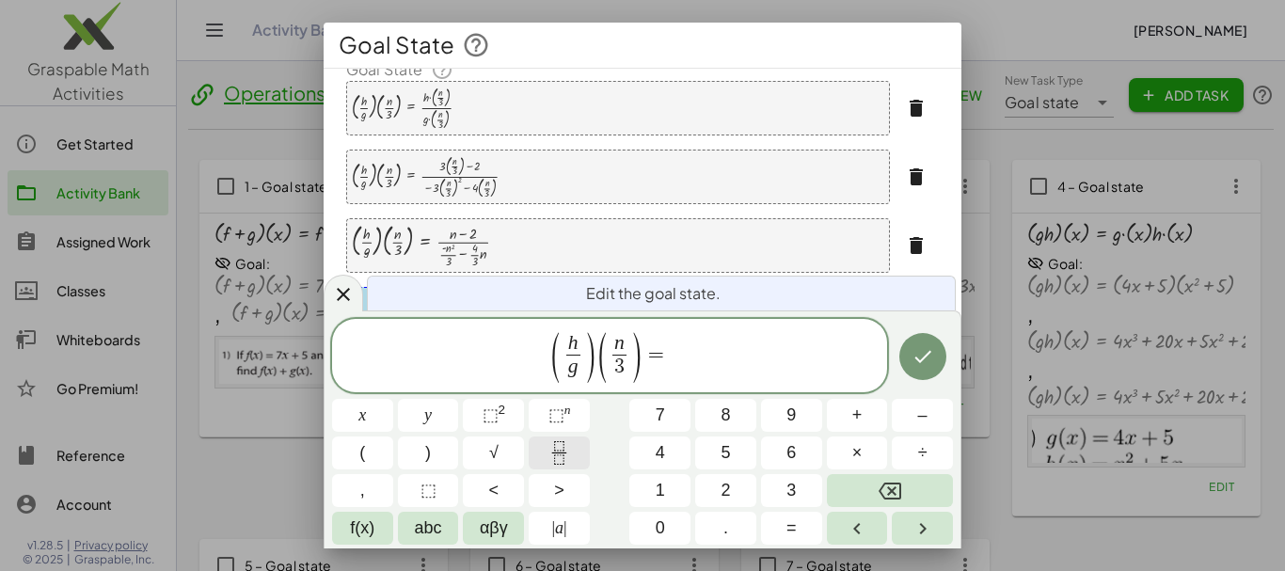
click at [564, 450] on icon "Fraction" at bounding box center [559, 453] width 24 height 24
click at [656, 367] on span at bounding box center [669, 367] width 49 height 25
click at [567, 447] on icon "Fraction" at bounding box center [559, 453] width 24 height 24
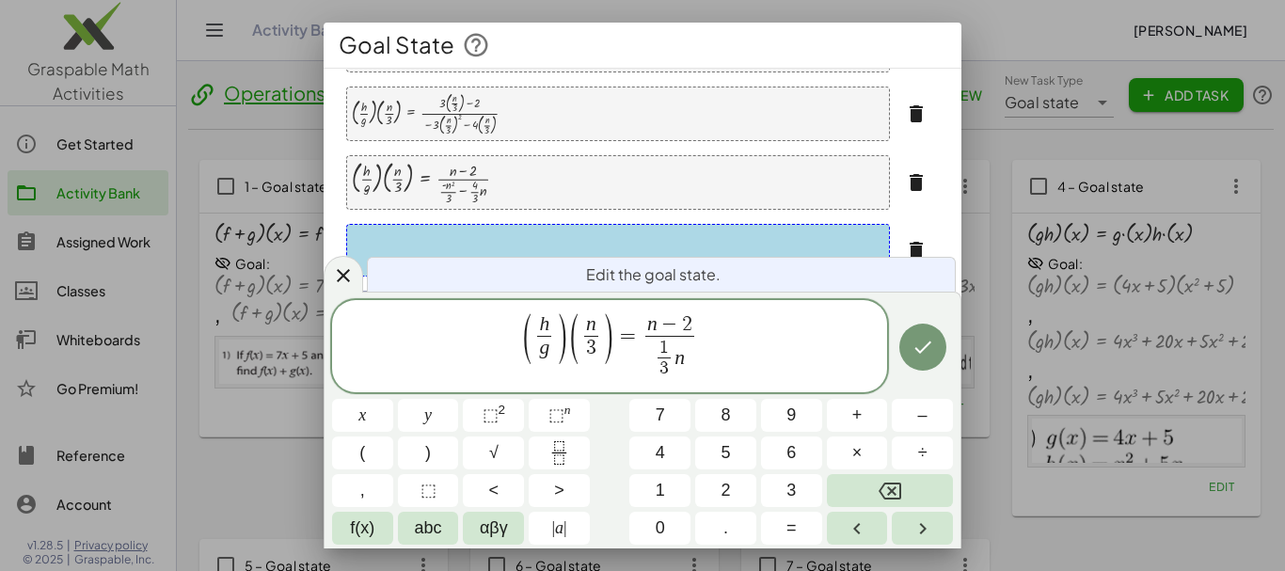
scroll to position [229, 0]
click at [655, 359] on span "1 3 ​" at bounding box center [665, 359] width 21 height 41
click at [694, 356] on span "− ​ 1 3 ​ n" at bounding box center [669, 359] width 51 height 46
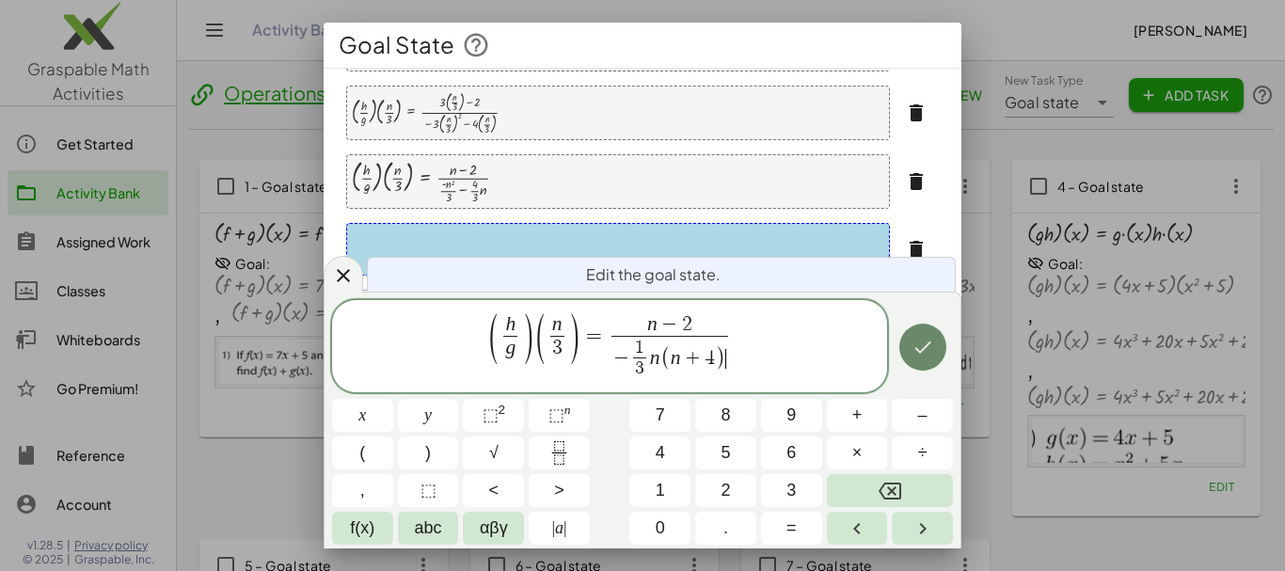
click at [930, 357] on icon "Done" at bounding box center [922, 347] width 23 height 23
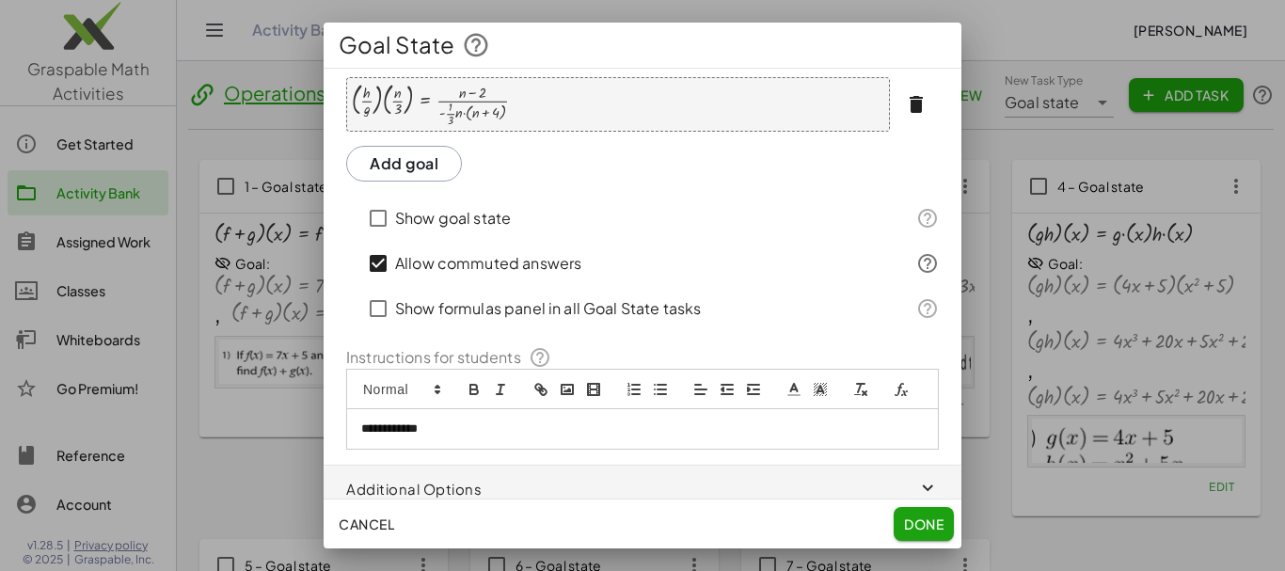
scroll to position [410, 0]
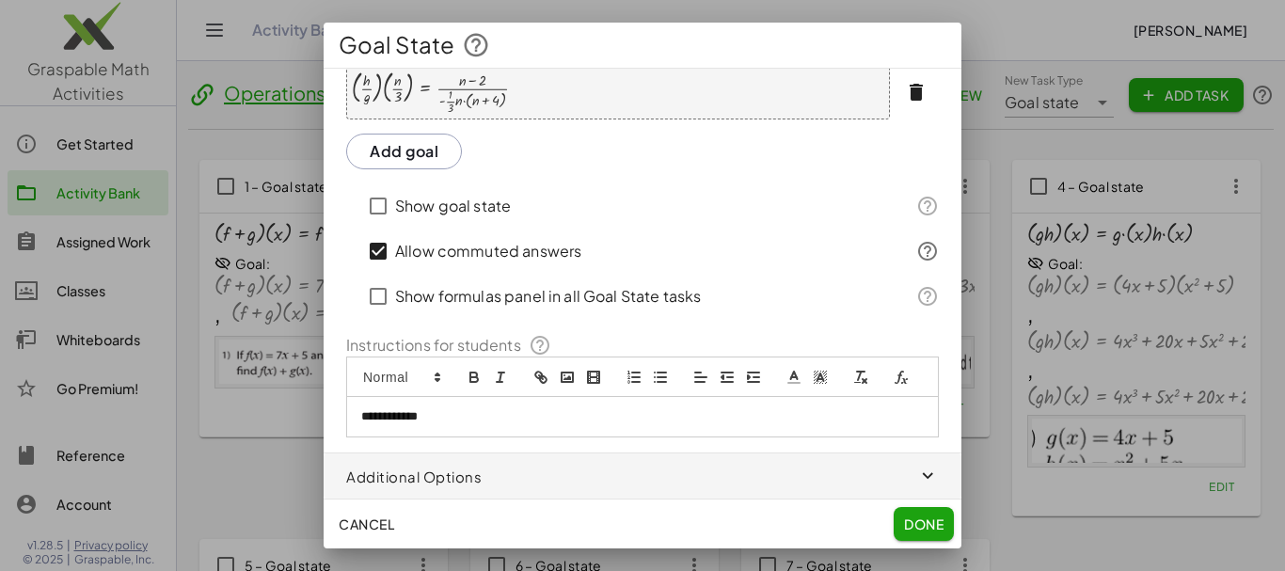
click at [464, 414] on p "**********" at bounding box center [635, 416] width 548 height 17
click at [571, 369] on icon "image" at bounding box center [567, 377] width 17 height 17
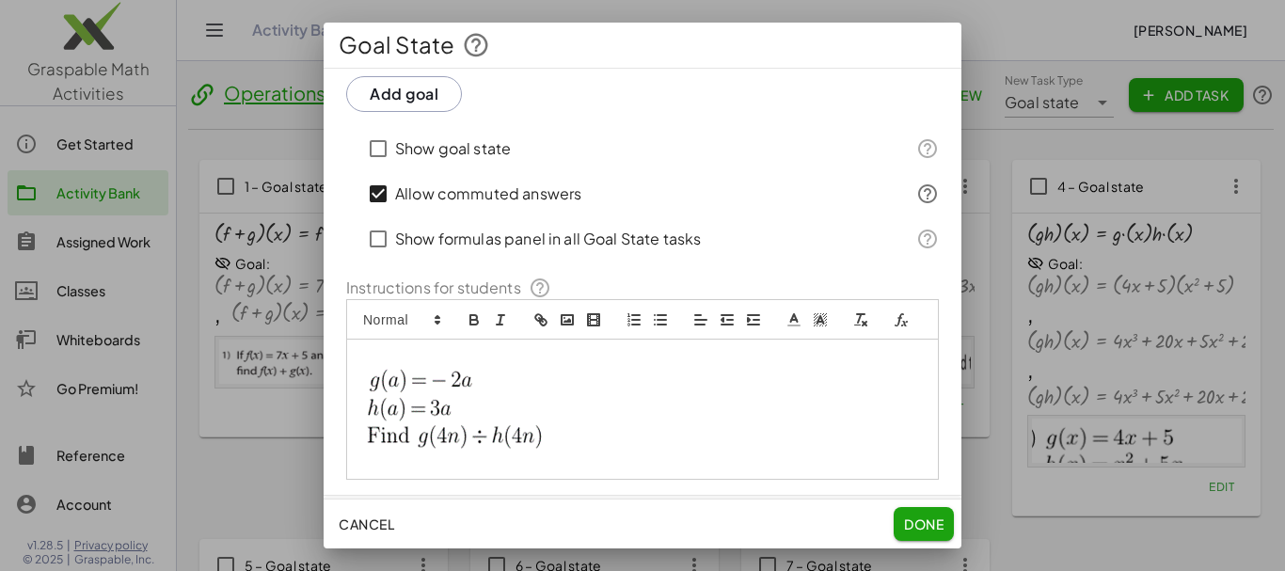
scroll to position [462, 0]
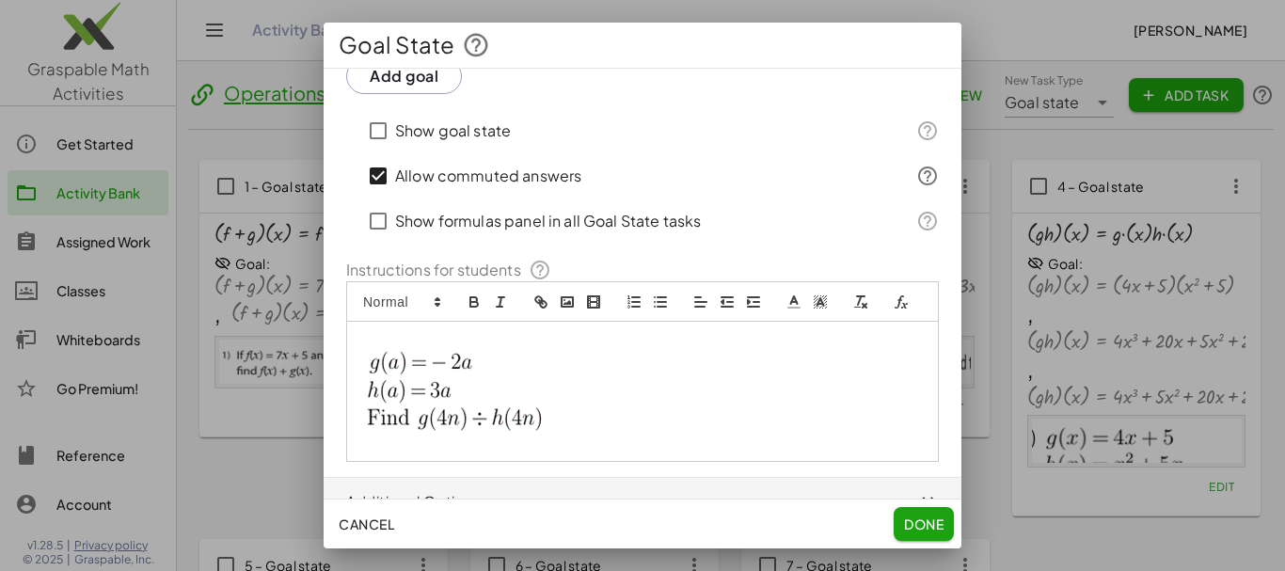
click at [655, 442] on p at bounding box center [635, 391] width 548 height 117
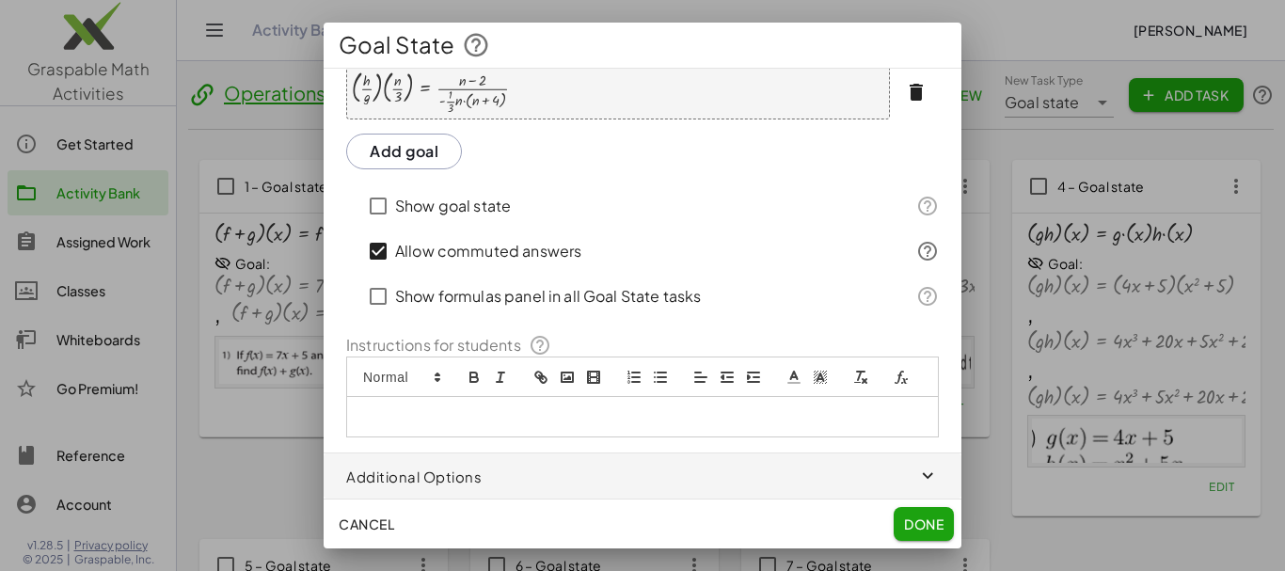
scroll to position [410, 0]
click at [565, 369] on icon "image" at bounding box center [567, 377] width 17 height 17
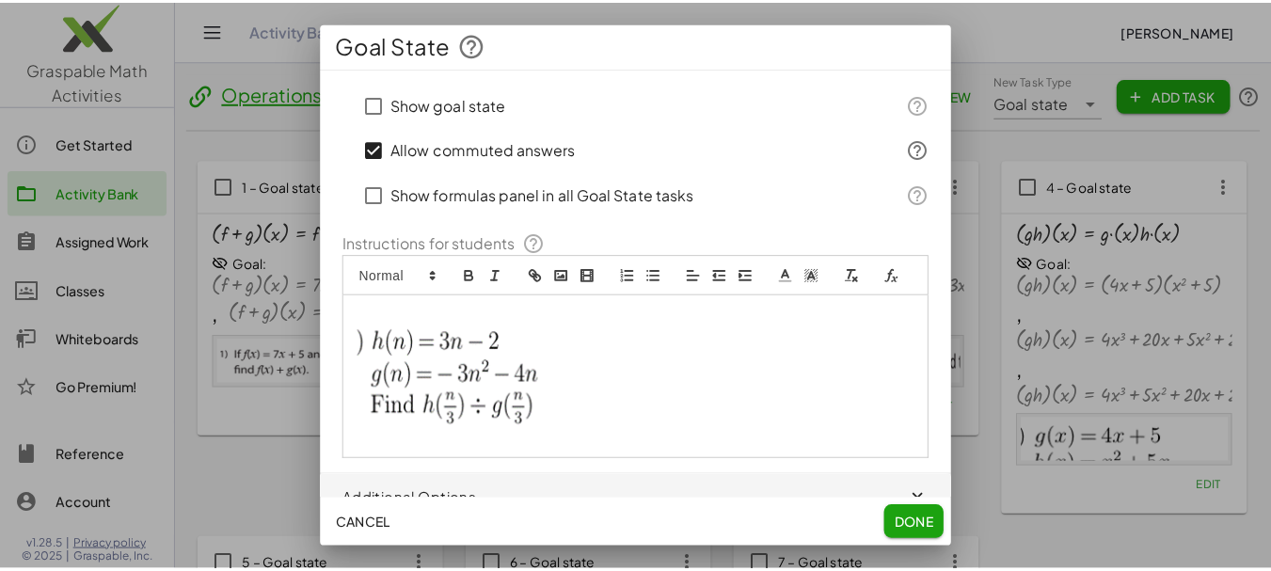
scroll to position [534, 0]
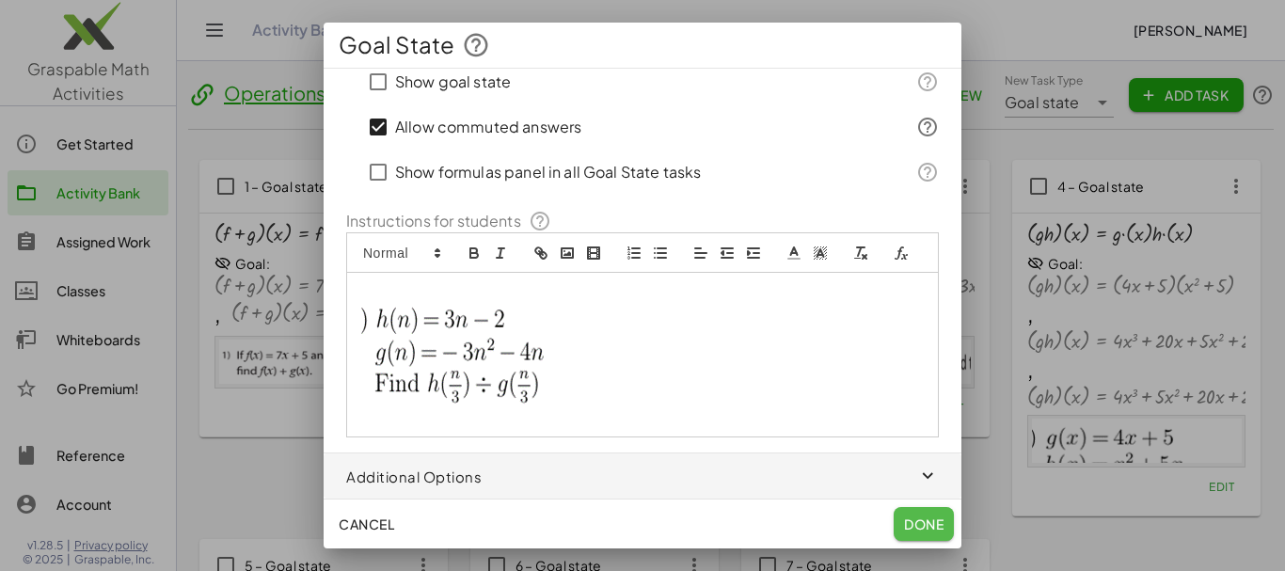
click at [925, 521] on span "Done" at bounding box center [924, 523] width 40 height 17
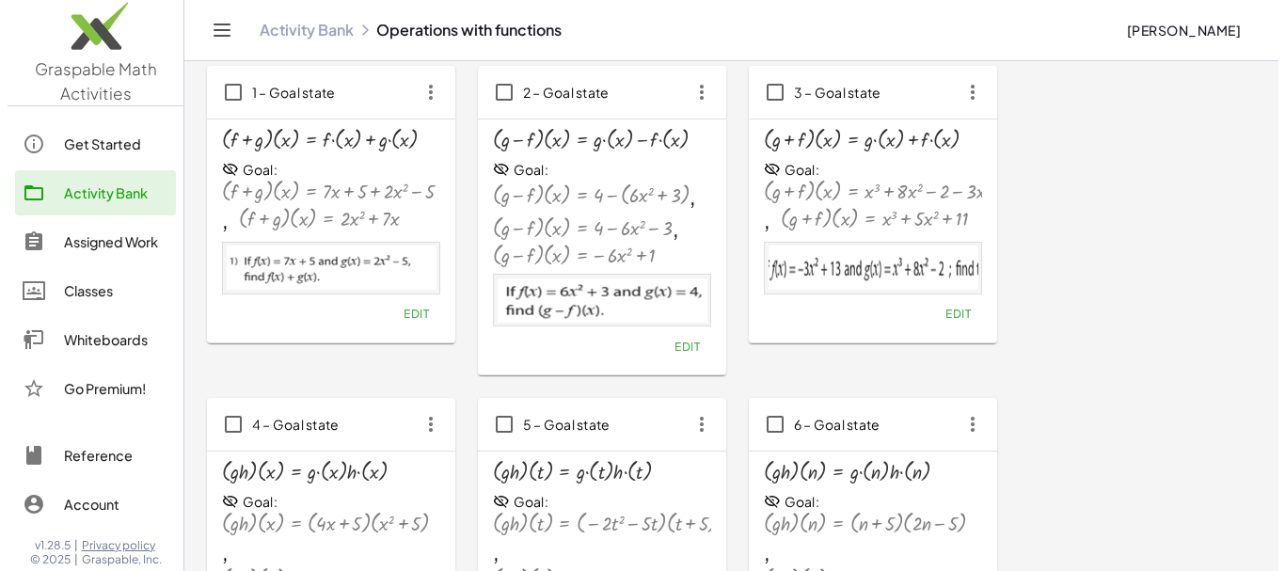
scroll to position [0, 0]
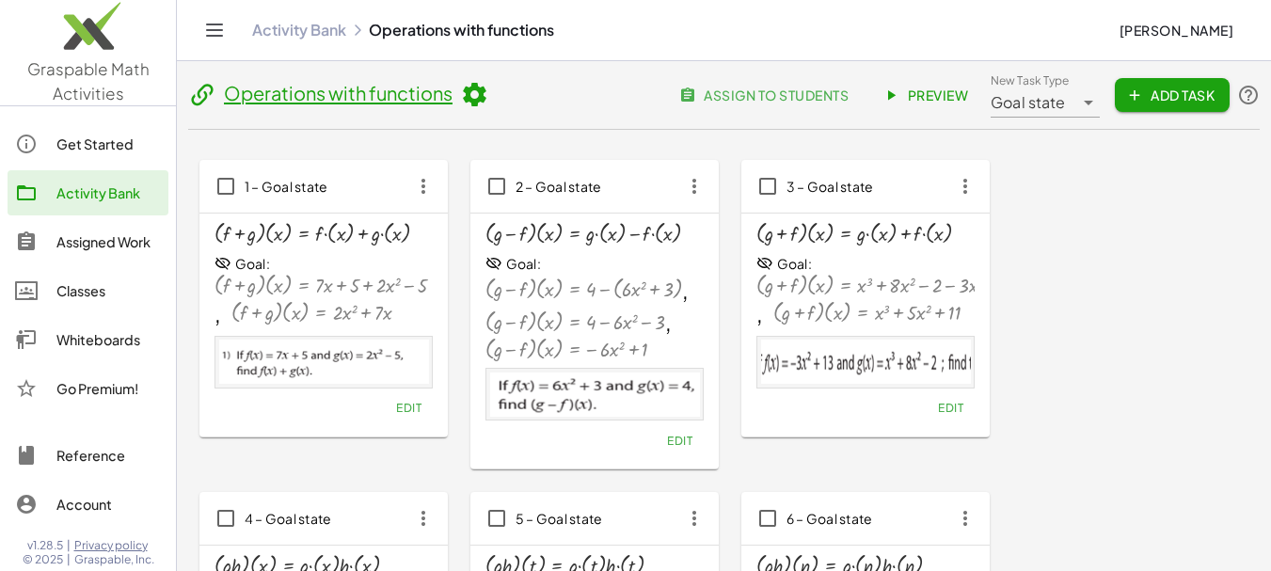
click at [1061, 105] on span "Goal state" at bounding box center [1027, 102] width 75 height 23
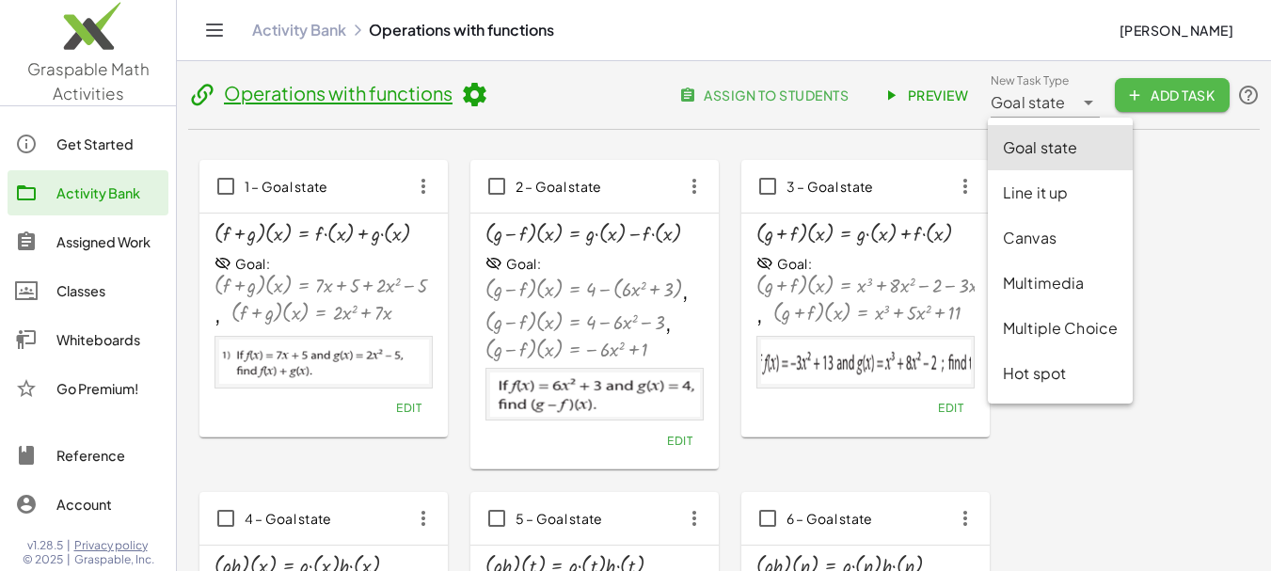
click at [1191, 103] on button "Add Task" at bounding box center [1171, 95] width 115 height 34
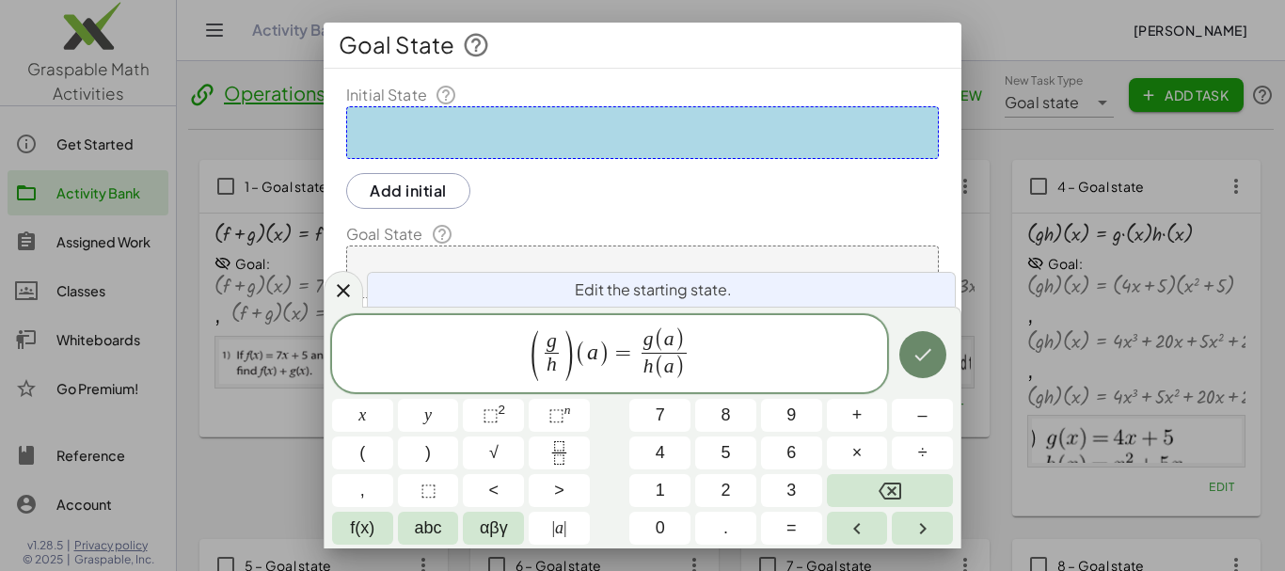
click at [928, 351] on icon "Done" at bounding box center [922, 355] width 17 height 12
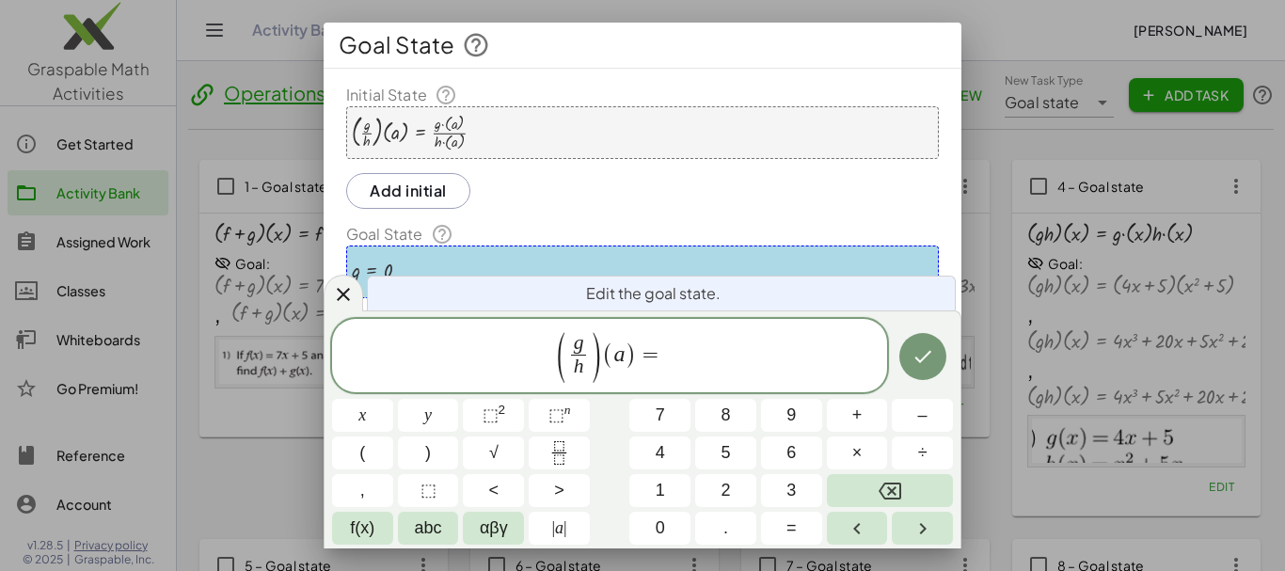
click at [626, 355] on span ")" at bounding box center [630, 353] width 12 height 27
click at [663, 354] on span "=" at bounding box center [655, 354] width 27 height 23
click at [574, 452] on button "Fraction" at bounding box center [559, 452] width 61 height 33
click at [644, 345] on span "2" at bounding box center [648, 341] width 10 height 21
click at [654, 368] on span at bounding box center [669, 367] width 72 height 25
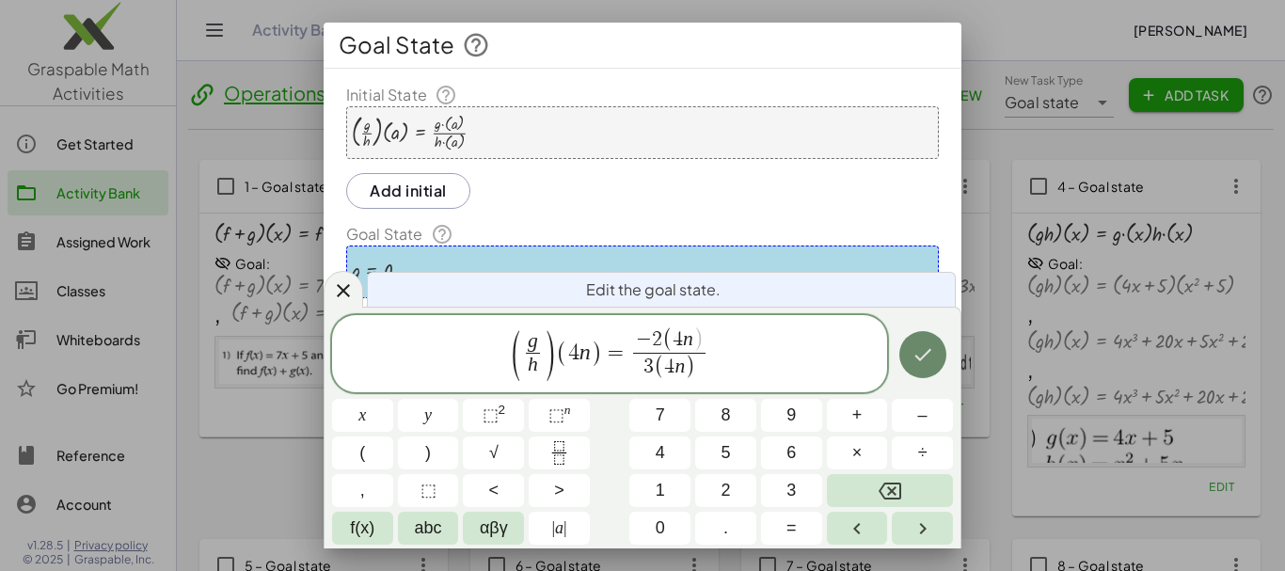
click at [923, 353] on icon "Done" at bounding box center [922, 354] width 23 height 23
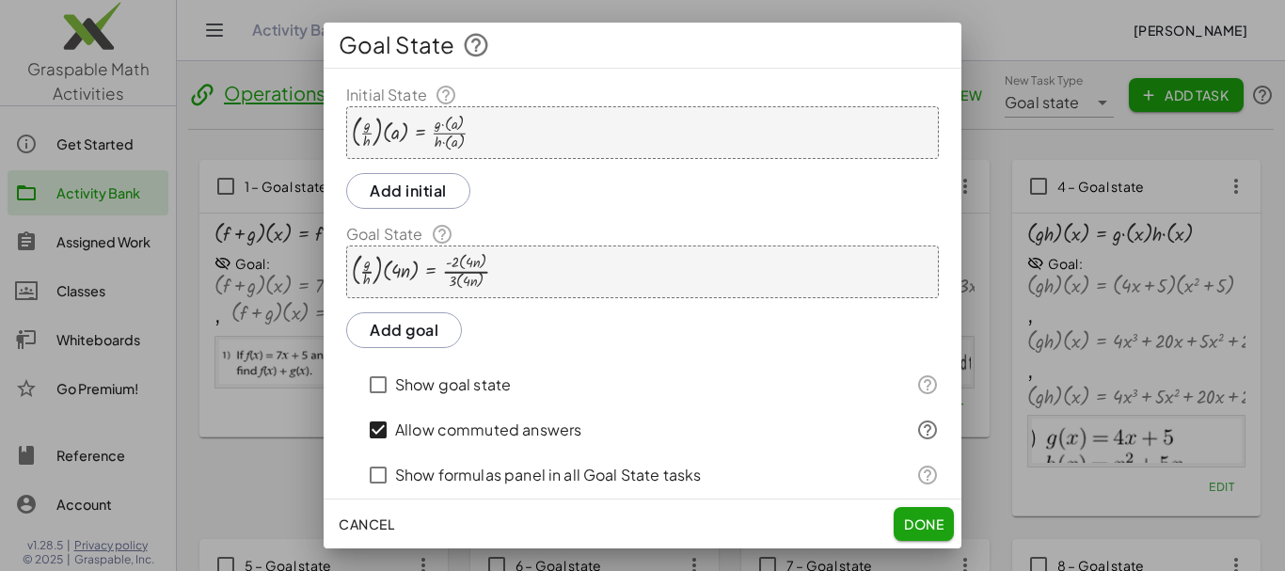
click at [436, 339] on button "Add goal" at bounding box center [404, 330] width 116 height 36
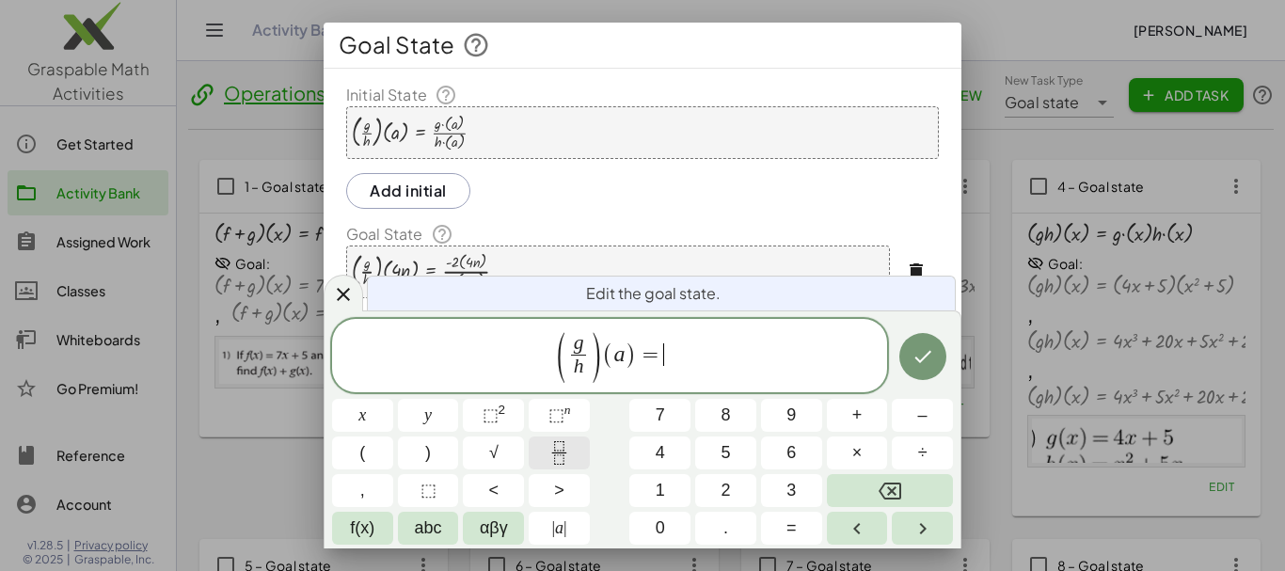
click at [548, 446] on icon "Fraction" at bounding box center [559, 453] width 24 height 24
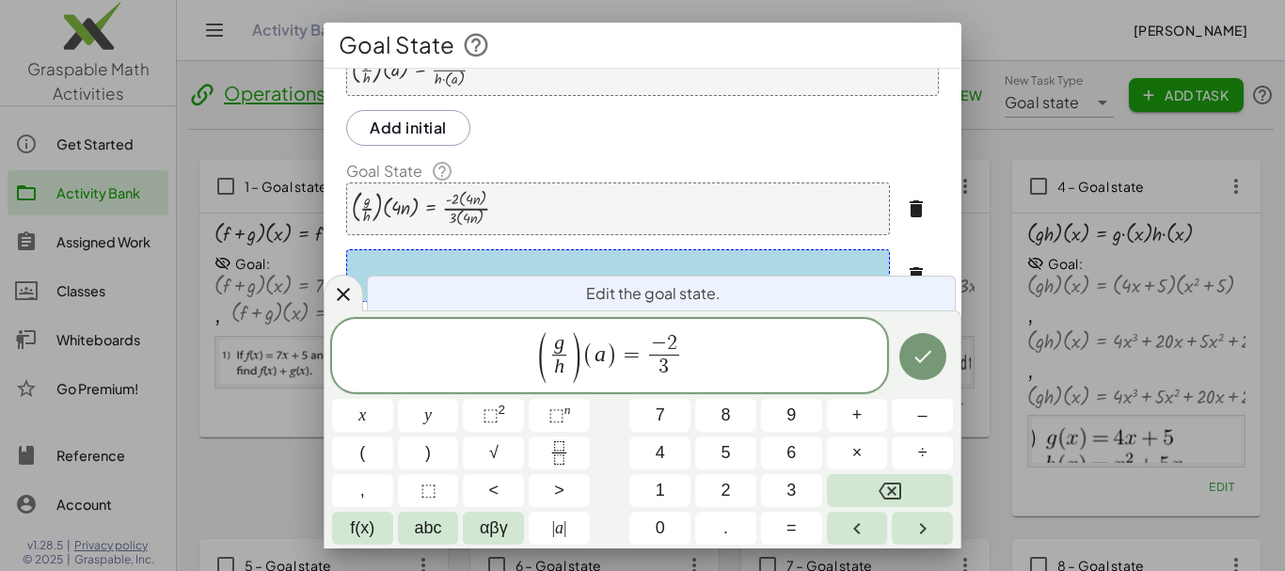
scroll to position [67, 0]
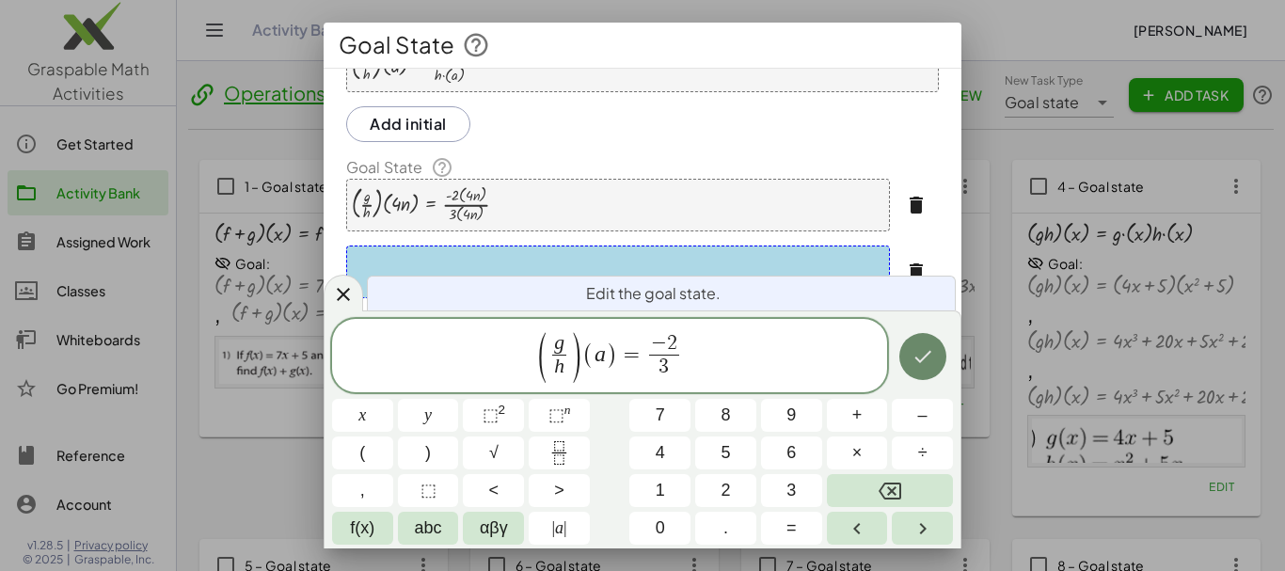
click at [921, 358] on icon "Done" at bounding box center [922, 356] width 23 height 23
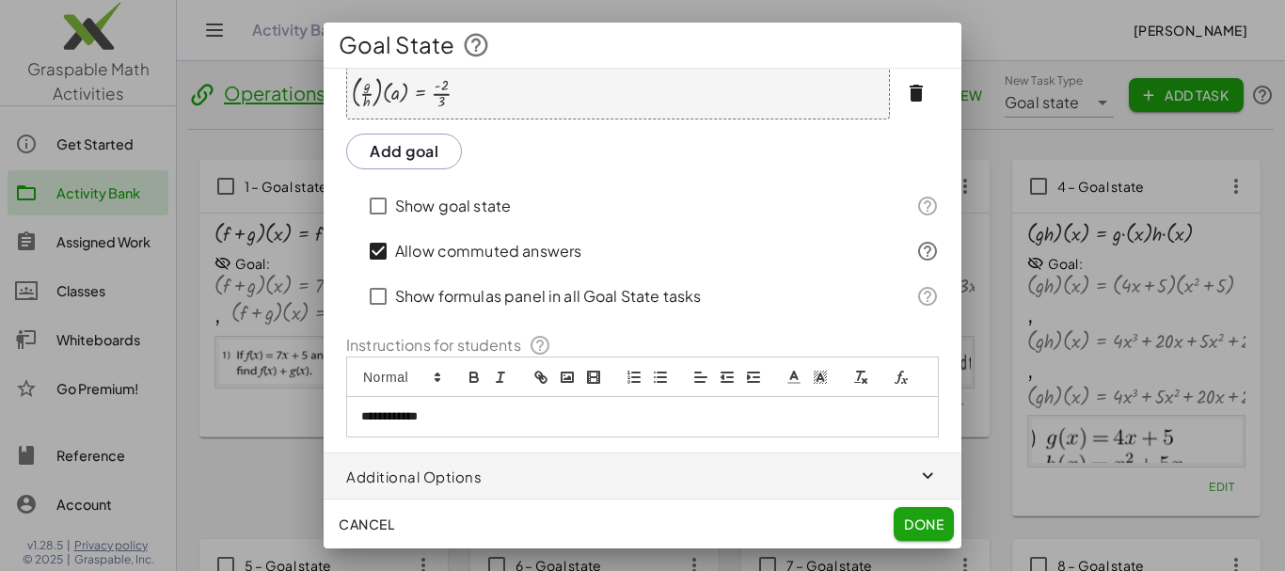
scroll to position [269, 0]
click at [469, 418] on p "**********" at bounding box center [635, 416] width 548 height 17
click at [566, 369] on icon "image" at bounding box center [567, 377] width 17 height 17
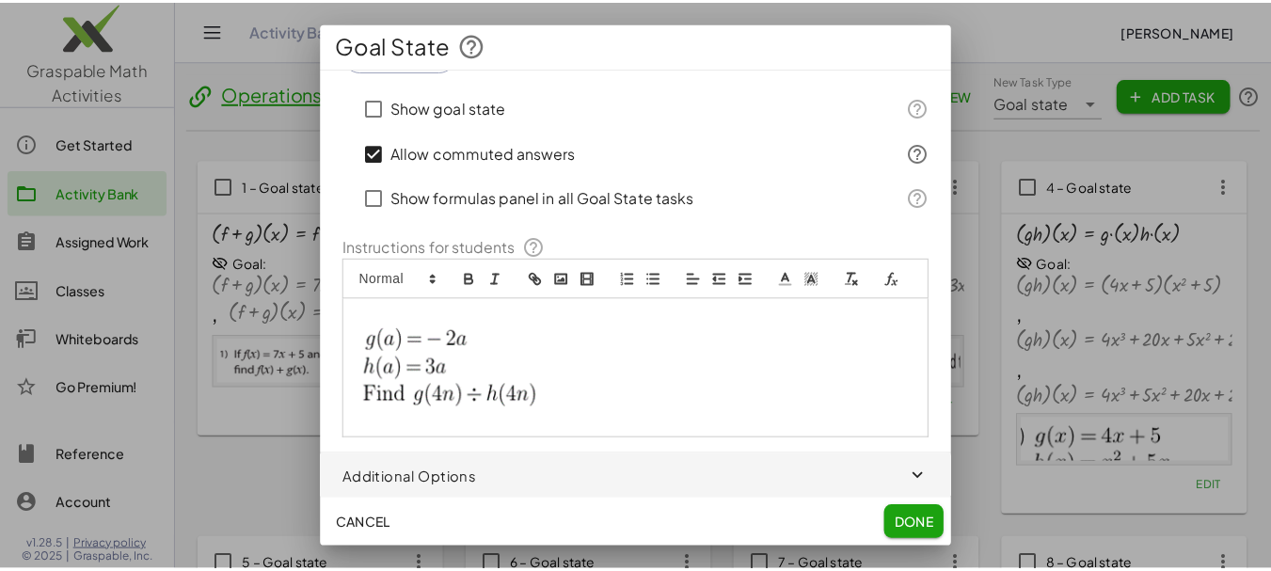
scroll to position [369, 0]
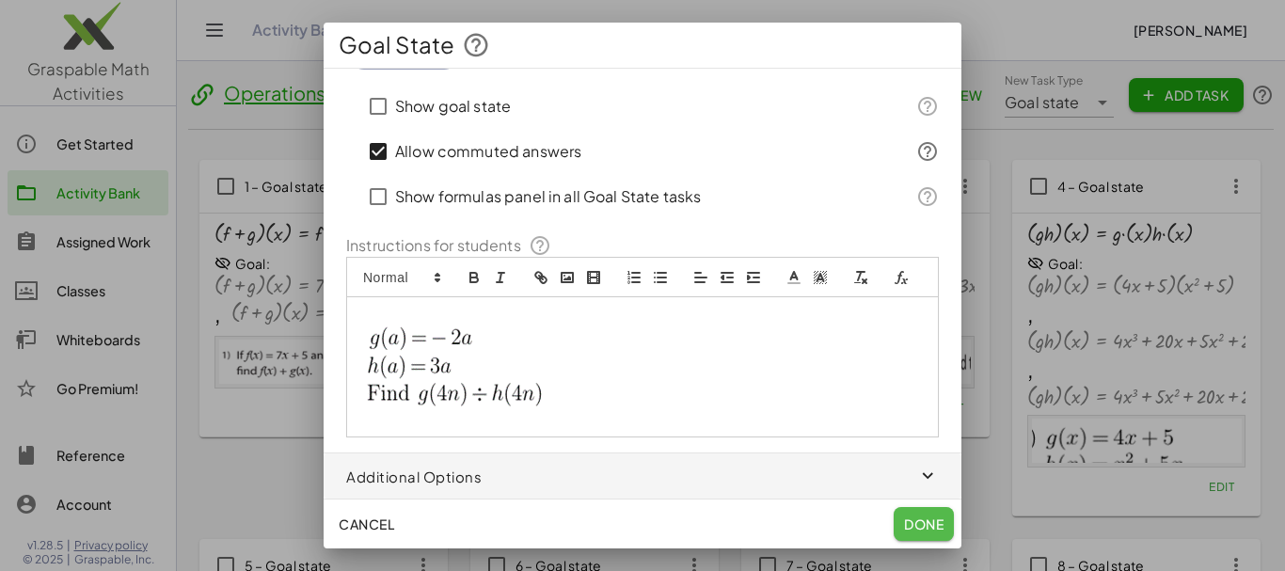
click at [915, 518] on span "Done" at bounding box center [924, 523] width 40 height 17
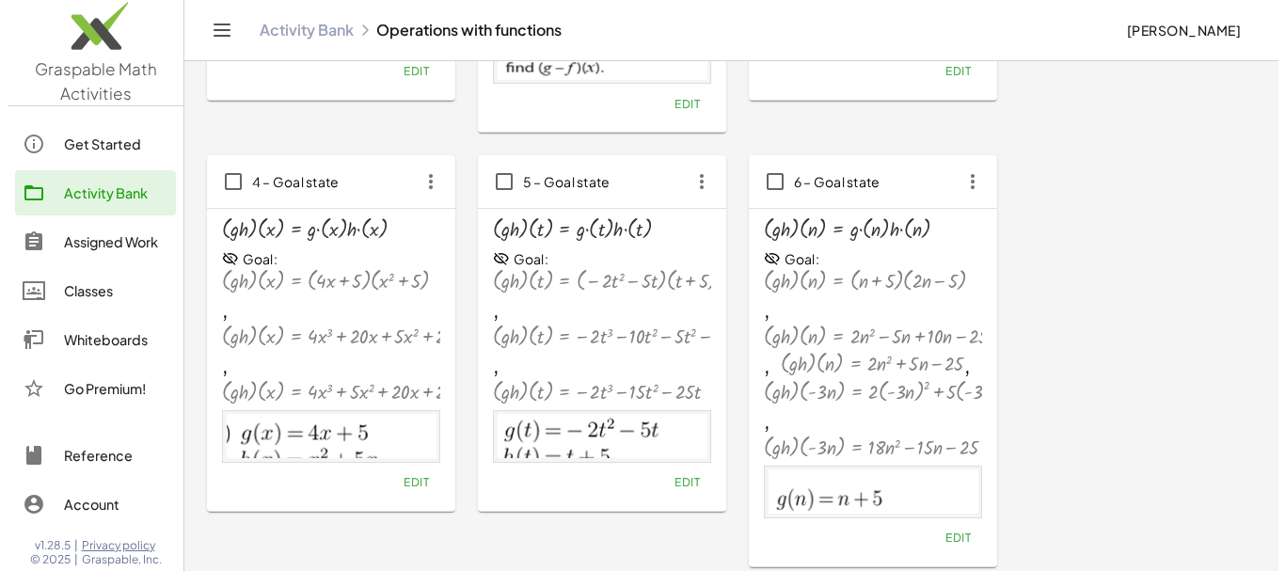
scroll to position [0, 0]
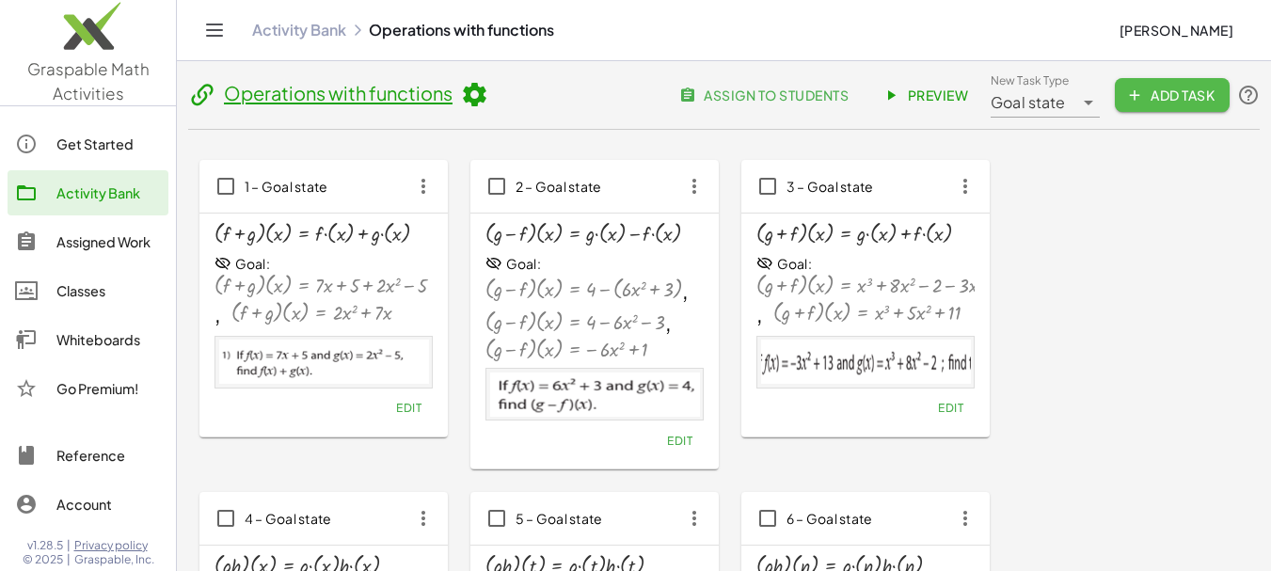
click at [1139, 103] on button "Add Task" at bounding box center [1171, 95] width 115 height 34
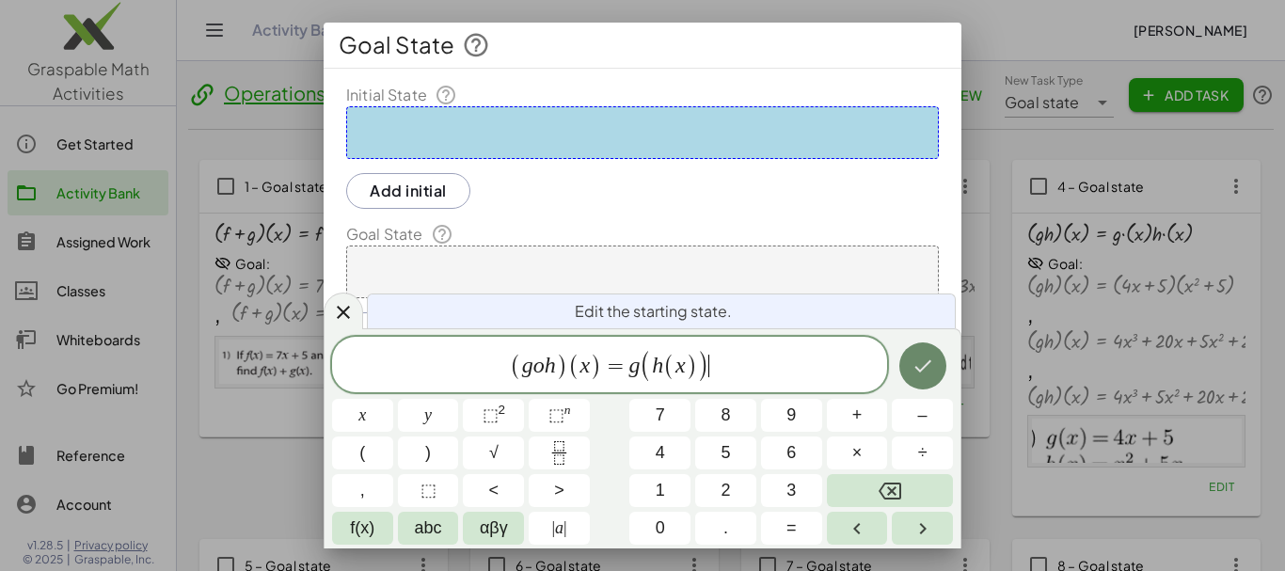
click at [926, 366] on icon "Done" at bounding box center [922, 366] width 23 height 23
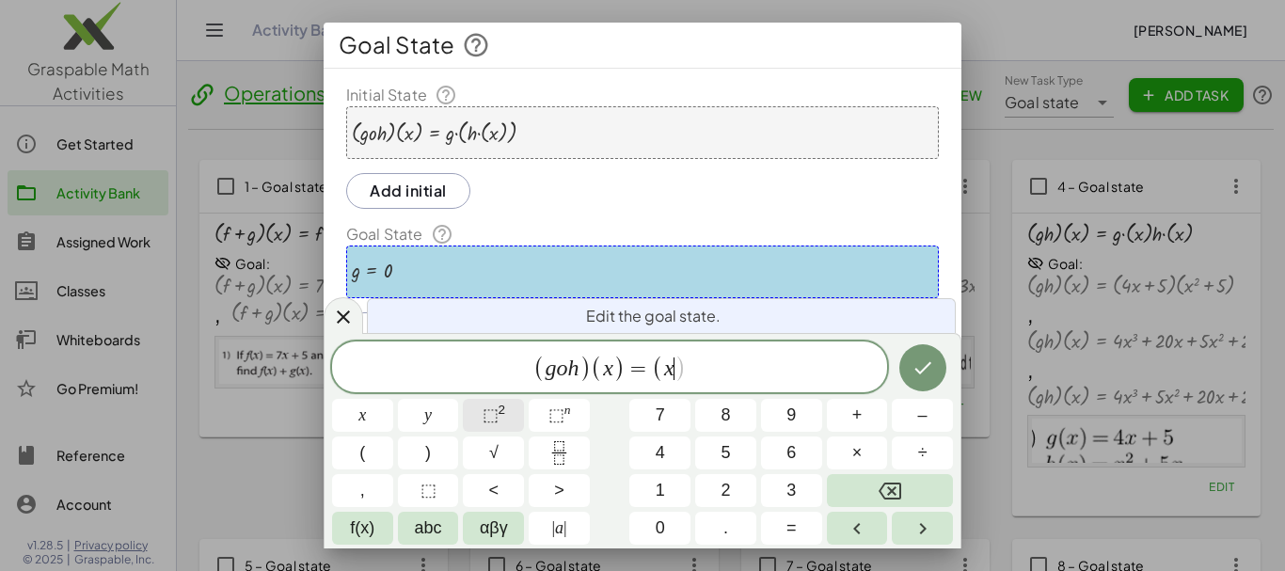
click at [515, 416] on button "⬚ 2" at bounding box center [493, 415] width 61 height 33
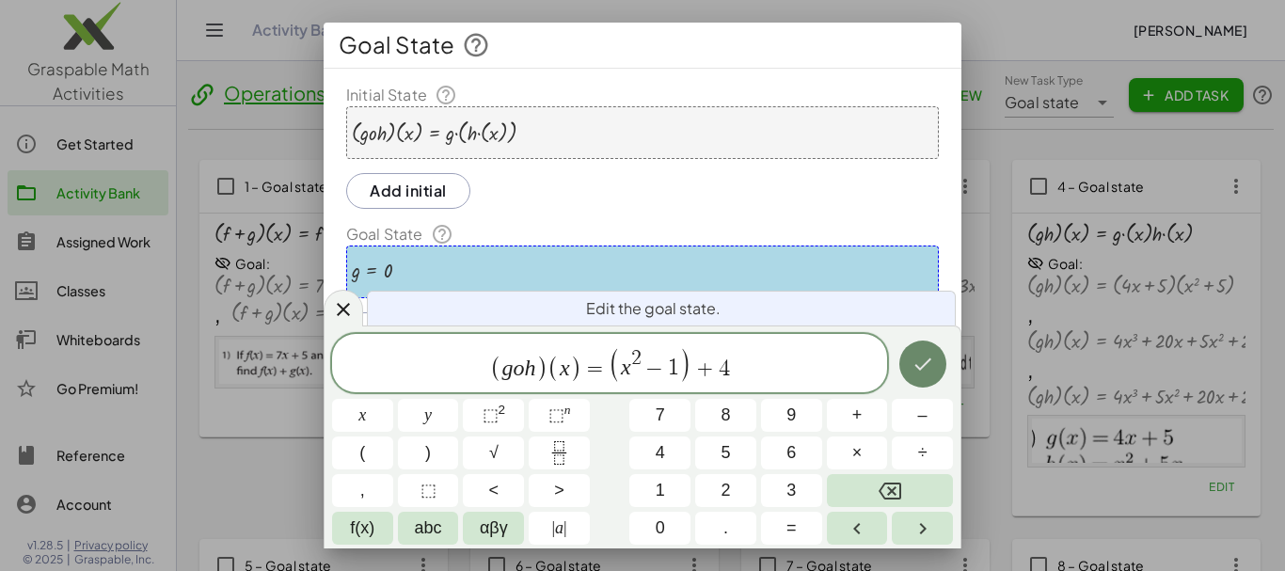
click at [921, 365] on icon "Done" at bounding box center [922, 364] width 23 height 23
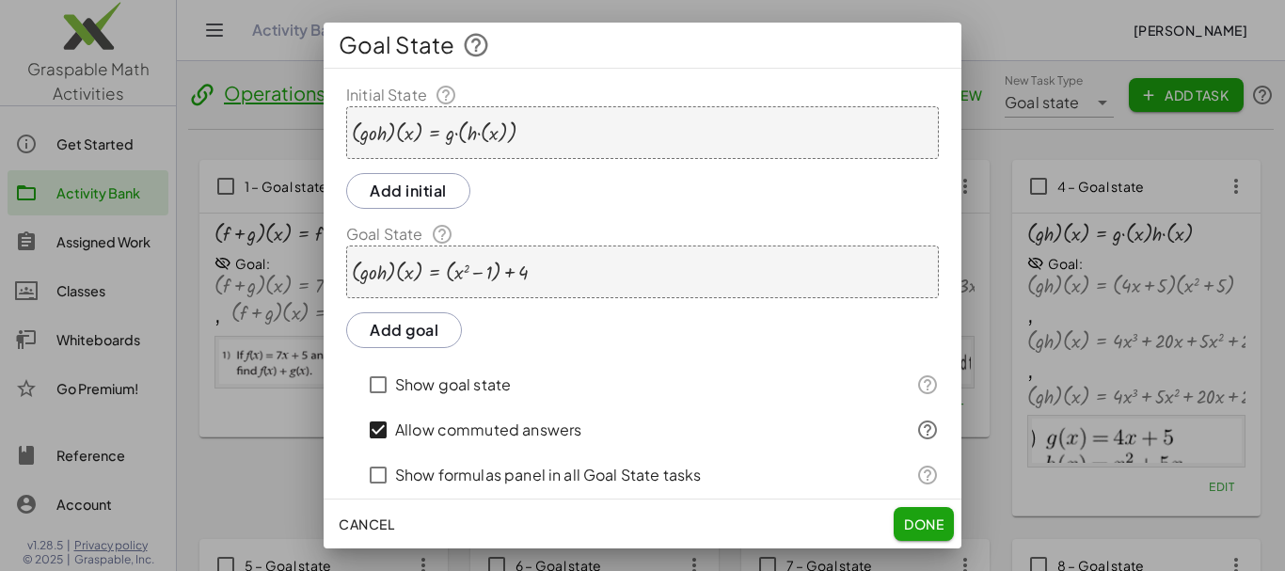
click at [472, 271] on div at bounding box center [440, 273] width 176 height 24
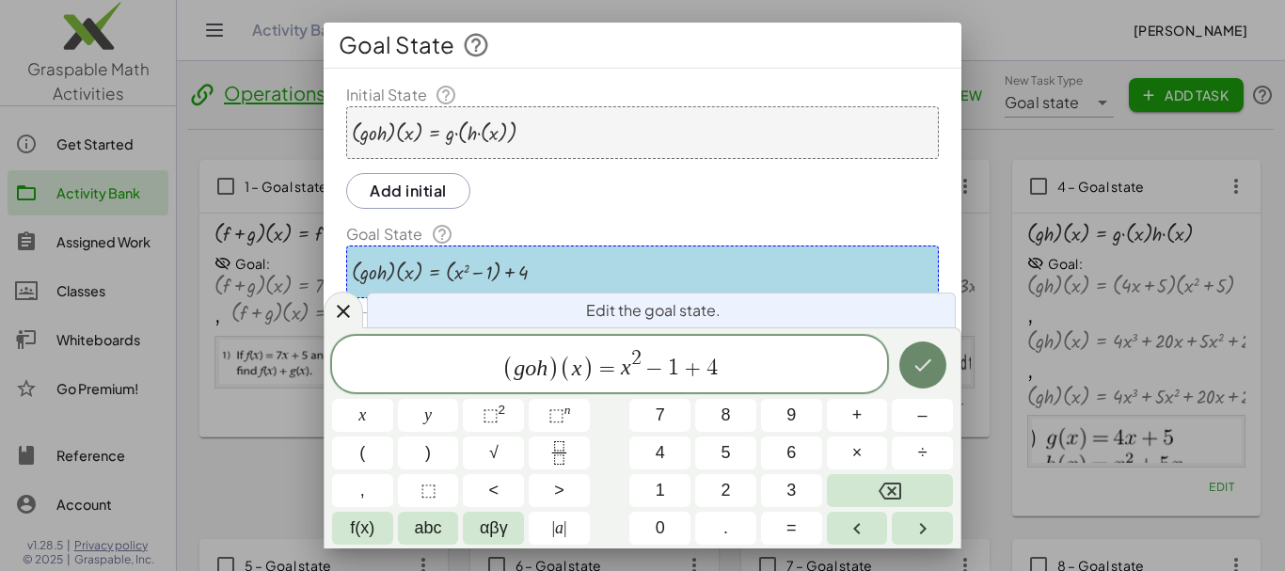
click at [915, 368] on icon "Done" at bounding box center [922, 365] width 23 height 23
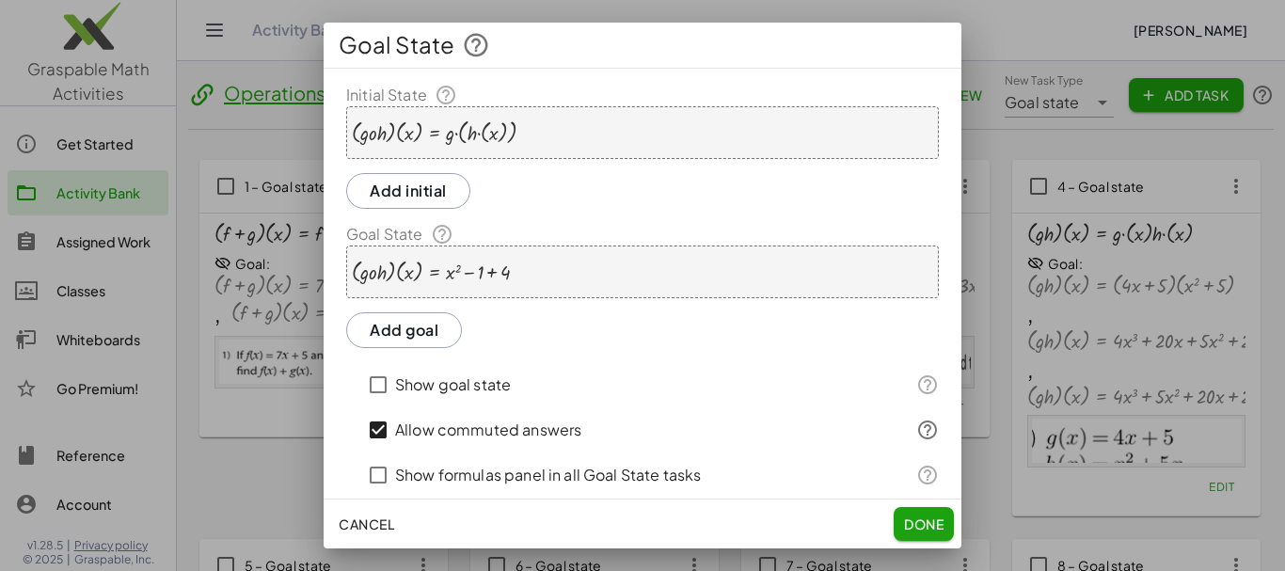
click at [401, 332] on button "Add goal" at bounding box center [404, 330] width 116 height 36
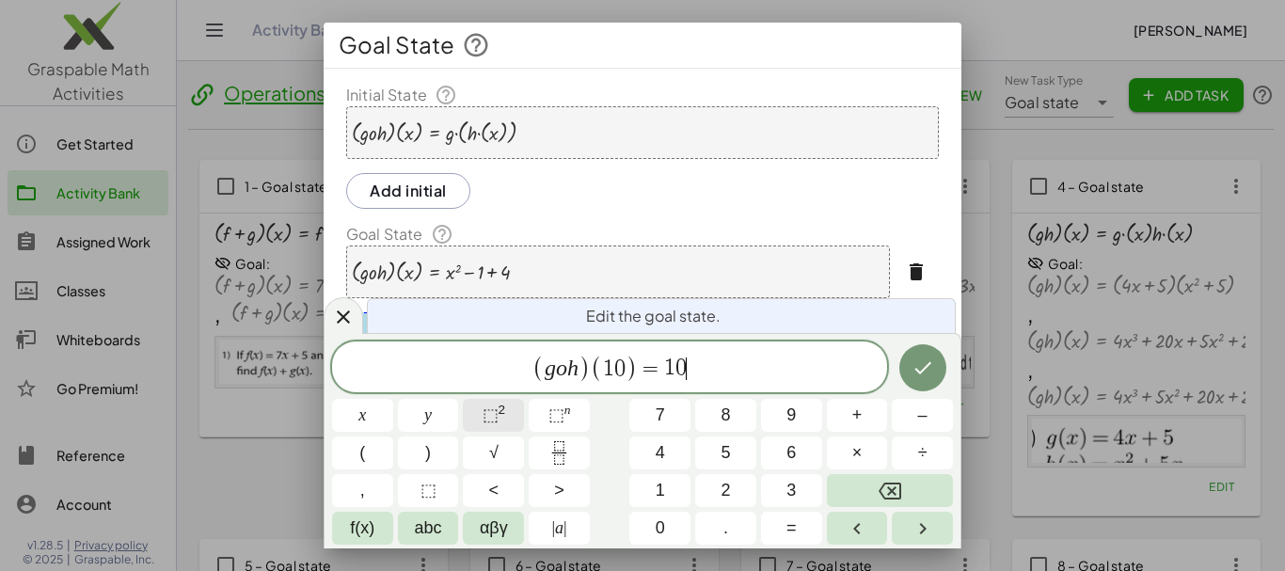
click at [506, 407] on button "⬚ 2" at bounding box center [493, 415] width 61 height 33
click at [509, 416] on button "⬚ 2" at bounding box center [493, 415] width 61 height 33
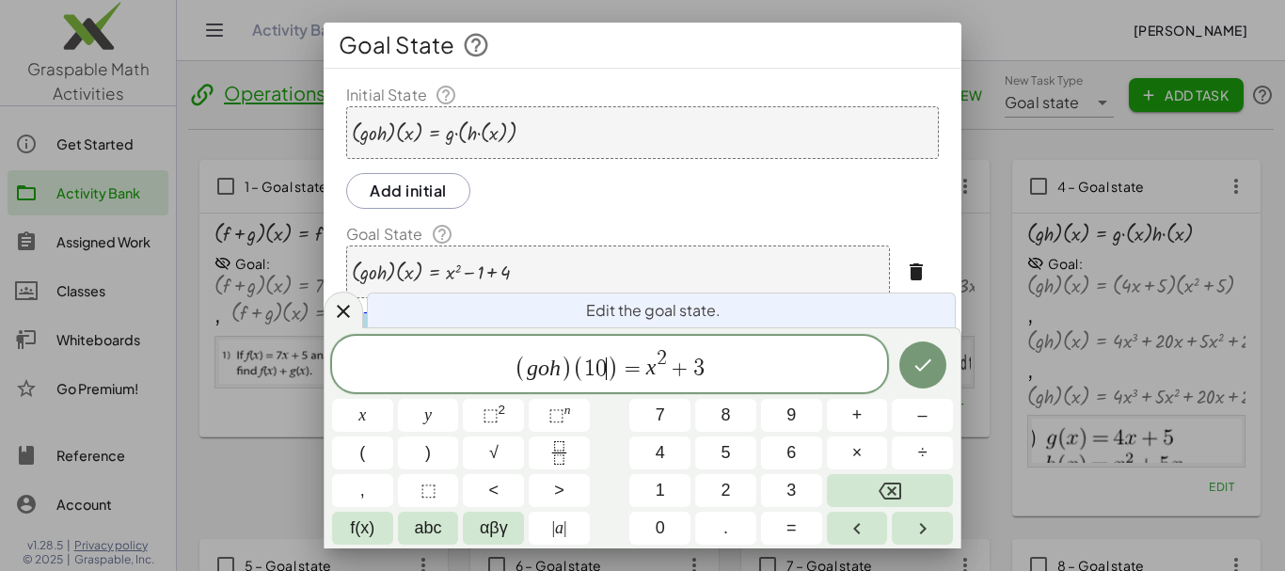
click at [605, 366] on span "0" at bounding box center [600, 368] width 11 height 23
click at [933, 364] on icon "Done" at bounding box center [922, 365] width 23 height 23
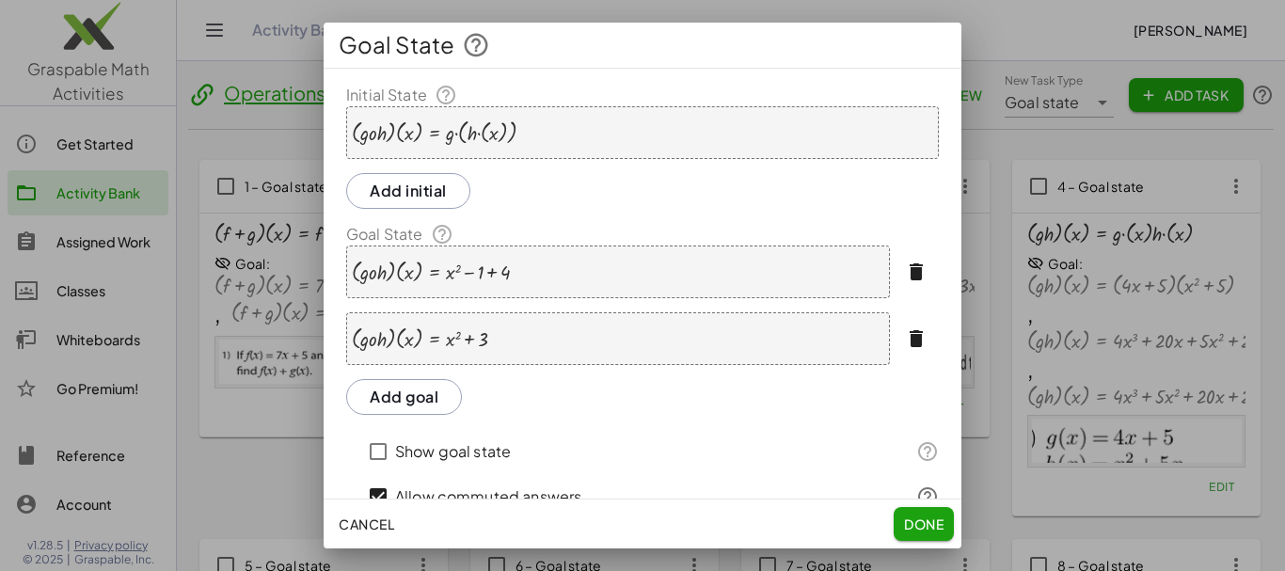
click at [434, 387] on button "Add goal" at bounding box center [404, 397] width 116 height 36
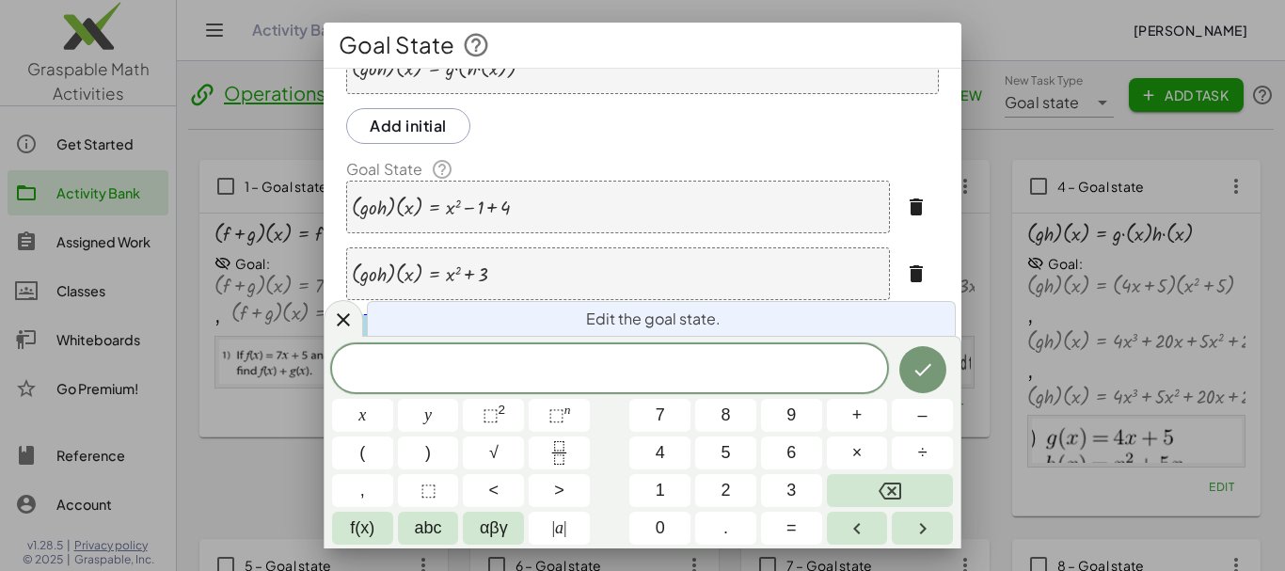
scroll to position [143, 0]
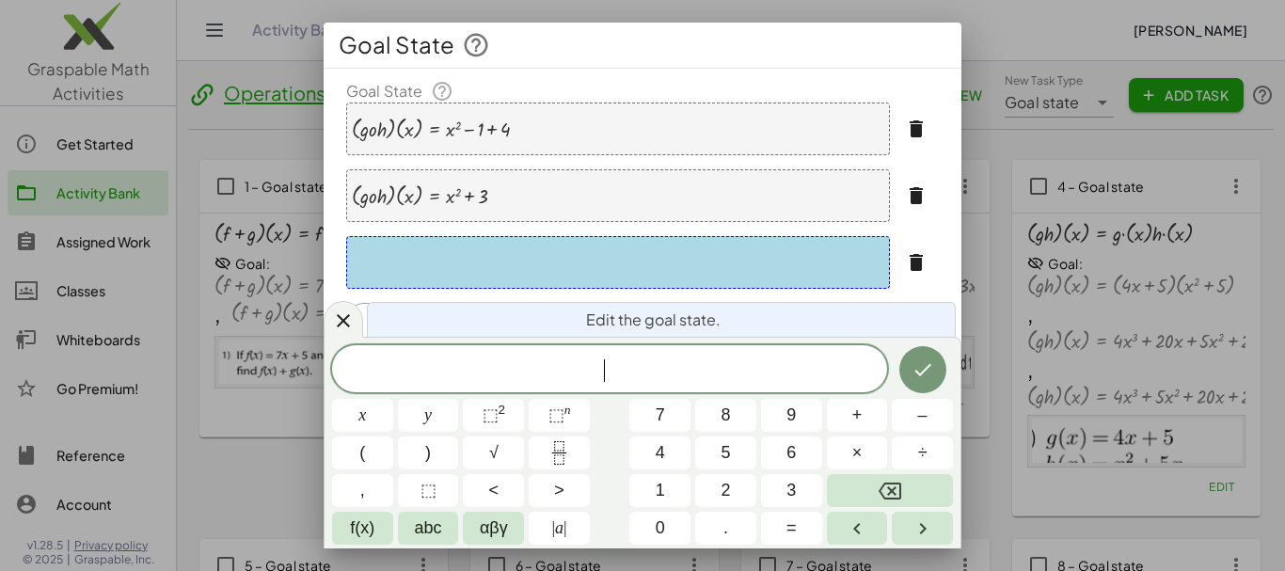
click at [594, 376] on span "​" at bounding box center [609, 370] width 555 height 26
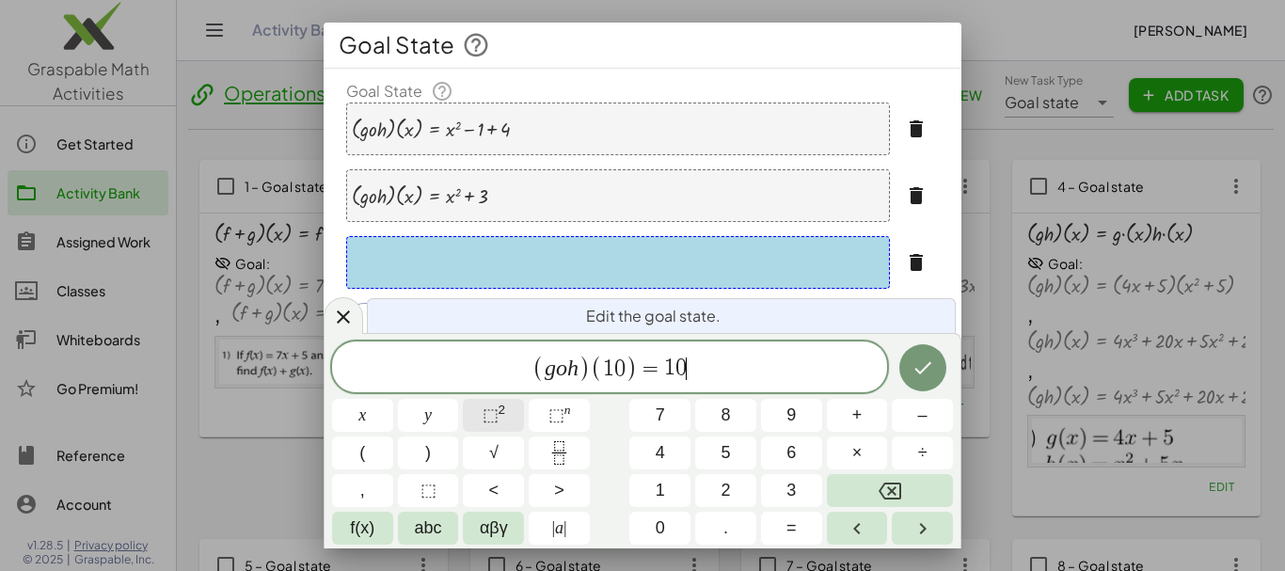
click at [507, 416] on button "⬚ 2" at bounding box center [493, 415] width 61 height 33
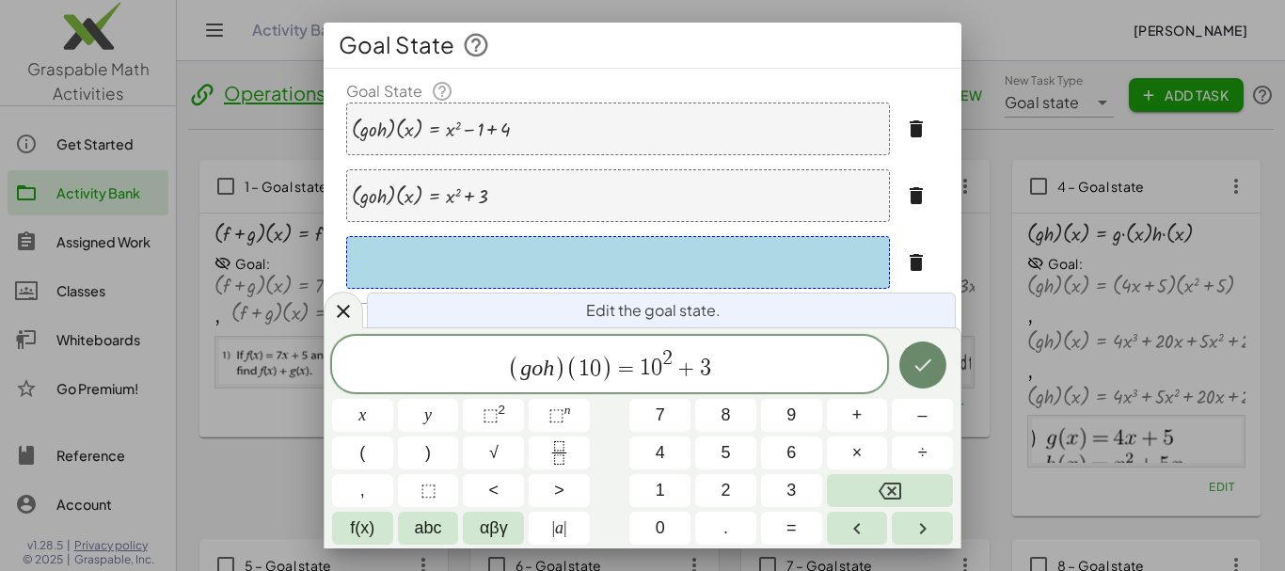
click at [926, 363] on icon "Done" at bounding box center [922, 365] width 17 height 12
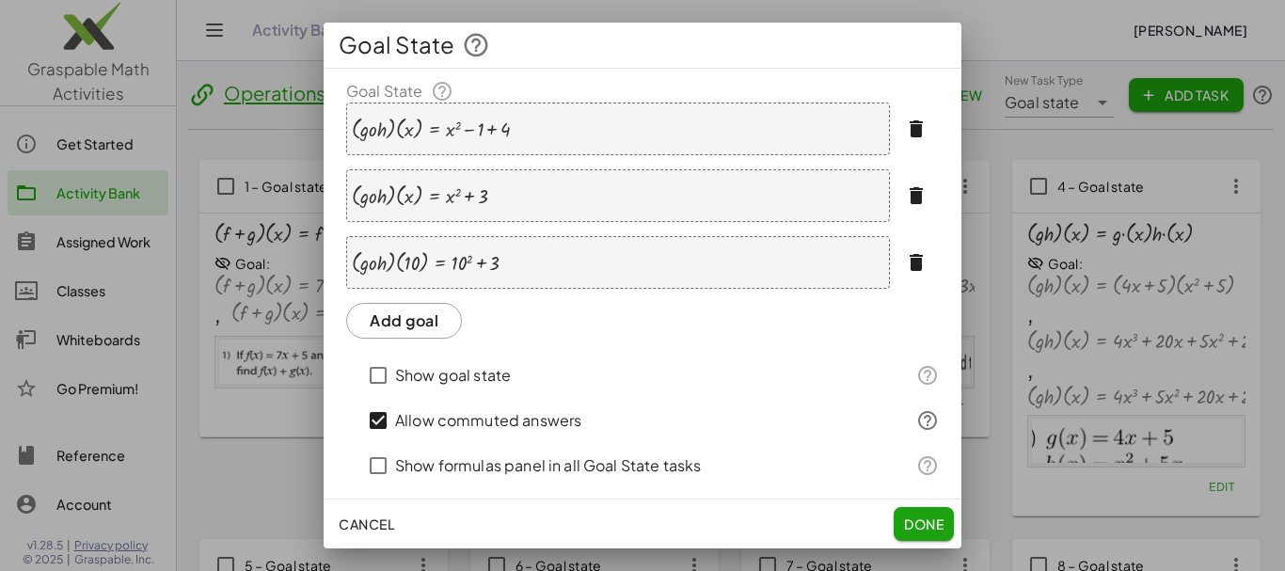
click at [410, 322] on button "Add goal" at bounding box center [404, 321] width 116 height 36
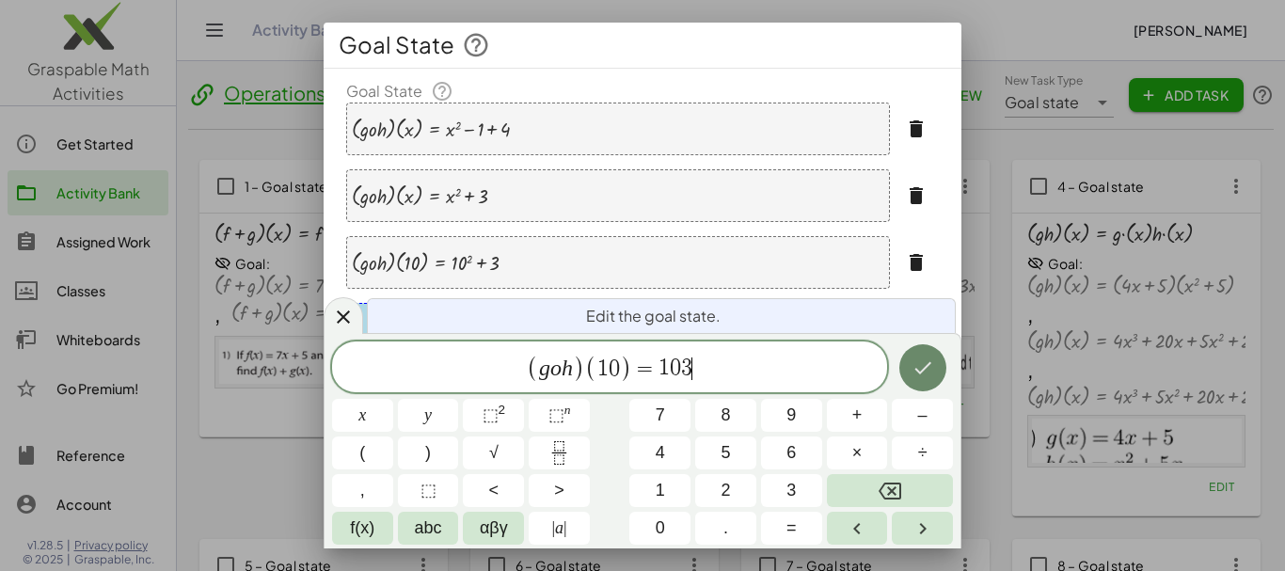
click at [905, 368] on button "Done" at bounding box center [922, 367] width 47 height 47
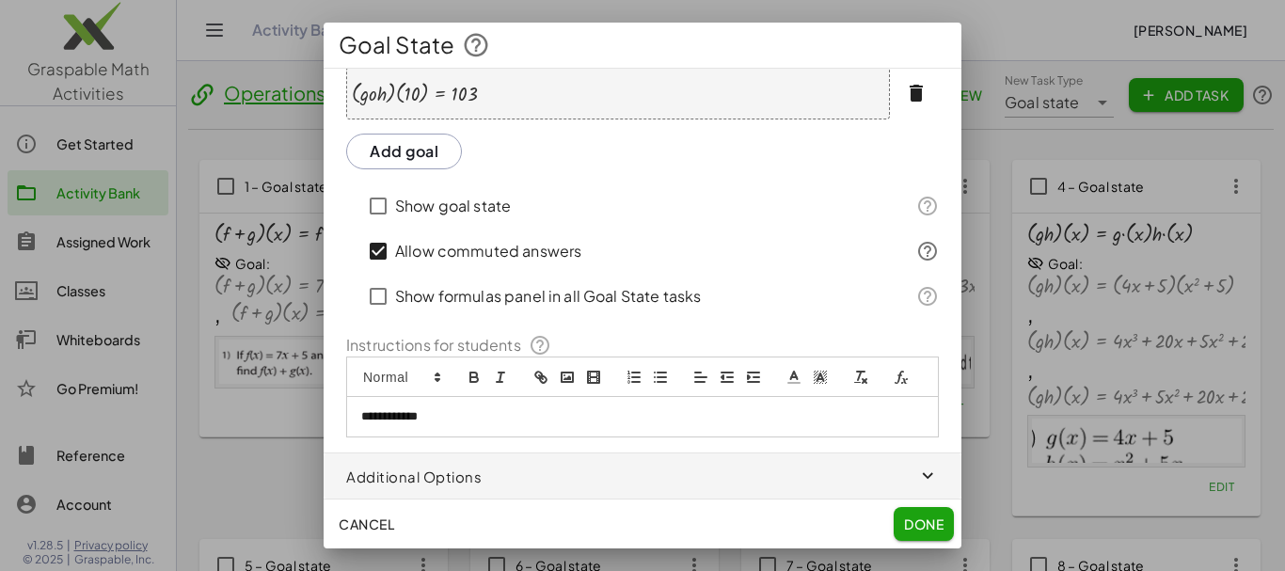
scroll to position [396, 0]
click at [431, 436] on div "**********" at bounding box center [642, 417] width 591 height 40
click at [567, 369] on icon "image" at bounding box center [567, 377] width 17 height 17
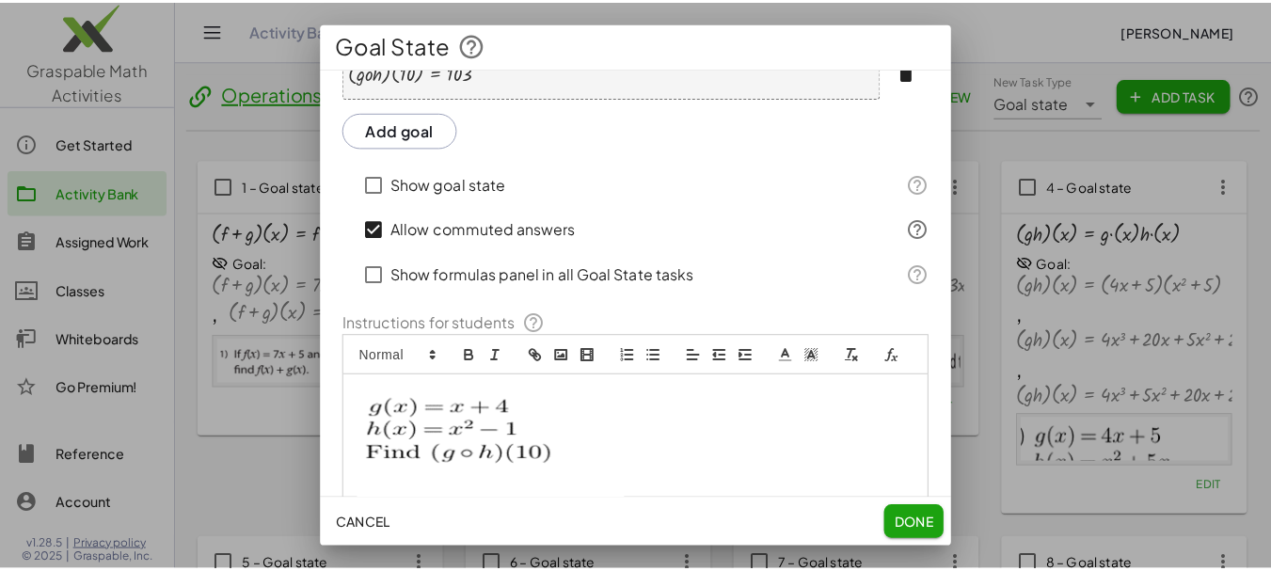
scroll to position [532, 0]
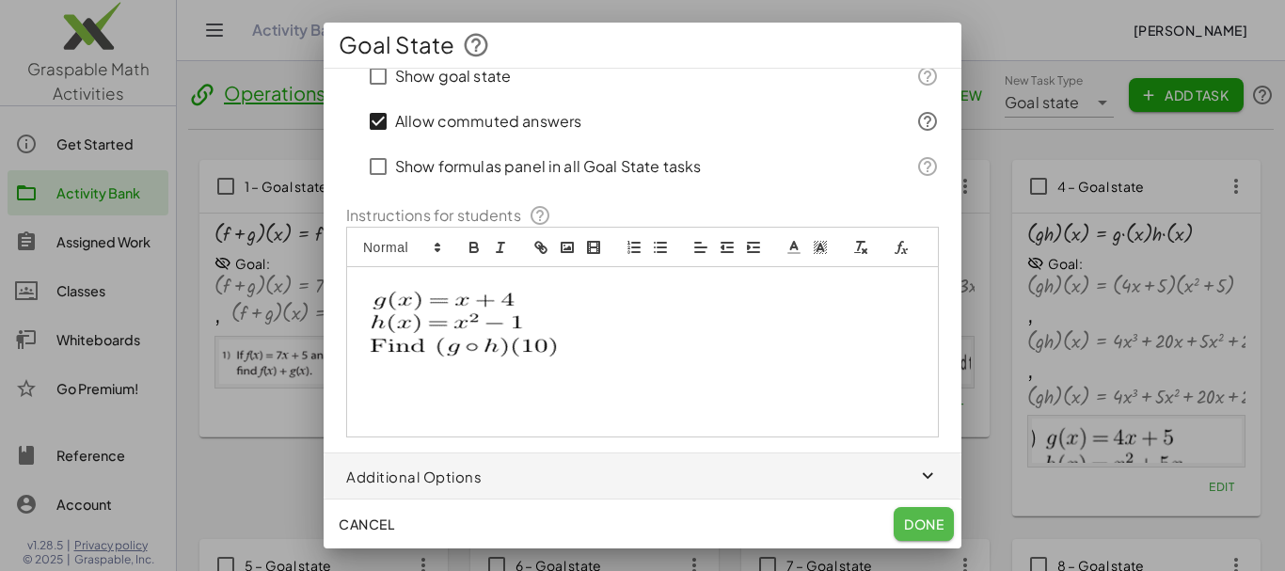
click at [927, 523] on span "Done" at bounding box center [924, 523] width 40 height 17
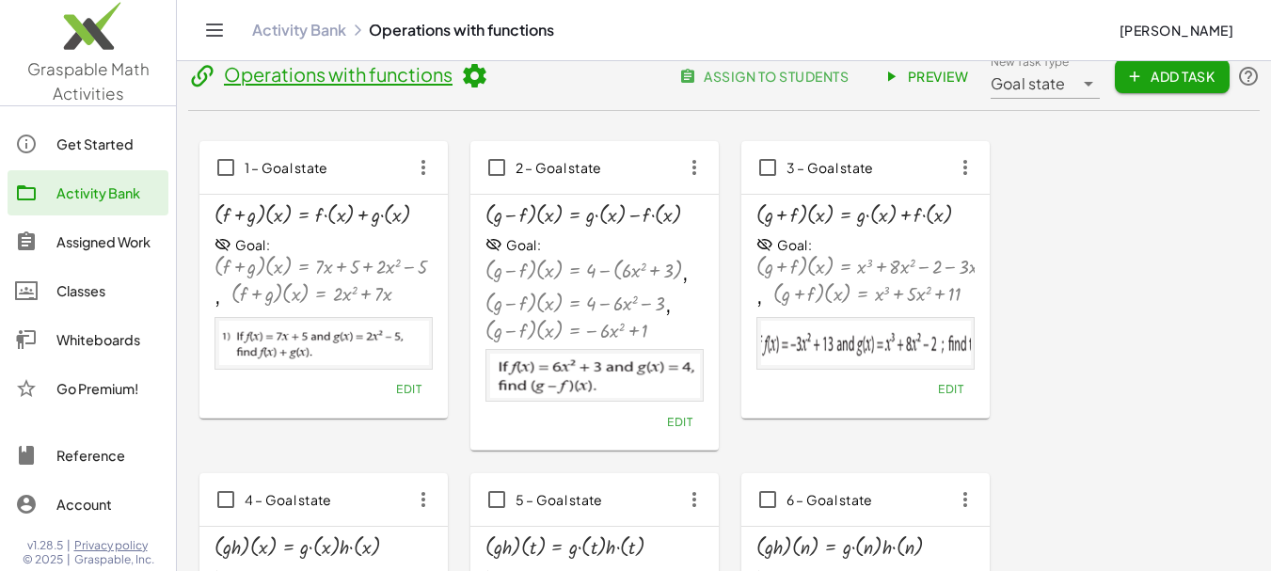
scroll to position [8, 0]
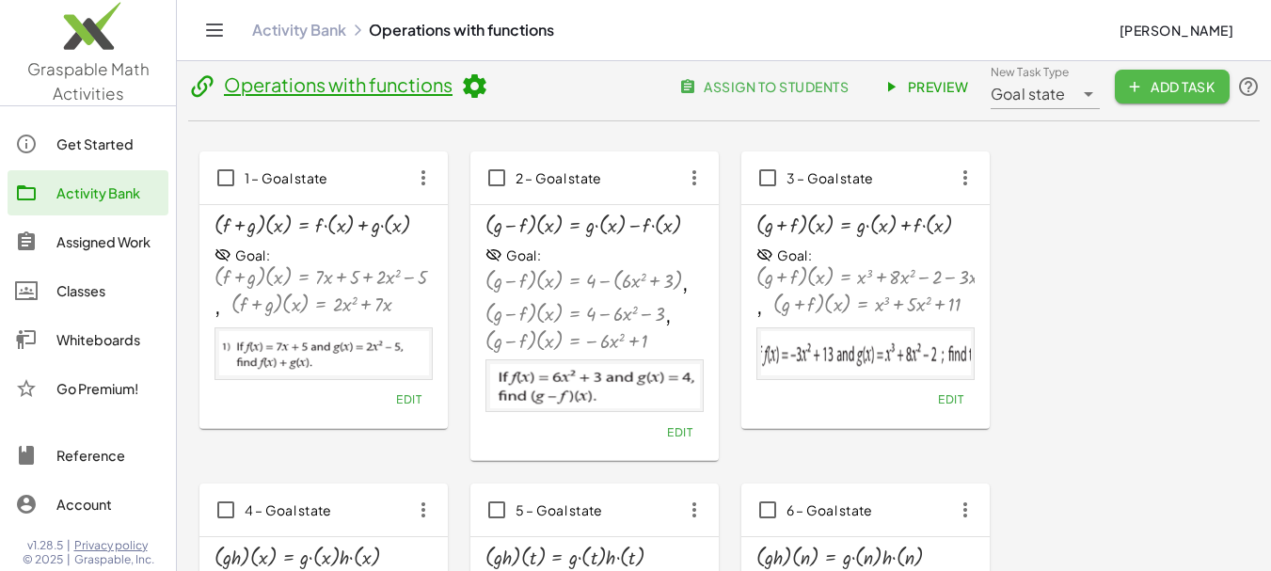
click at [1177, 82] on span "Add Task" at bounding box center [1172, 86] width 85 height 17
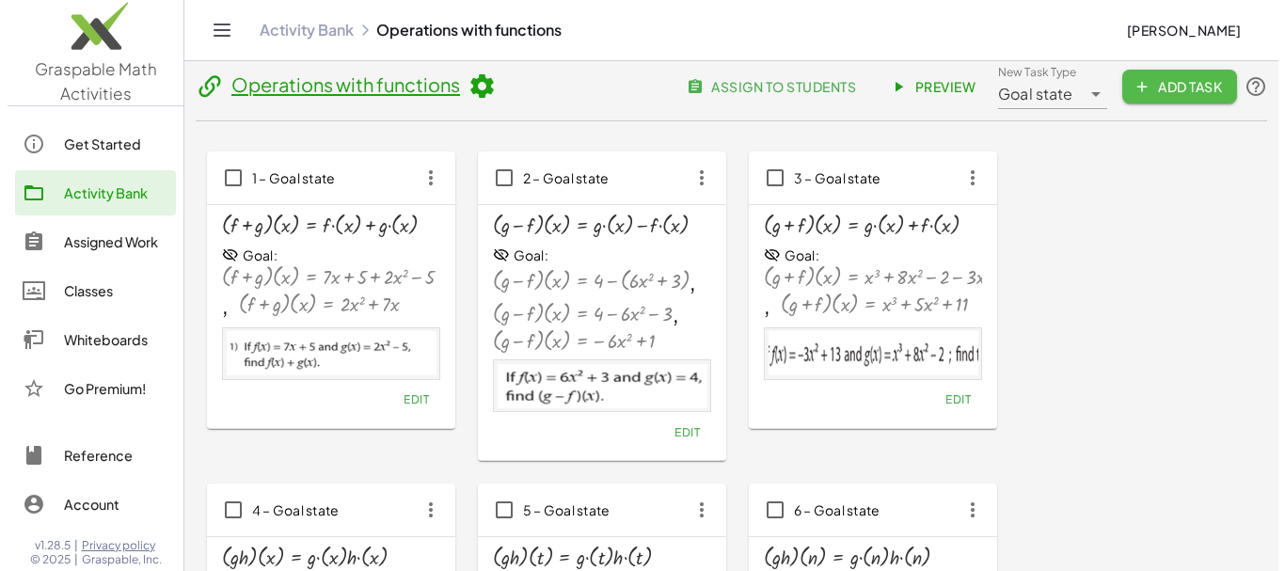
scroll to position [0, 0]
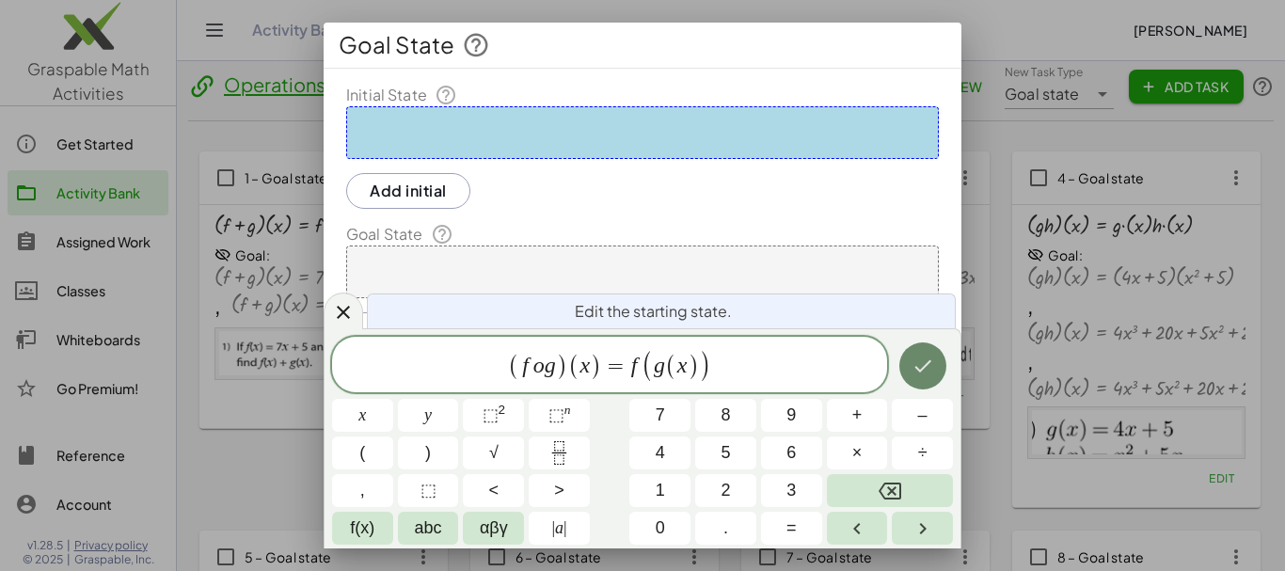
click at [925, 373] on icon "Done" at bounding box center [922, 366] width 23 height 23
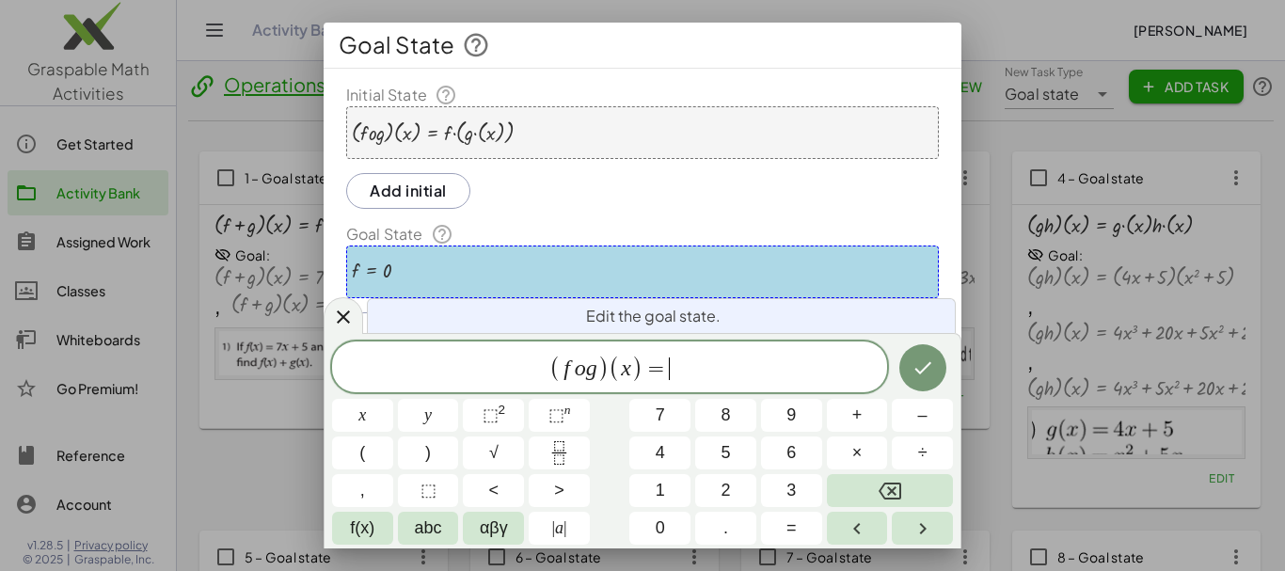
click at [633, 364] on span ")" at bounding box center [637, 368] width 12 height 27
click at [684, 369] on span "( f o g ) ( a ) = ​" at bounding box center [609, 368] width 555 height 31
click at [510, 415] on button "⬚ 2" at bounding box center [493, 415] width 61 height 33
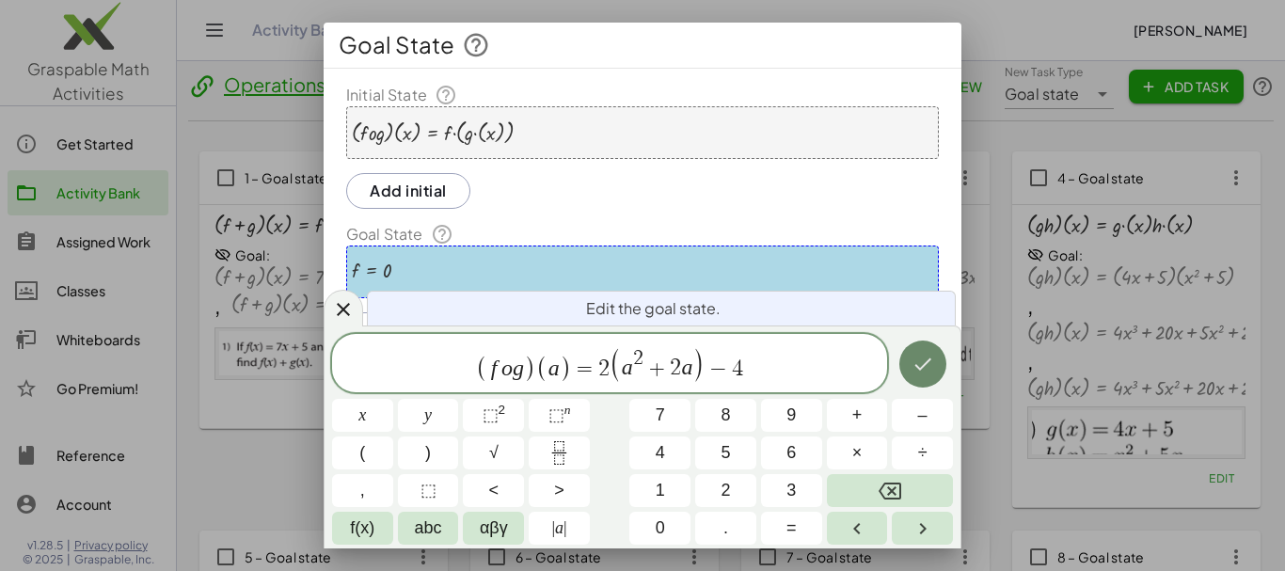
click at [913, 363] on icon "Done" at bounding box center [922, 364] width 23 height 23
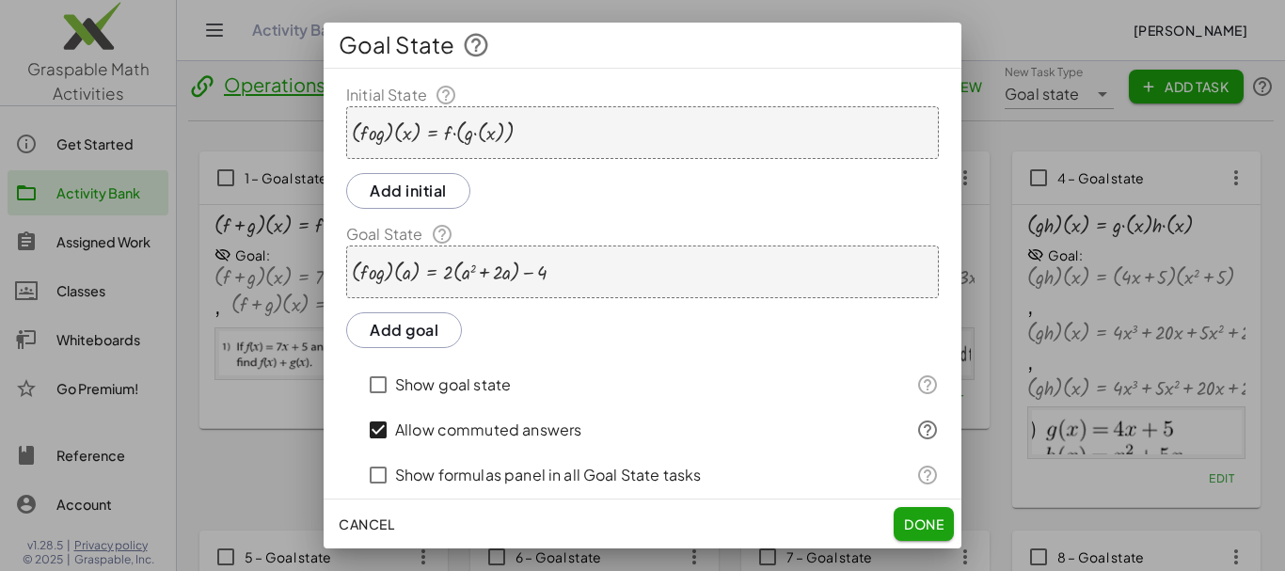
click at [479, 134] on div at bounding box center [433, 132] width 162 height 25
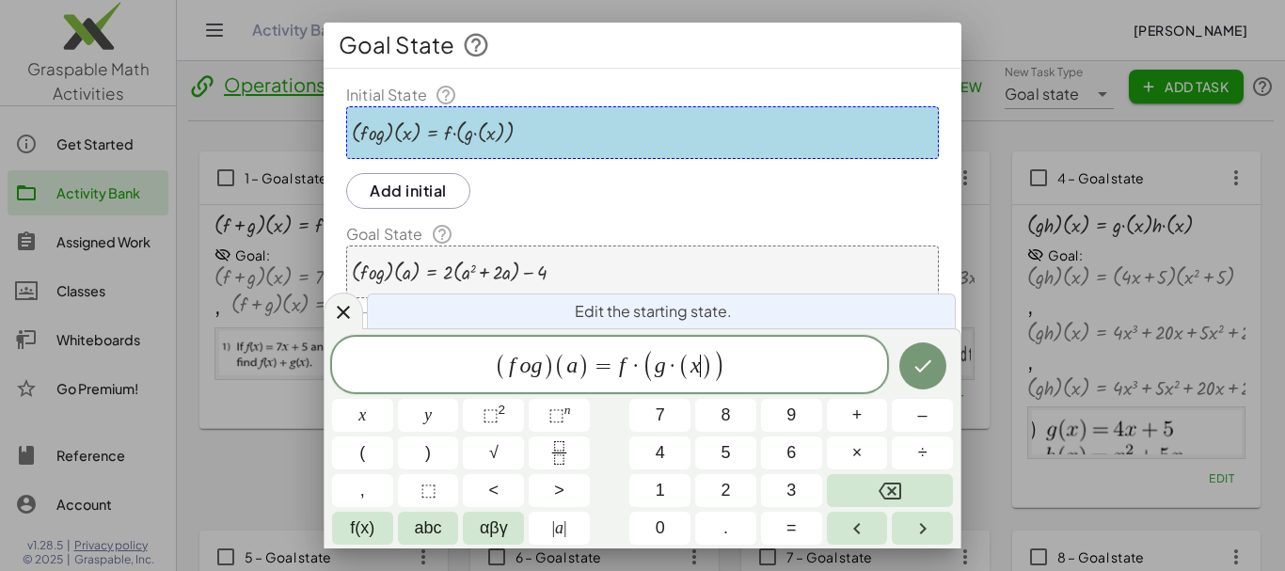
click at [701, 365] on span ")" at bounding box center [707, 366] width 12 height 27
click at [918, 378] on button "Done" at bounding box center [922, 365] width 47 height 47
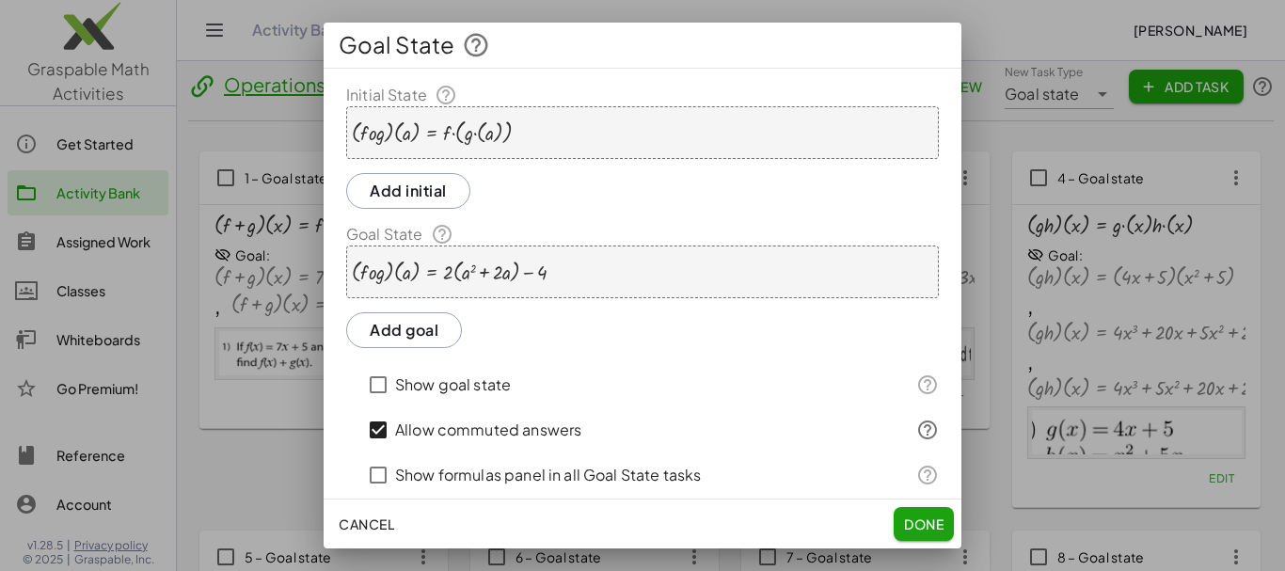
click at [425, 345] on button "Add goal" at bounding box center [404, 330] width 116 height 36
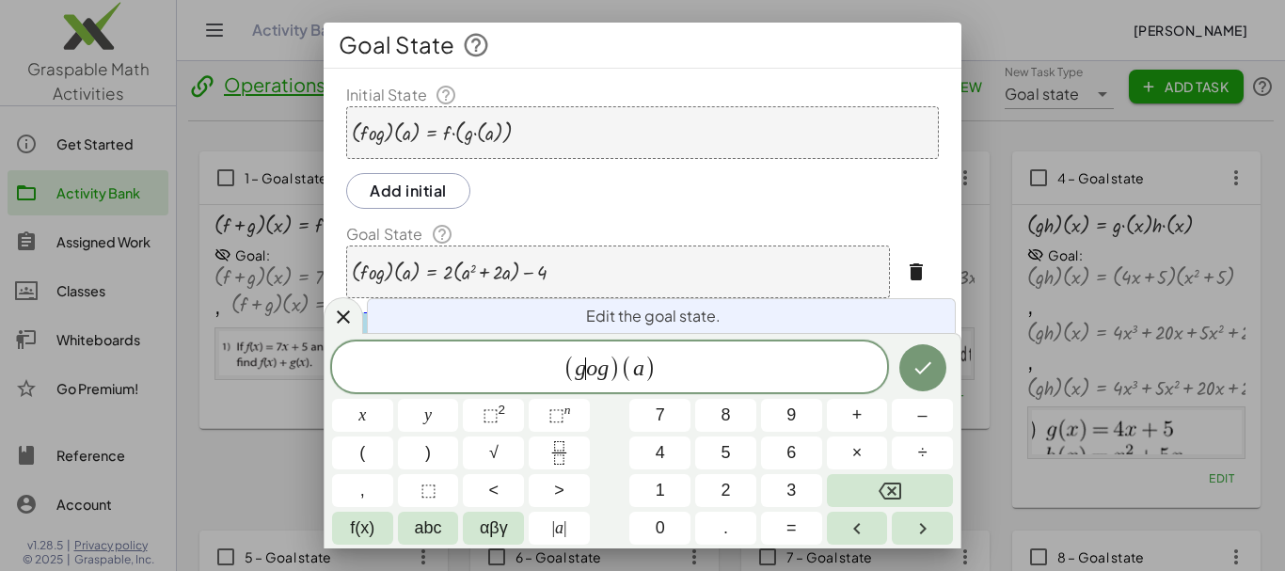
click at [586, 365] on span "g ​ o g" at bounding box center [592, 368] width 34 height 23
click at [656, 363] on span "( f o g ) ( a ) ​" at bounding box center [609, 368] width 555 height 31
click at [492, 417] on span "⬚" at bounding box center [490, 414] width 16 height 19
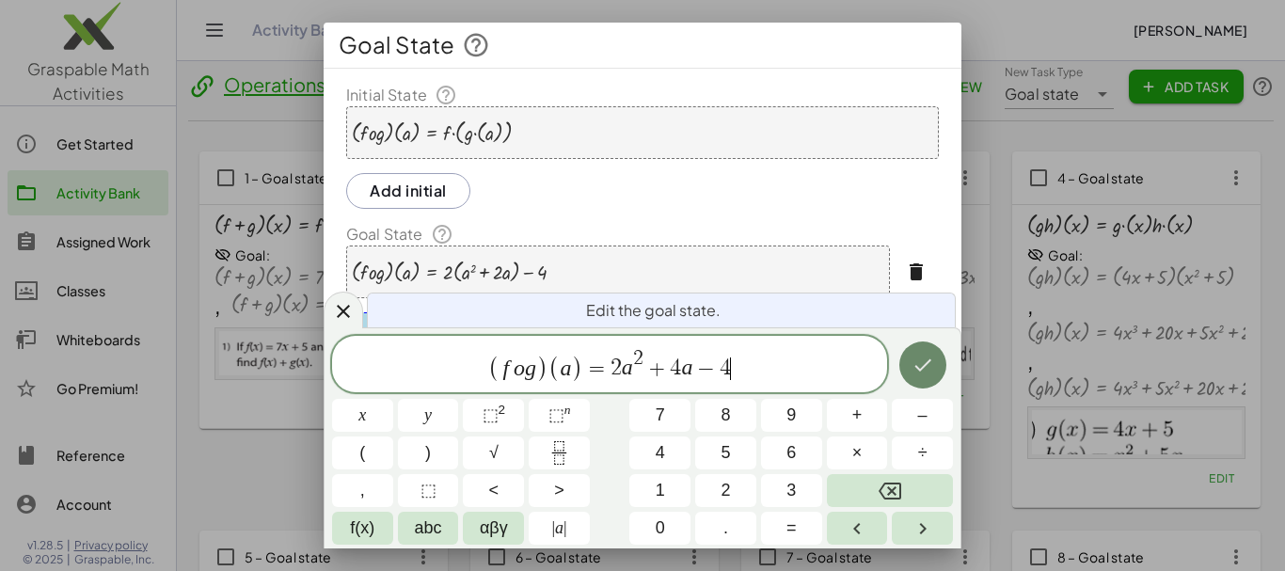
click at [935, 365] on button "Done" at bounding box center [922, 364] width 47 height 47
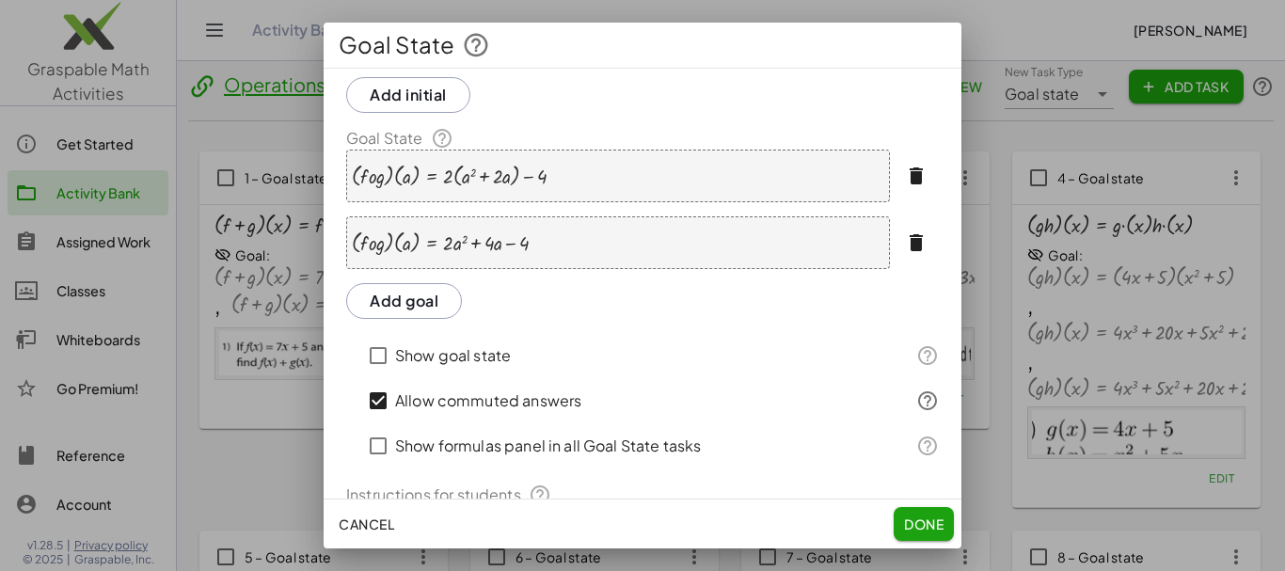
scroll to position [98, 0]
click at [407, 308] on button "Add goal" at bounding box center [404, 299] width 116 height 36
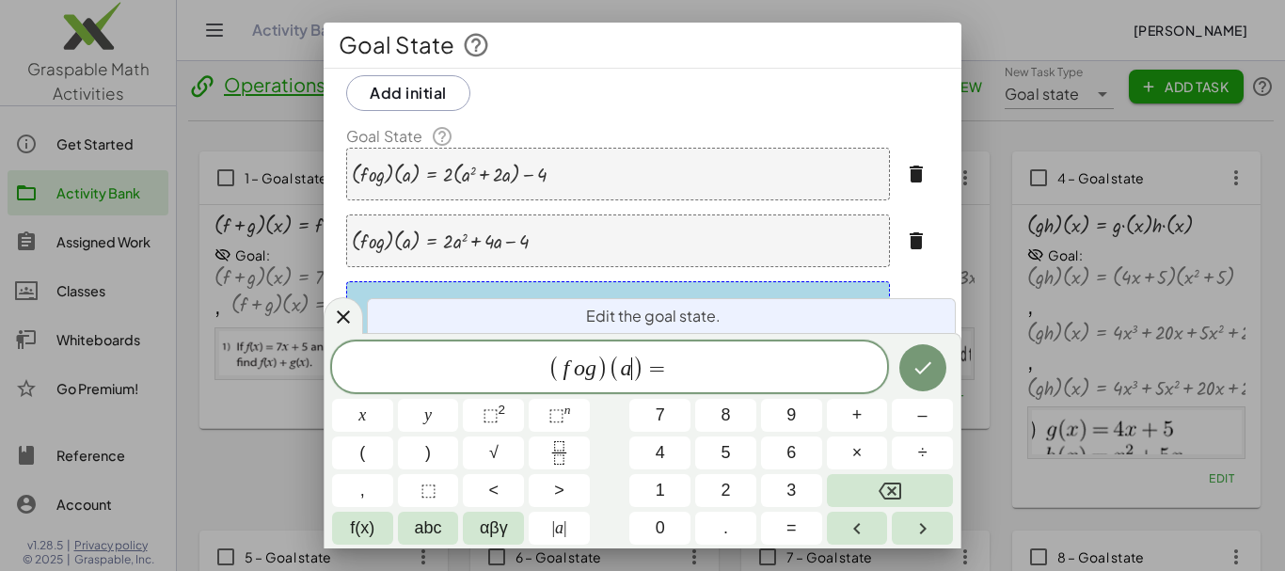
click at [629, 370] on var "a" at bounding box center [626, 368] width 11 height 24
click at [686, 370] on span "( f o g ) ( − 4 ​ ) =" at bounding box center [609, 368] width 555 height 31
click at [511, 409] on button "⬚ 2" at bounding box center [493, 415] width 61 height 33
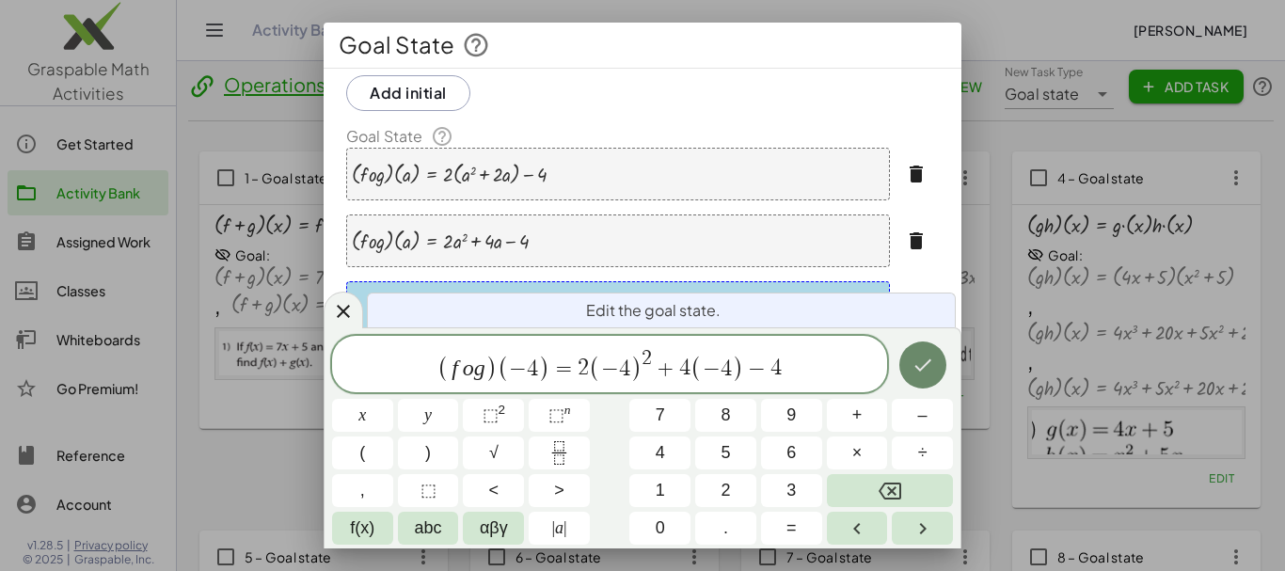
click at [913, 363] on icon "Done" at bounding box center [922, 365] width 23 height 23
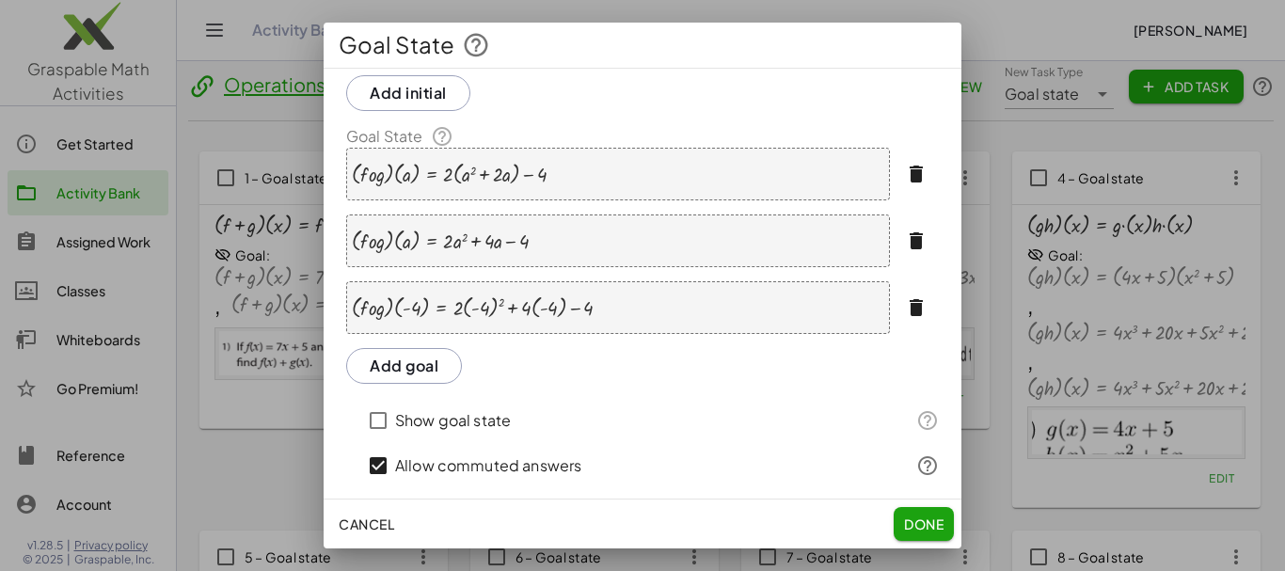
click at [436, 371] on button "Add goal" at bounding box center [404, 366] width 116 height 36
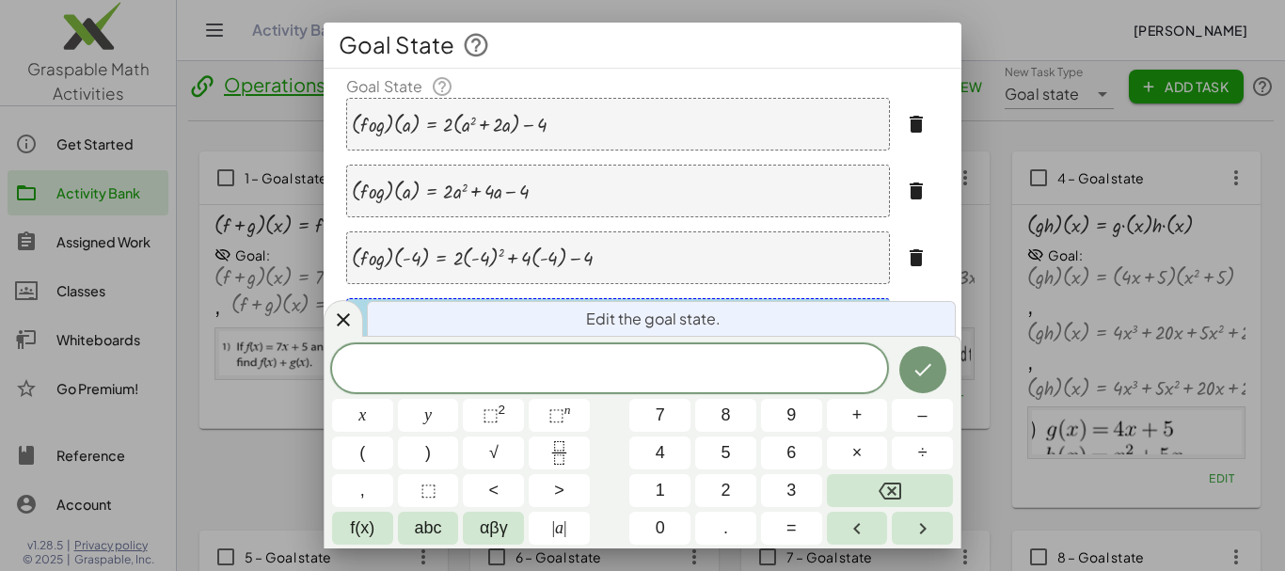
scroll to position [210, 0]
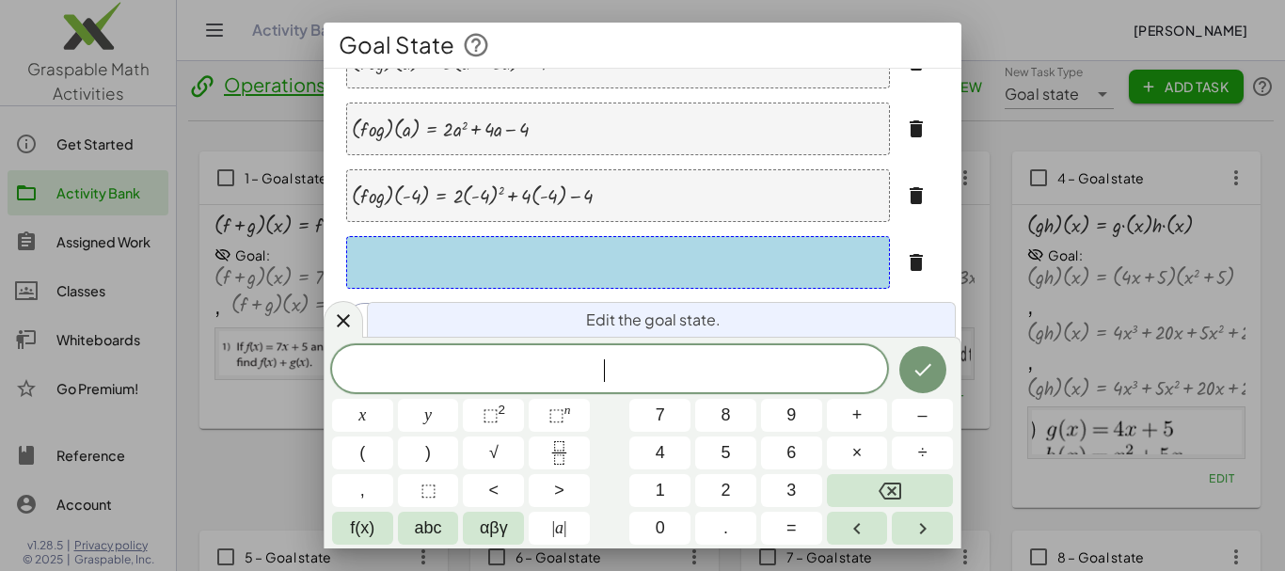
click at [615, 366] on span "​" at bounding box center [609, 370] width 555 height 26
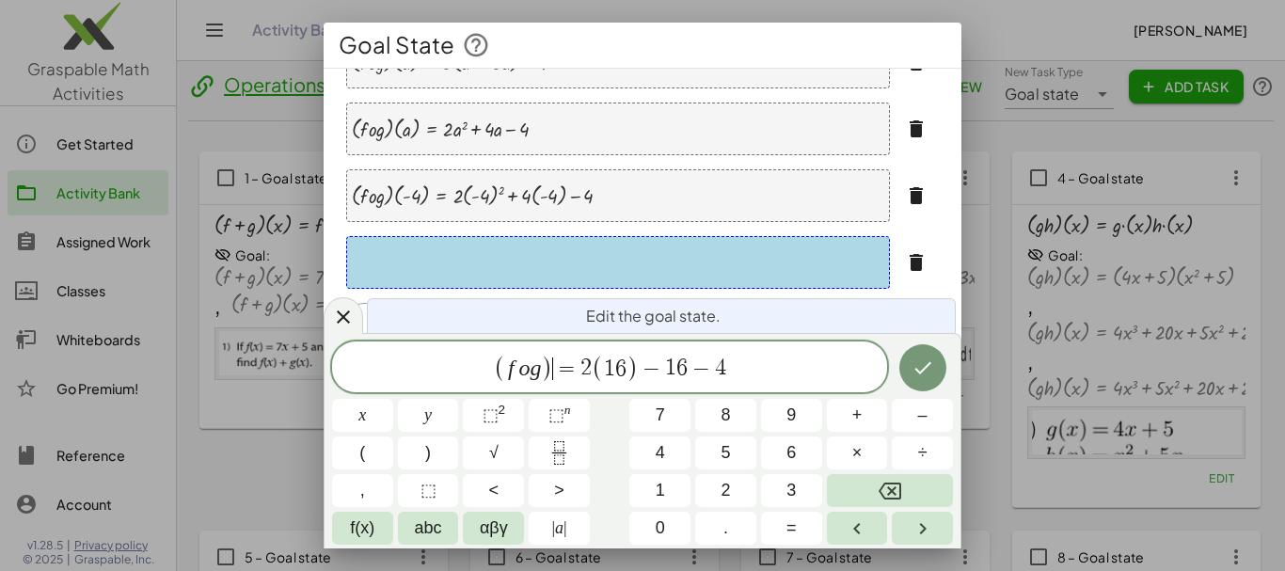
click at [561, 361] on span "=" at bounding box center [566, 368] width 27 height 23
click at [919, 365] on icon "Done" at bounding box center [922, 367] width 23 height 23
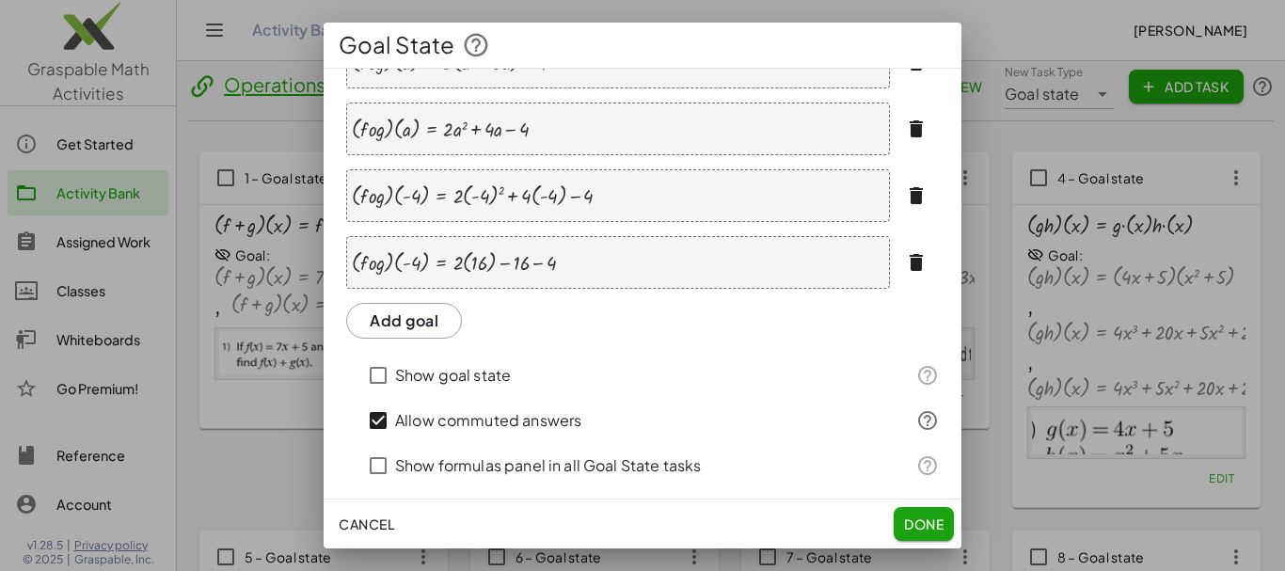
click at [426, 324] on button "Add goal" at bounding box center [404, 321] width 116 height 36
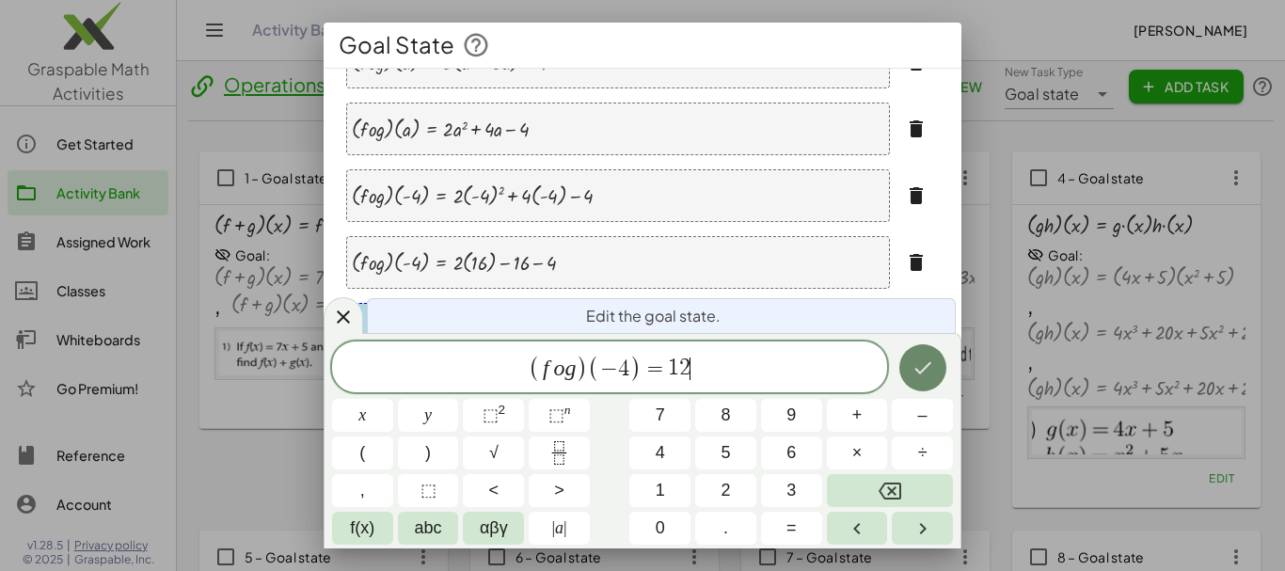
click at [923, 366] on icon "Done" at bounding box center [922, 367] width 23 height 23
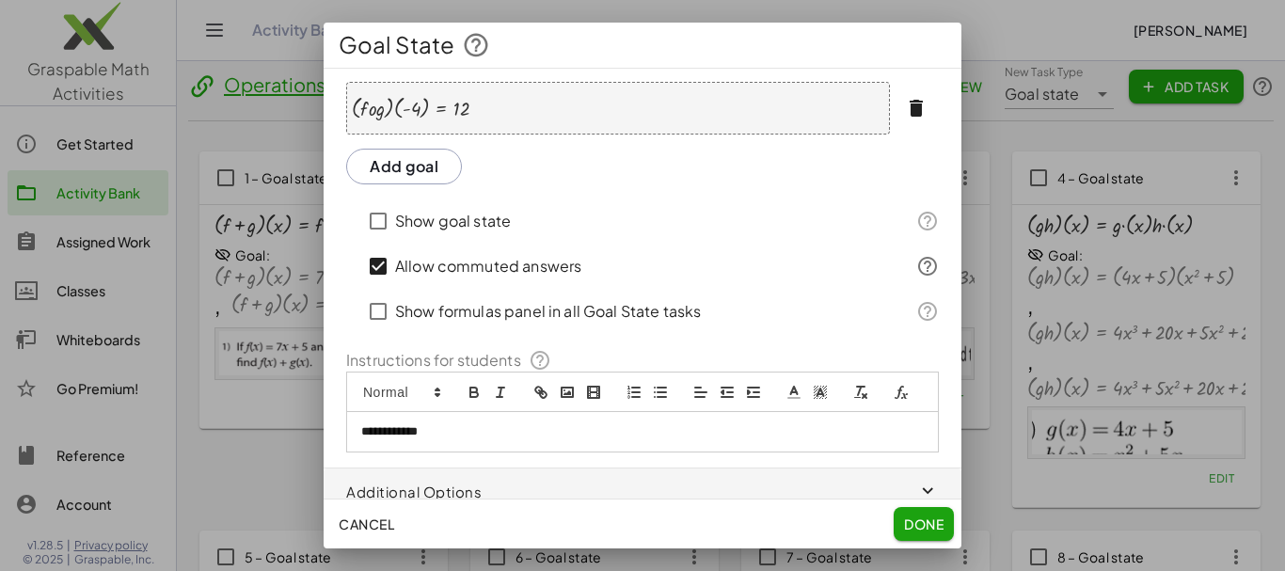
scroll to position [457, 0]
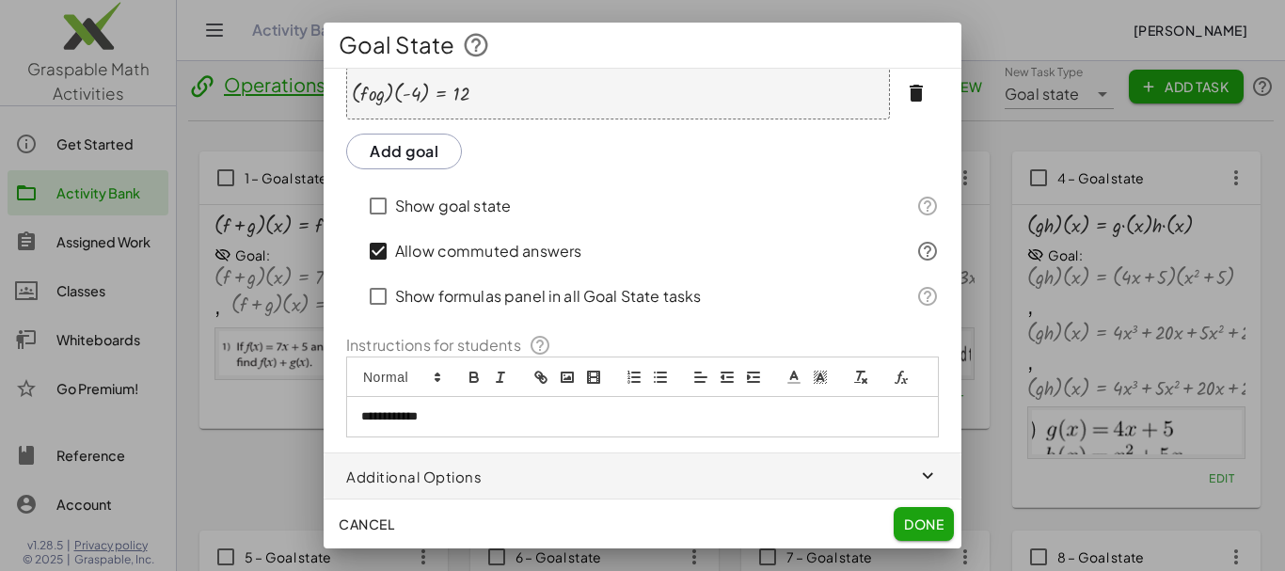
click at [469, 425] on p "**********" at bounding box center [635, 416] width 548 height 17
click at [565, 375] on polyline "image" at bounding box center [567, 377] width 8 height 5
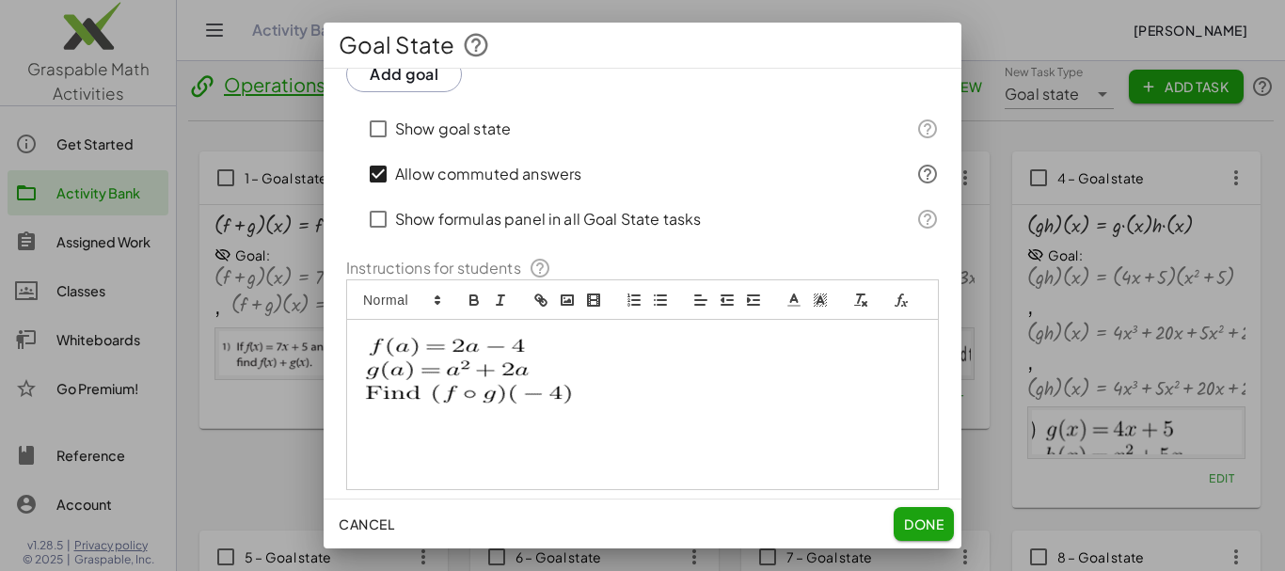
scroll to position [599, 0]
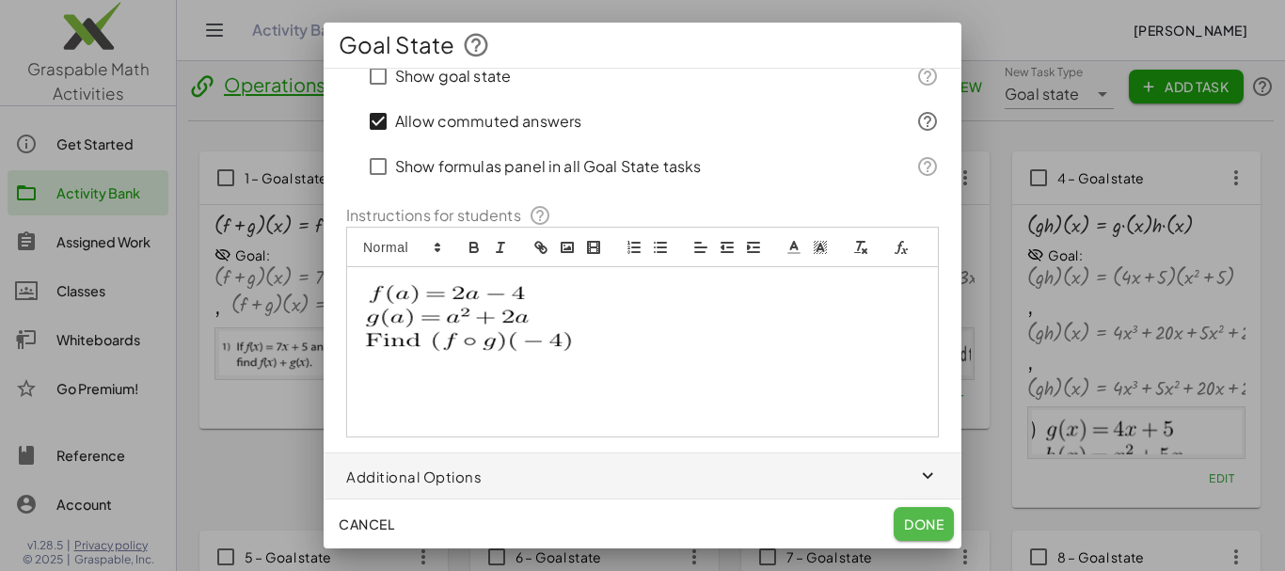
click at [919, 519] on span "Done" at bounding box center [924, 523] width 40 height 17
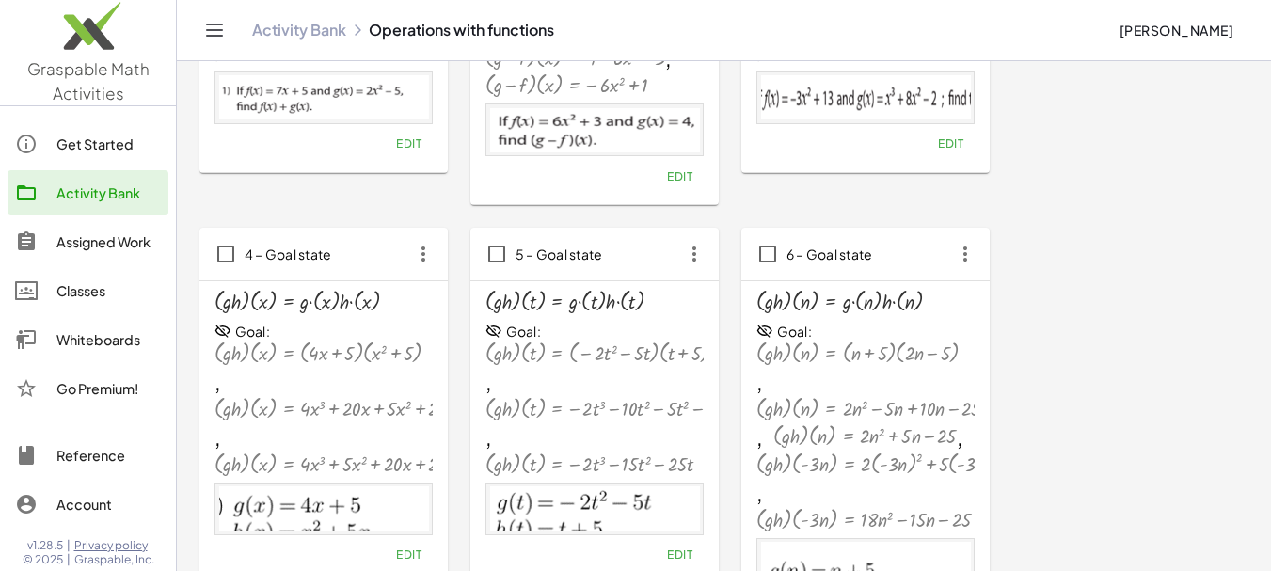
scroll to position [0, 0]
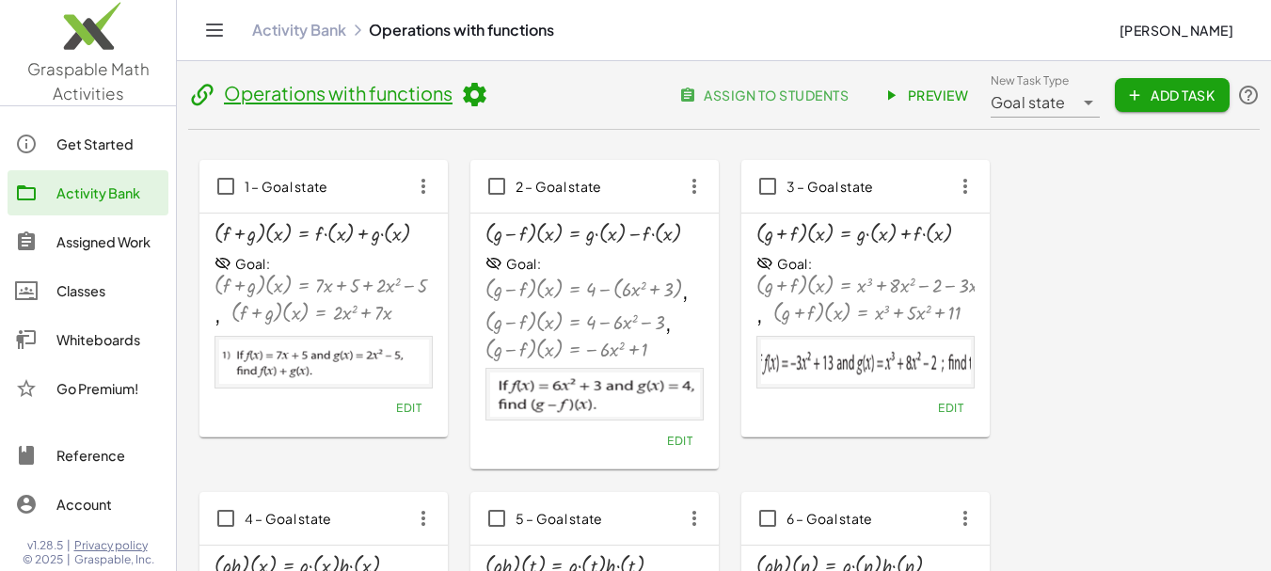
click at [1028, 114] on div "Goal state *********" at bounding box center [1031, 94] width 83 height 45
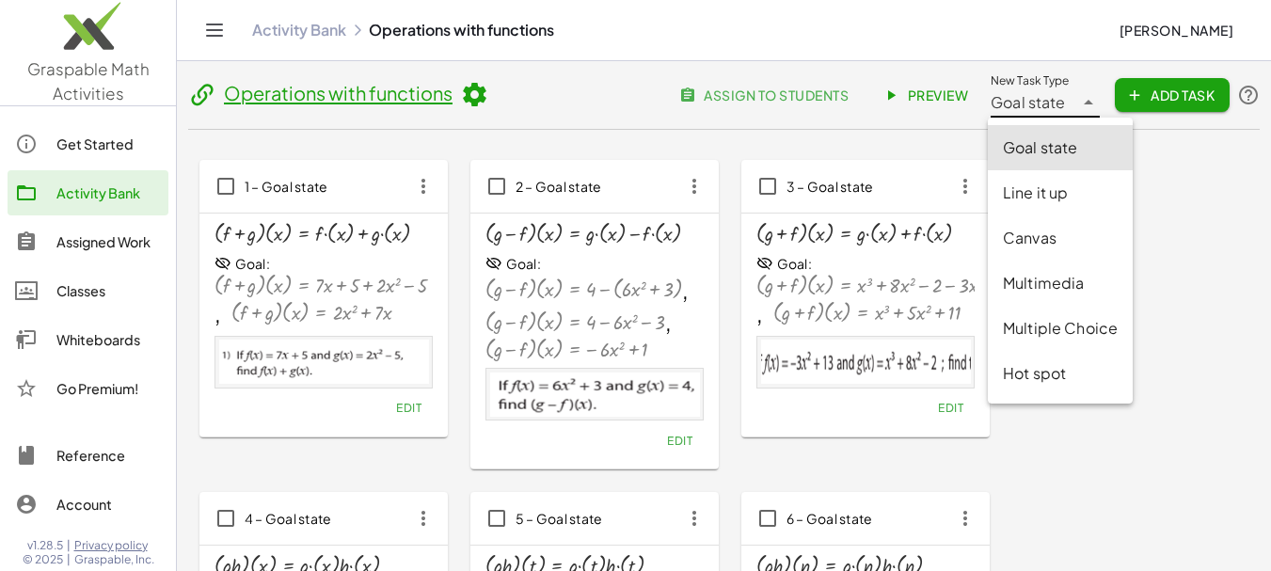
click at [1094, 327] on div "Multiple Choice" at bounding box center [1060, 328] width 115 height 23
type input "**********"
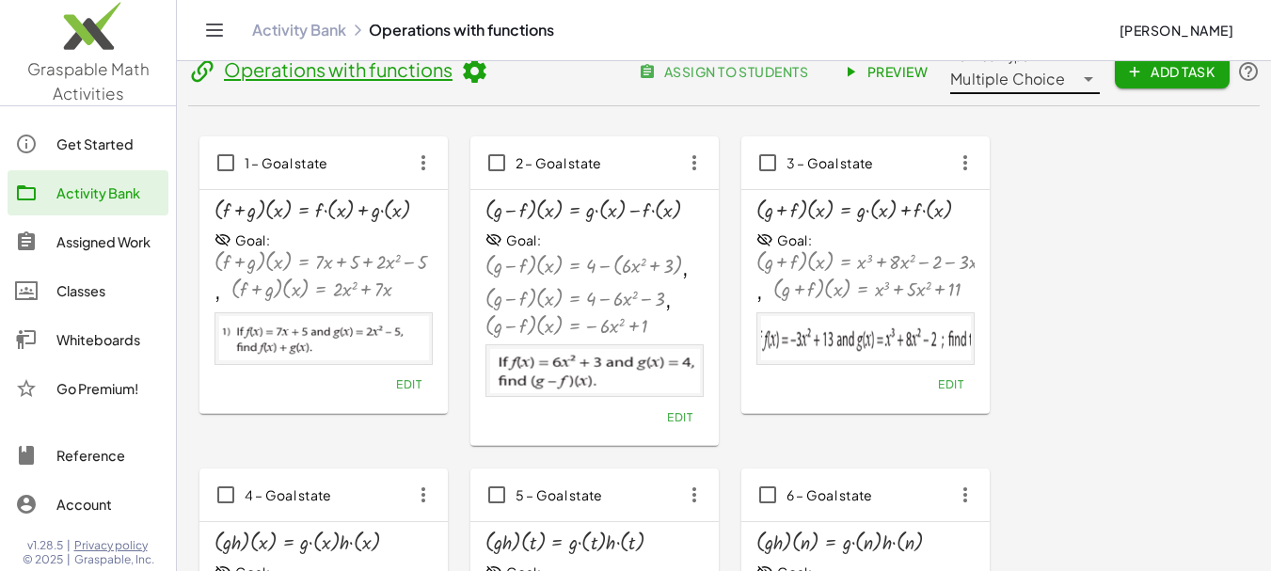
scroll to position [4, 0]
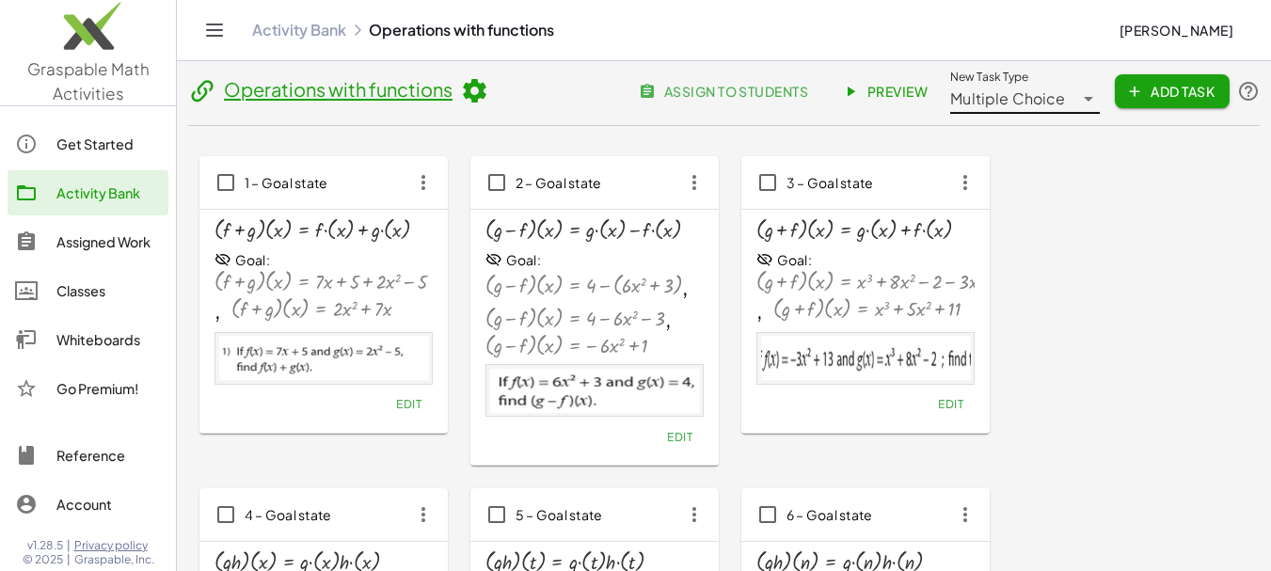
click at [1195, 102] on button "Add Task" at bounding box center [1171, 91] width 115 height 34
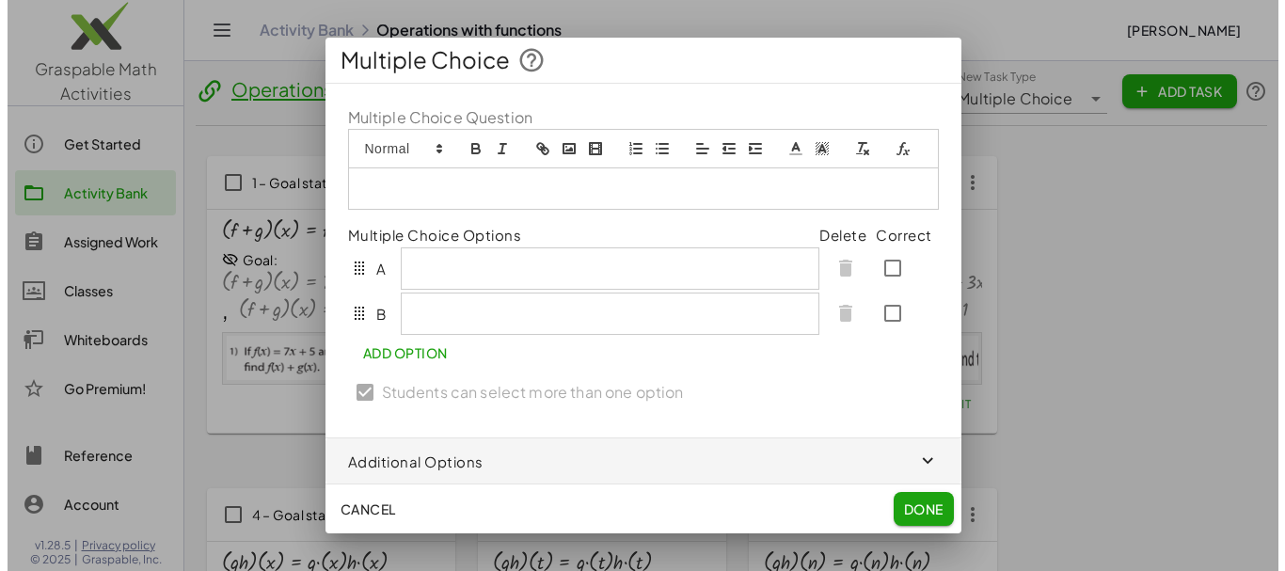
scroll to position [0, 0]
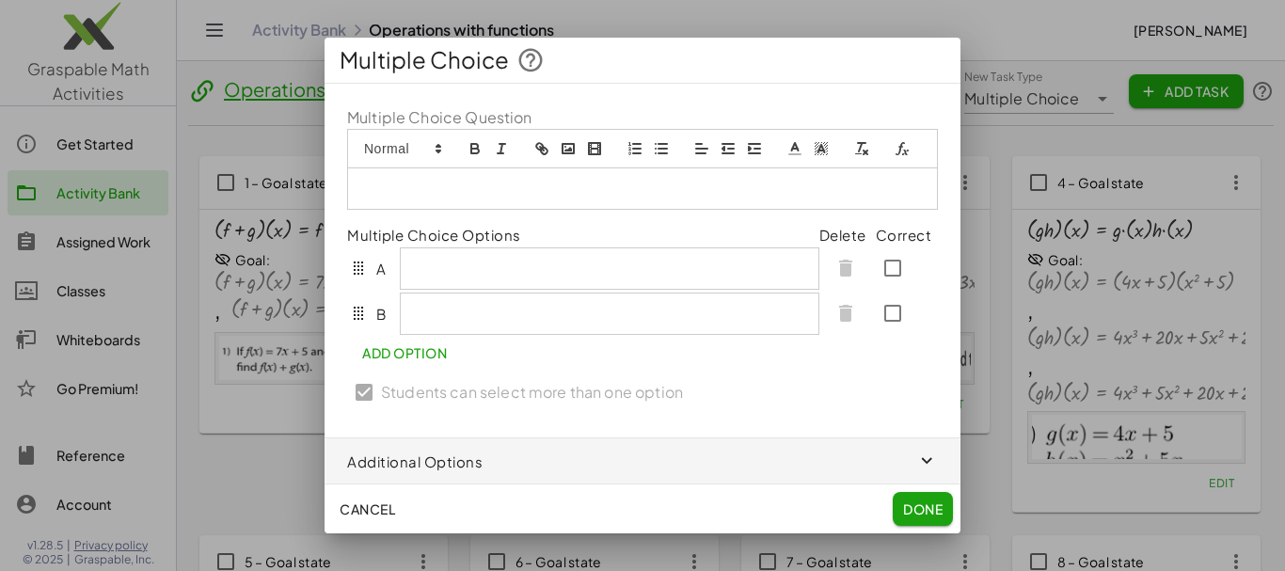
click at [567, 149] on icon "image" at bounding box center [568, 148] width 17 height 17
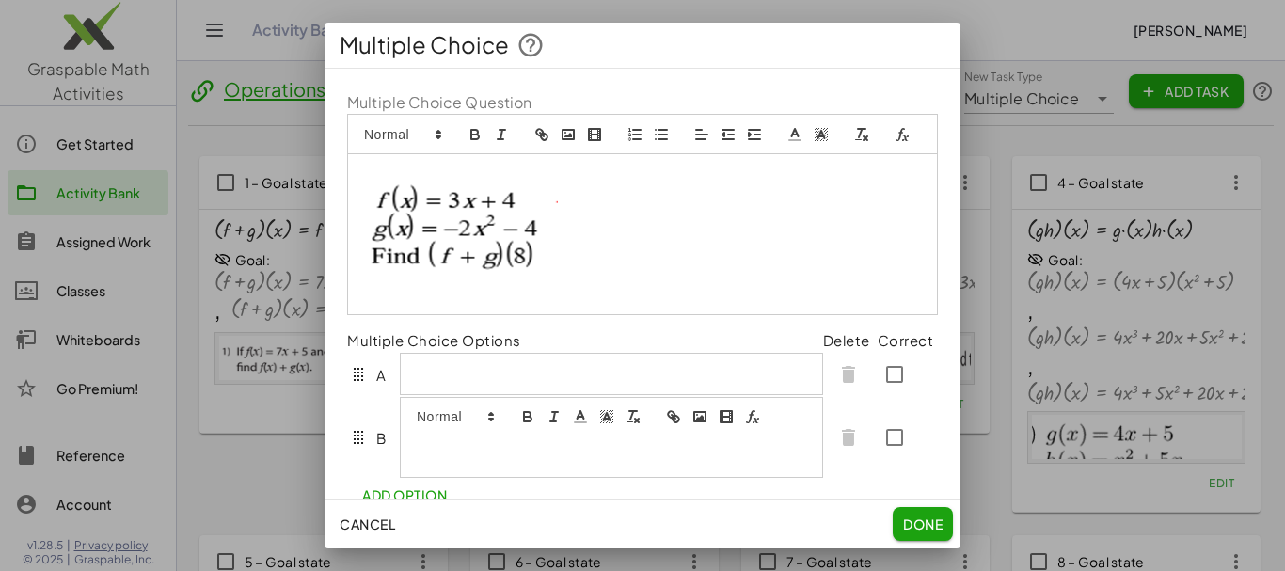
click at [429, 447] on div at bounding box center [611, 456] width 421 height 40
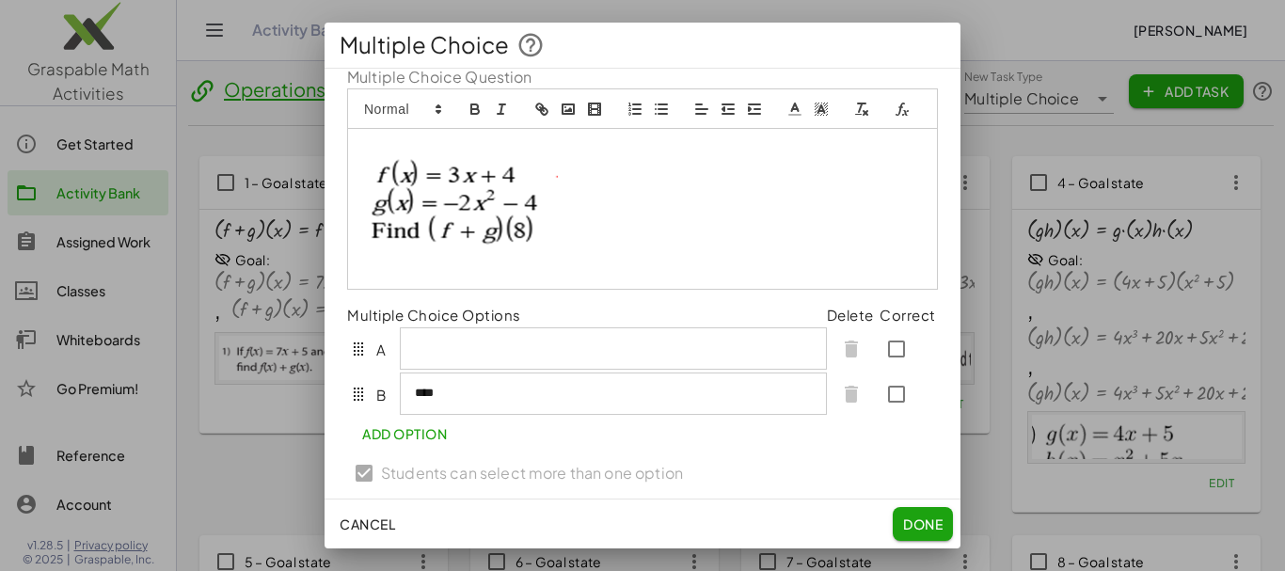
scroll to position [29, 0]
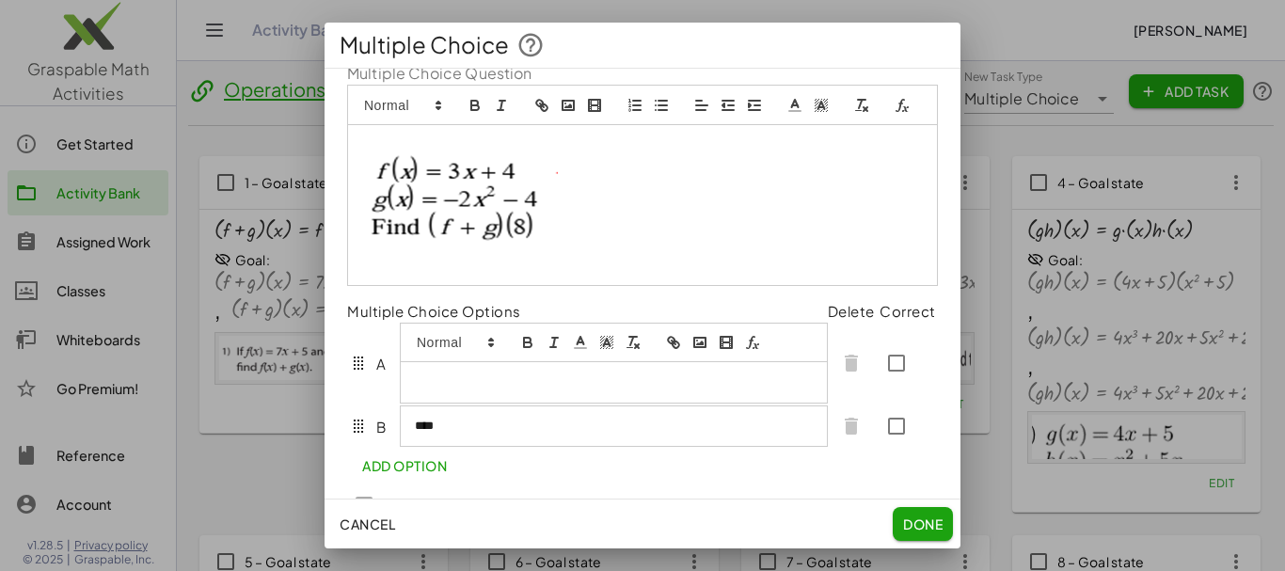
click at [439, 367] on div at bounding box center [614, 382] width 426 height 40
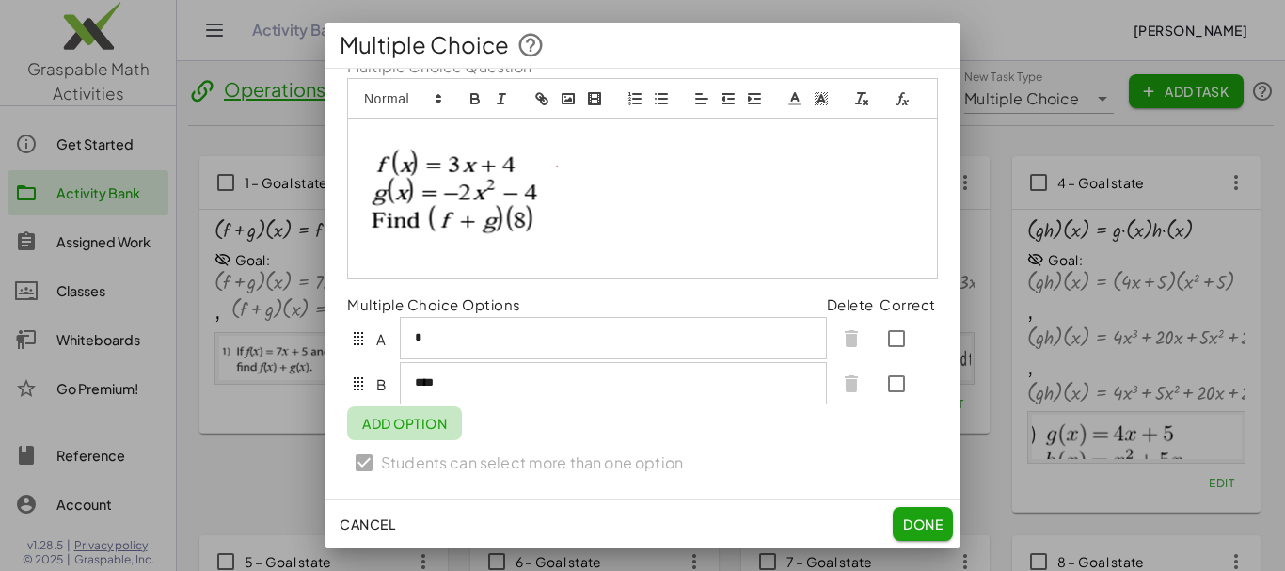
click at [423, 432] on span "Add Option" at bounding box center [404, 423] width 85 height 17
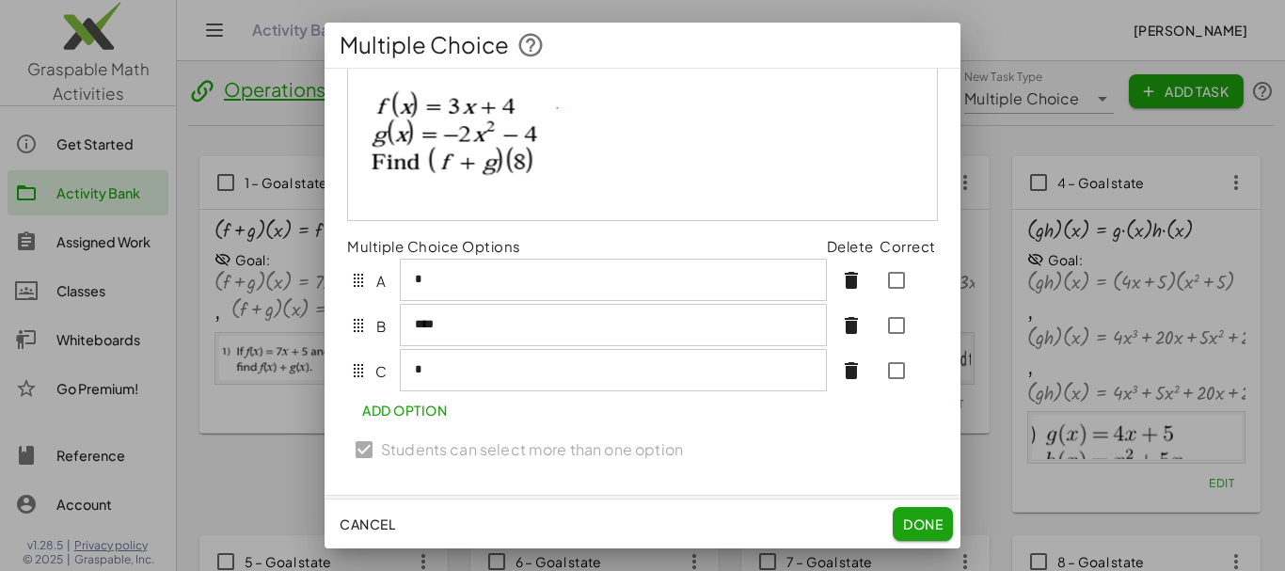
scroll to position [97, 0]
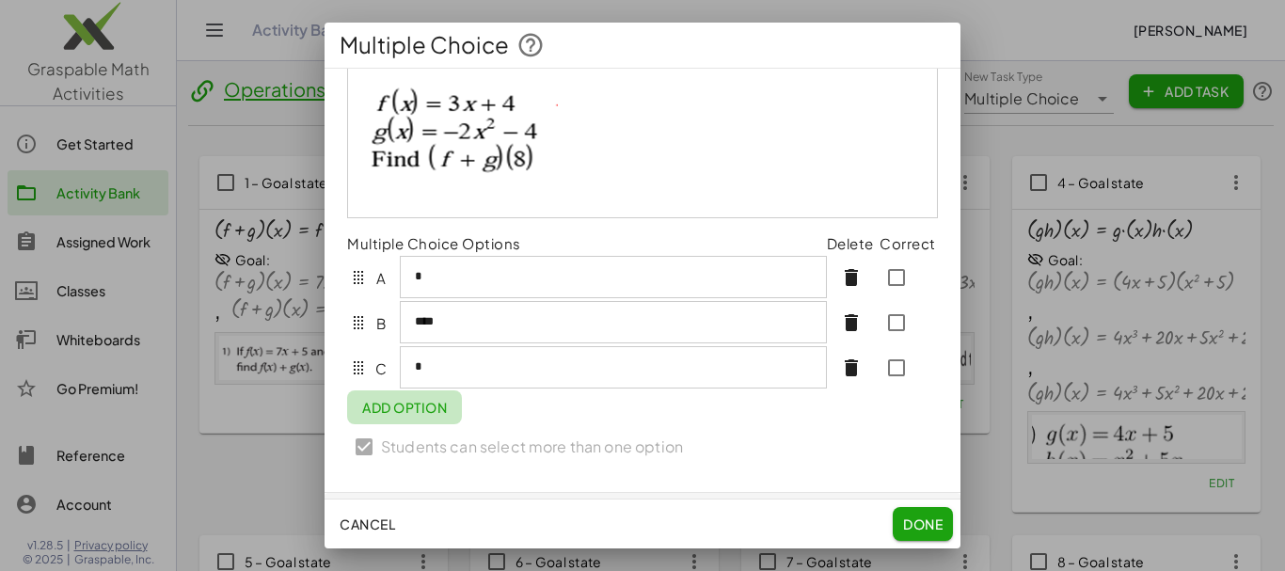
click at [414, 416] on span "Add Option" at bounding box center [404, 407] width 85 height 17
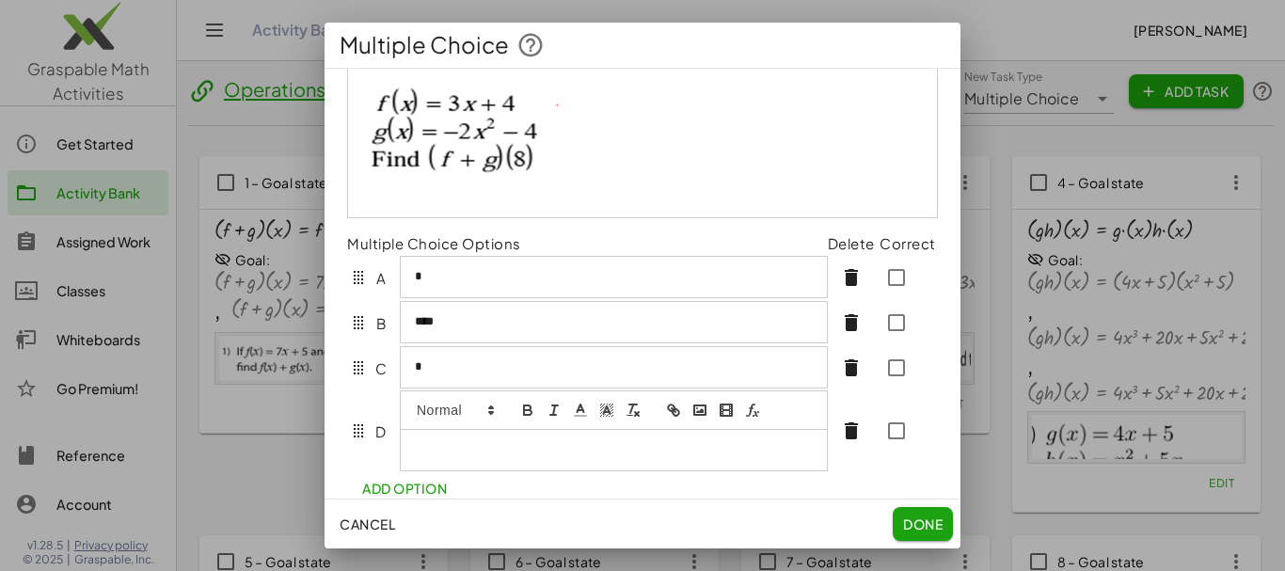
scroll to position [134, 0]
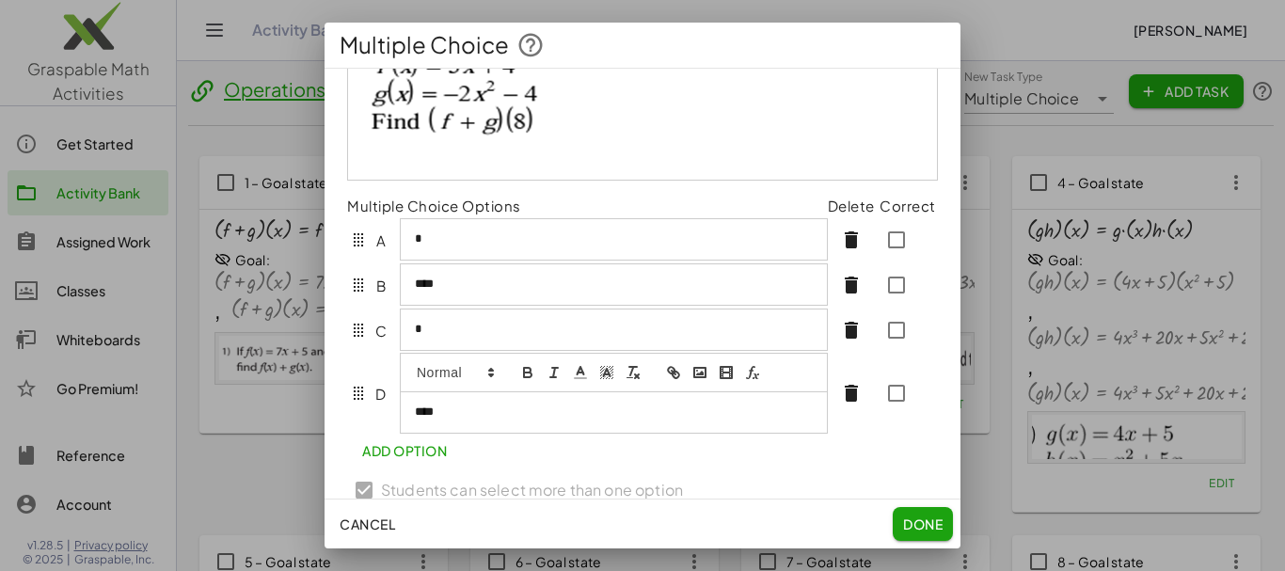
click at [879, 305] on div at bounding box center [908, 284] width 58 height 45
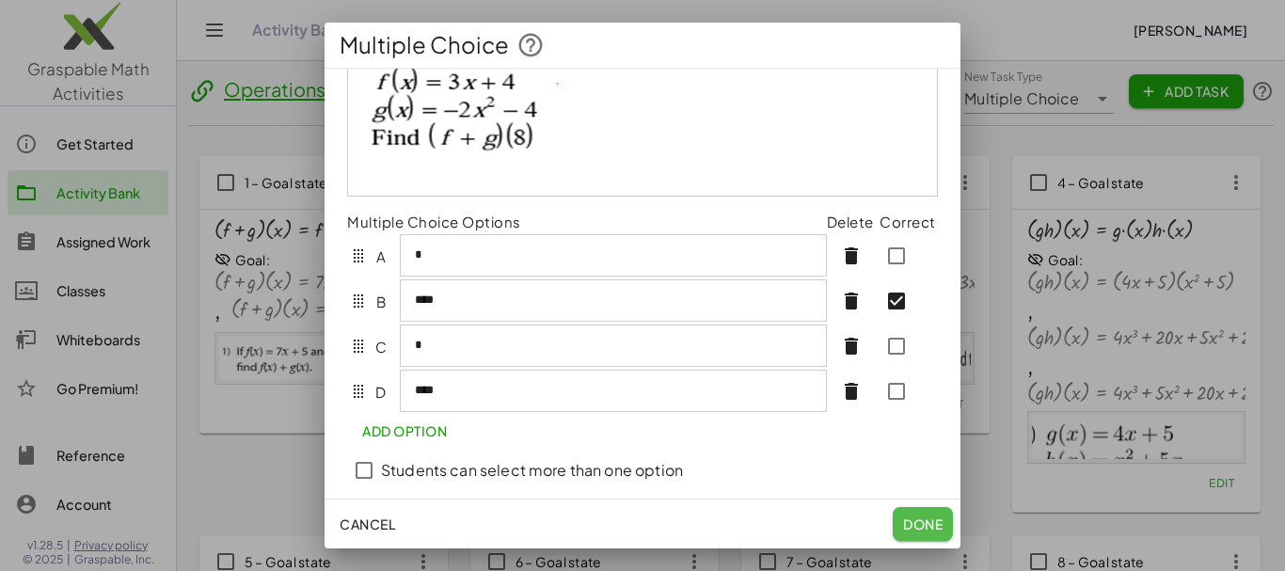
click at [923, 521] on span "Done" at bounding box center [923, 523] width 40 height 17
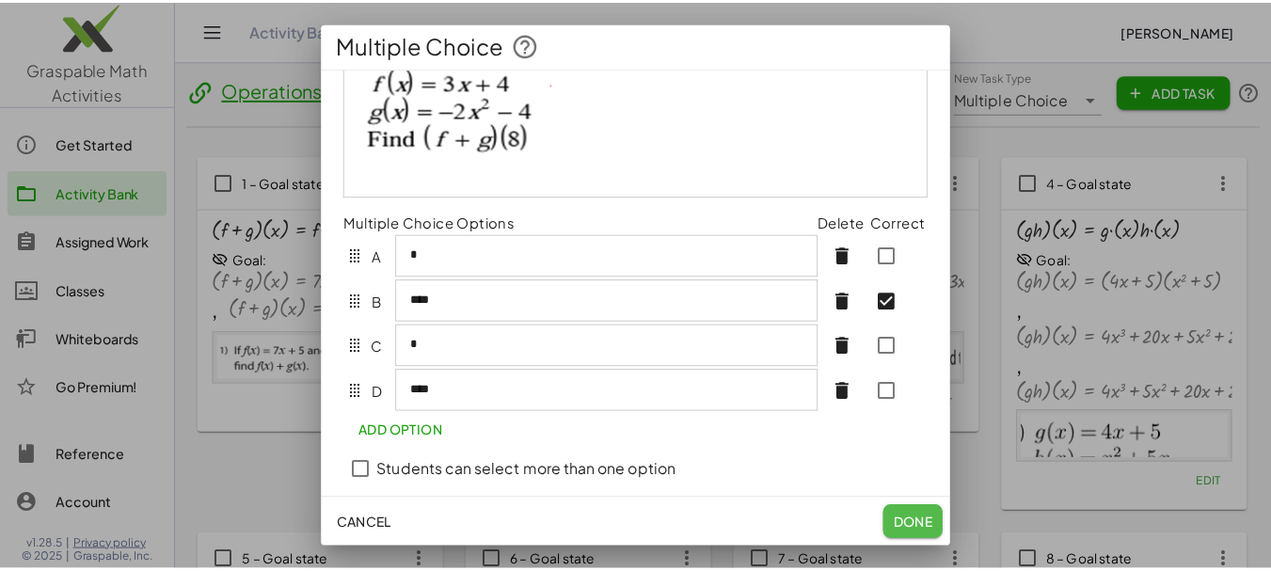
scroll to position [4, 0]
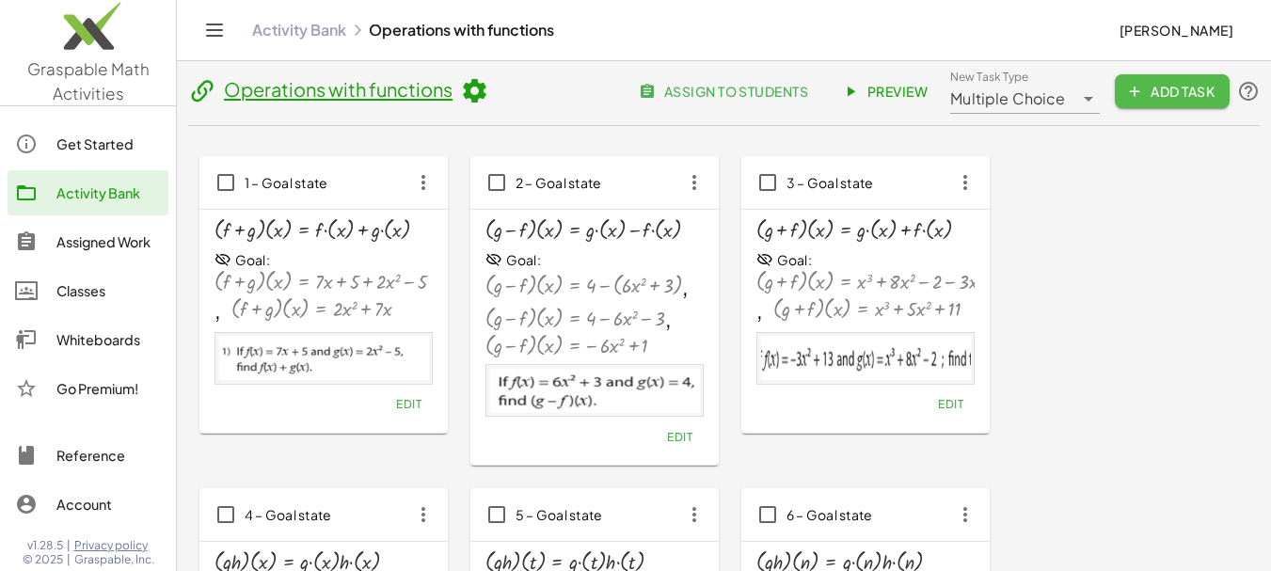
click at [1180, 91] on span "Add Task" at bounding box center [1172, 91] width 85 height 17
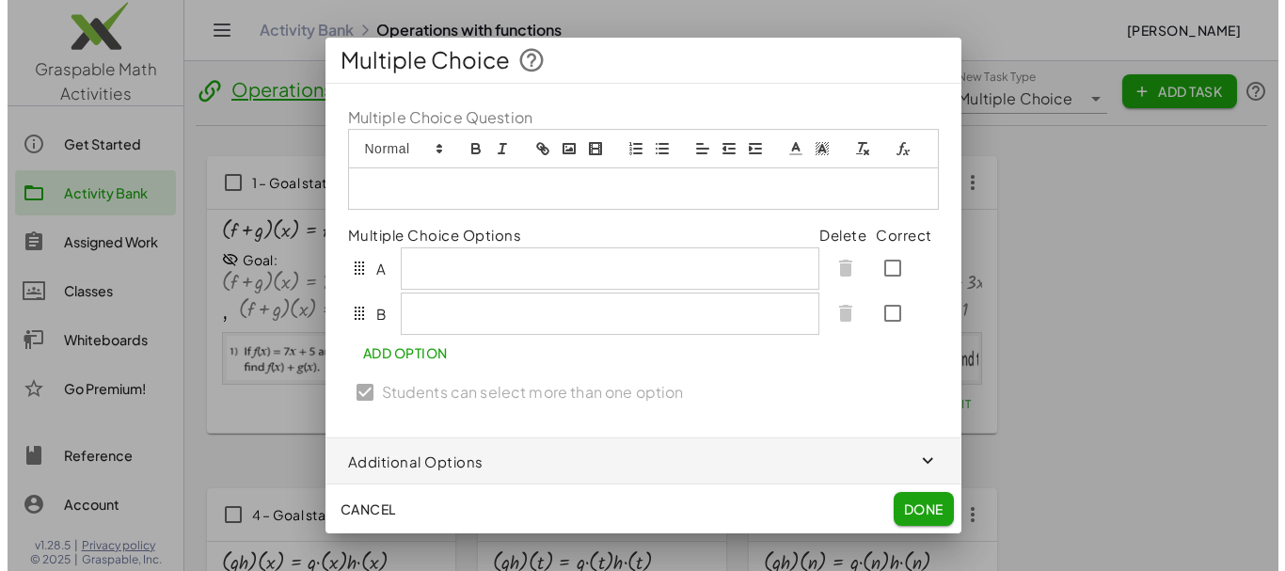
scroll to position [0, 0]
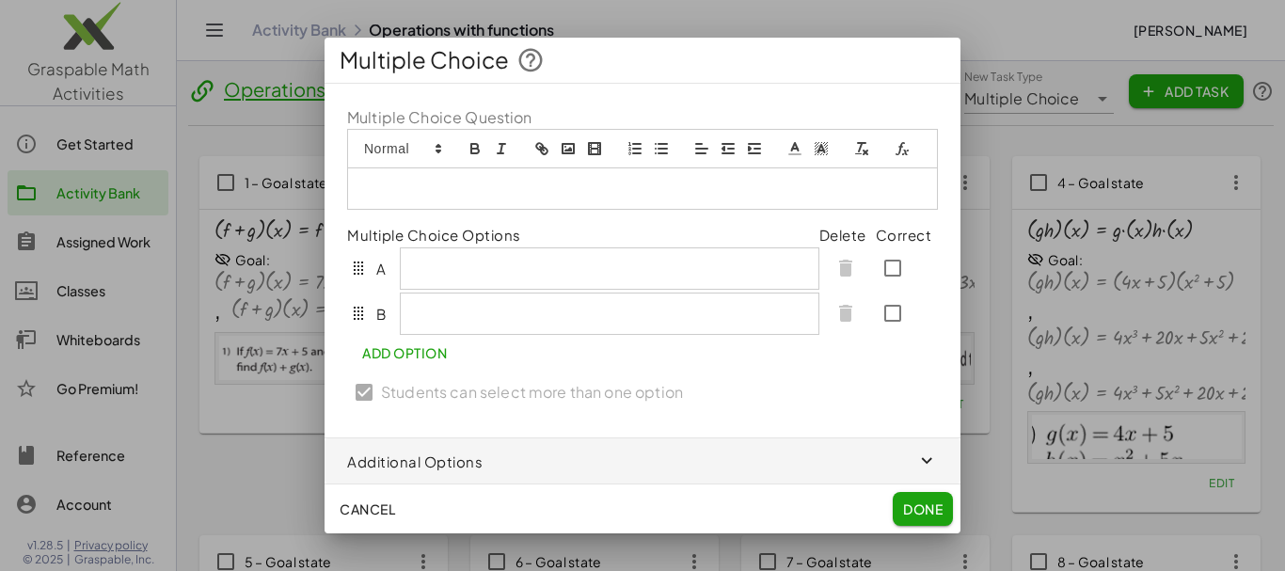
click at [560, 147] on icon "image" at bounding box center [568, 148] width 17 height 17
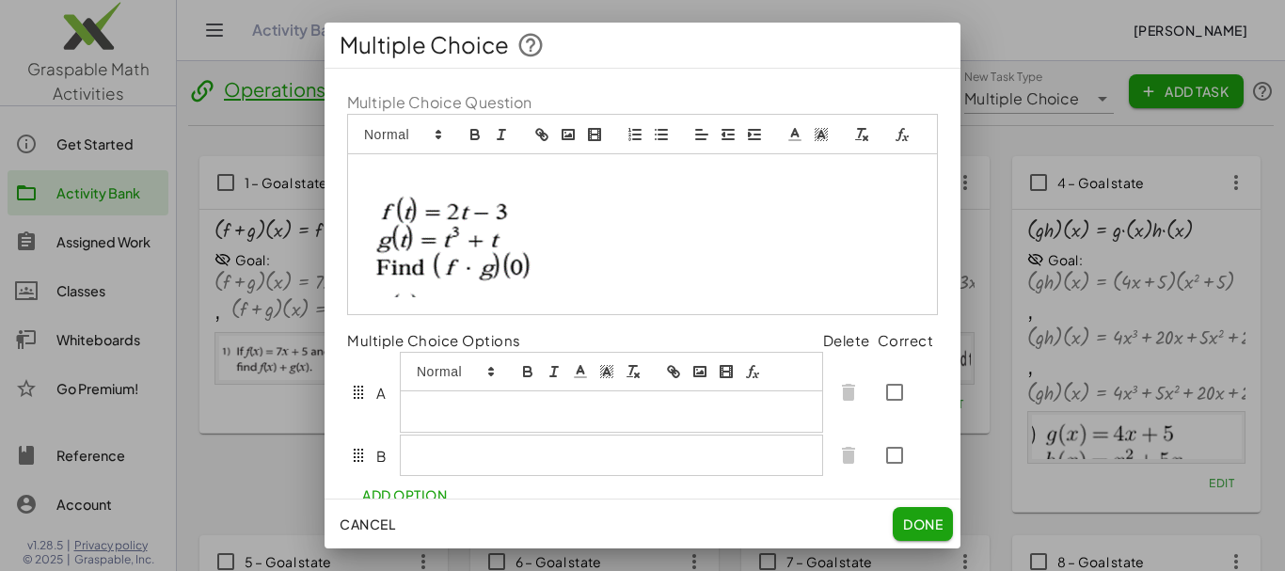
click at [455, 394] on div at bounding box center [611, 392] width 423 height 81
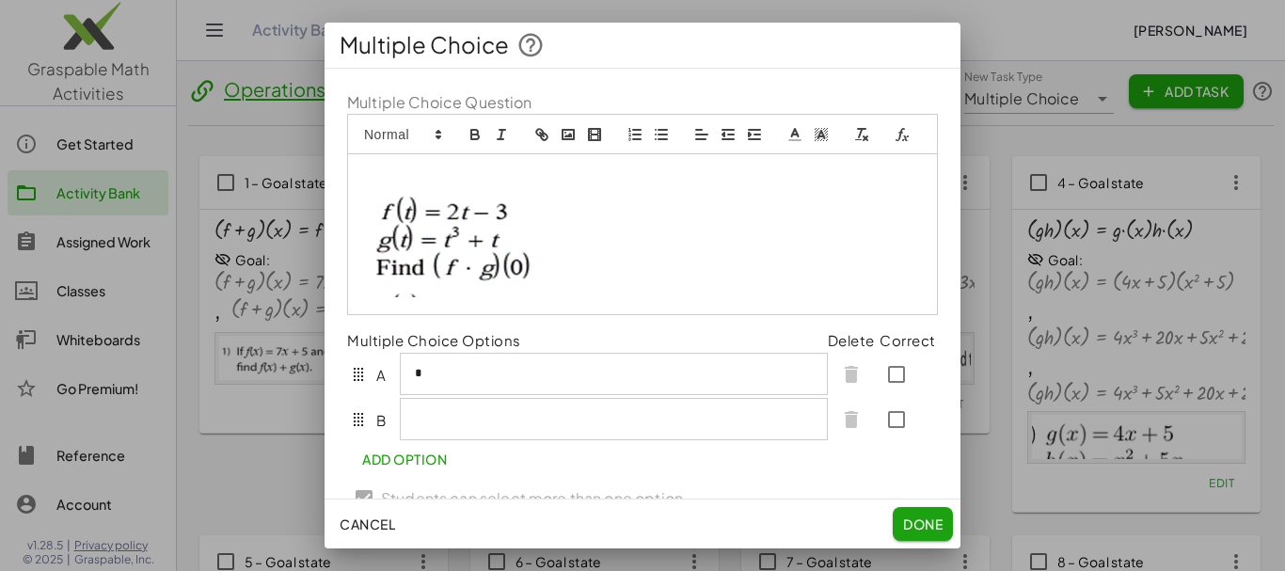
click at [450, 504] on div "Cancel Done" at bounding box center [642, 523] width 636 height 49
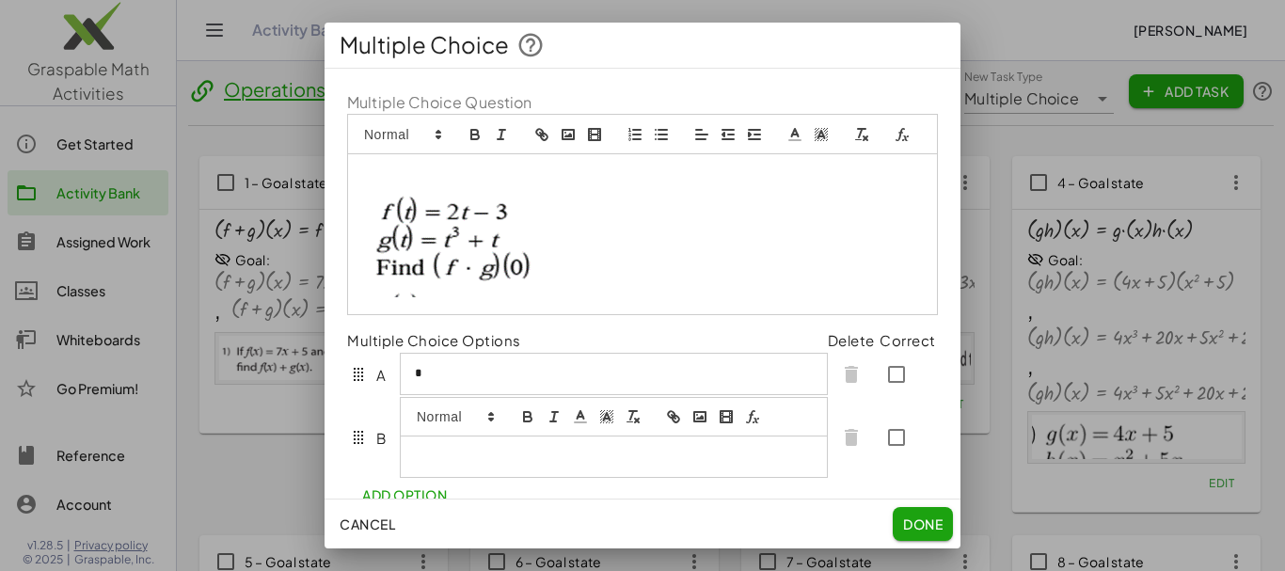
click at [443, 444] on div at bounding box center [614, 437] width 428 height 81
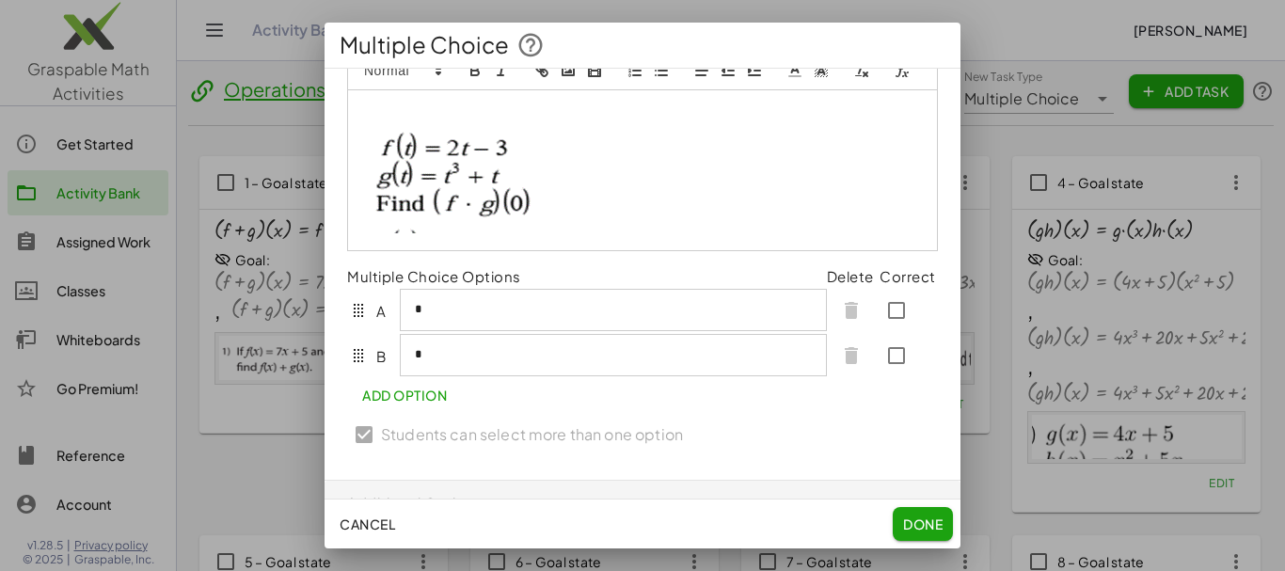
scroll to position [96, 0]
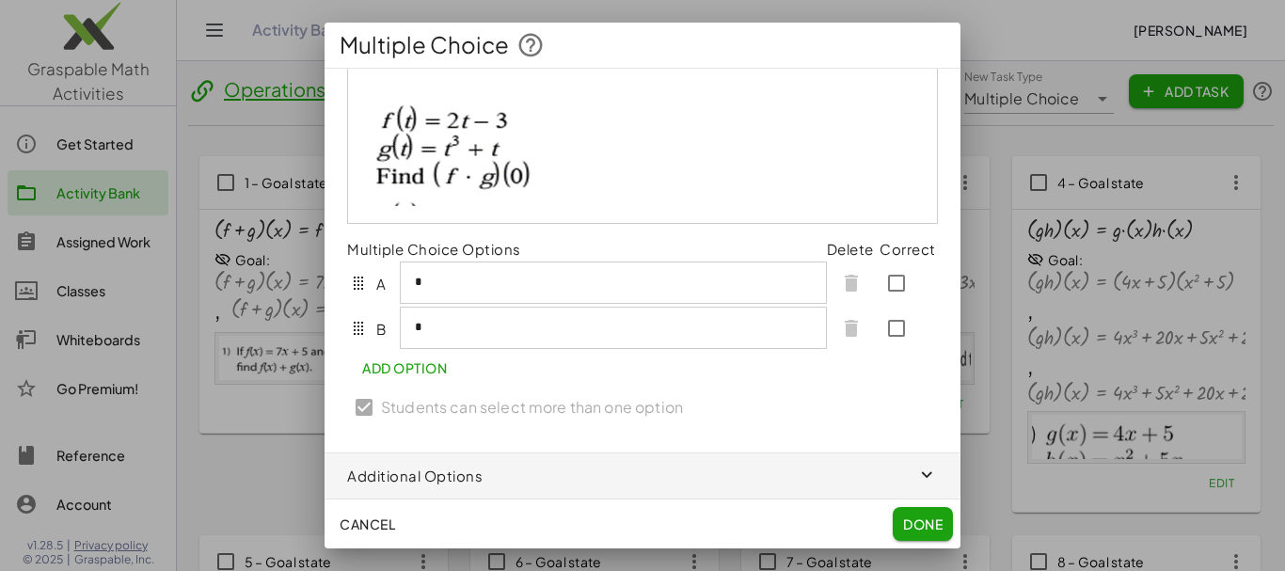
click at [439, 376] on span "Add Option" at bounding box center [404, 367] width 85 height 17
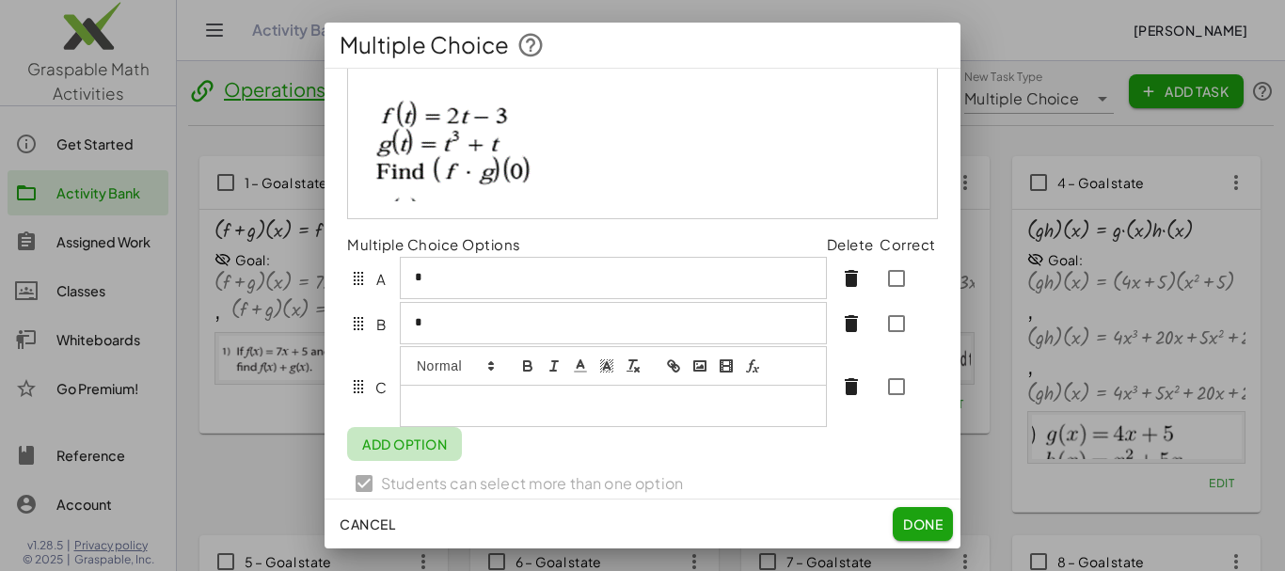
scroll to position [134, 0]
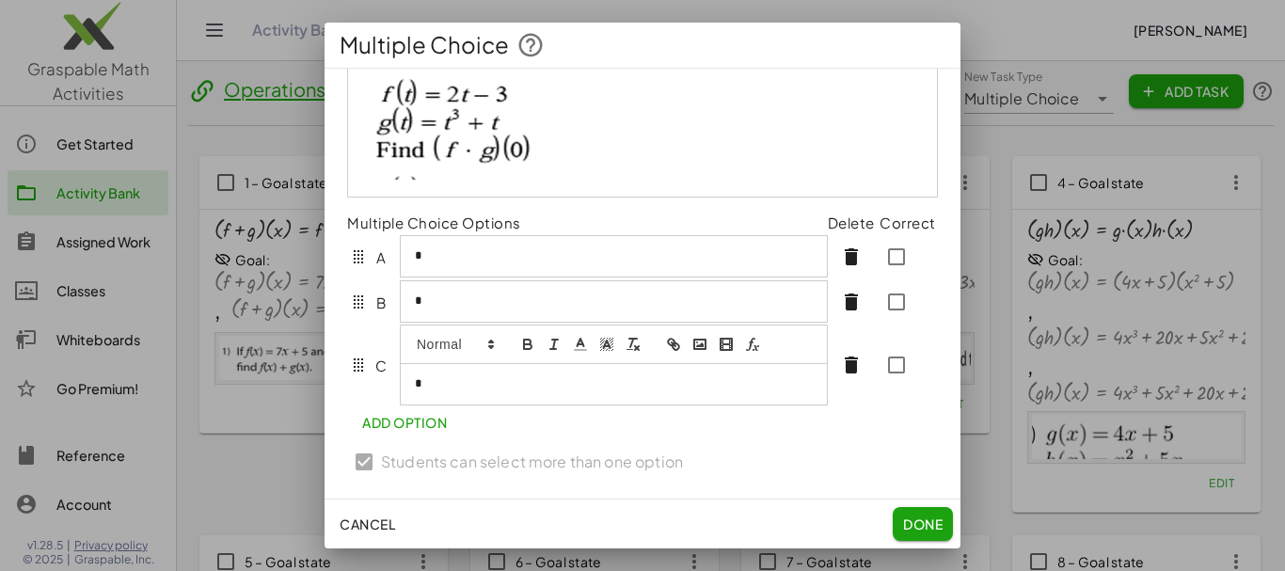
click at [433, 425] on span "Add Option" at bounding box center [404, 422] width 85 height 17
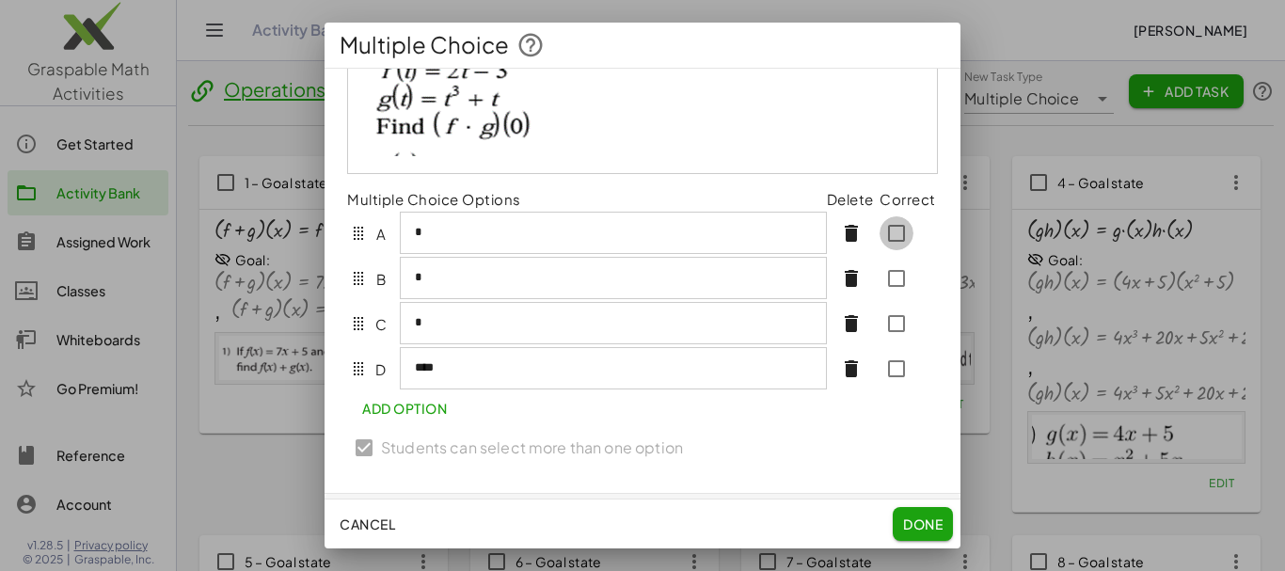
scroll to position [125, 0]
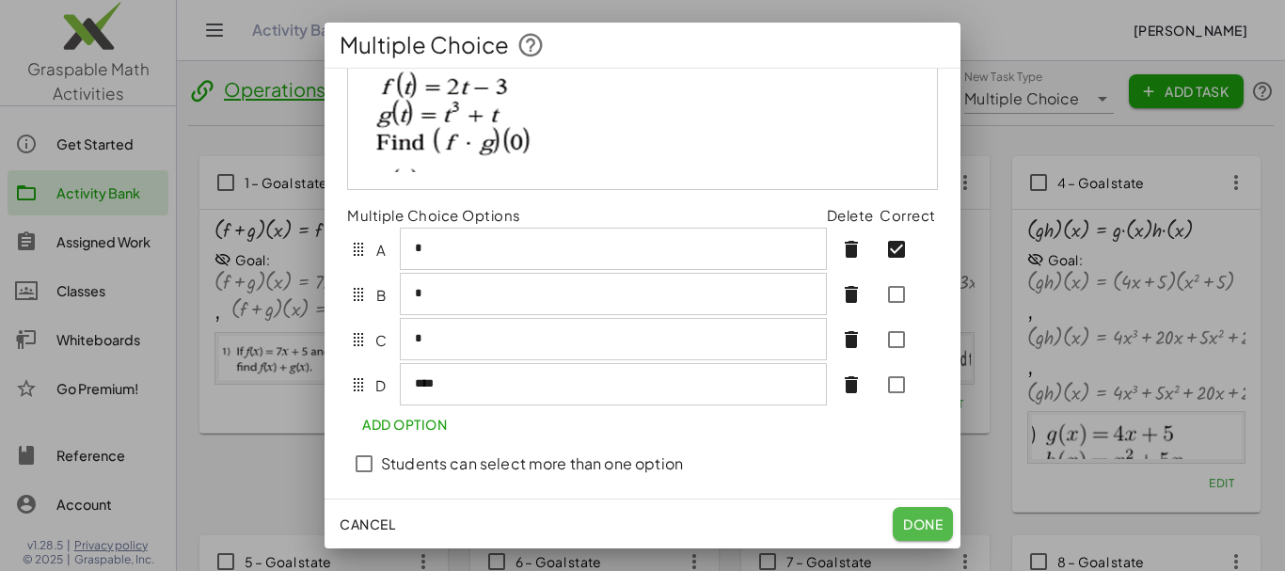
click at [931, 529] on span "Done" at bounding box center [923, 523] width 40 height 17
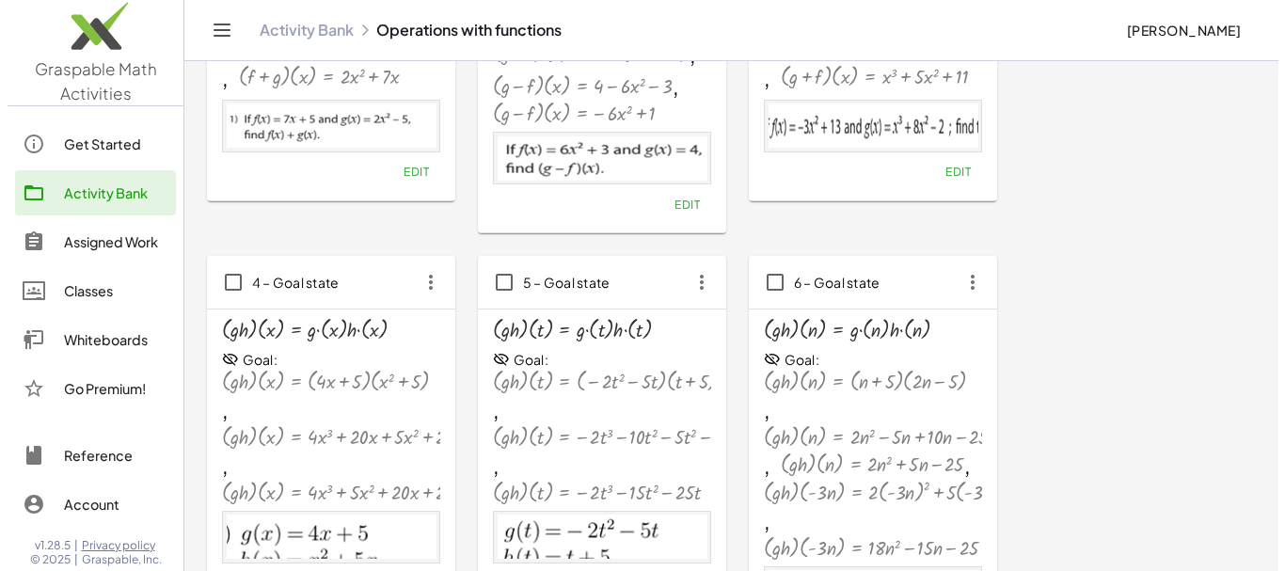
scroll to position [0, 0]
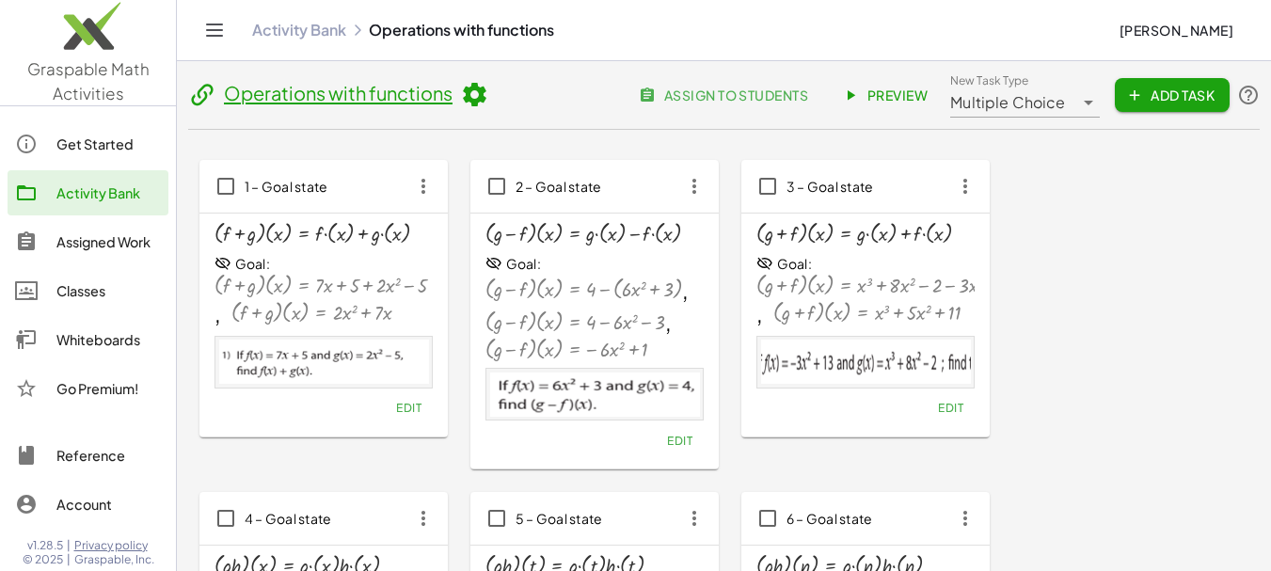
click at [103, 294] on div "Classes" at bounding box center [108, 290] width 104 height 23
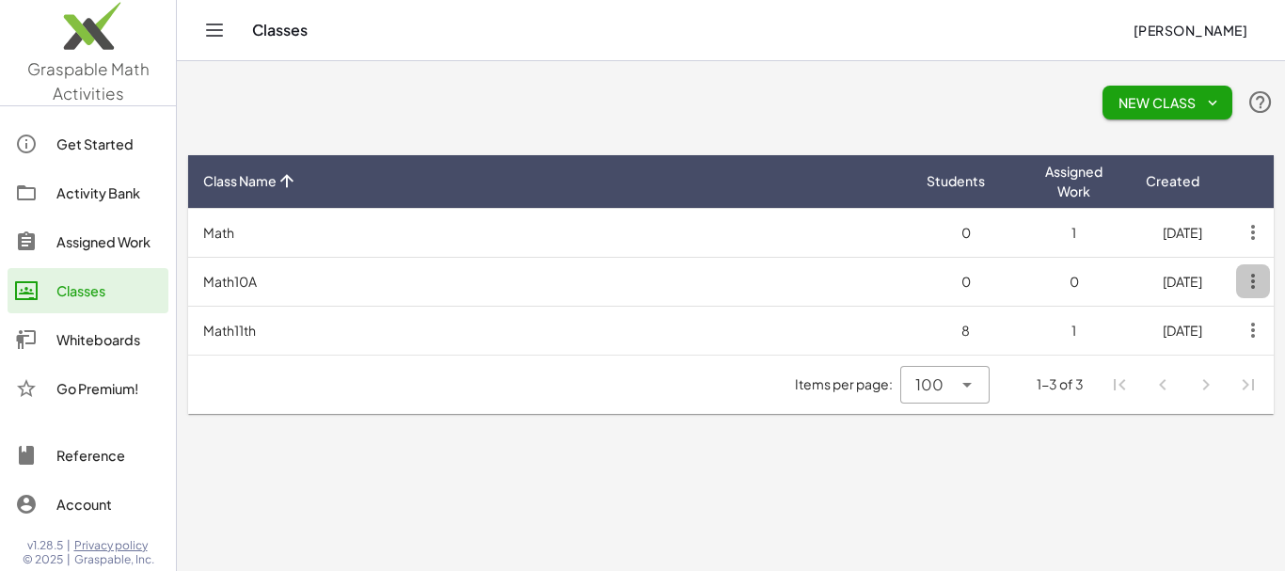
click at [1251, 287] on icon "button" at bounding box center [1253, 281] width 34 height 34
click at [242, 278] on td "Math10A" at bounding box center [549, 281] width 723 height 49
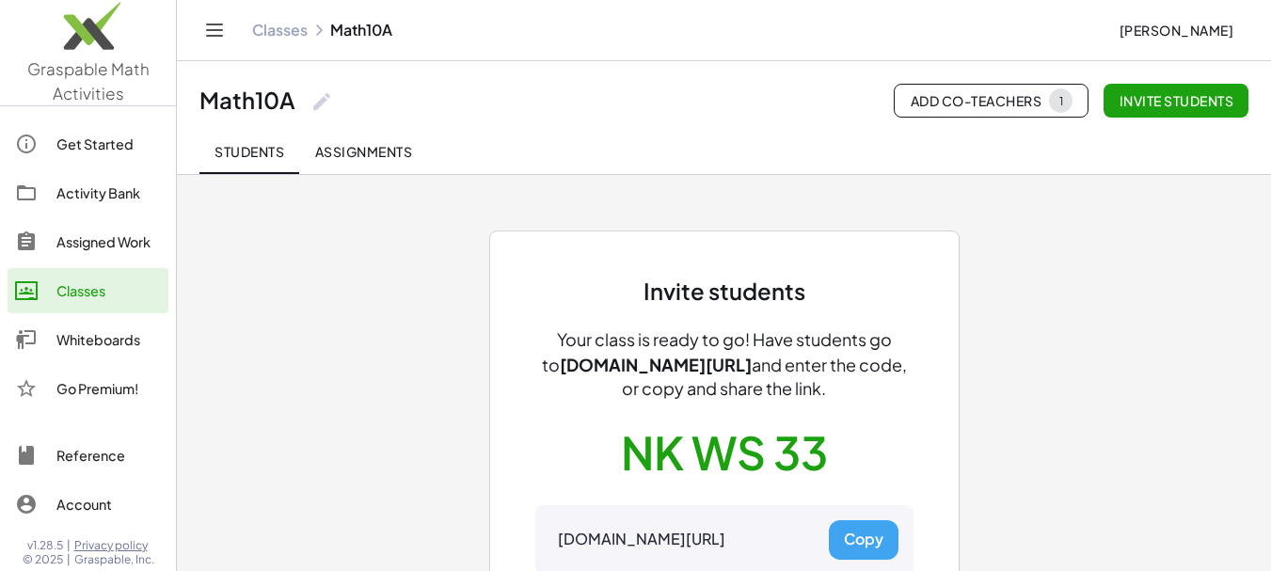
click at [324, 102] on icon at bounding box center [321, 101] width 23 height 23
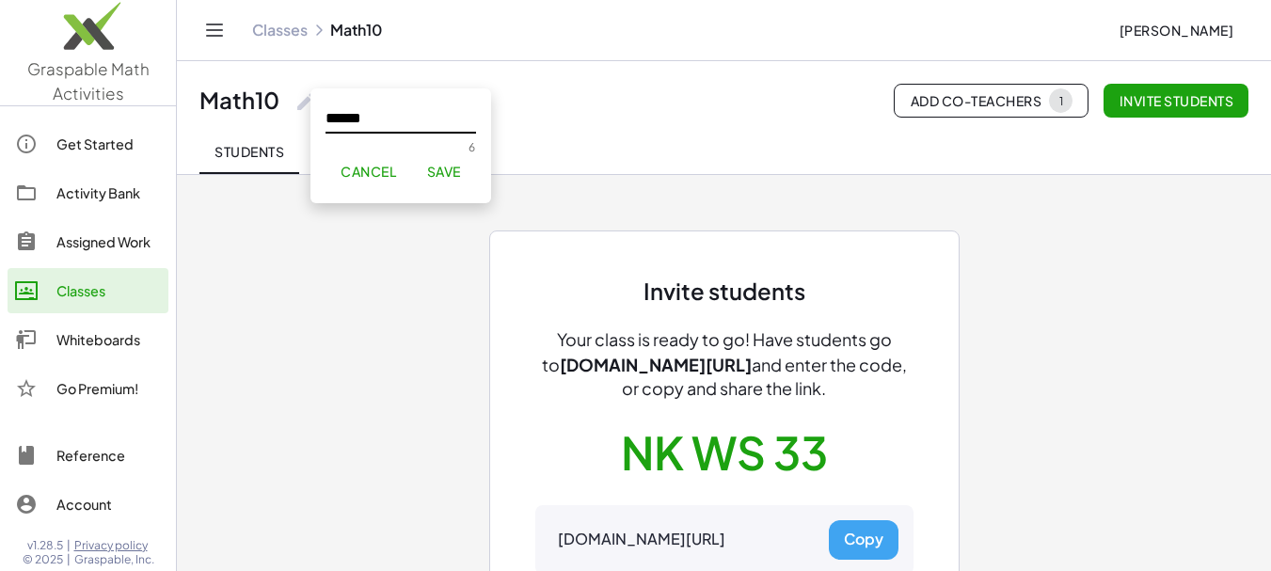
type input "******"
click at [449, 180] on button "Save" at bounding box center [443, 171] width 64 height 34
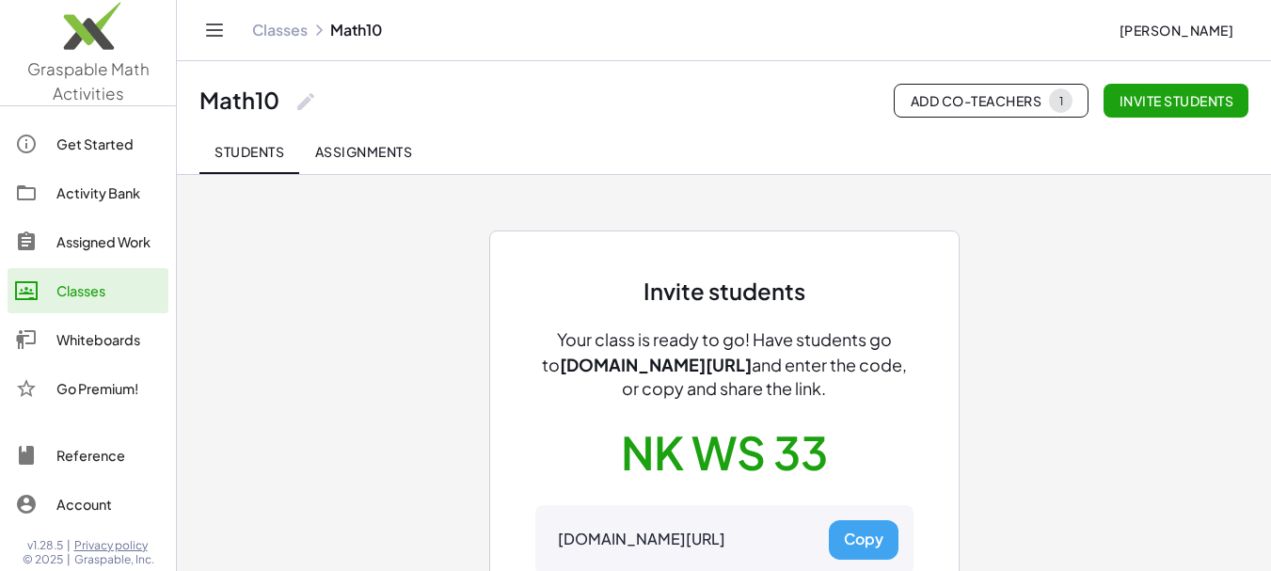
click at [403, 156] on span "Assignments" at bounding box center [363, 151] width 98 height 17
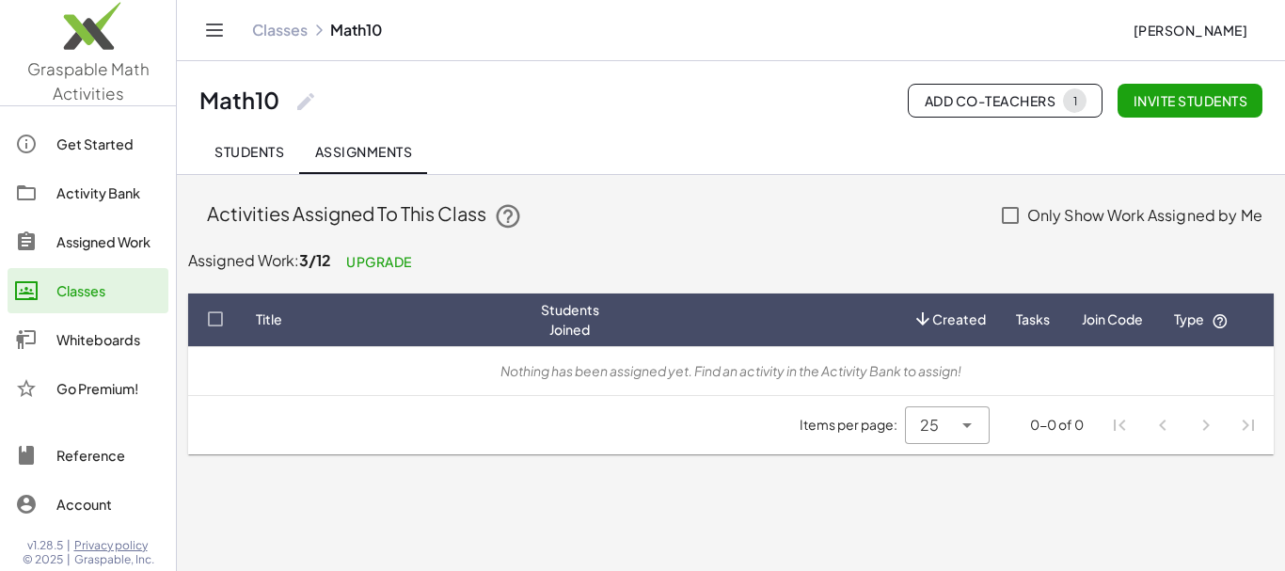
click at [402, 381] on td "Nothing has been assigned yet. Find an activity in the Activity Bank to assign!" at bounding box center [730, 370] width 1085 height 49
click at [262, 160] on button "Students" at bounding box center [249, 151] width 100 height 45
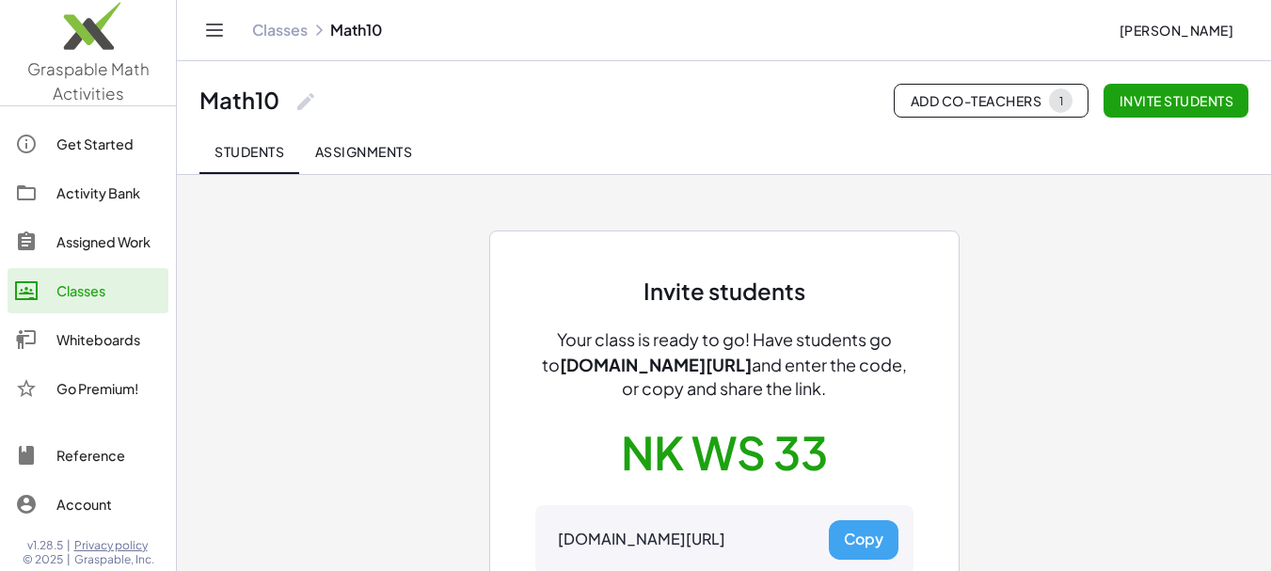
click at [871, 534] on button "Copy" at bounding box center [864, 540] width 70 height 40
click at [343, 148] on span "Assignments" at bounding box center [363, 151] width 98 height 17
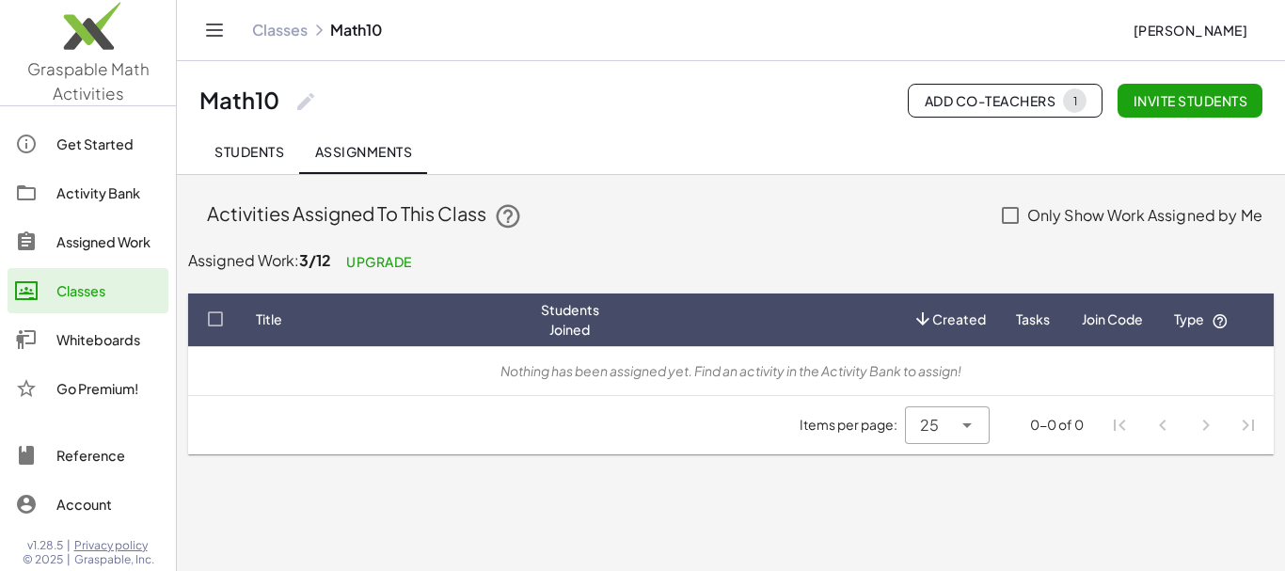
click at [103, 198] on div "Activity Bank" at bounding box center [108, 193] width 104 height 23
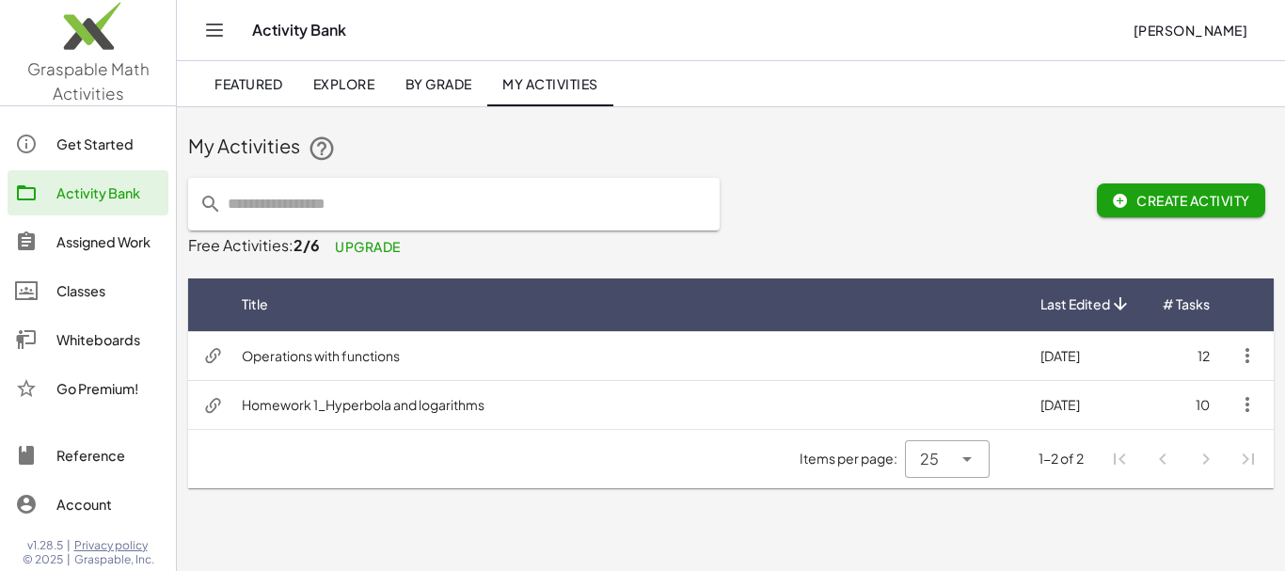
click at [833, 357] on td "Operations with functions" at bounding box center [626, 355] width 798 height 49
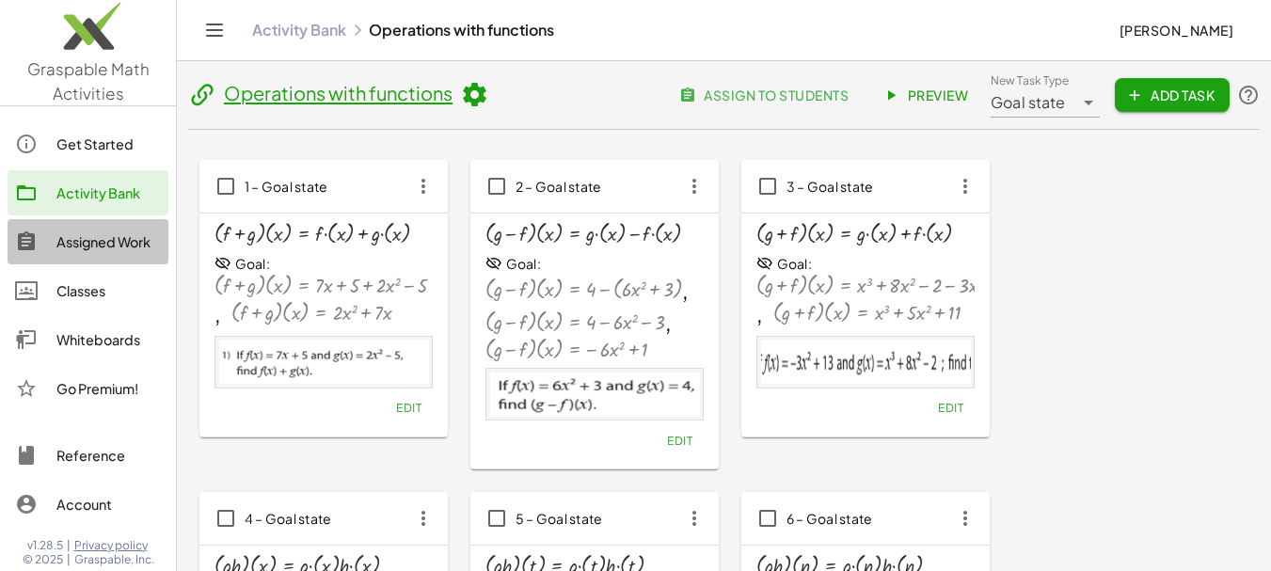
click at [128, 242] on div "Assigned Work" at bounding box center [108, 241] width 104 height 23
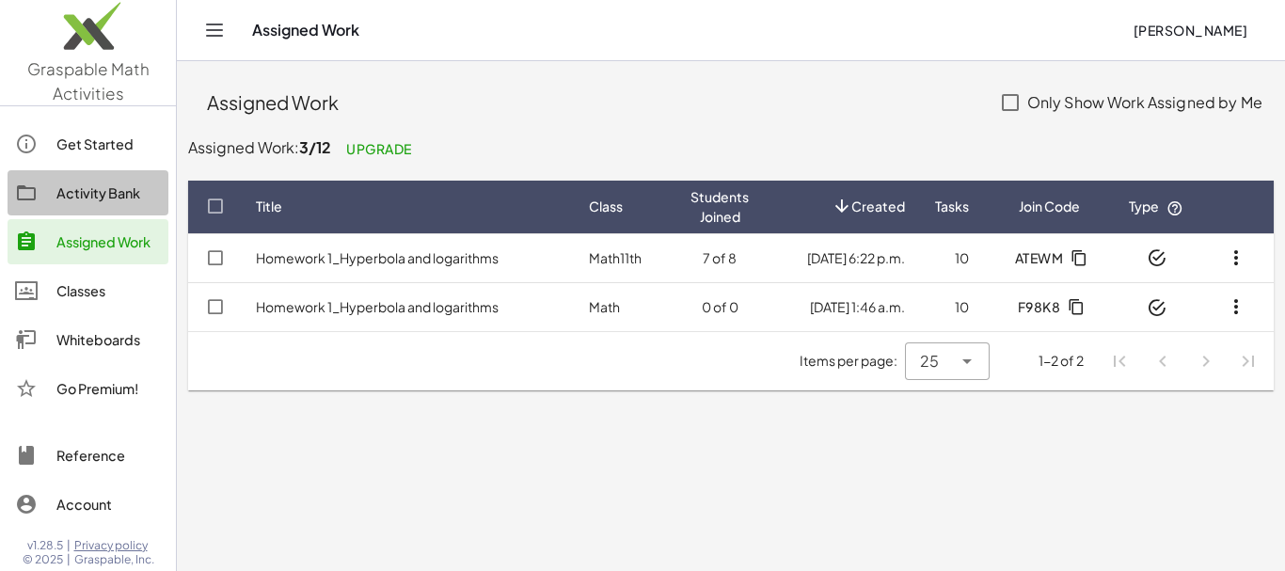
click at [125, 200] on div "Activity Bank" at bounding box center [108, 193] width 104 height 23
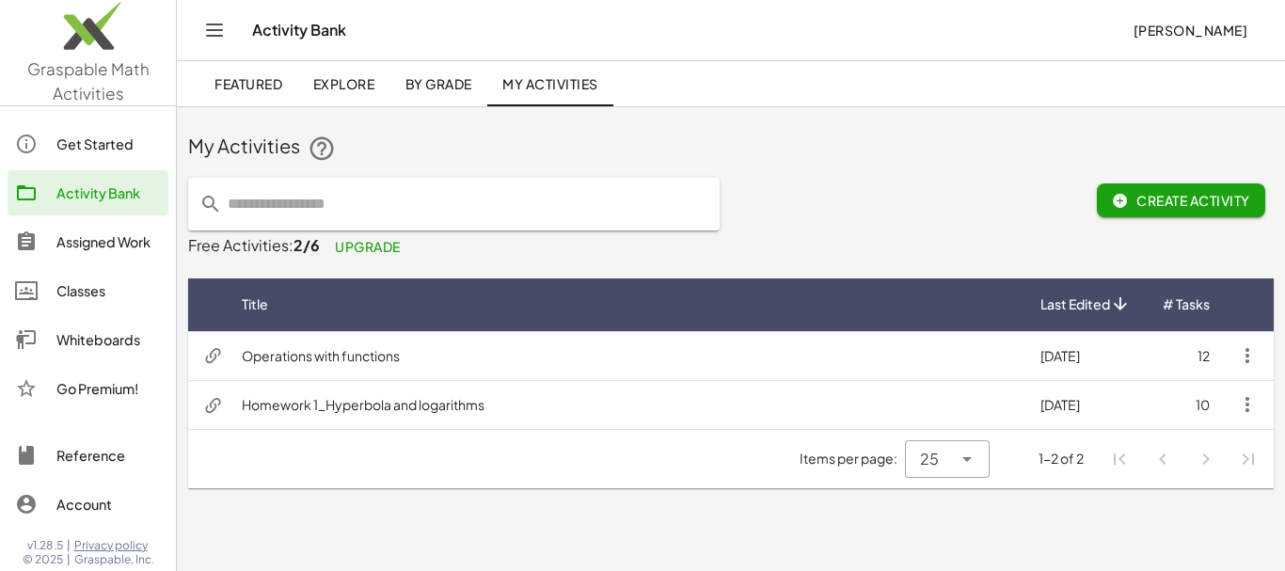
click at [354, 348] on td "Operations with functions" at bounding box center [626, 355] width 798 height 49
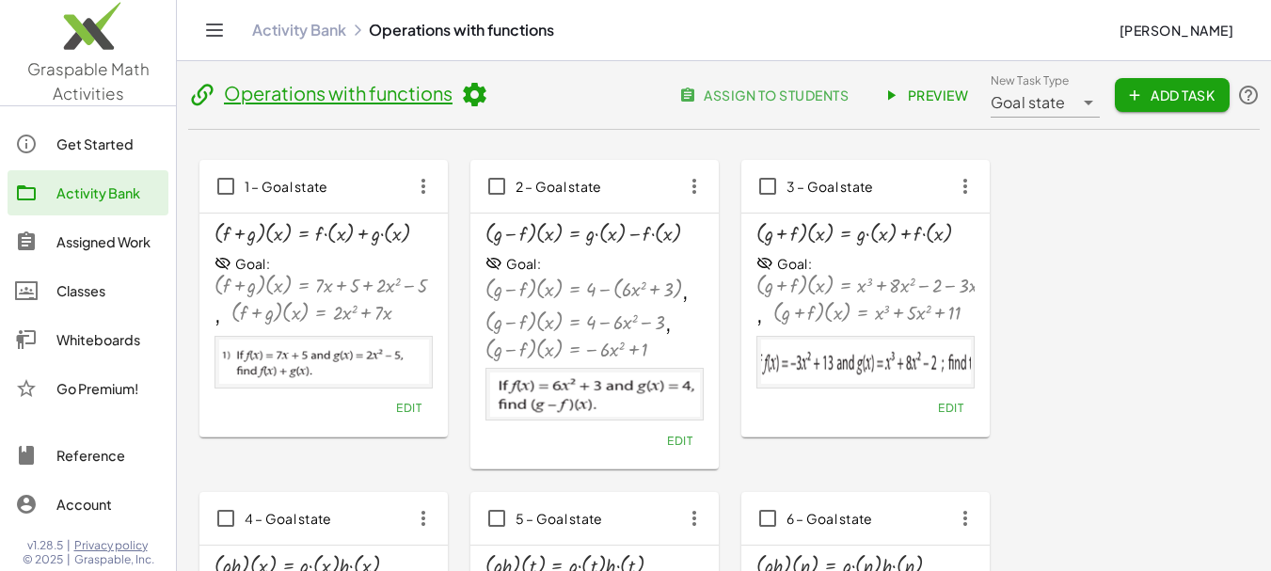
click at [838, 92] on span "assign to students" at bounding box center [766, 95] width 166 height 17
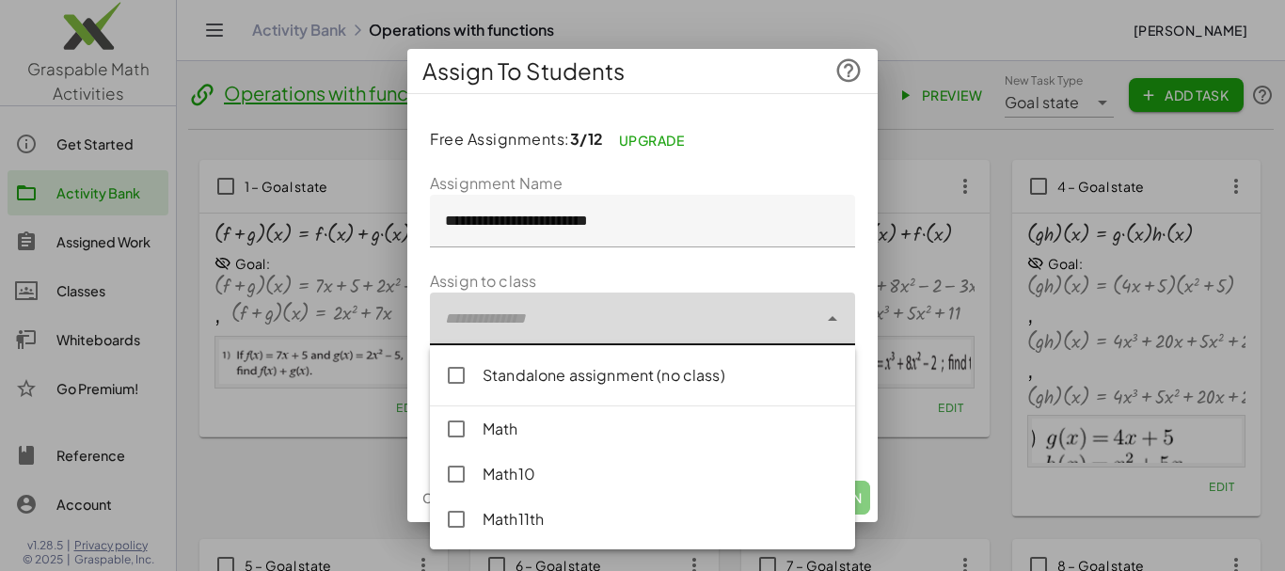
click at [831, 323] on icon at bounding box center [832, 319] width 23 height 23
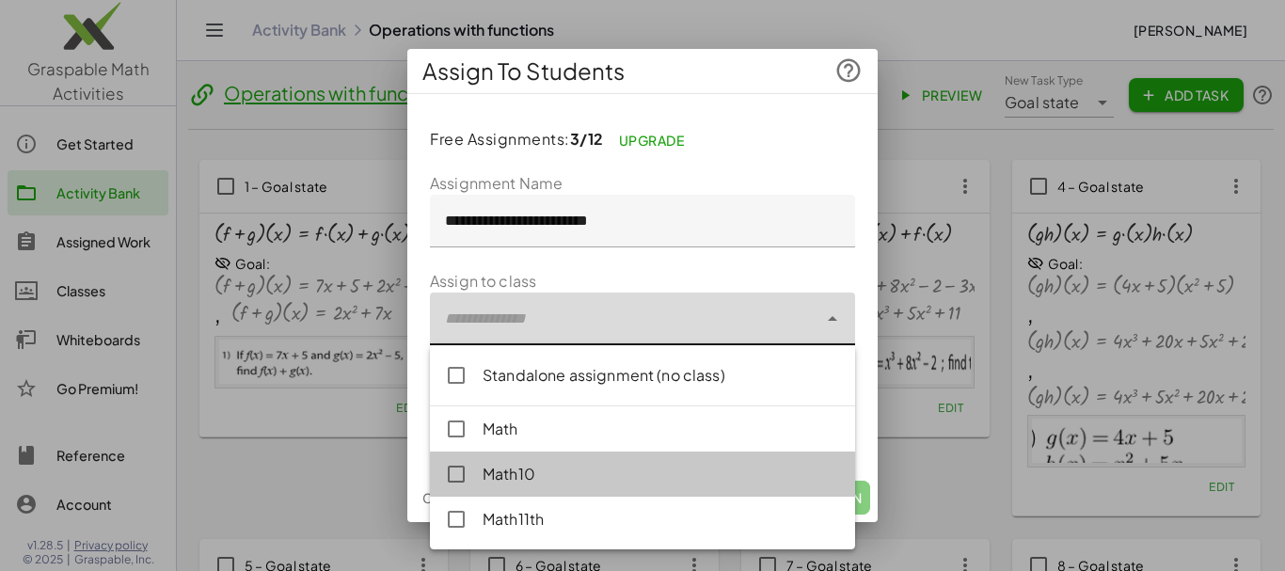
click at [598, 473] on div "Math10" at bounding box center [660, 474] width 357 height 23
type input "**********"
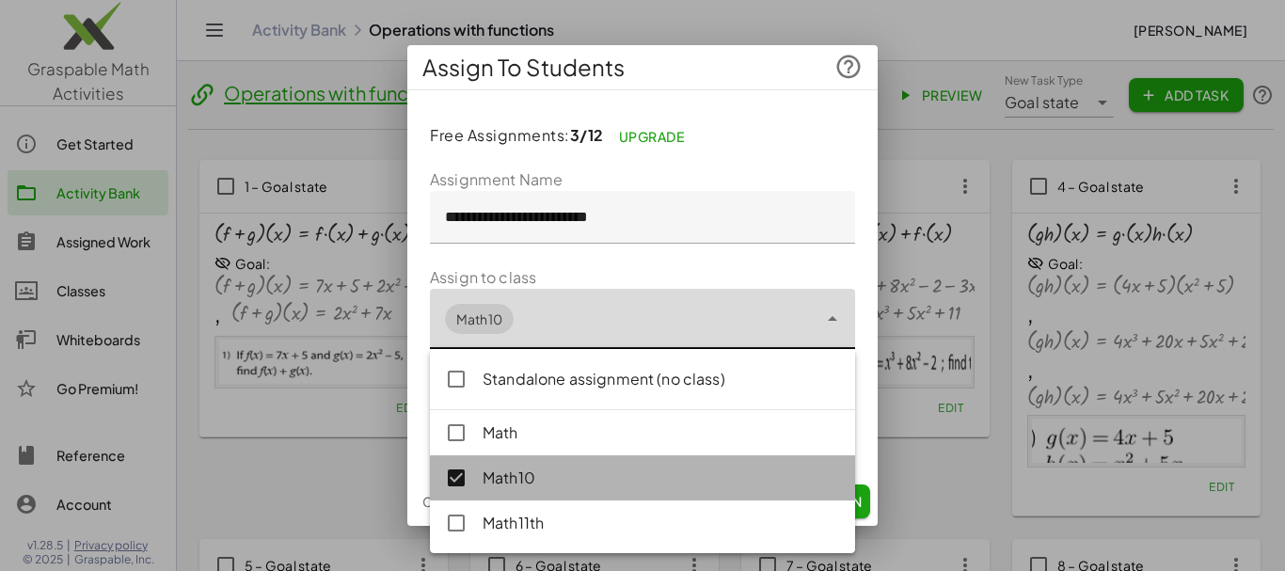
click at [735, 466] on div "Math10" at bounding box center [642, 477] width 425 height 45
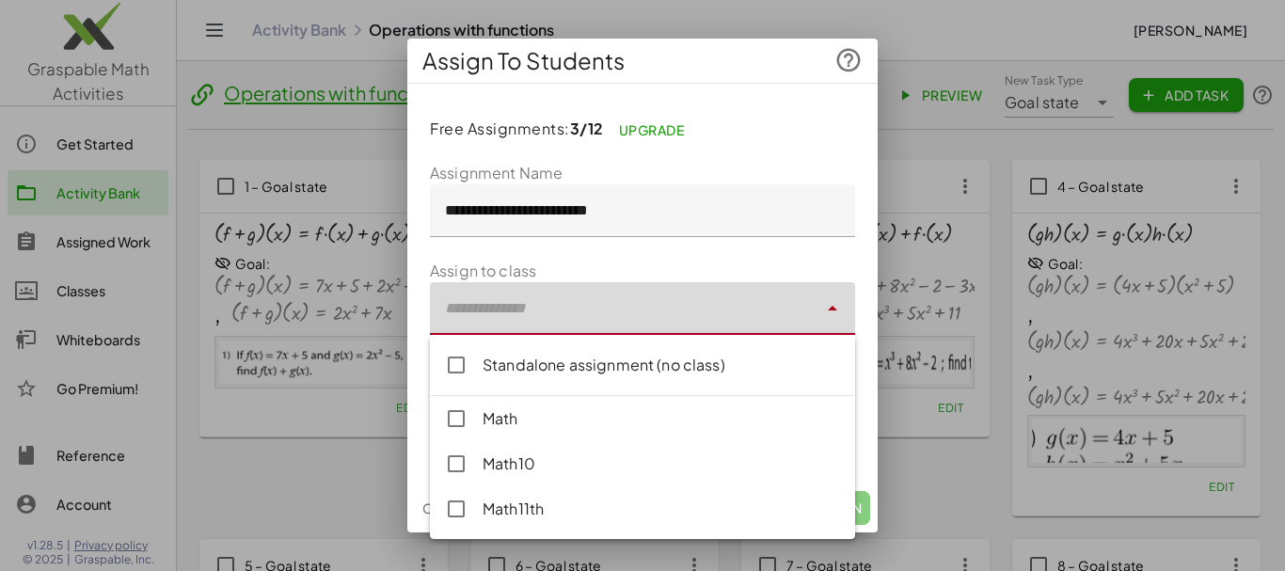
type input "**********"
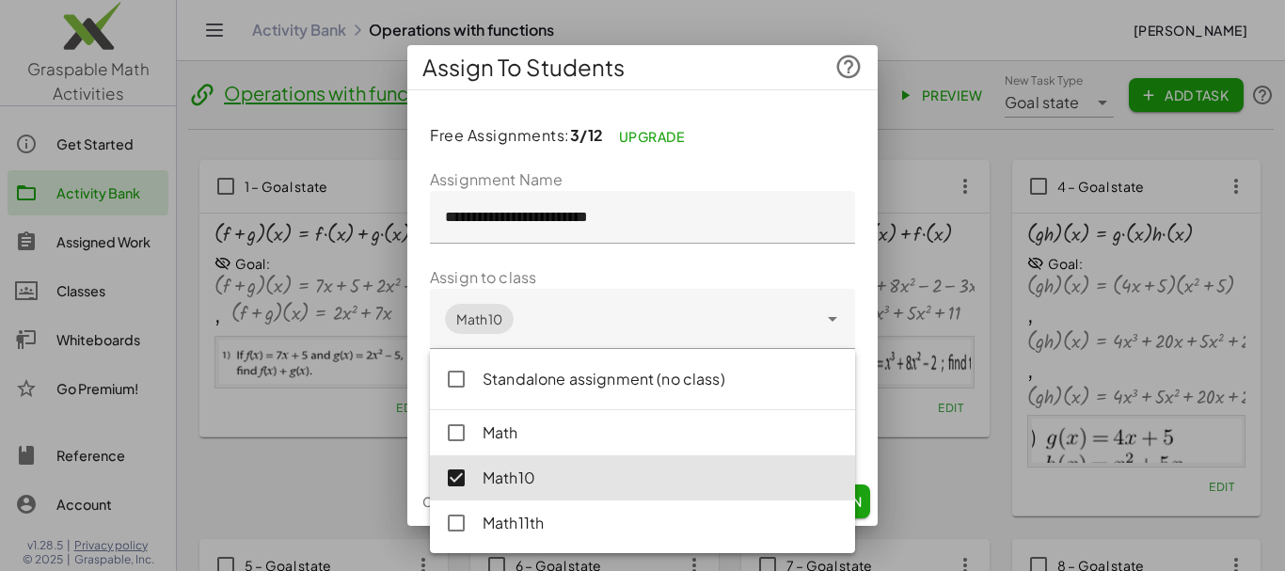
click at [422, 465] on div "**********" at bounding box center [642, 290] width 470 height 371
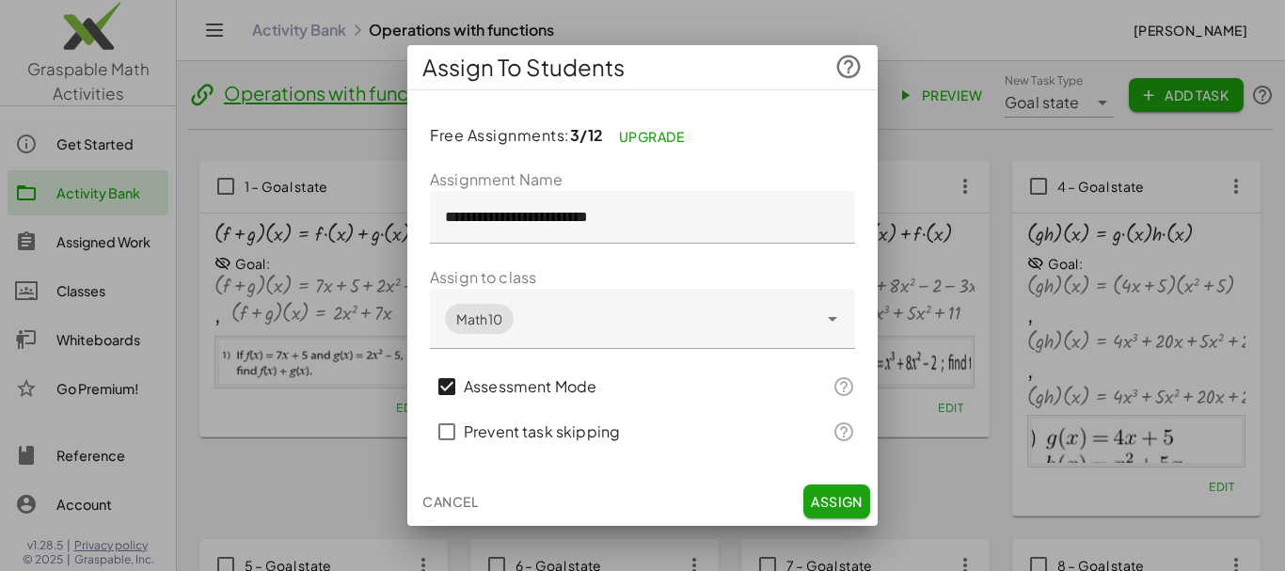
click at [833, 490] on button "Assign" at bounding box center [836, 501] width 67 height 34
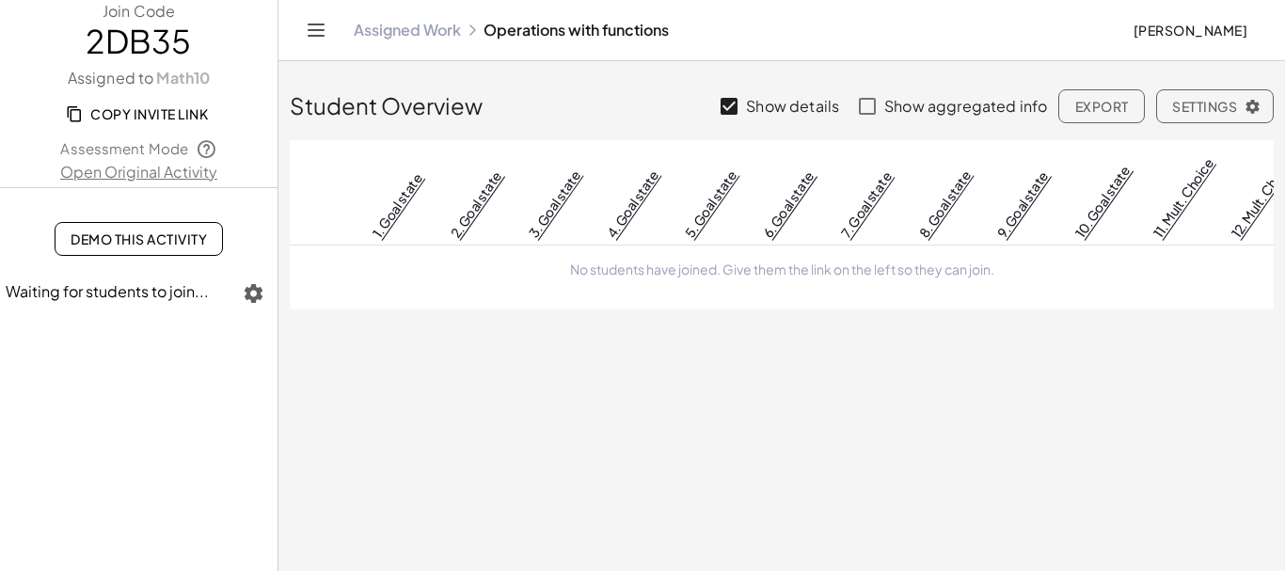
click at [172, 113] on span "Copy Invite Link" at bounding box center [139, 113] width 138 height 17
